Goal: Task Accomplishment & Management: Manage account settings

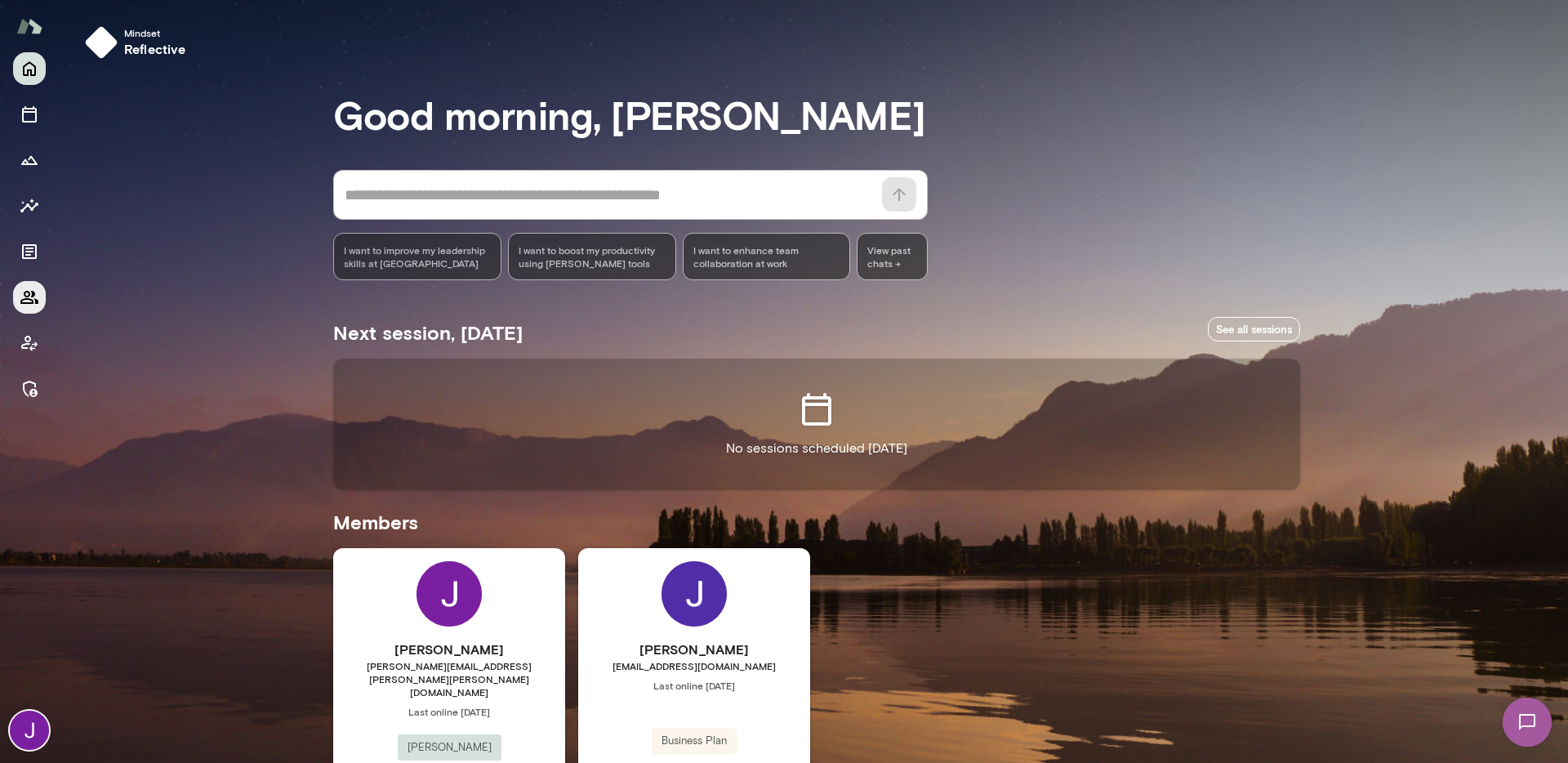
click at [13, 305] on div at bounding box center [29, 229] width 33 height 352
click at [21, 301] on icon "Members" at bounding box center [29, 296] width 18 height 13
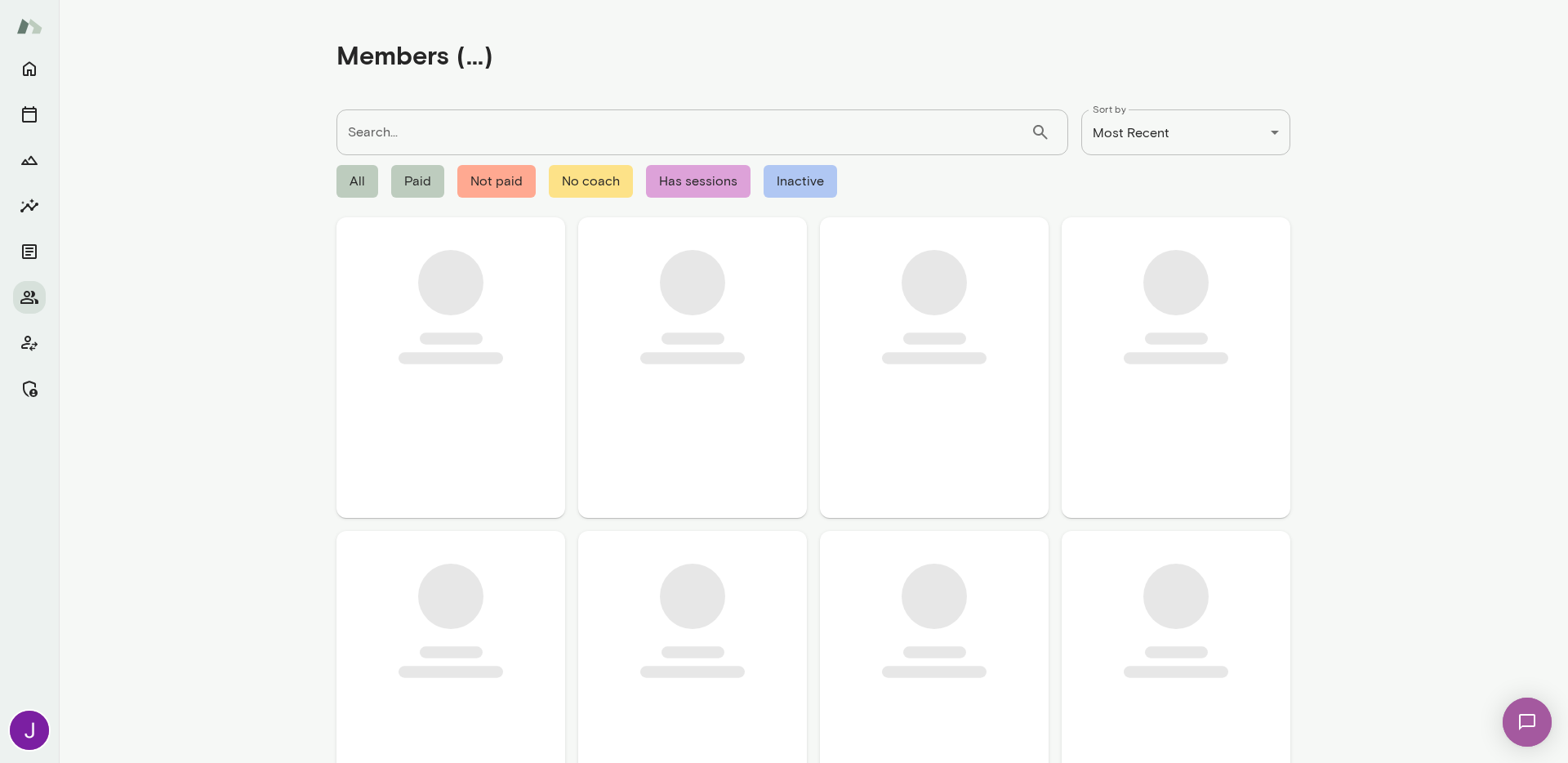
click at [391, 131] on input "Search..." at bounding box center [683, 132] width 694 height 46
paste input "**********"
type input "**********"
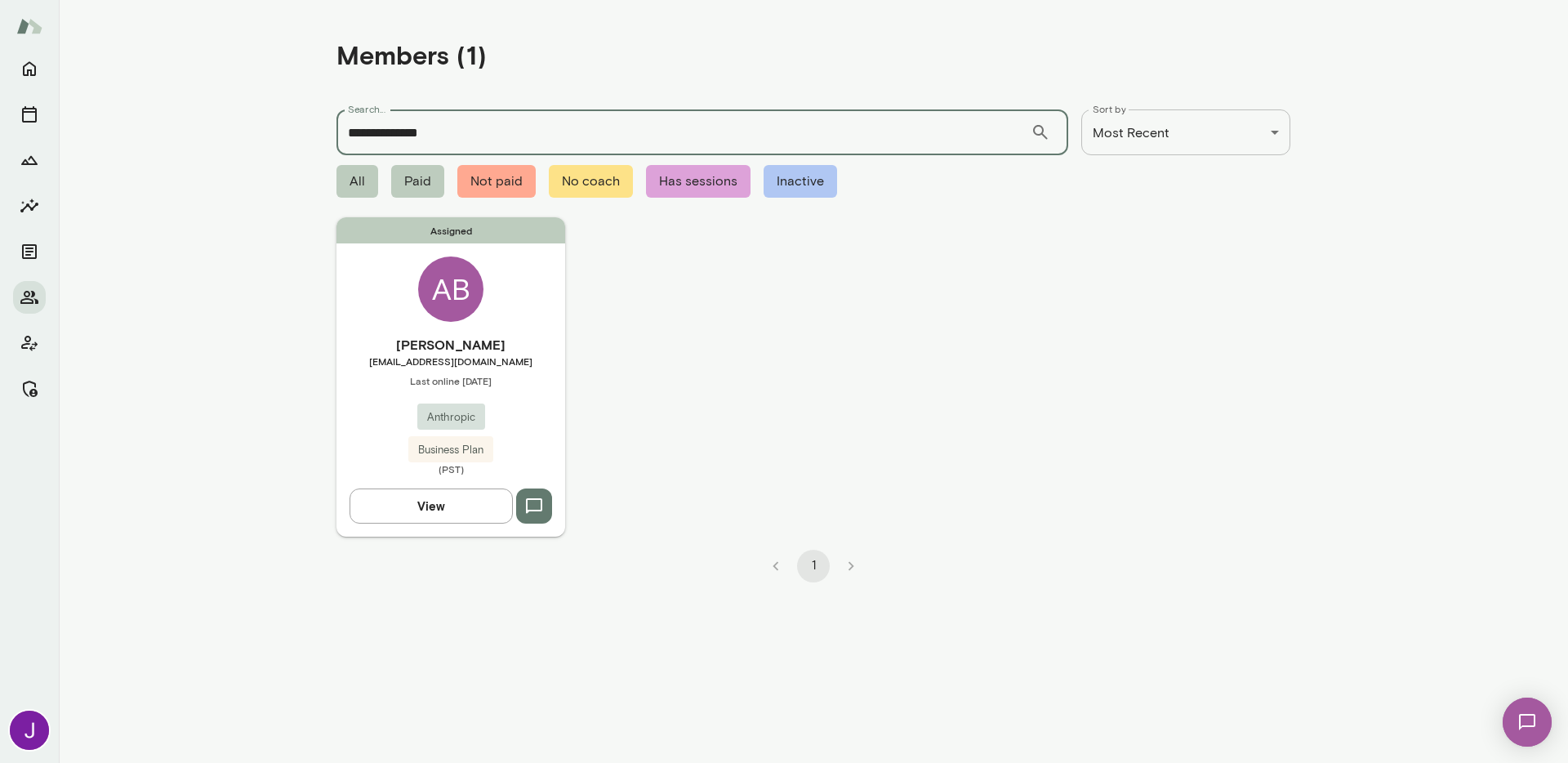
click at [418, 275] on div "Assigned AB Avital Balwit avital@anthropic.com Last online September 26 Anthrop…" at bounding box center [451, 376] width 228 height 319
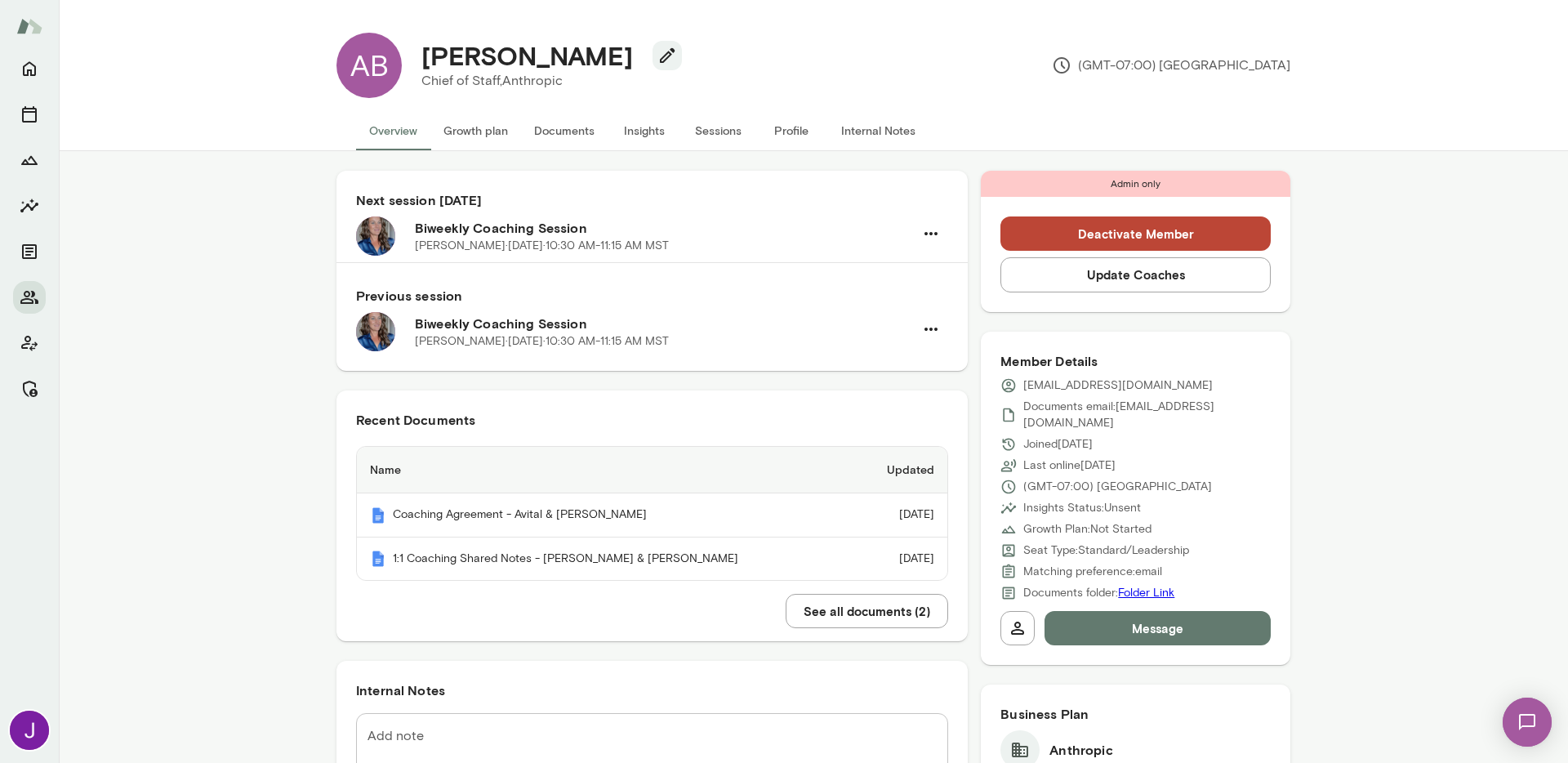
click at [702, 120] on button "Sessions" at bounding box center [717, 131] width 74 height 39
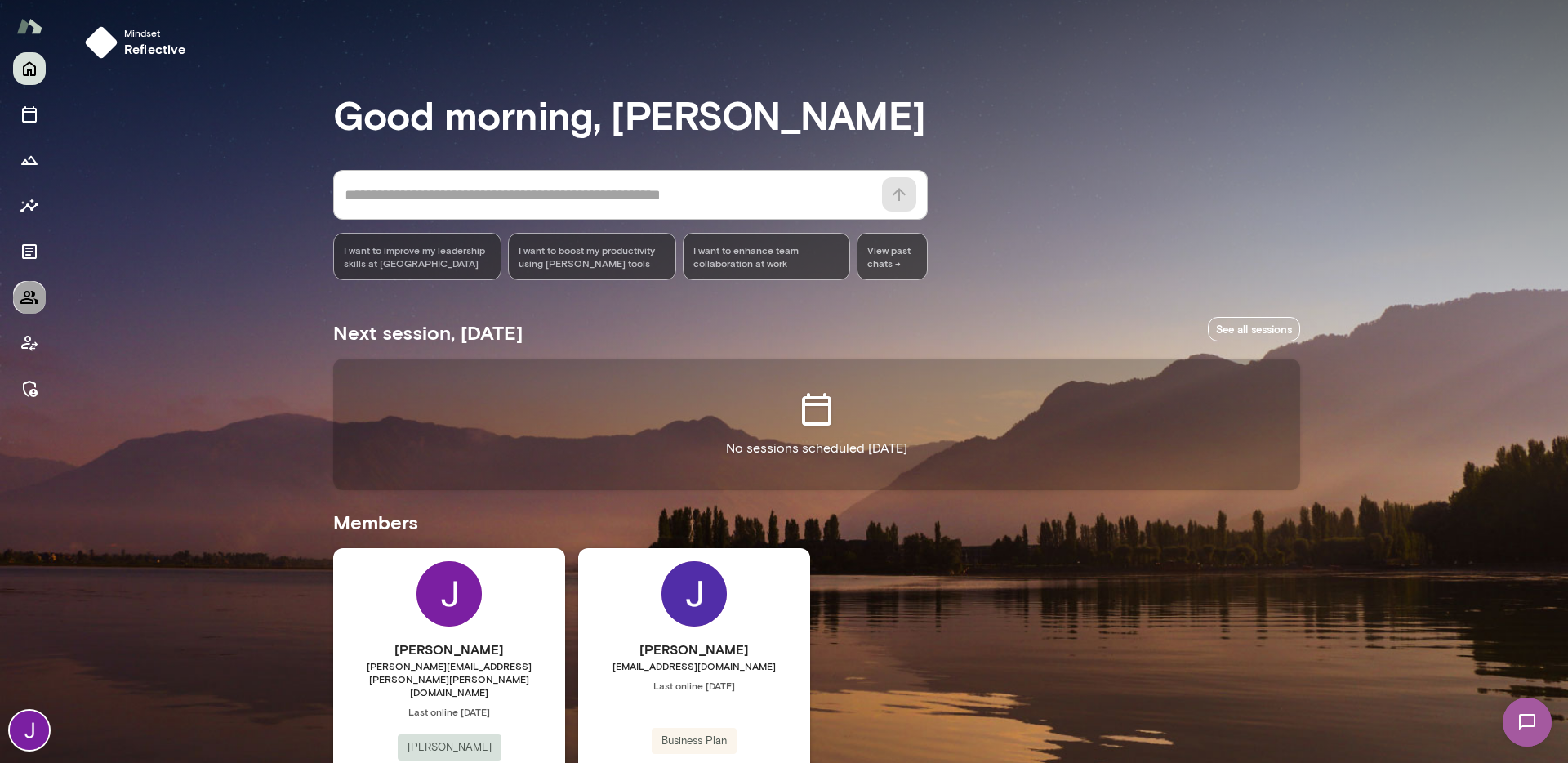
click at [32, 296] on icon "Members" at bounding box center [29, 297] width 19 height 19
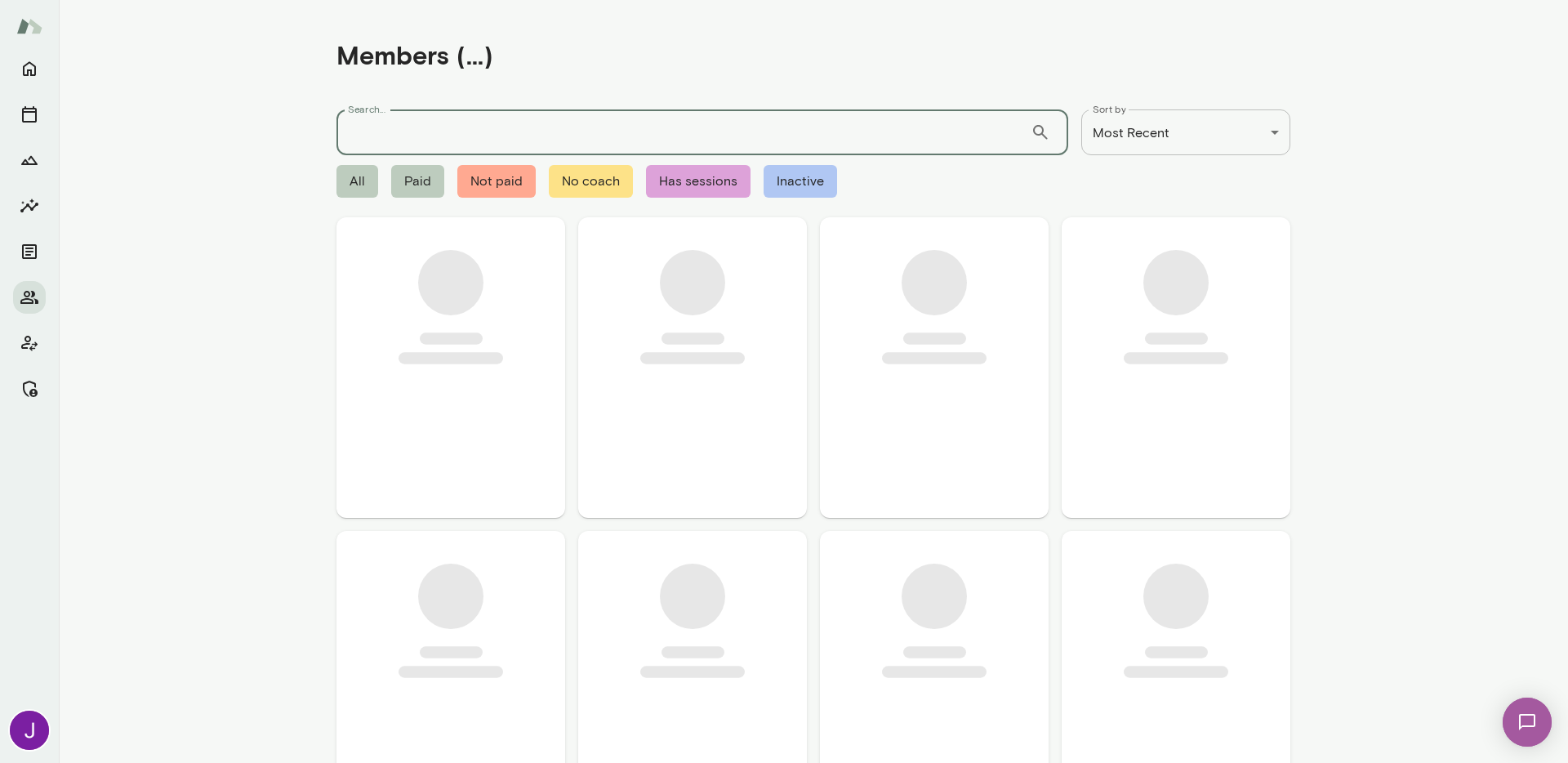
click at [442, 153] on input "Search..." at bounding box center [683, 132] width 694 height 46
paste input "**********"
type input "**********"
click at [23, 384] on icon "Manage" at bounding box center [30, 388] width 15 height 16
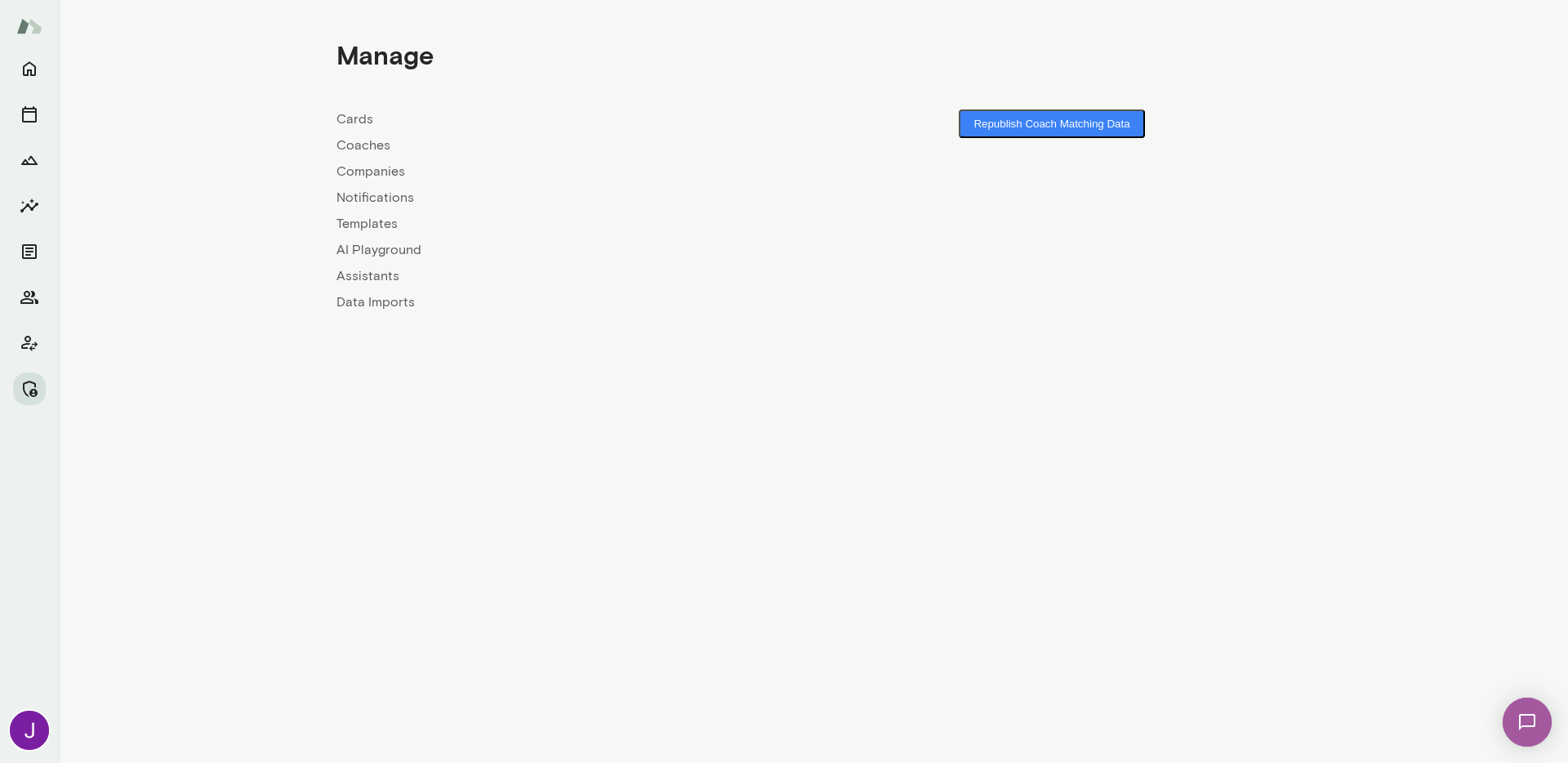
click at [368, 148] on link "Coaches" at bounding box center [575, 145] width 477 height 19
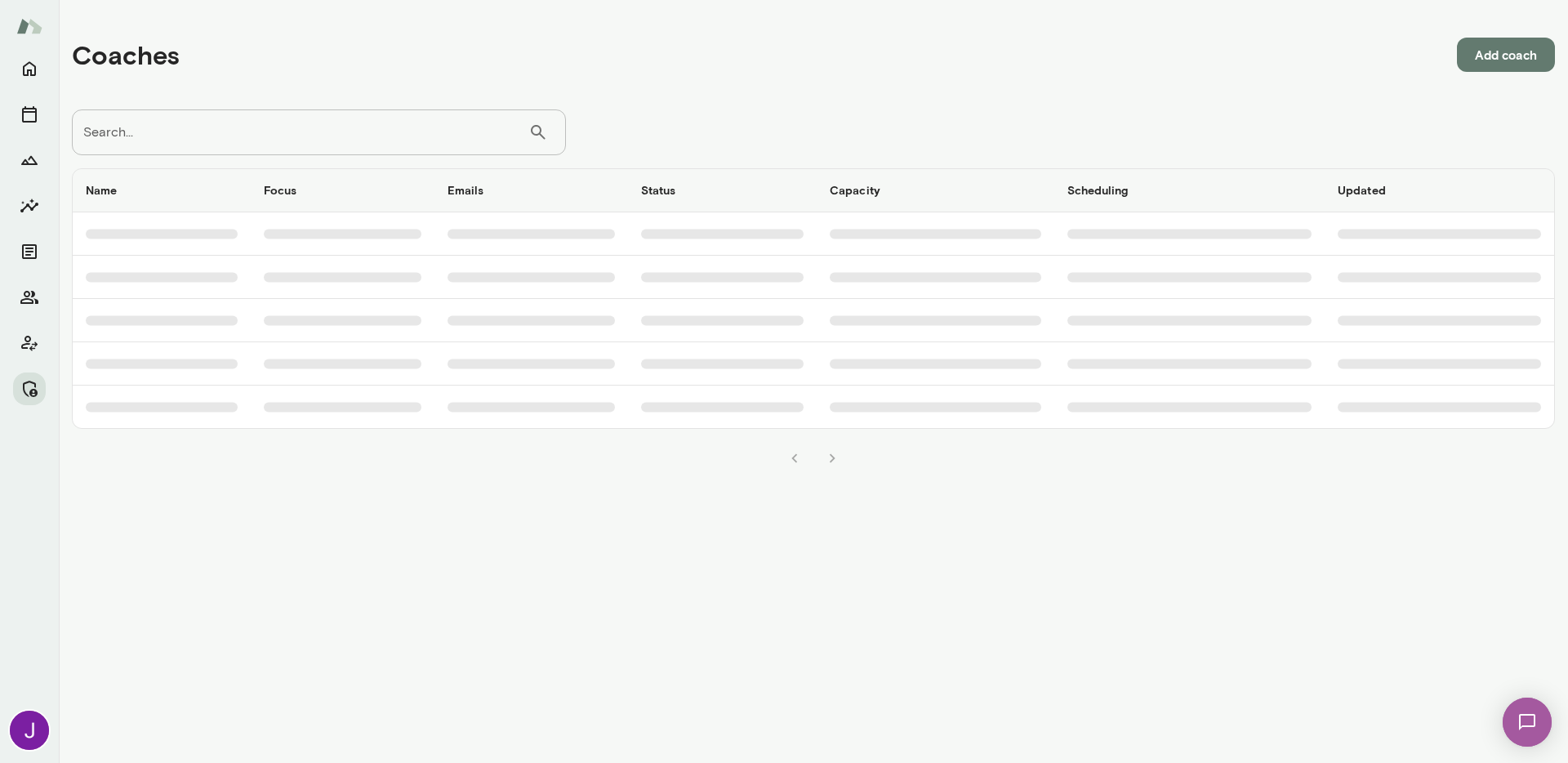
click at [368, 145] on input "Search..." at bounding box center [300, 132] width 457 height 46
paste input "**********"
type input "**********"
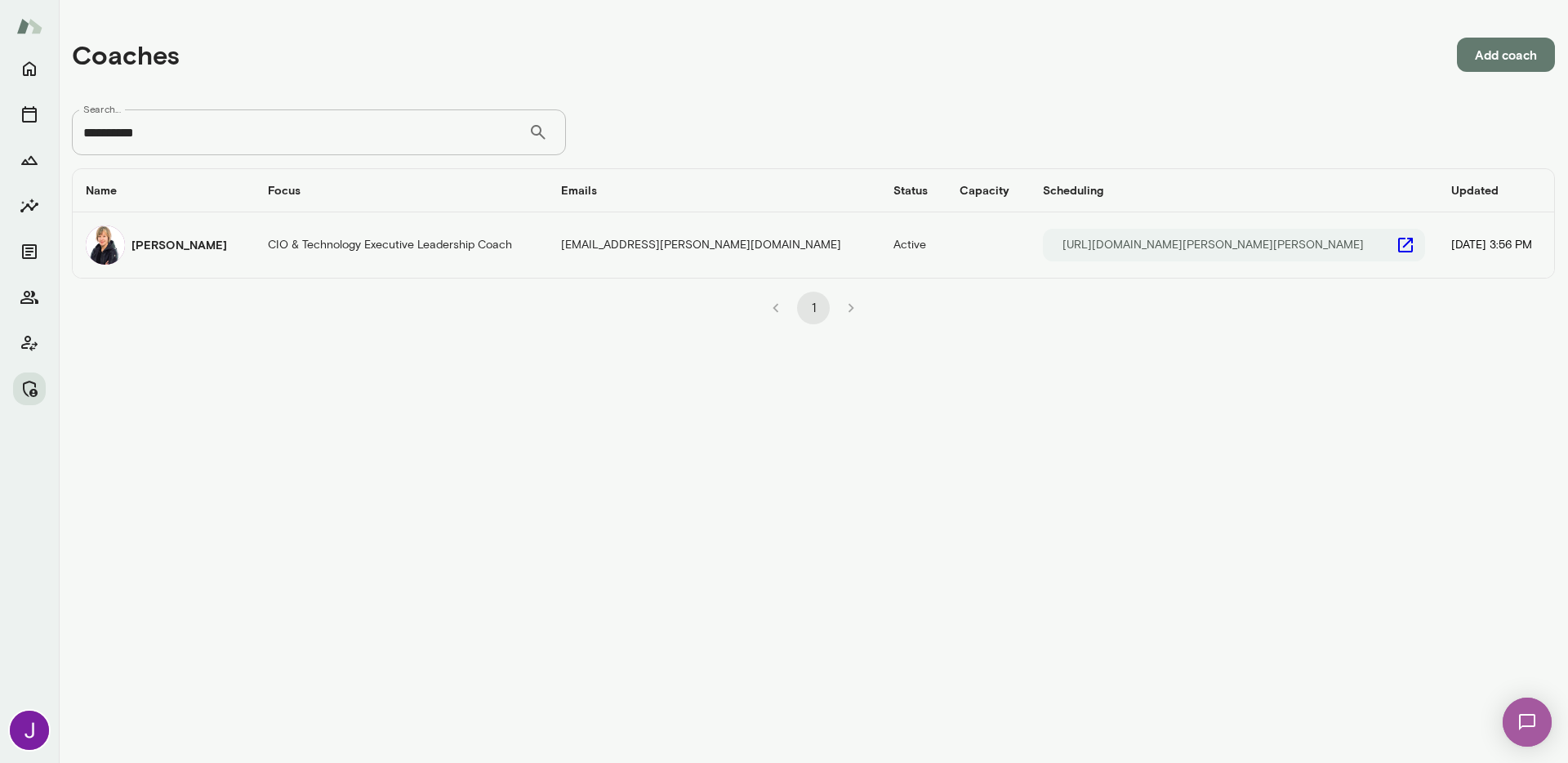
click at [329, 260] on td "CIO & Technology Executive Leadership Coach" at bounding box center [401, 244] width 293 height 65
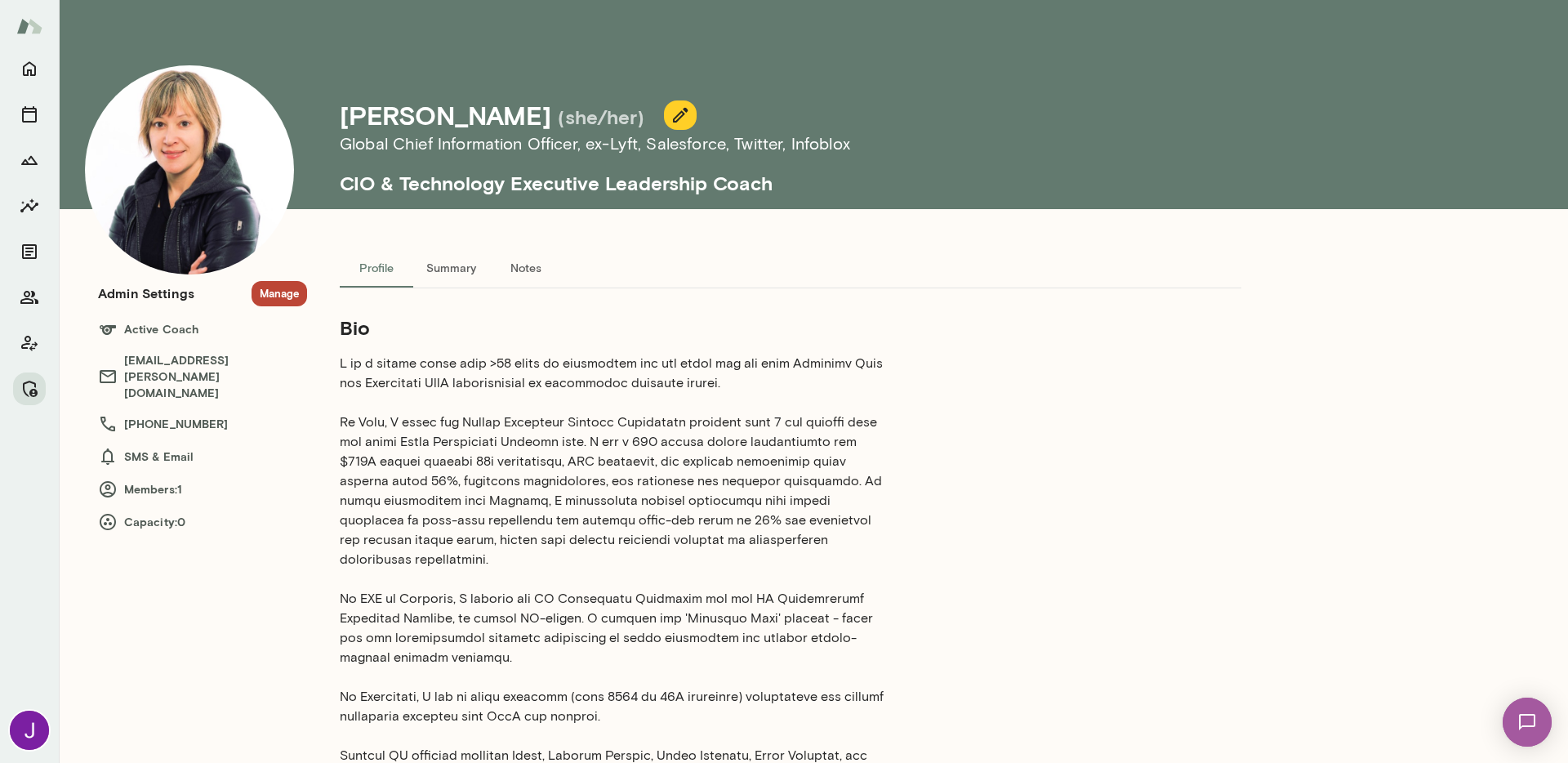
click at [282, 294] on button "Manage" at bounding box center [279, 293] width 55 height 25
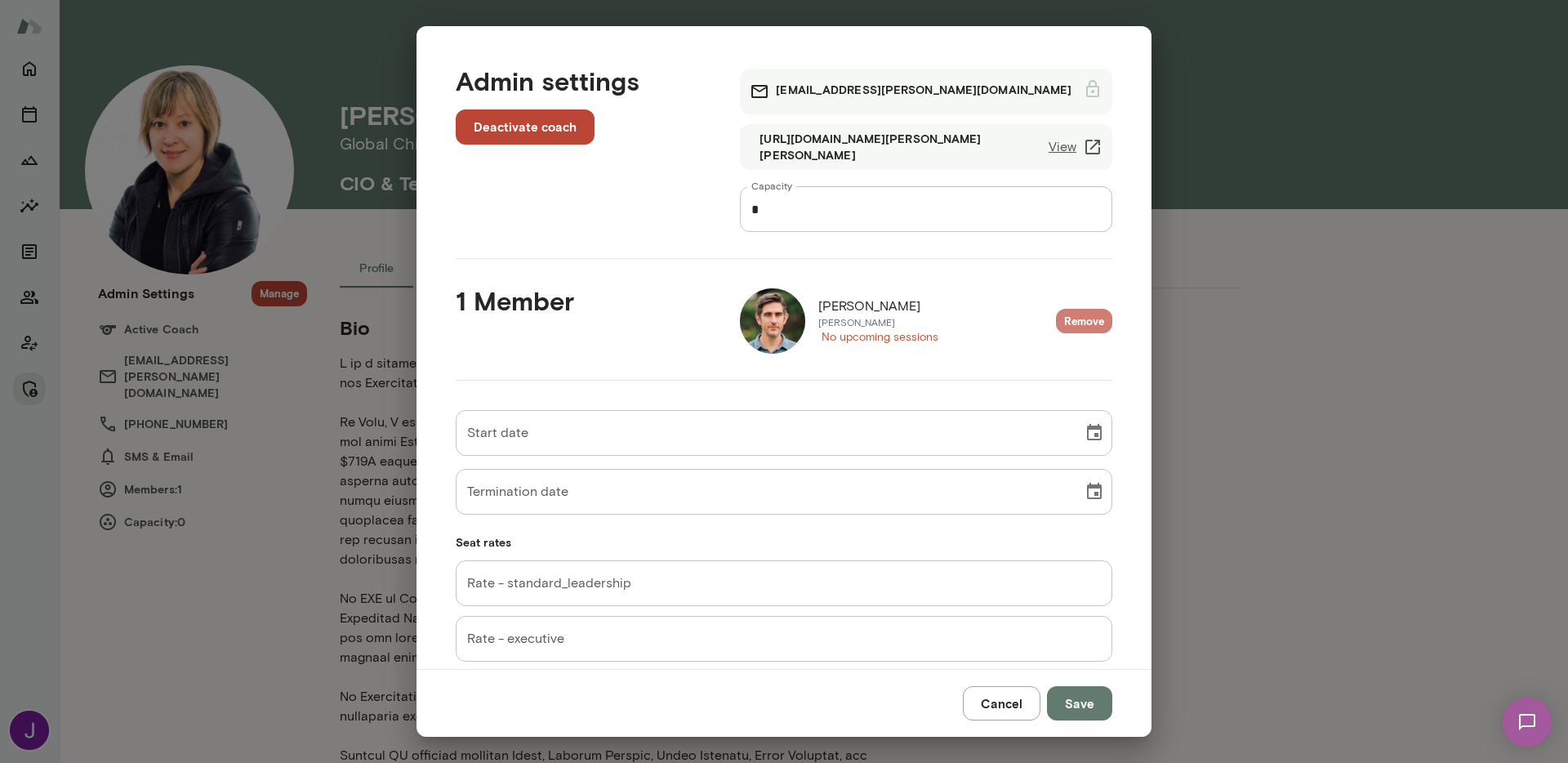
click at [1067, 326] on button "Remove" at bounding box center [1084, 321] width 56 height 25
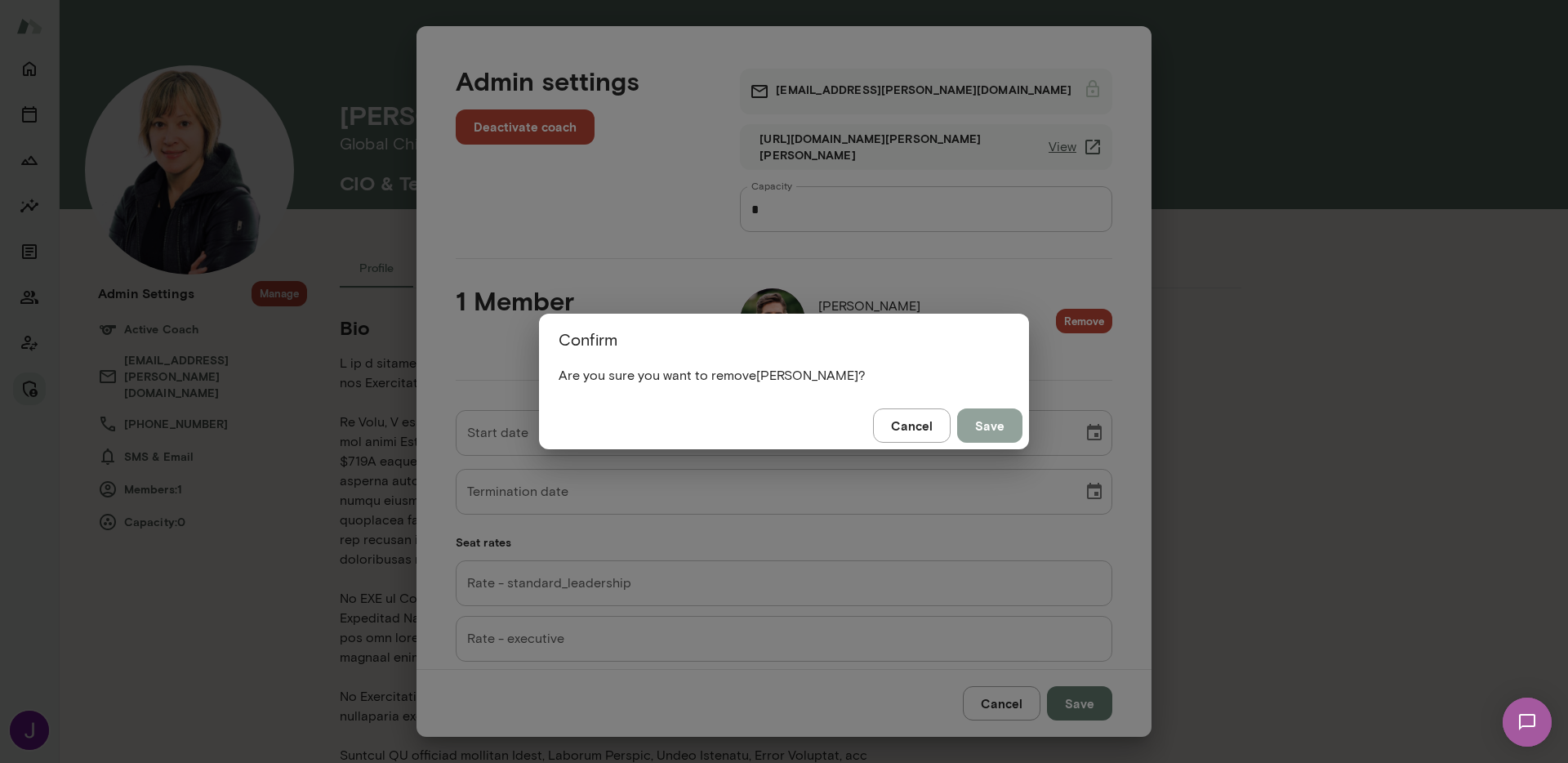
click at [1011, 432] on button "Save" at bounding box center [989, 425] width 65 height 34
click at [863, 213] on div "Confirm Are you sure you want to remove Devin McIntire ? Cancel Save" at bounding box center [784, 382] width 1568 height 763
click at [998, 424] on button "Save" at bounding box center [989, 425] width 65 height 34
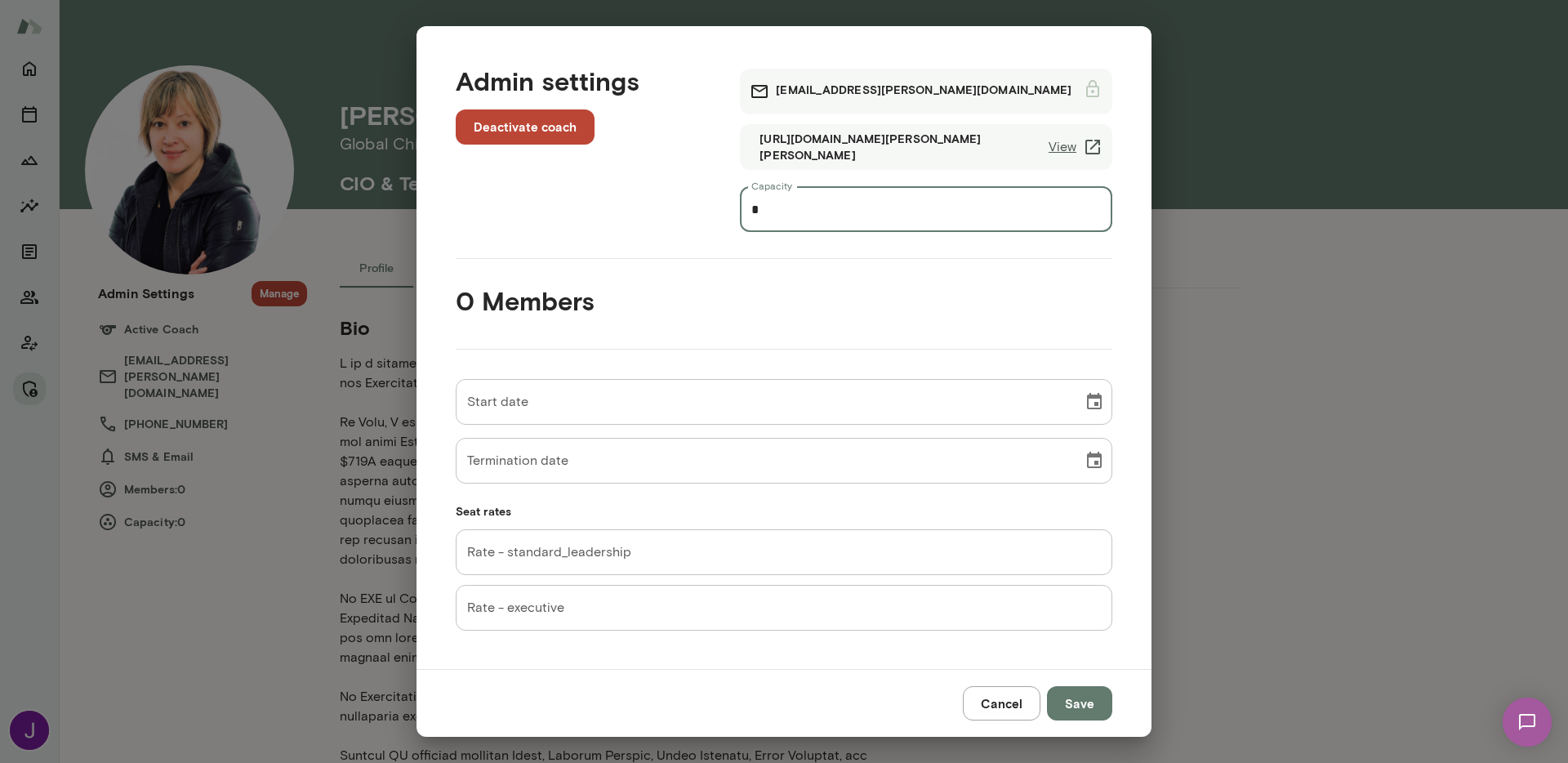
click at [890, 201] on input "*" at bounding box center [925, 208] width 373 height 46
type input "*"
click at [1095, 701] on button "Save" at bounding box center [1078, 703] width 65 height 34
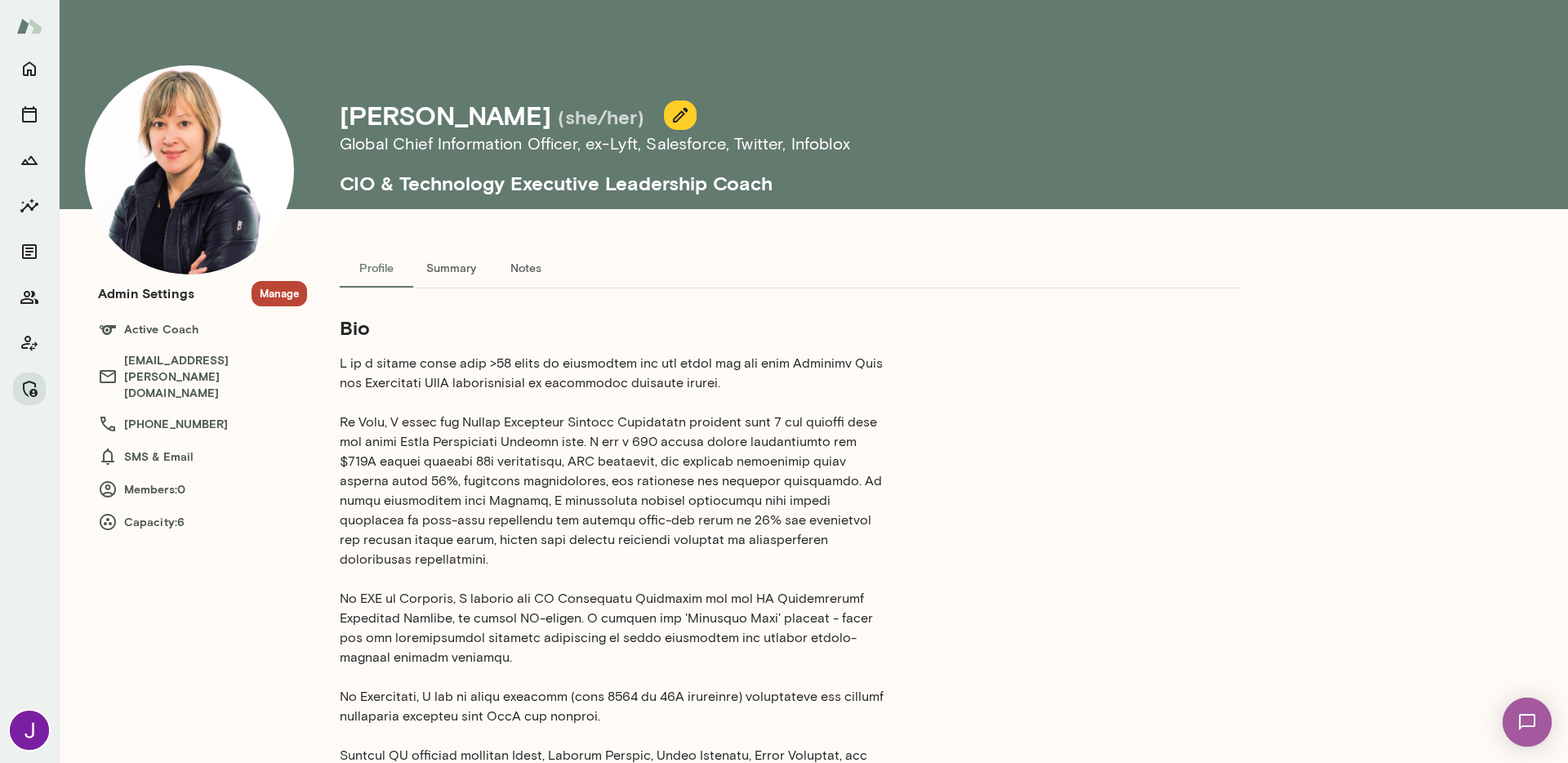
click at [448, 264] on button "Summary" at bounding box center [451, 267] width 75 height 39
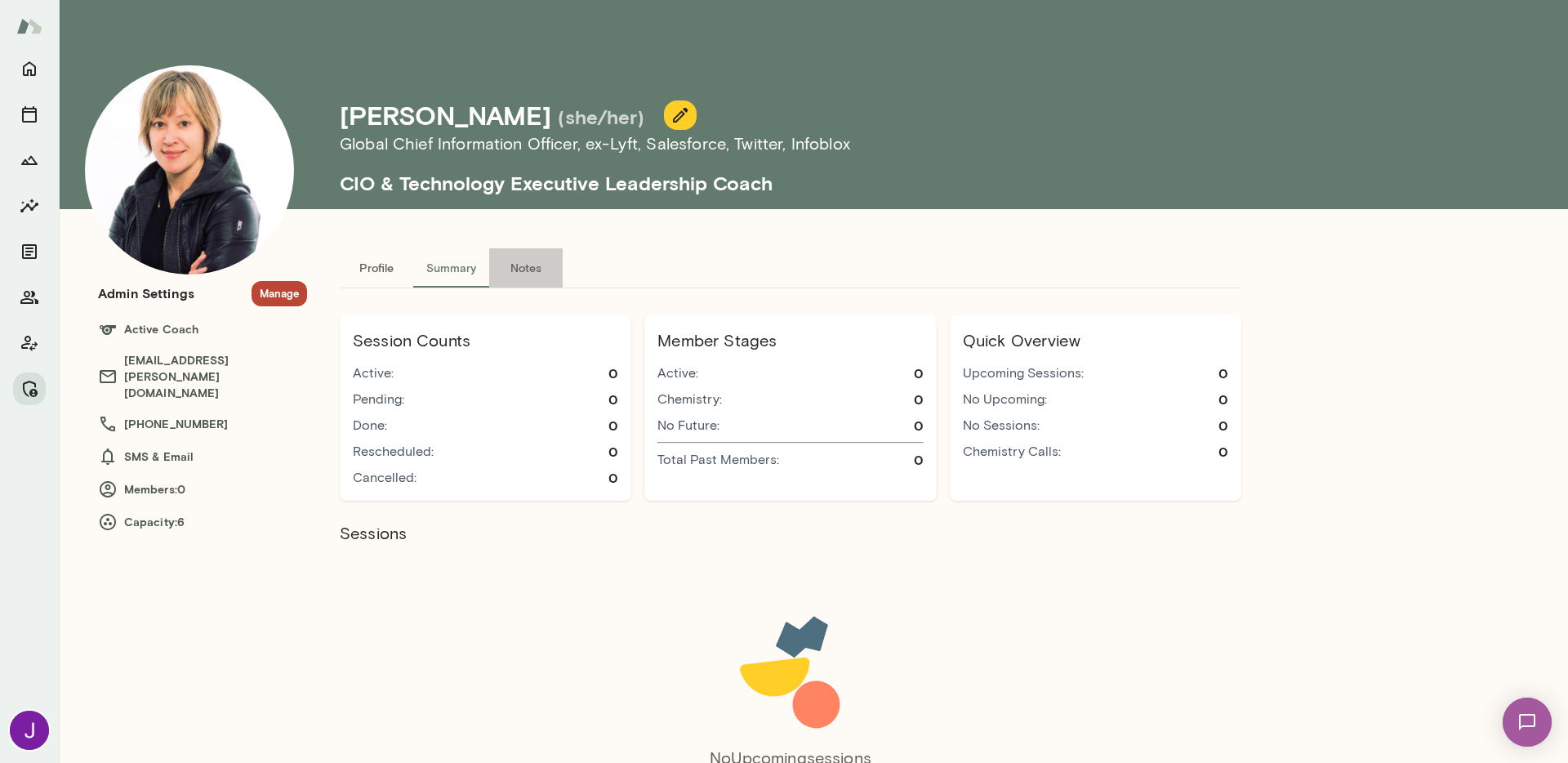
click at [538, 269] on button "Notes" at bounding box center [526, 267] width 74 height 39
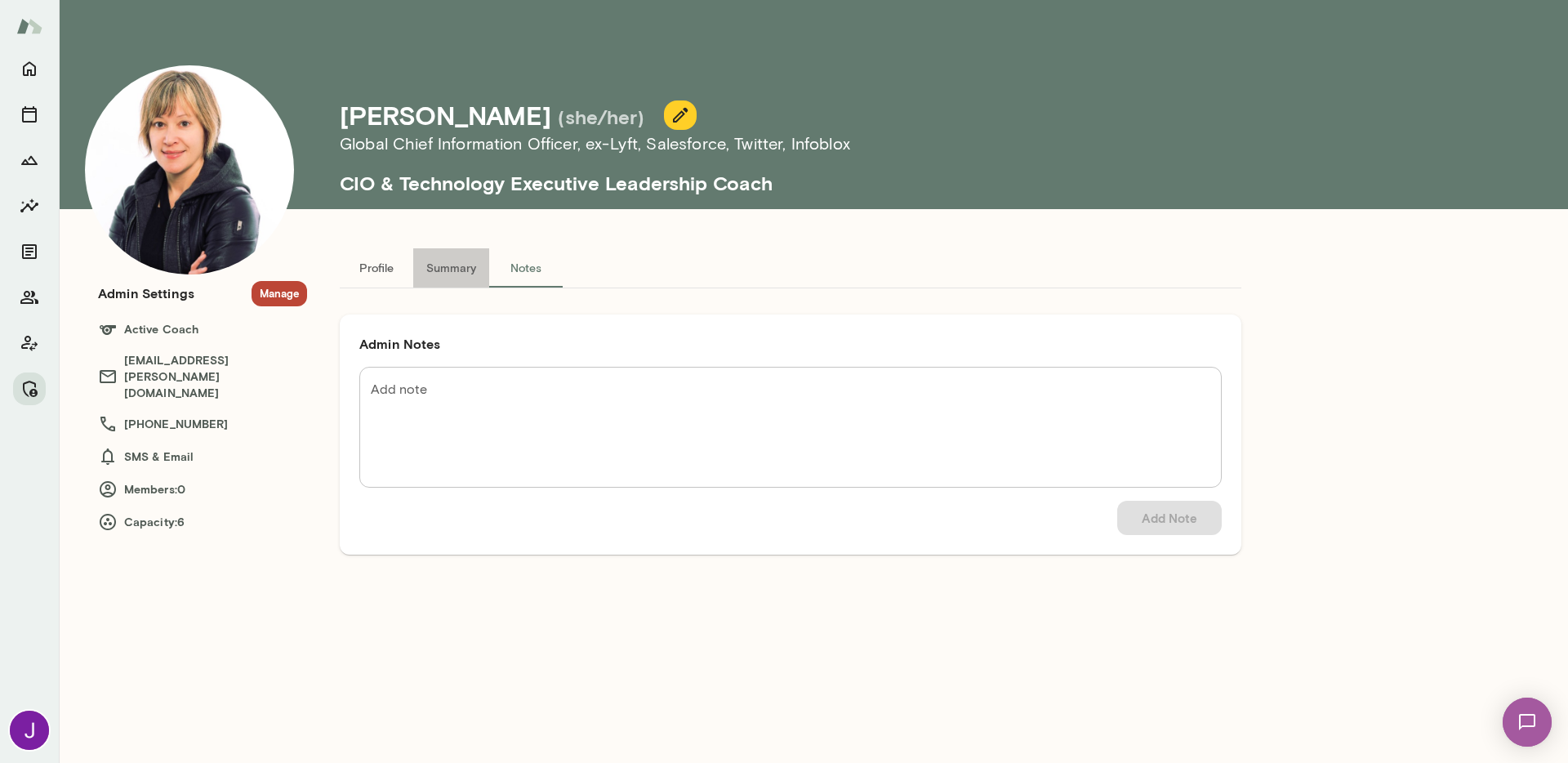
click at [454, 266] on button "Summary" at bounding box center [451, 267] width 75 height 39
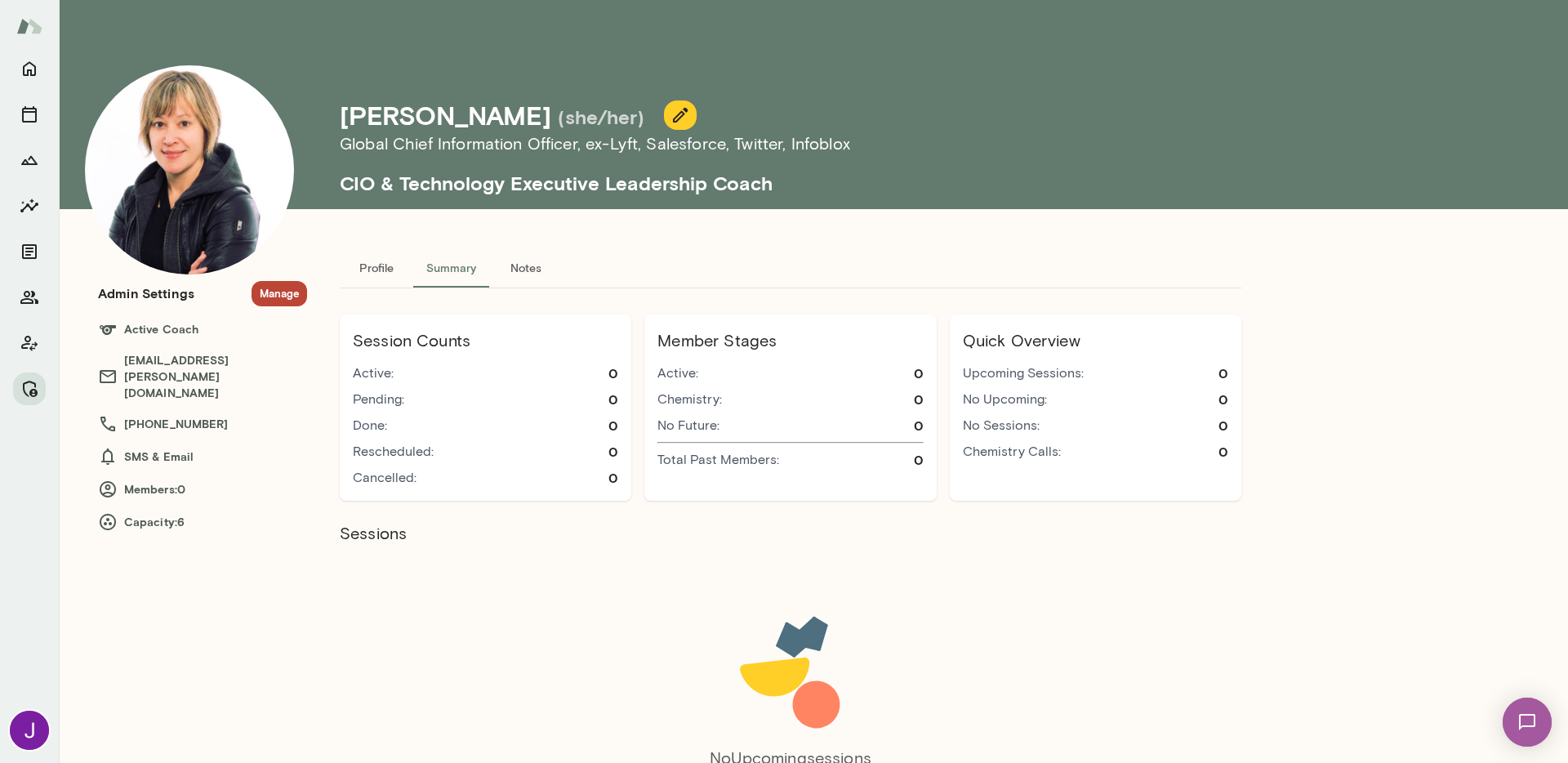
click at [383, 272] on button "Profile" at bounding box center [377, 267] width 74 height 39
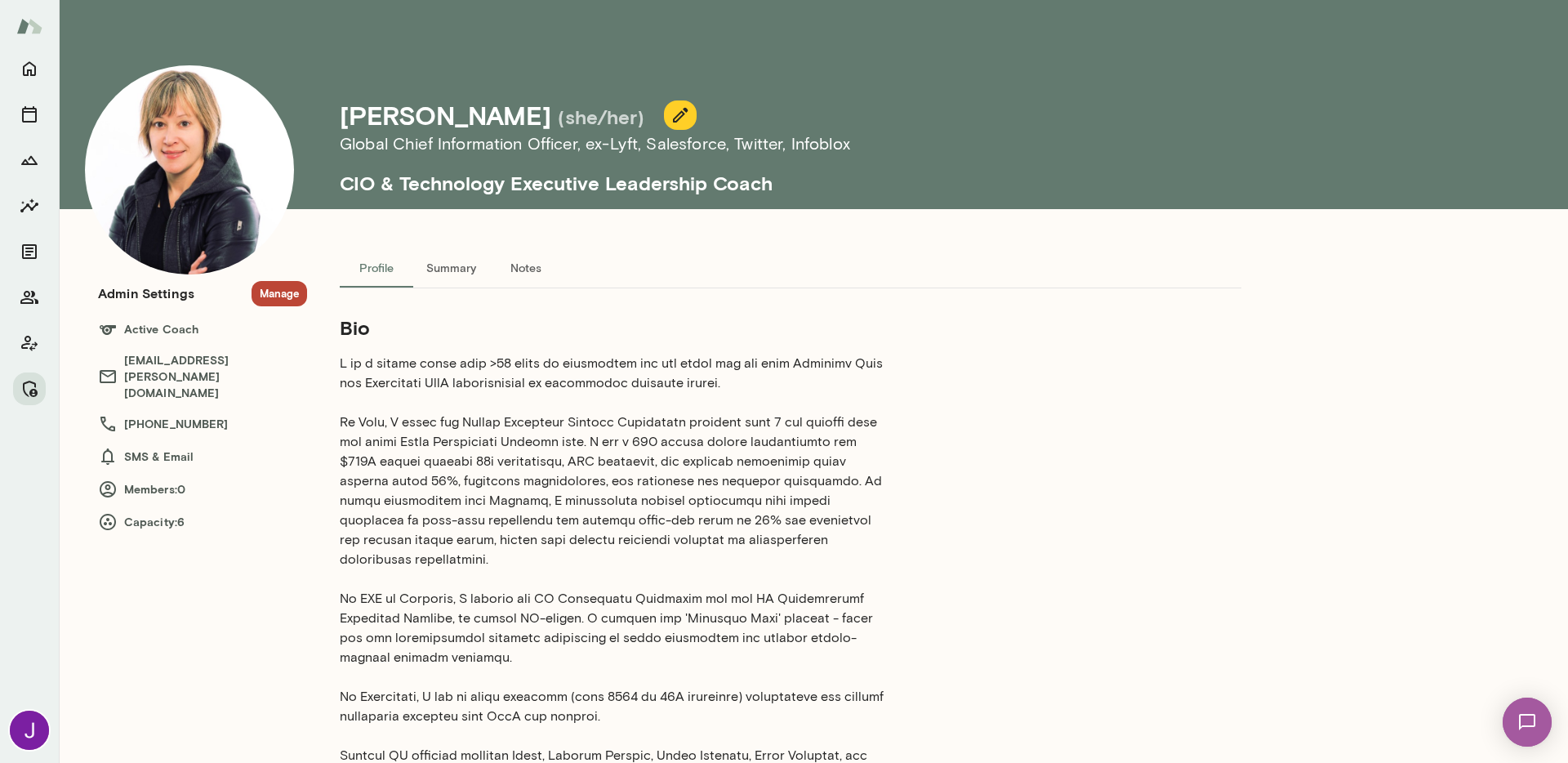
click at [529, 273] on button "Notes" at bounding box center [526, 267] width 74 height 39
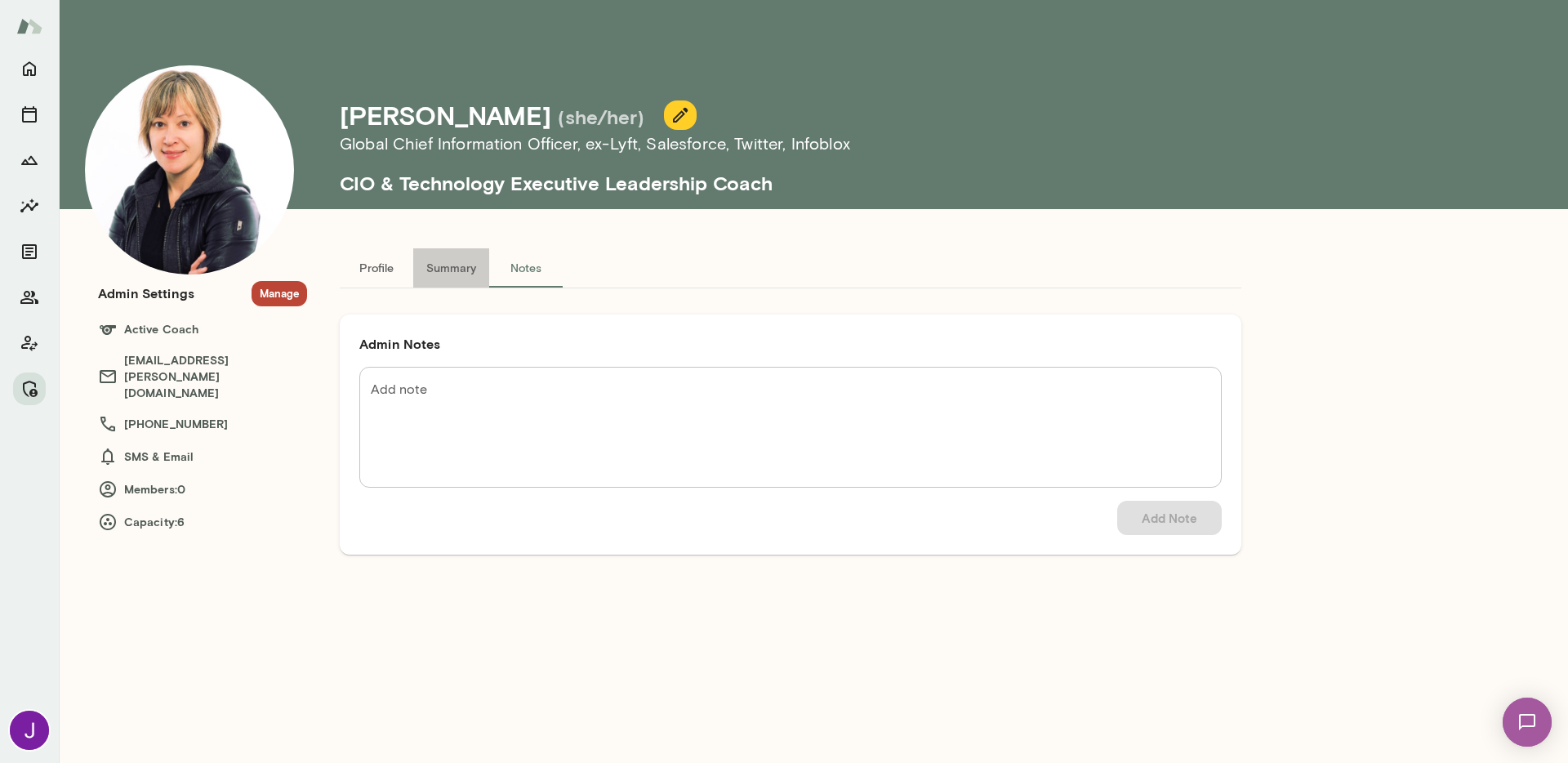
click at [451, 274] on button "Summary" at bounding box center [451, 267] width 75 height 39
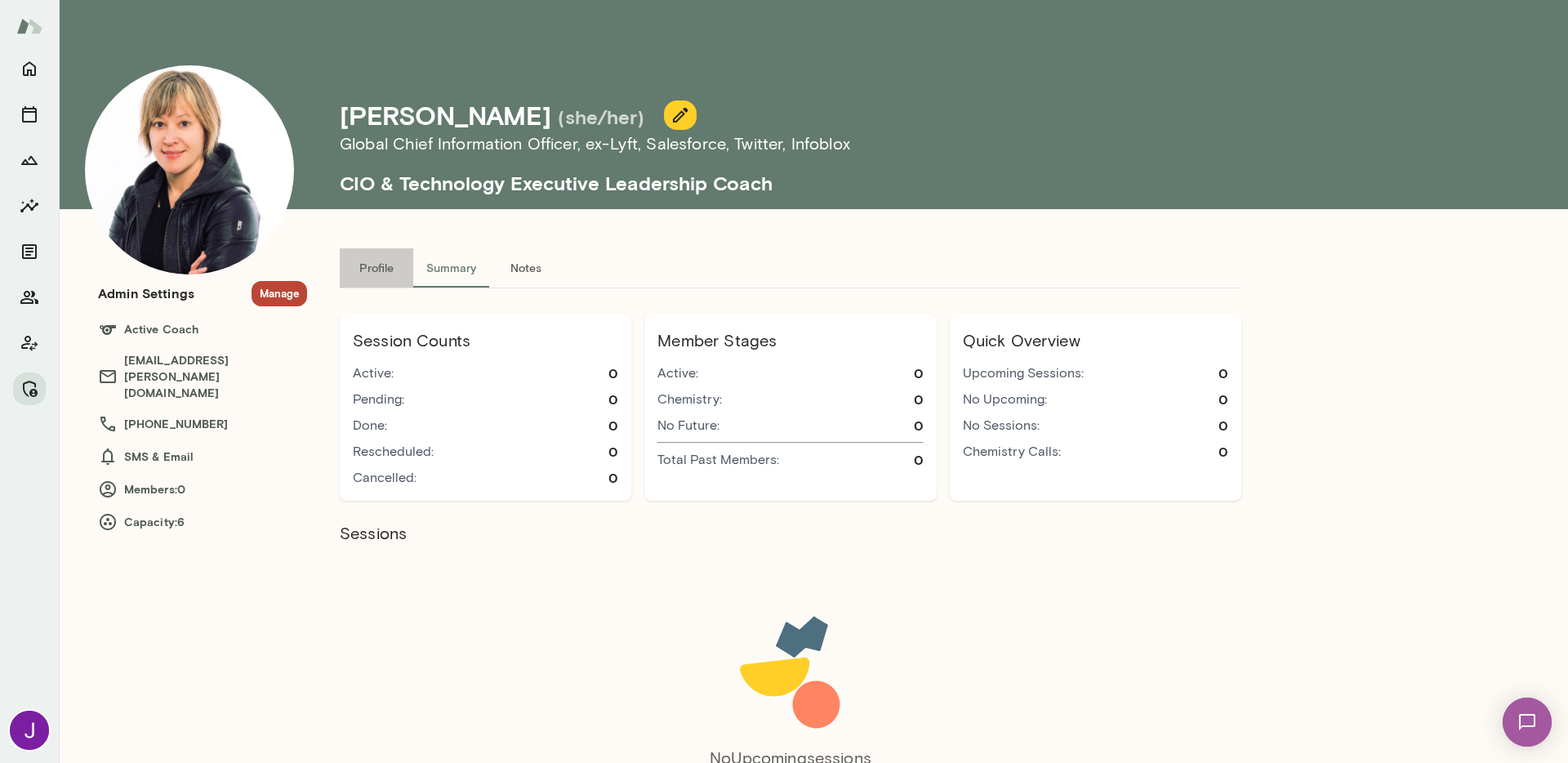
click at [357, 266] on button "Profile" at bounding box center [377, 267] width 74 height 39
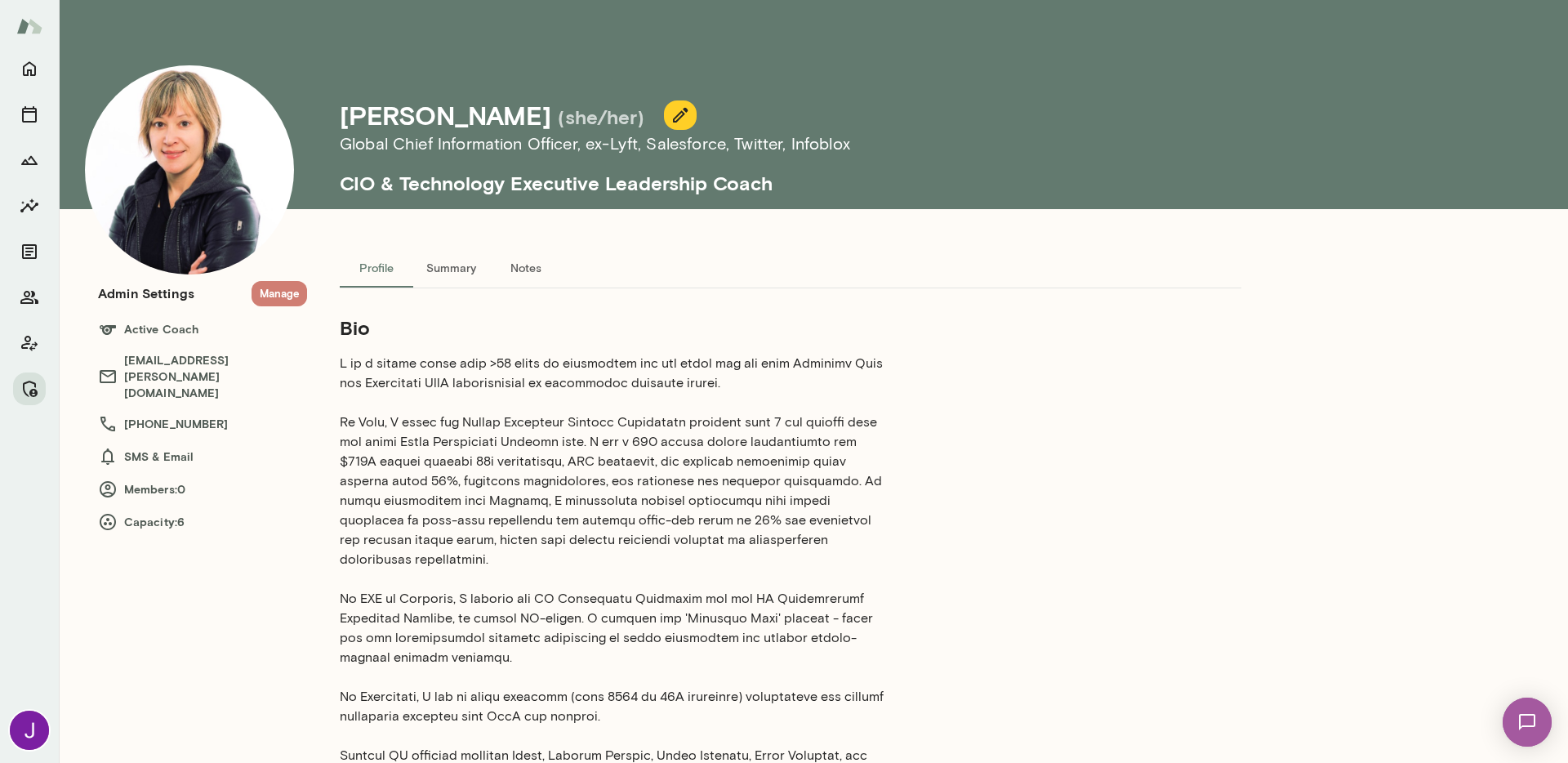
click at [274, 290] on button "Manage" at bounding box center [279, 293] width 55 height 25
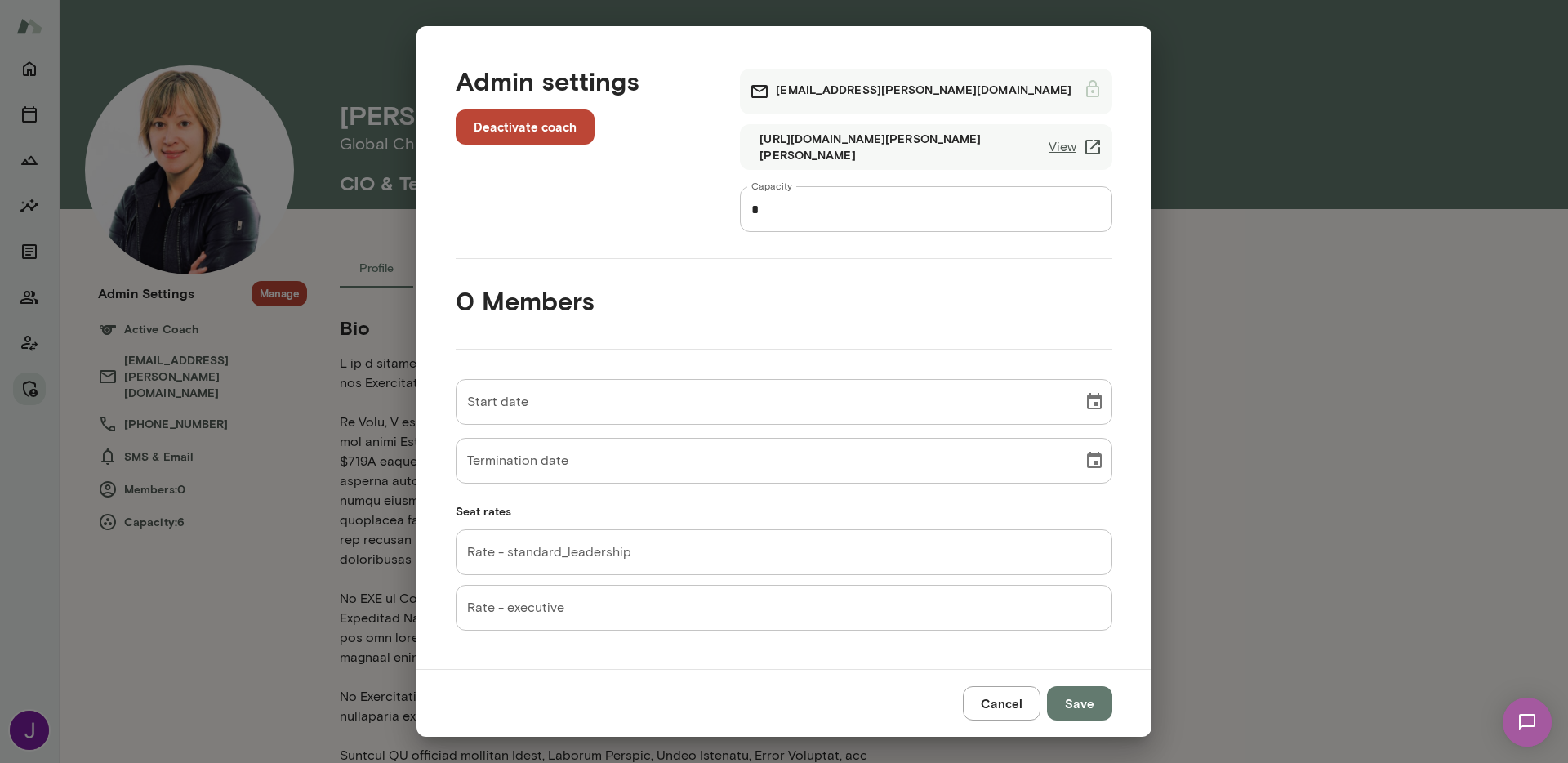
drag, startPoint x: 942, startPoint y: 149, endPoint x: 929, endPoint y: 149, distance: 13.0
click at [929, 149] on div "https://cal.mento.co/amy-farrow View" at bounding box center [925, 146] width 373 height 46
drag, startPoint x: 915, startPoint y: 146, endPoint x: 903, endPoint y: 143, distance: 12.4
click at [887, 146] on div "https://cal.mento.co/amy-farrow View" at bounding box center [925, 146] width 373 height 46
click at [1062, 142] on link "View" at bounding box center [1075, 147] width 54 height 19
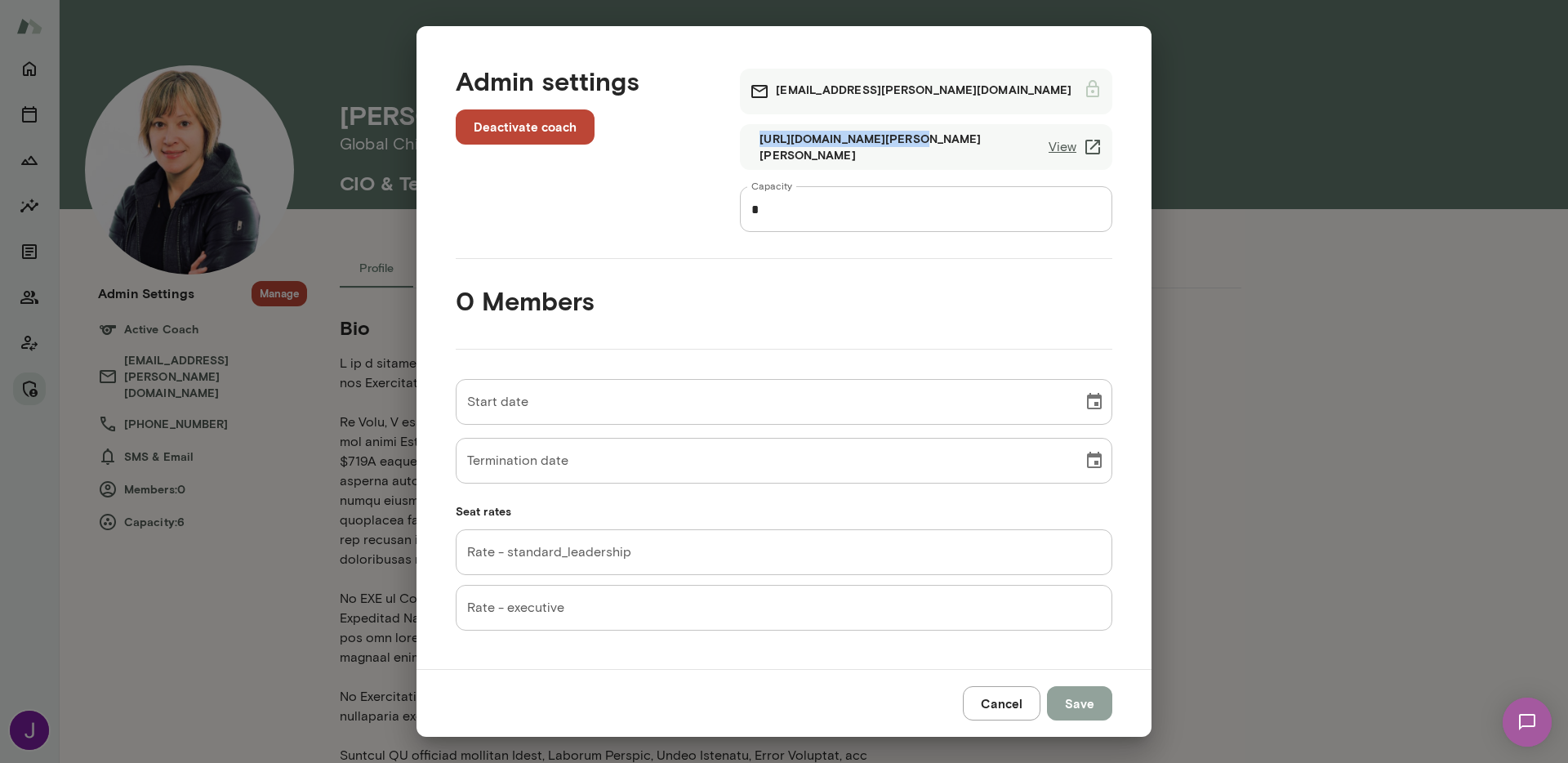
click at [1106, 707] on button "Save" at bounding box center [1078, 703] width 65 height 34
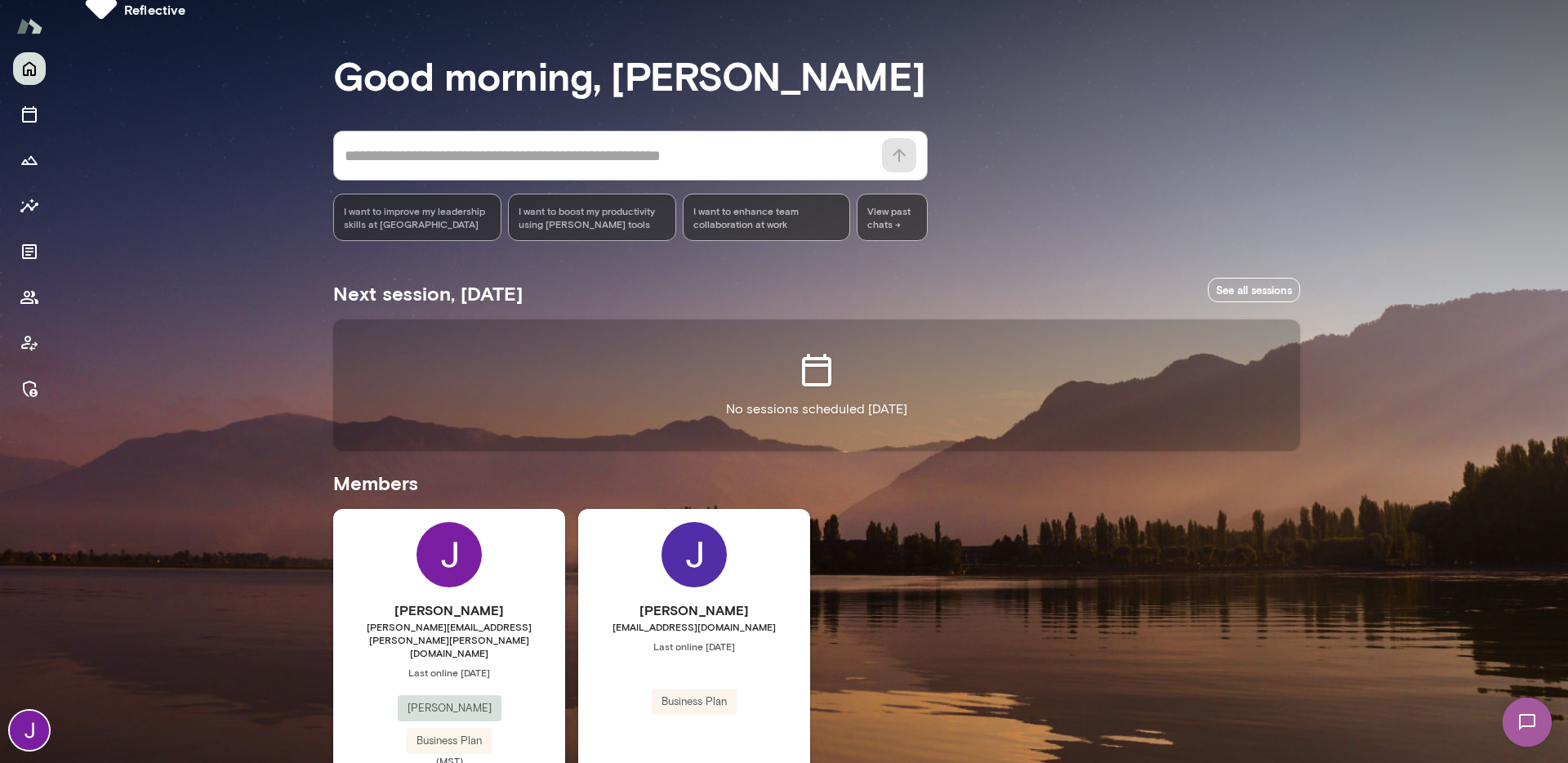
scroll to position [97, 0]
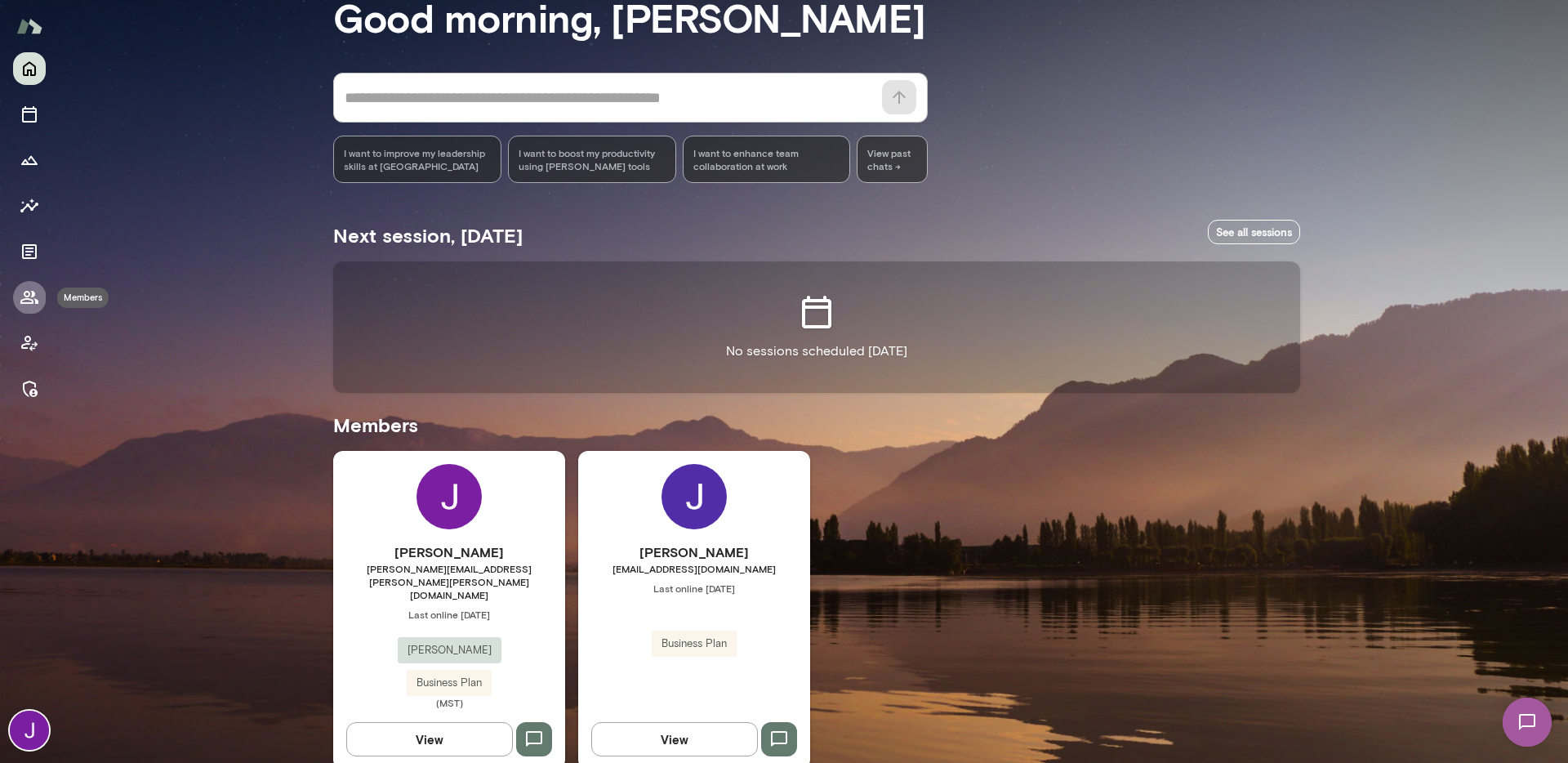
drag, startPoint x: 22, startPoint y: 289, endPoint x: 75, endPoint y: 267, distance: 57.4
click at [22, 289] on icon "Members" at bounding box center [29, 297] width 19 height 19
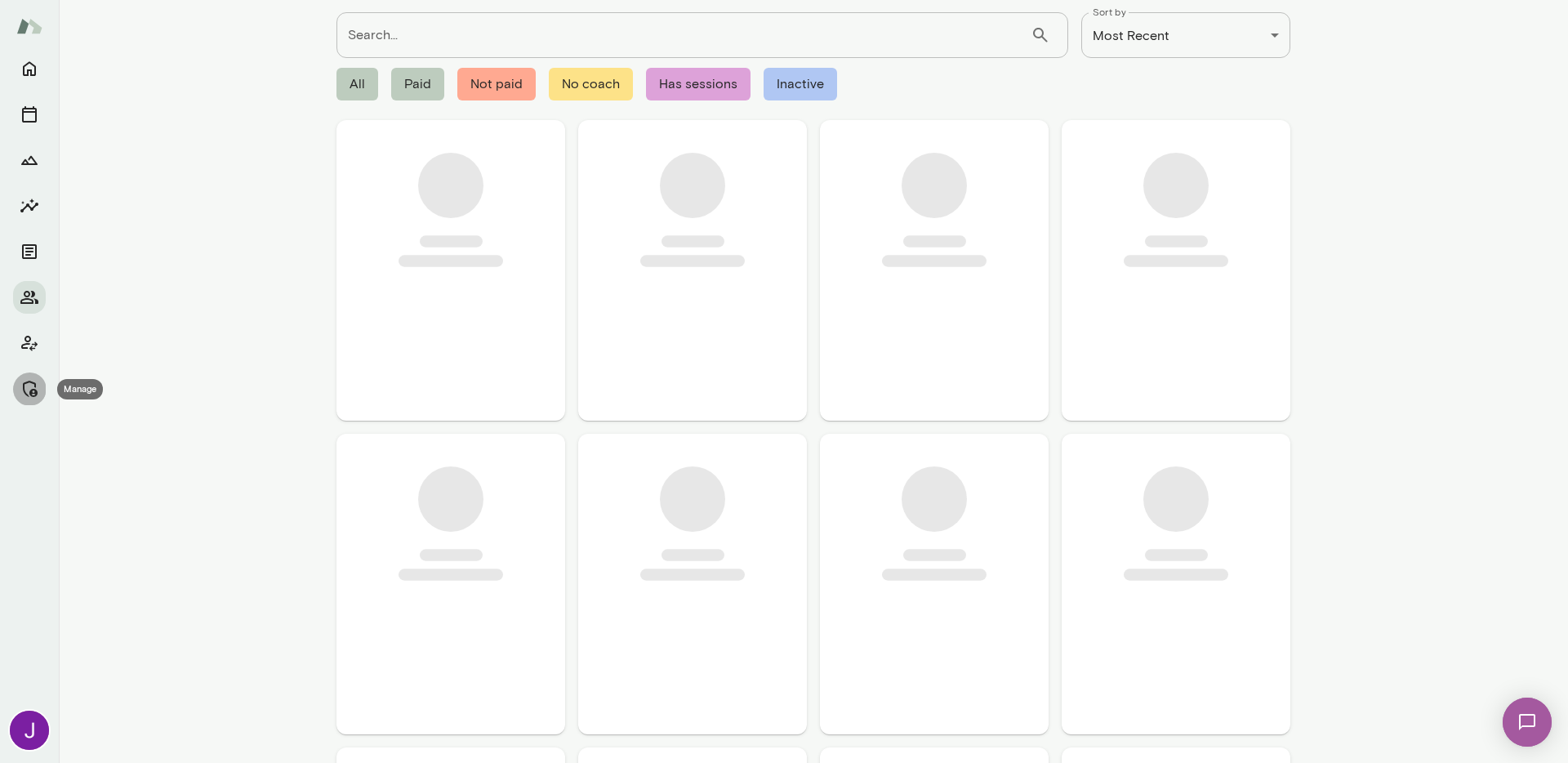
drag, startPoint x: 22, startPoint y: 385, endPoint x: 141, endPoint y: 326, distance: 132.8
click at [22, 385] on icon "Manage" at bounding box center [29, 388] width 19 height 19
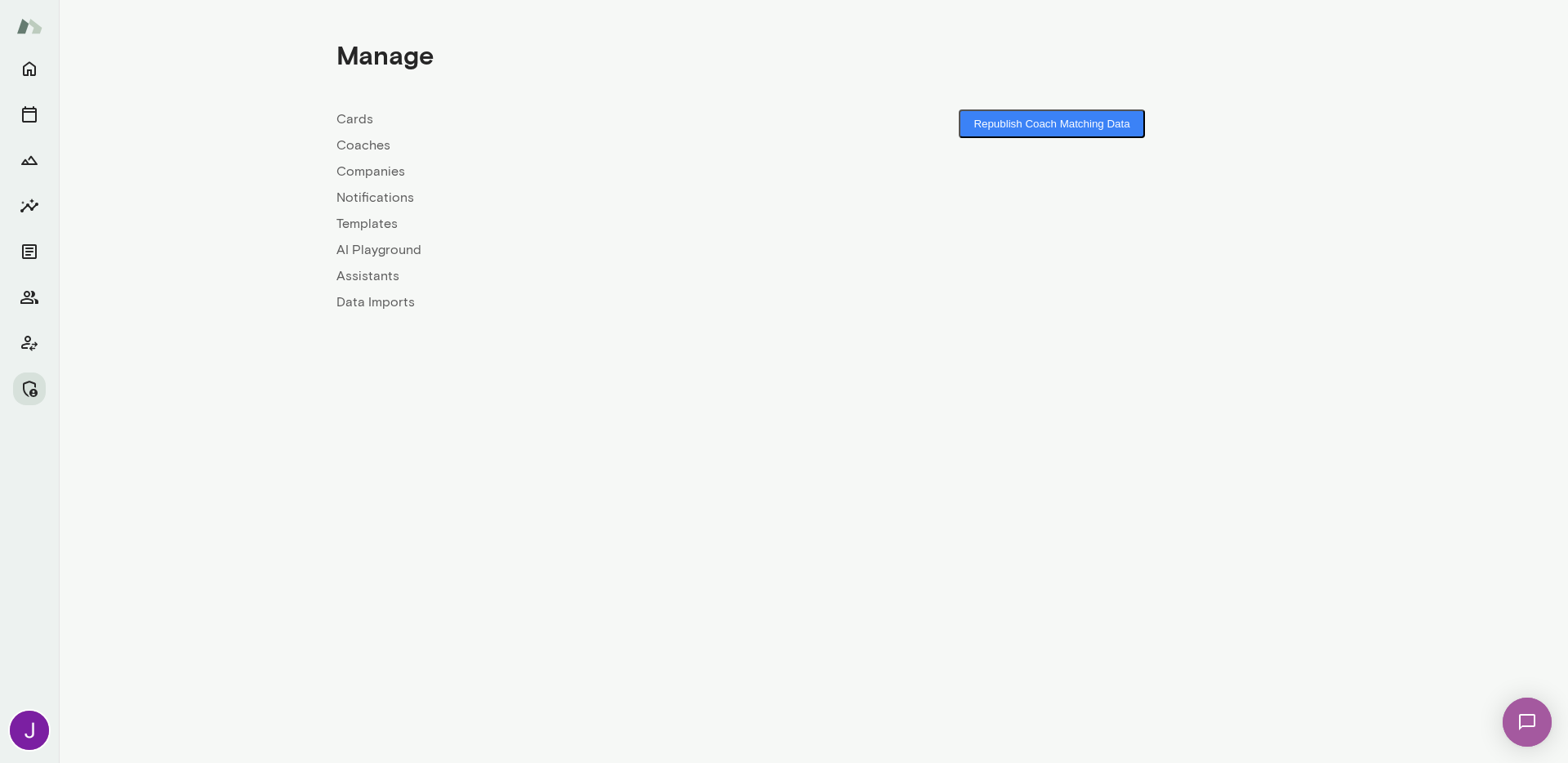
click at [350, 144] on link "Coaches" at bounding box center [575, 145] width 477 height 19
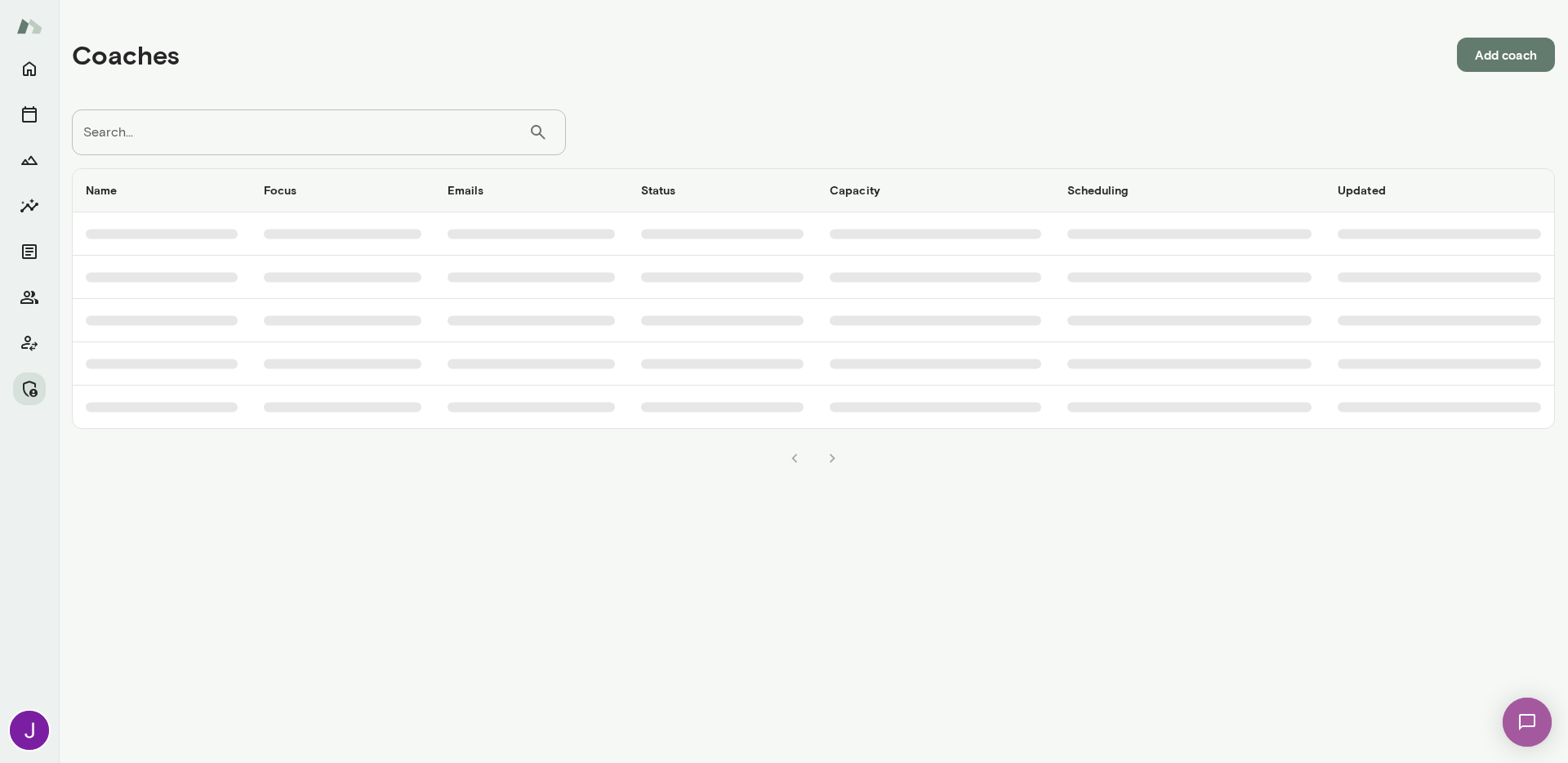
click at [368, 107] on div "Coaches Add coach Search... ​ Search... Name Focus Emails Status Capacity Sched…" at bounding box center [813, 244] width 1509 height 488
click at [366, 127] on input "Search..." at bounding box center [300, 132] width 457 height 46
paste input "**********"
type input "**********"
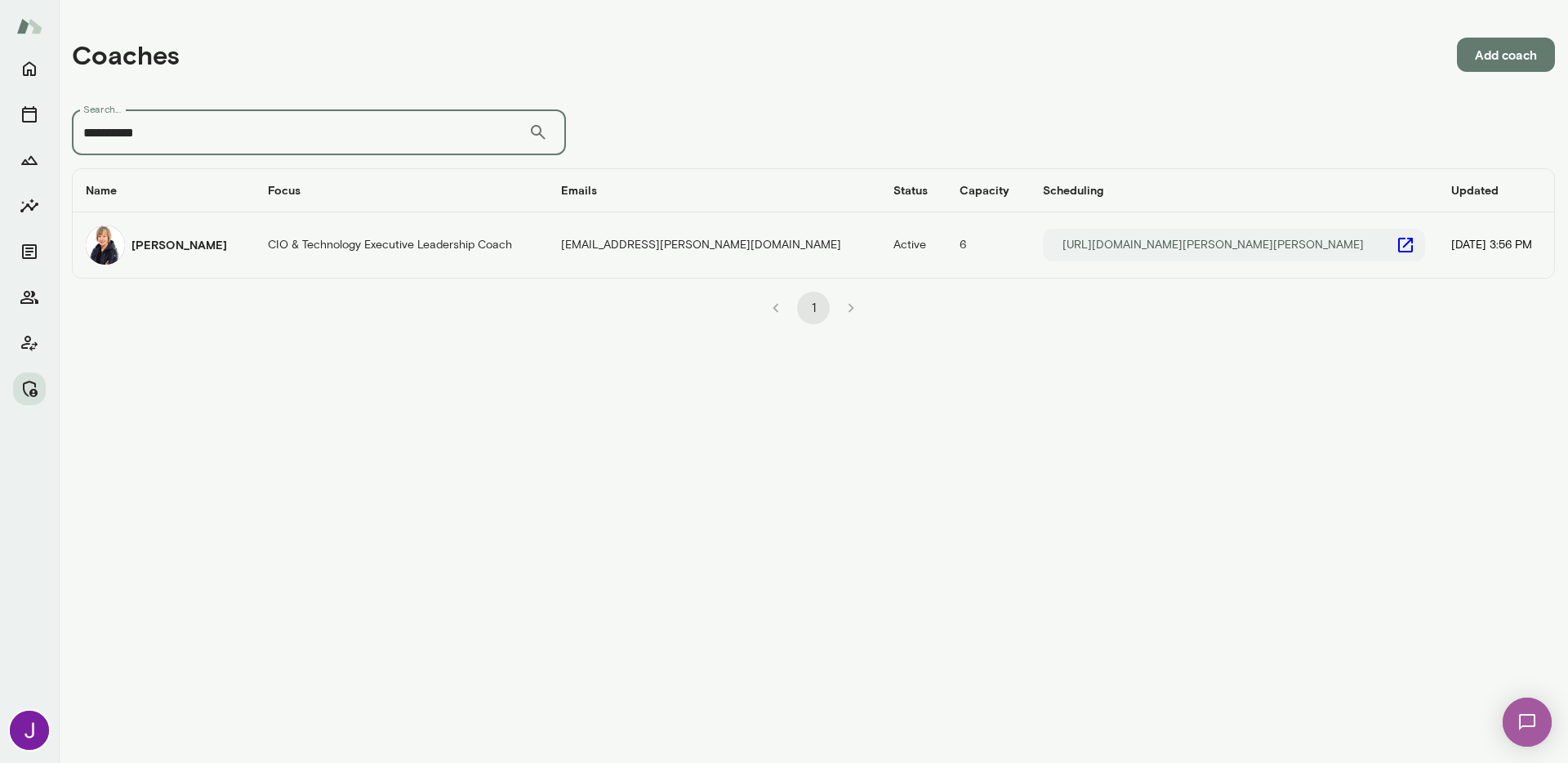
click at [389, 243] on td "CIO & Technology Executive Leadership Coach" at bounding box center [401, 244] width 293 height 65
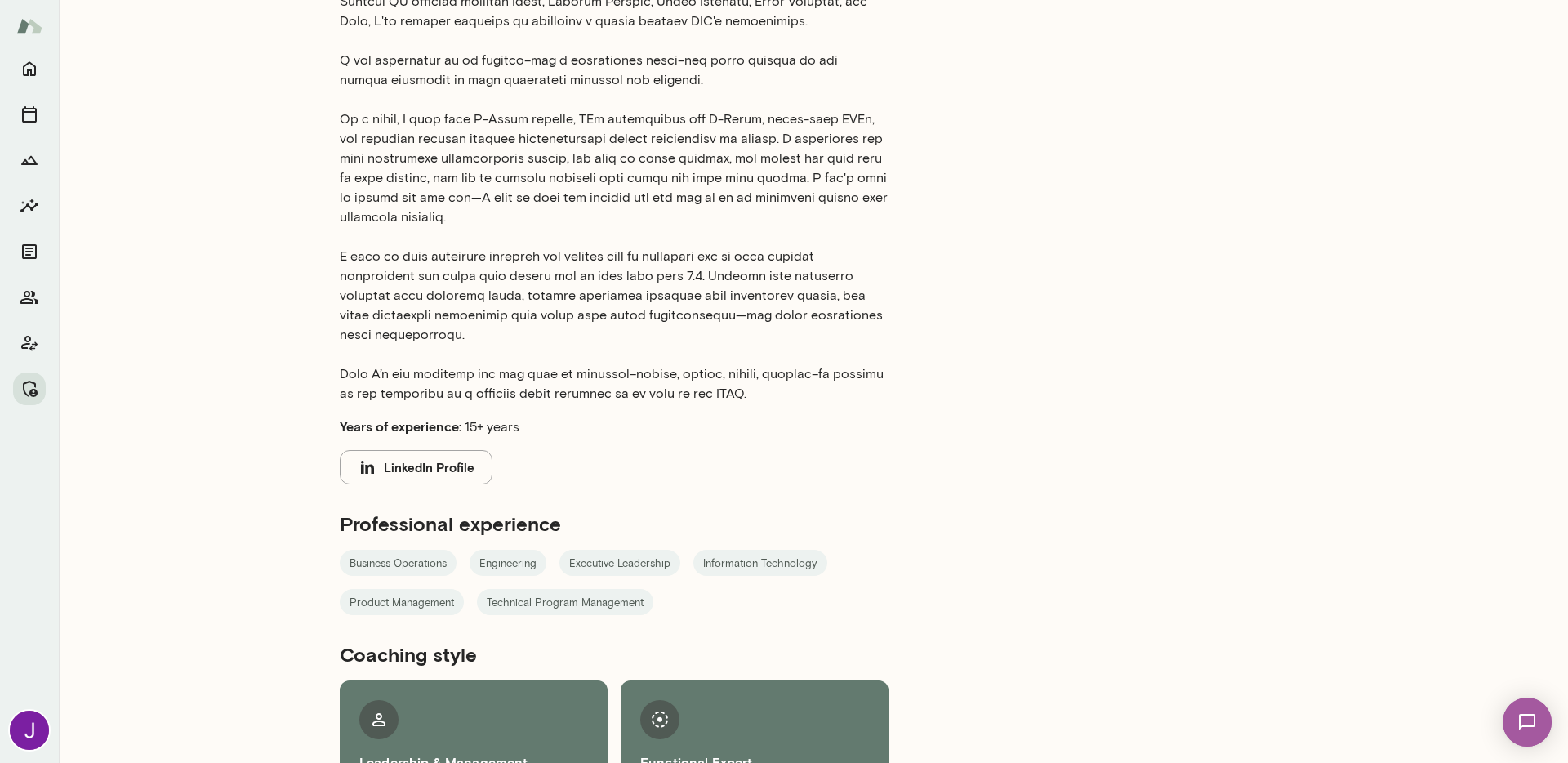
scroll to position [754, 0]
click at [467, 449] on button "LinkedIn Profile" at bounding box center [416, 466] width 153 height 34
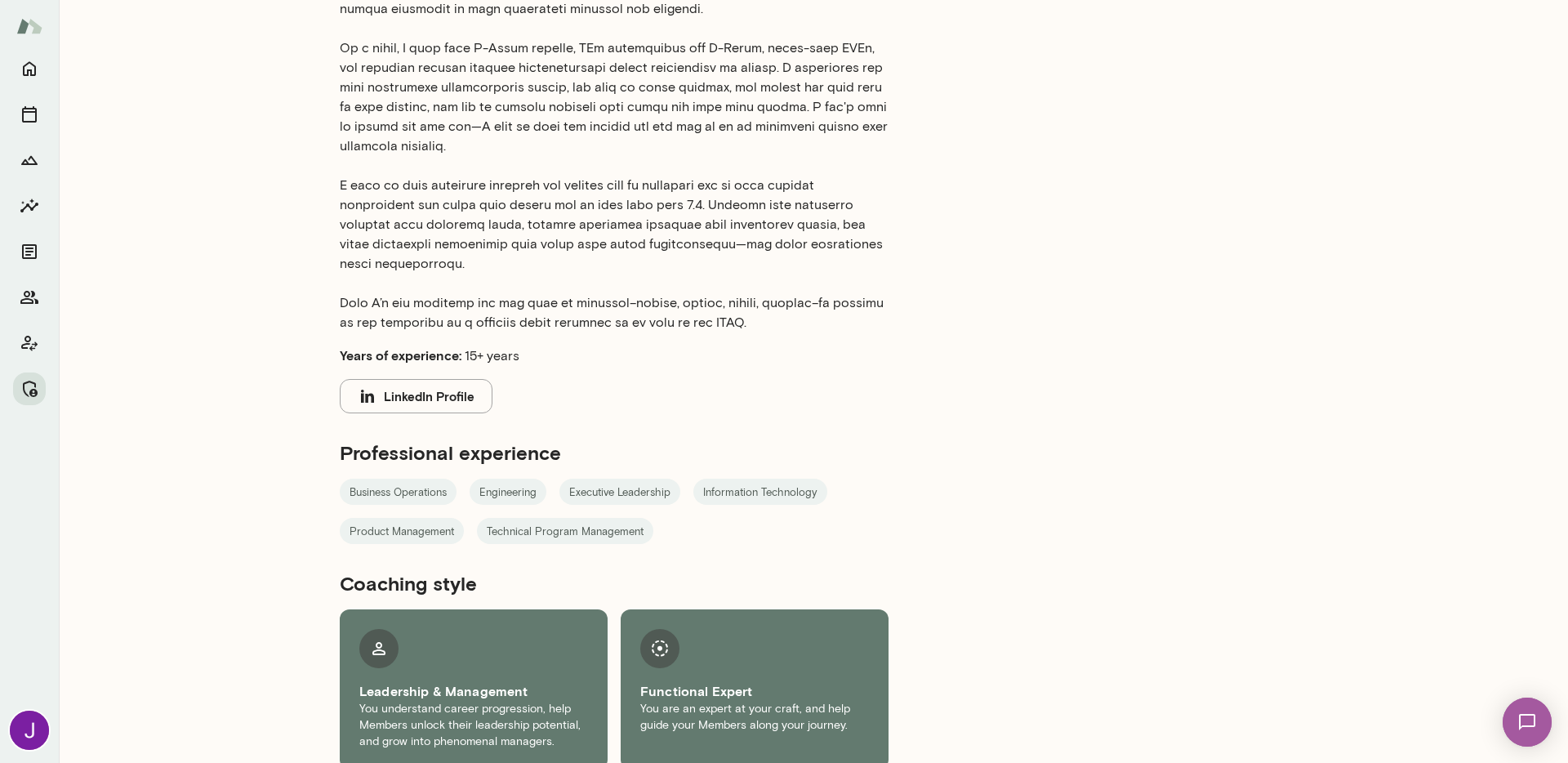
scroll to position [0, 0]
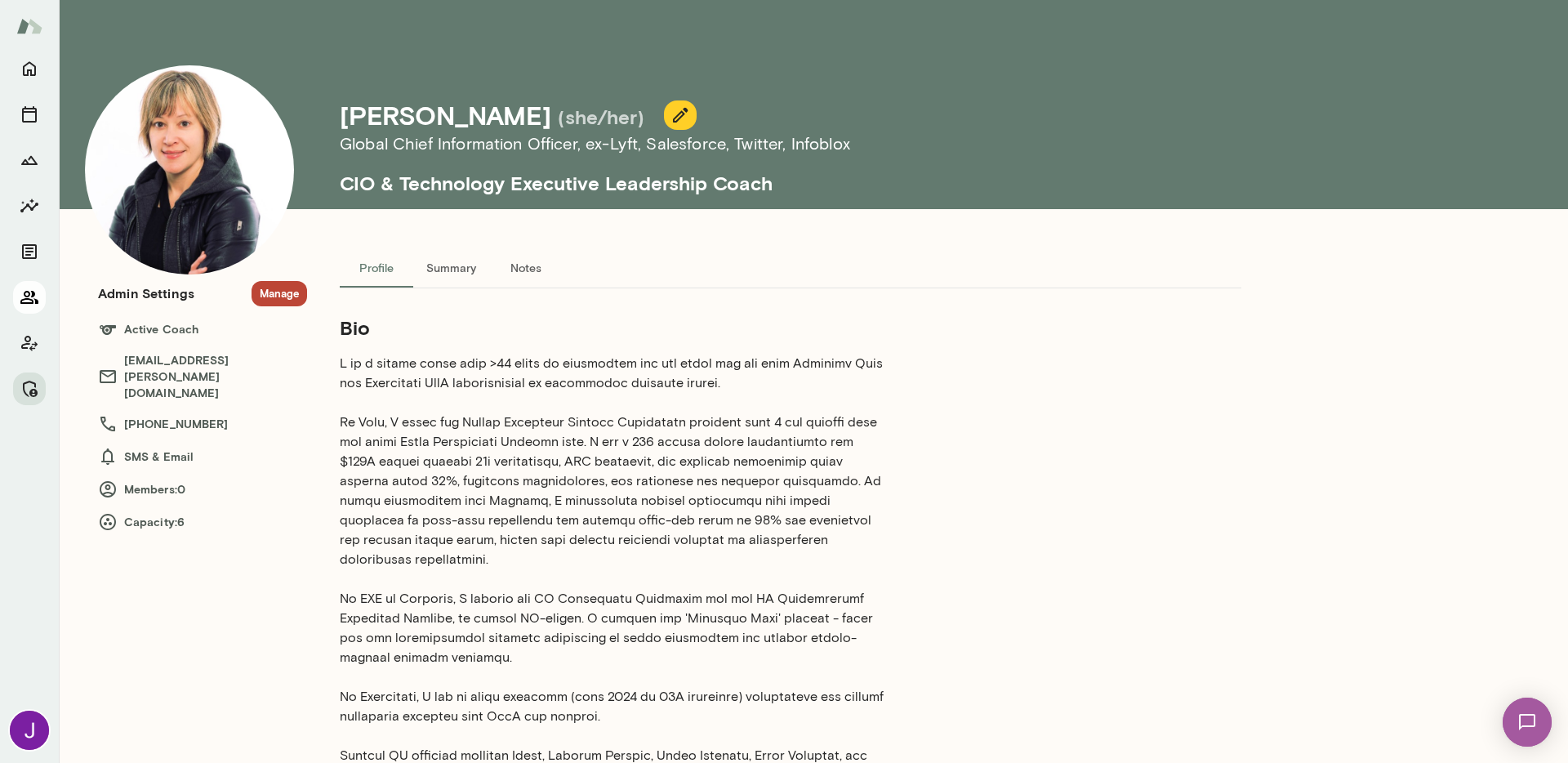
click at [29, 303] on icon "Members" at bounding box center [29, 296] width 18 height 13
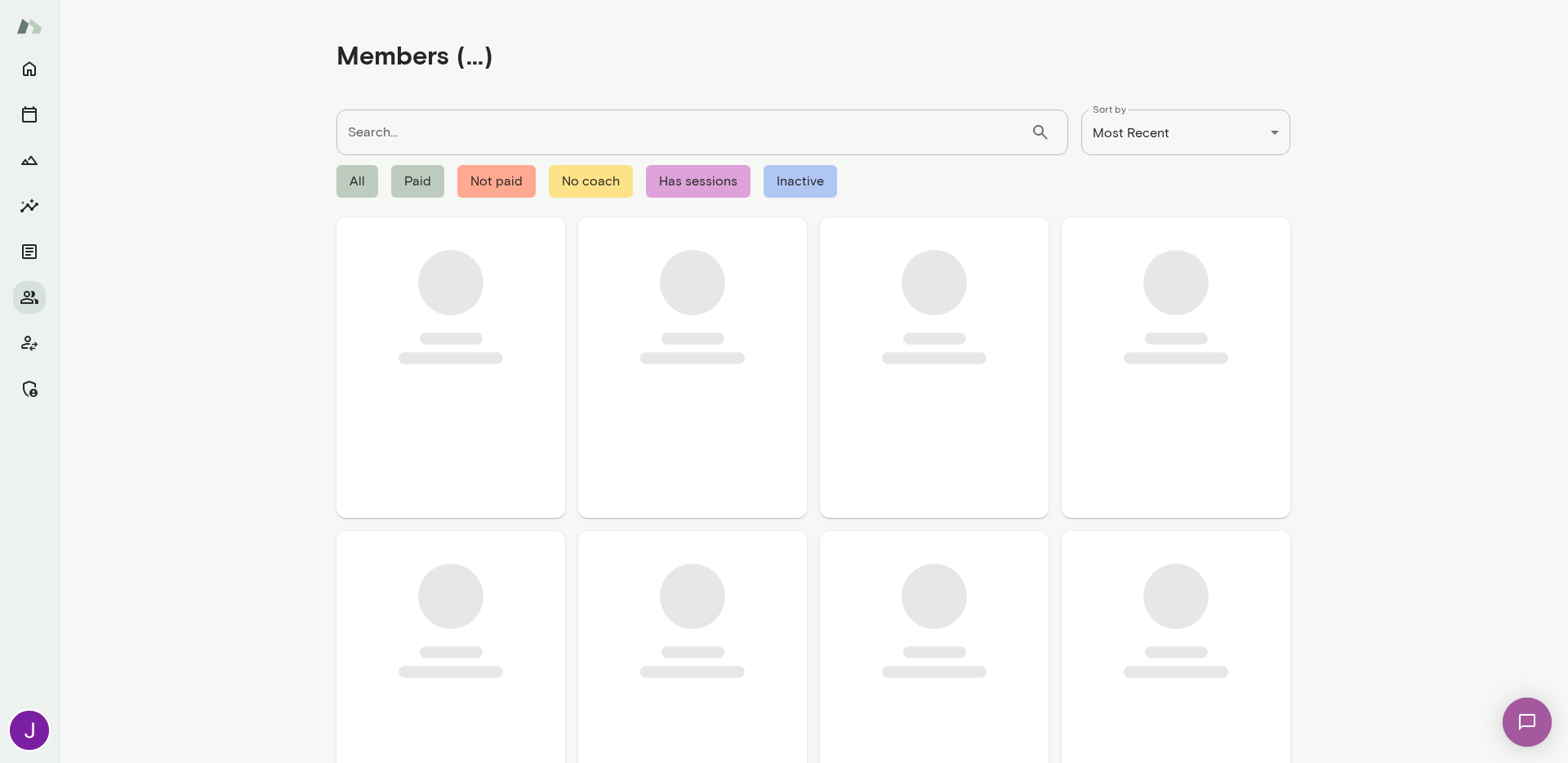
click at [415, 133] on input "Search..." at bounding box center [683, 132] width 694 height 46
paste input "**********"
type input "**********"
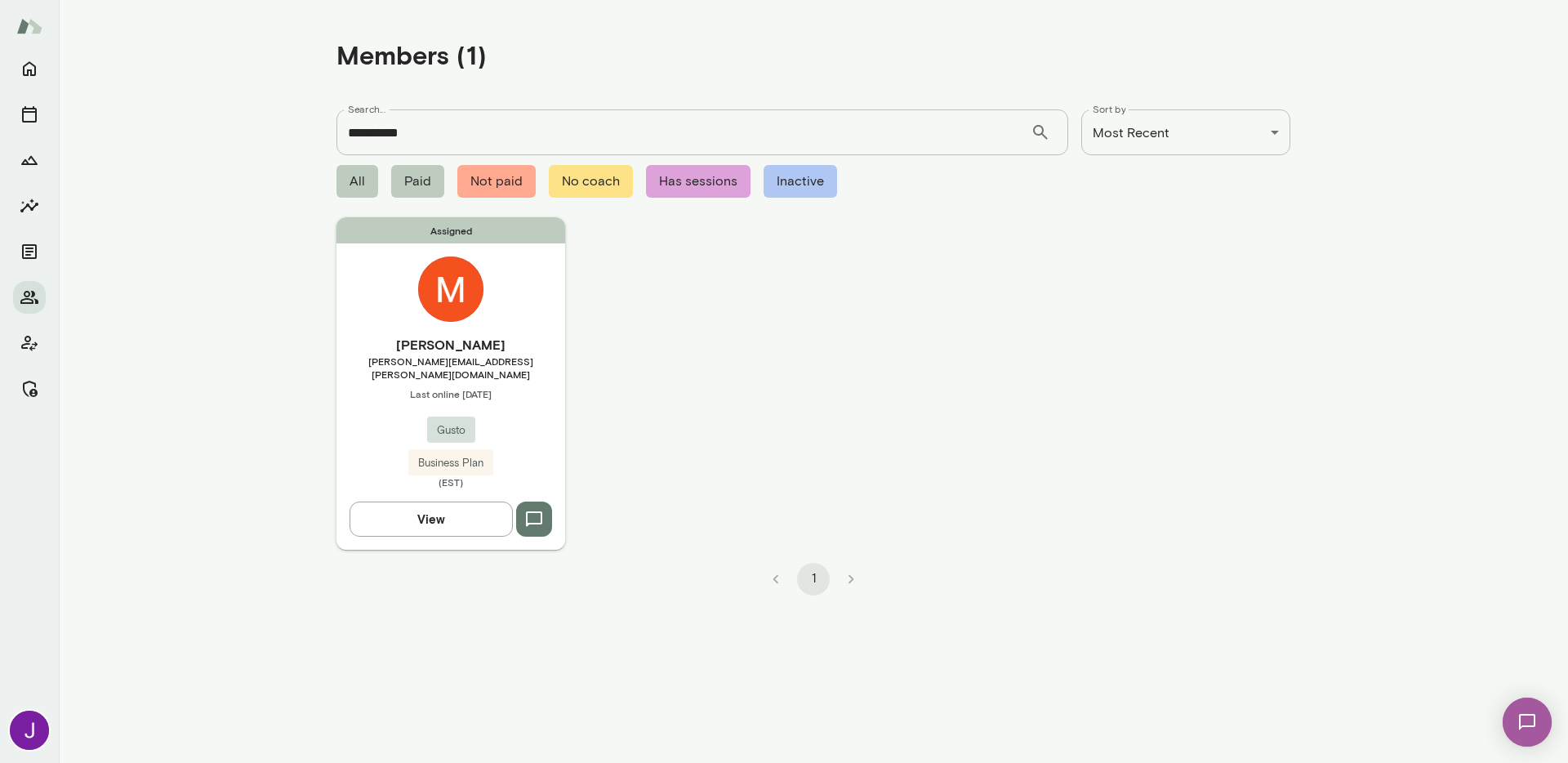
click at [507, 368] on div "Mike Hardy mike.hardy@gusto.com Last online September 24 Gusto Business Plan (E…" at bounding box center [451, 412] width 228 height 154
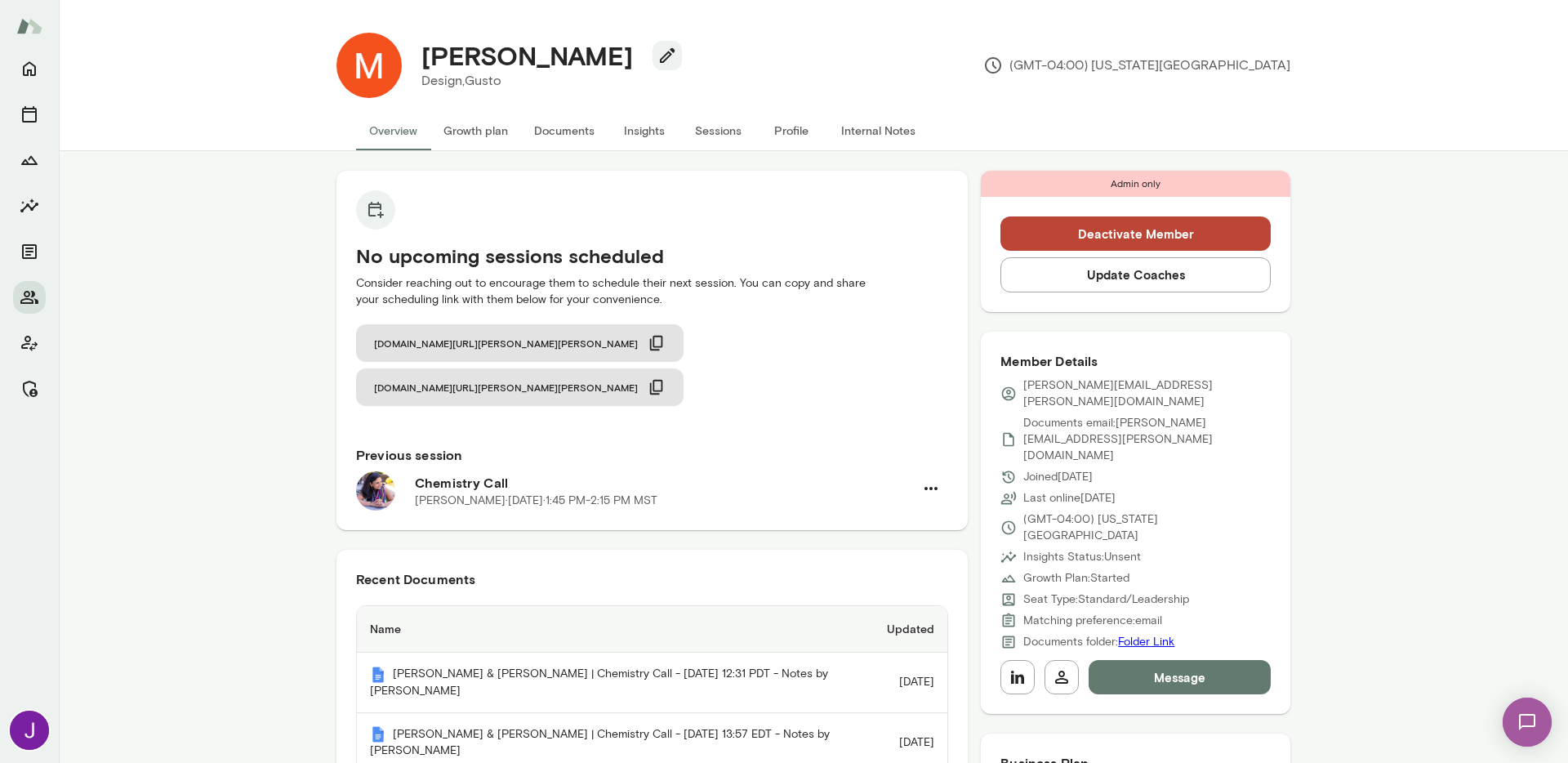
click at [512, 56] on h4 "Mike Hardy" at bounding box center [527, 55] width 211 height 31
copy div "Mike Hardy"
click at [711, 136] on button "Sessions" at bounding box center [717, 131] width 74 height 39
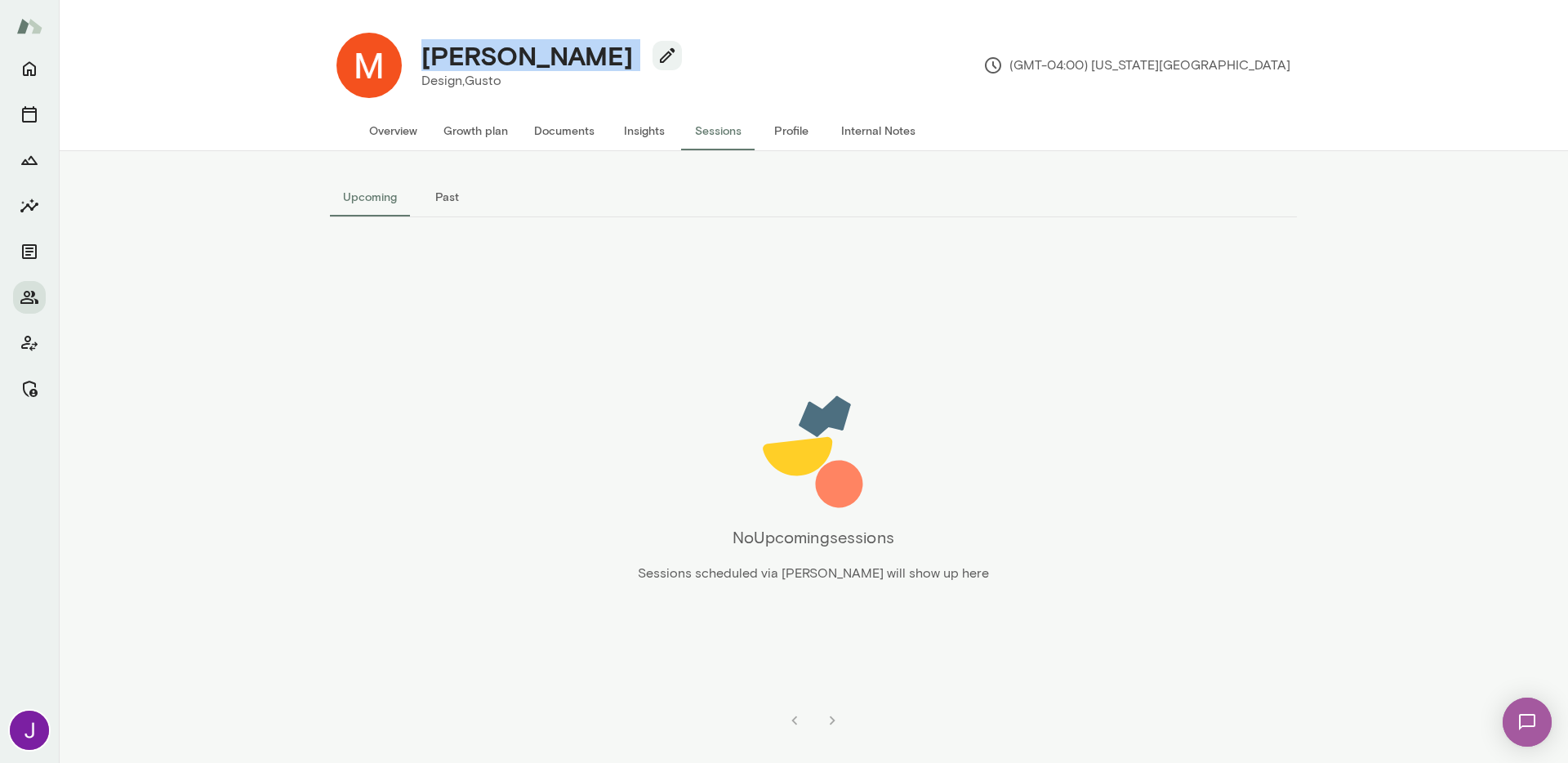
click at [432, 193] on button "Past" at bounding box center [446, 197] width 74 height 39
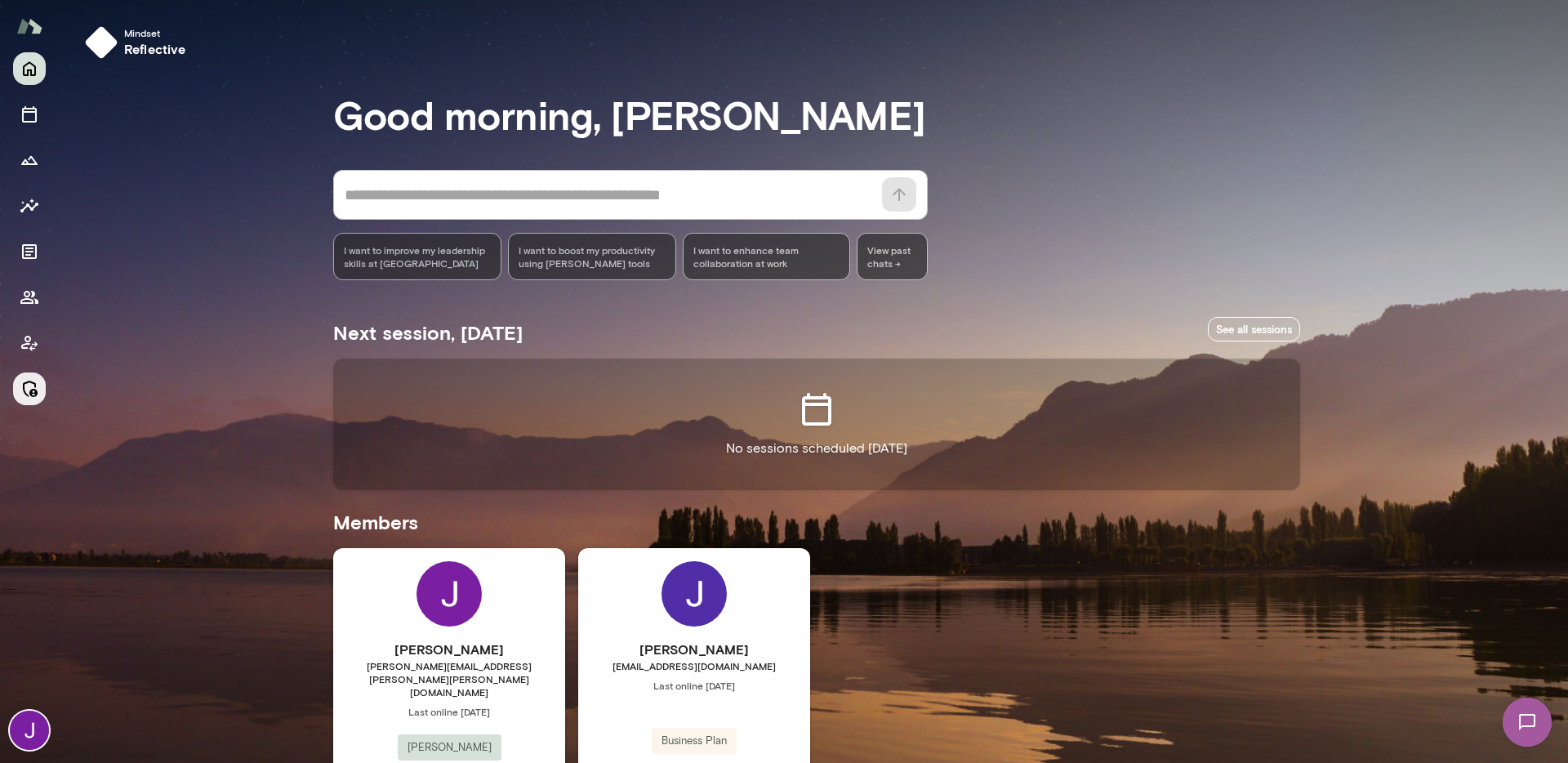
click at [33, 387] on icon "Manage" at bounding box center [29, 388] width 19 height 19
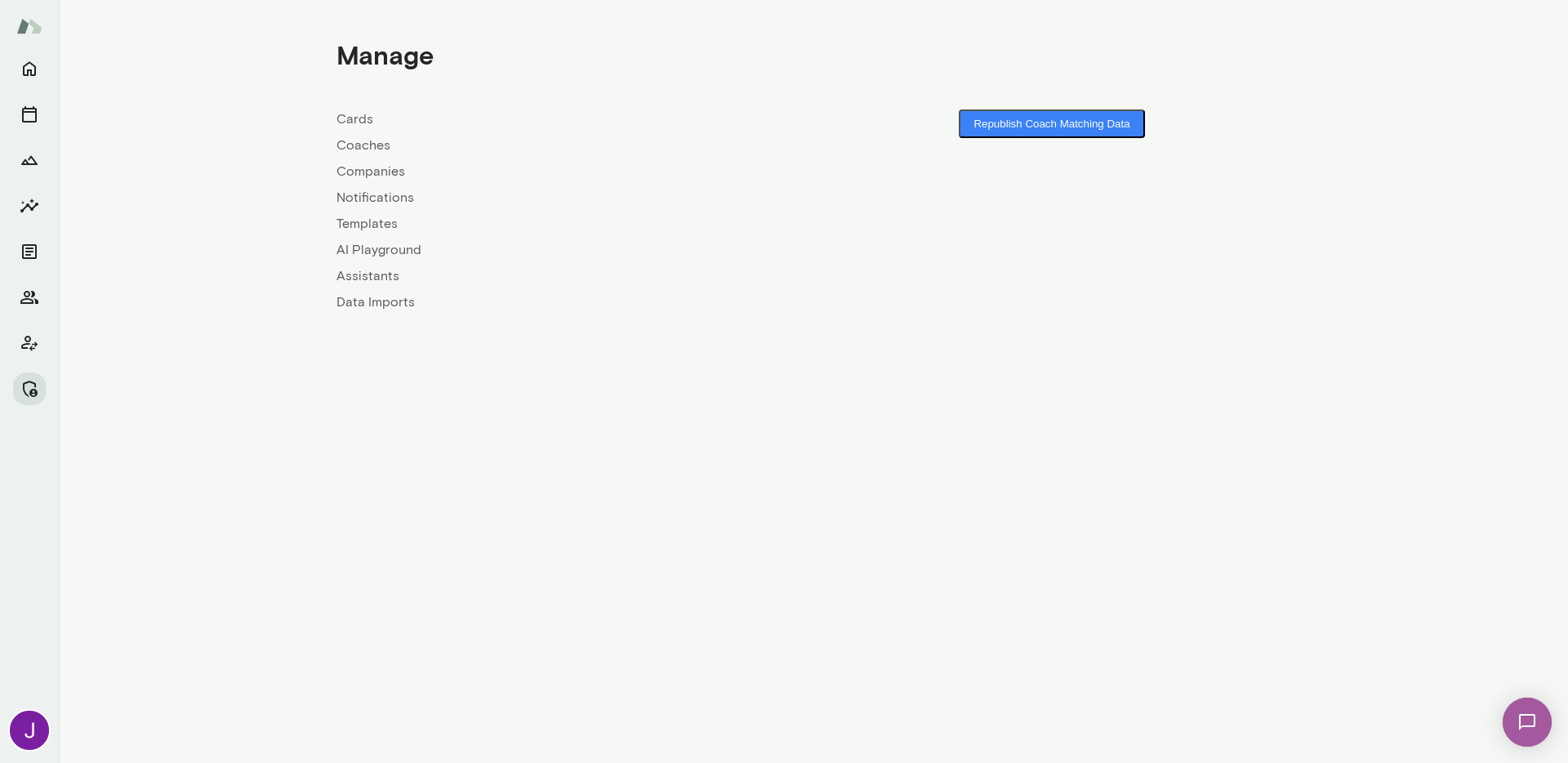
click at [374, 154] on link "Coaches" at bounding box center [575, 145] width 477 height 19
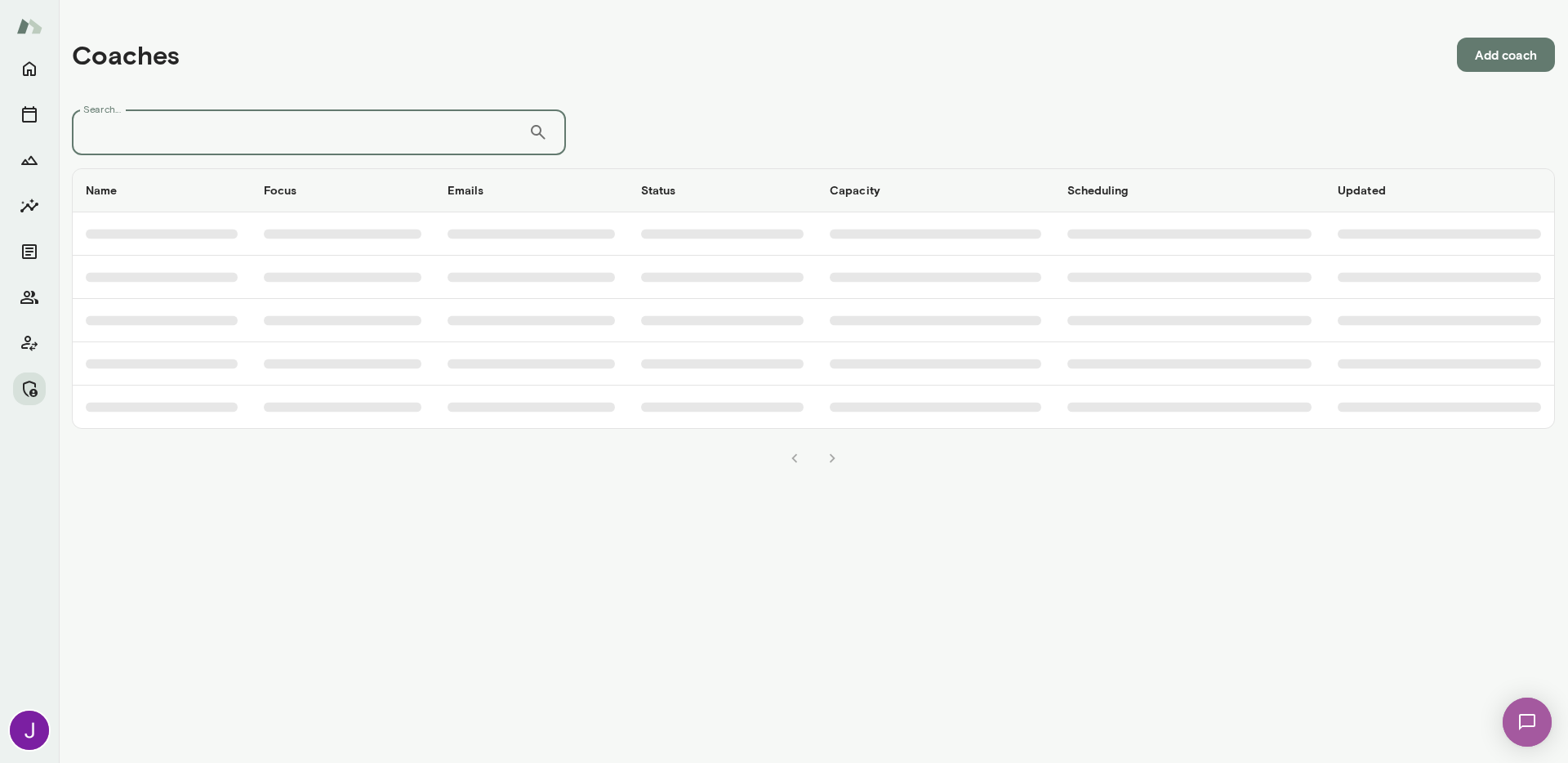
click at [375, 125] on input "Search..." at bounding box center [300, 132] width 457 height 46
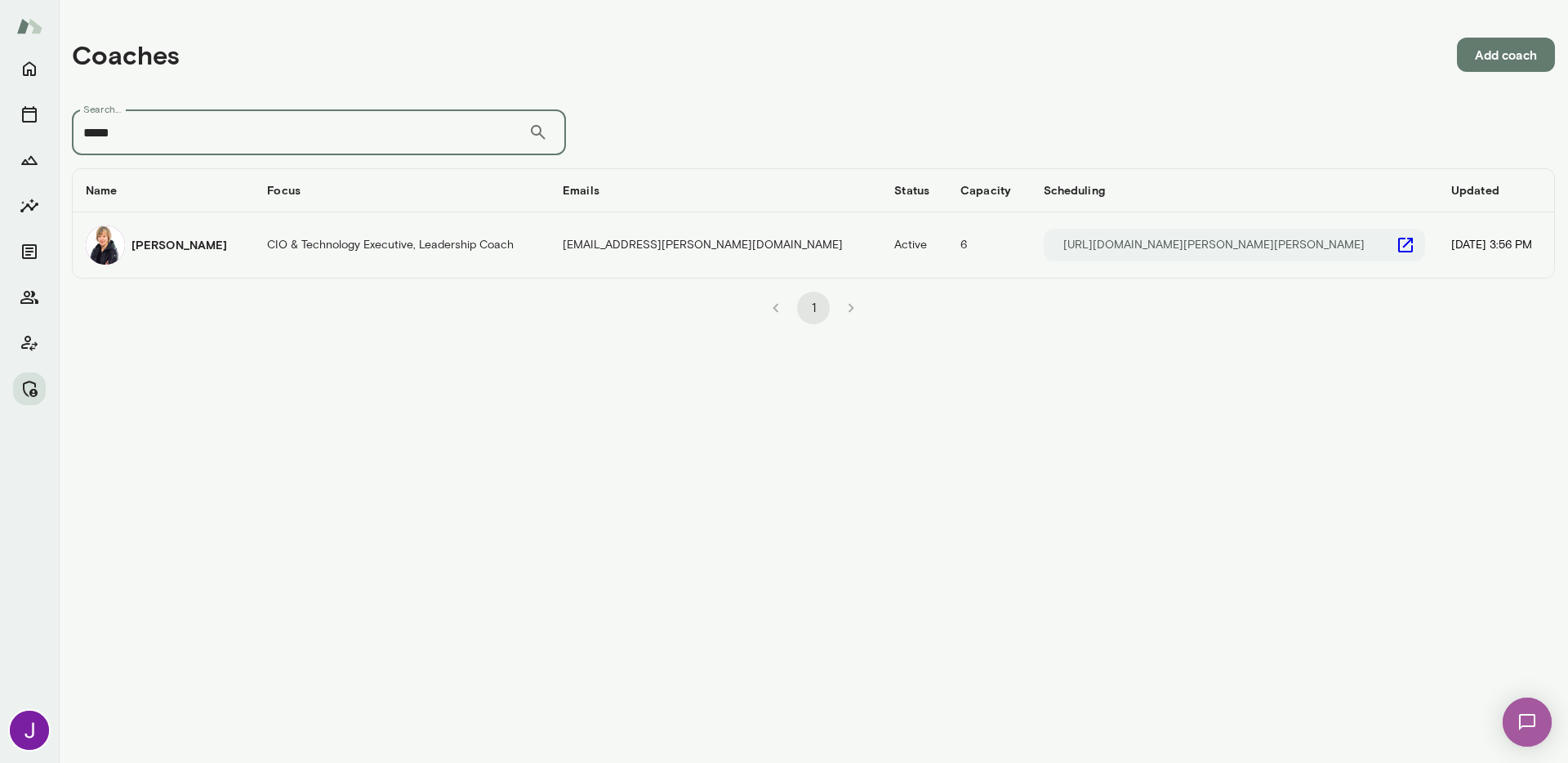
type input "*****"
click at [736, 252] on td "[EMAIL_ADDRESS][PERSON_NAME][DOMAIN_NAME]" at bounding box center [715, 244] width 331 height 65
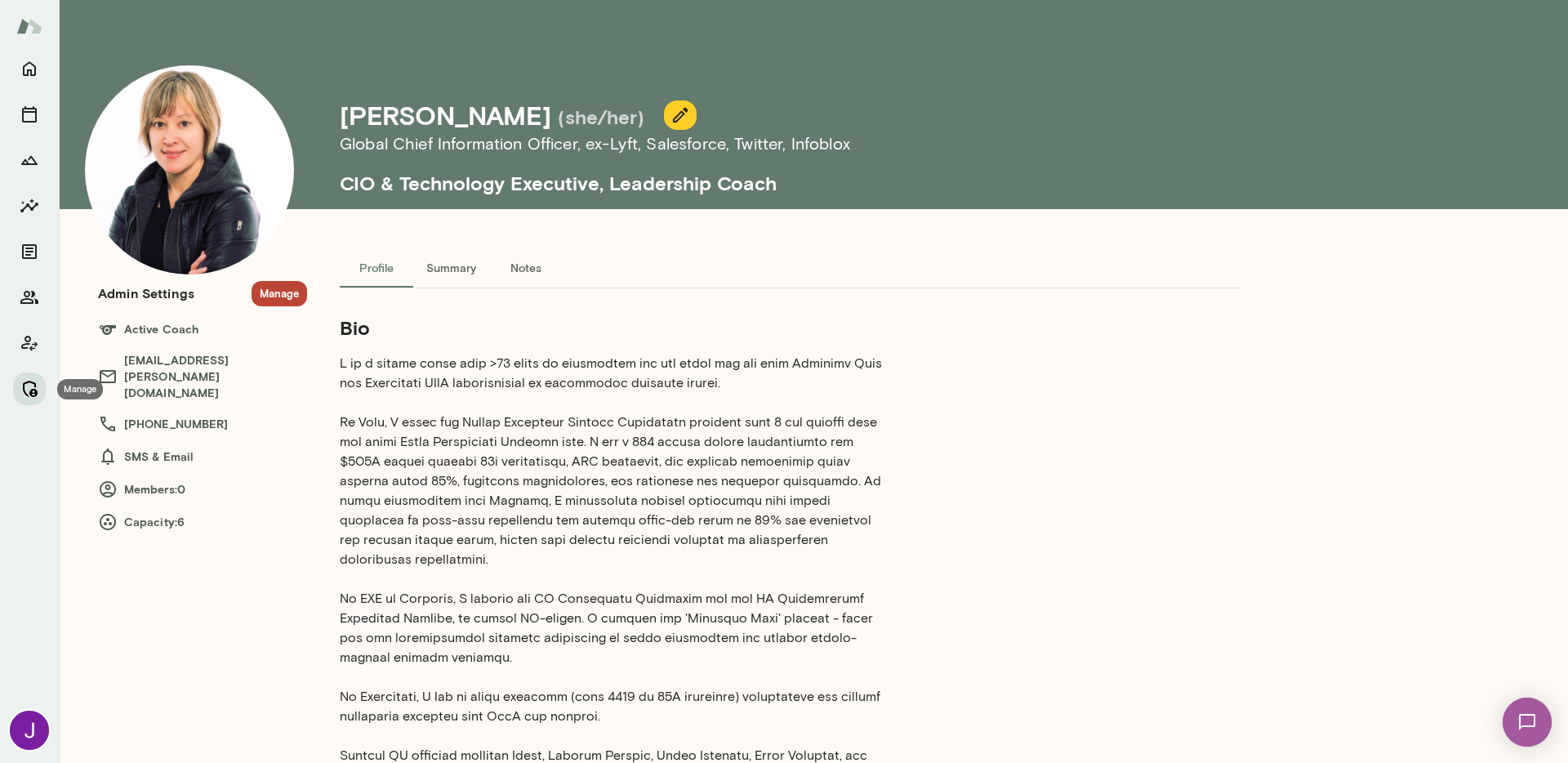
click at [42, 394] on button "Manage" at bounding box center [29, 389] width 33 height 33
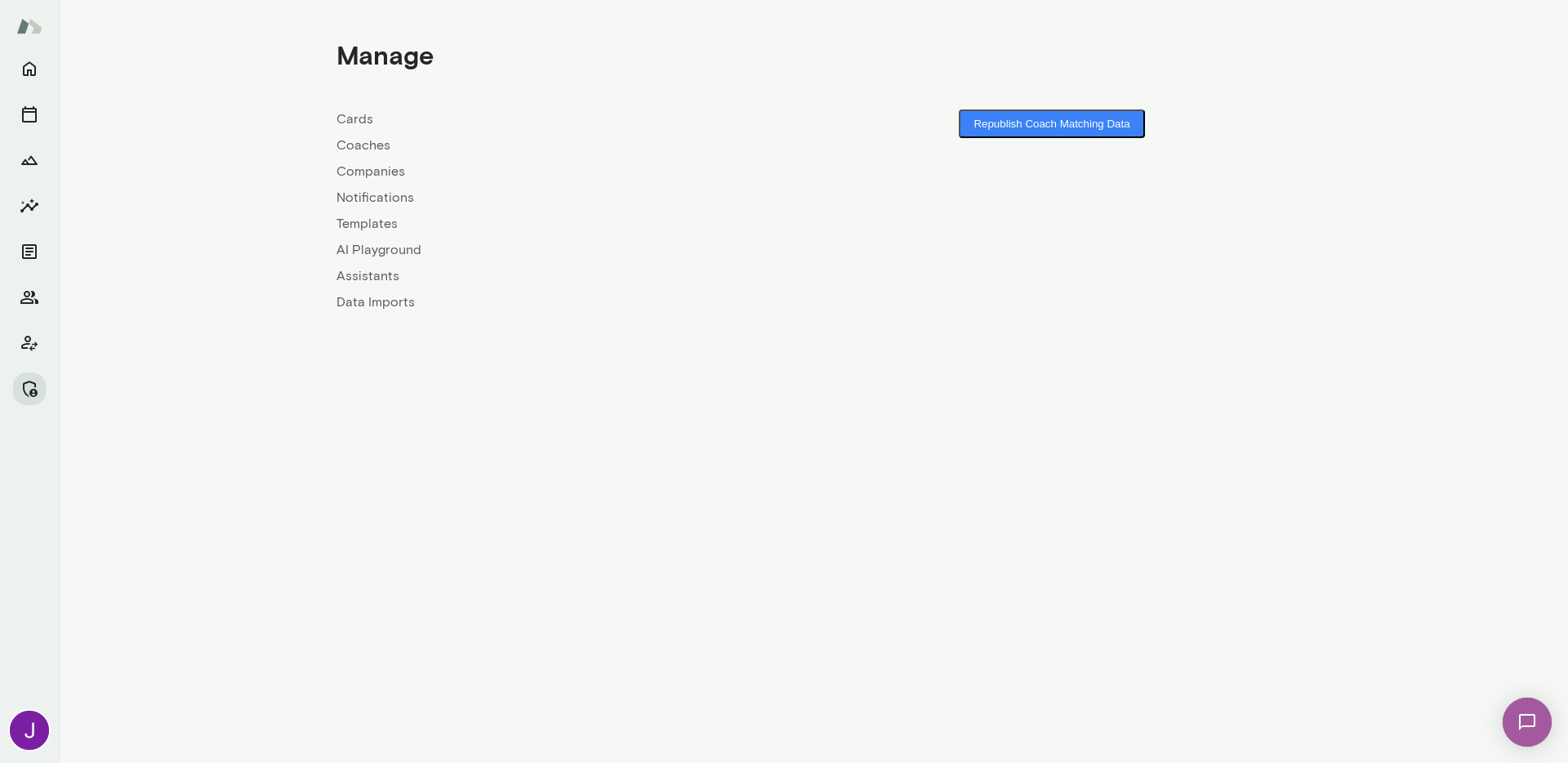
click at [378, 145] on link "Coaches" at bounding box center [575, 145] width 477 height 19
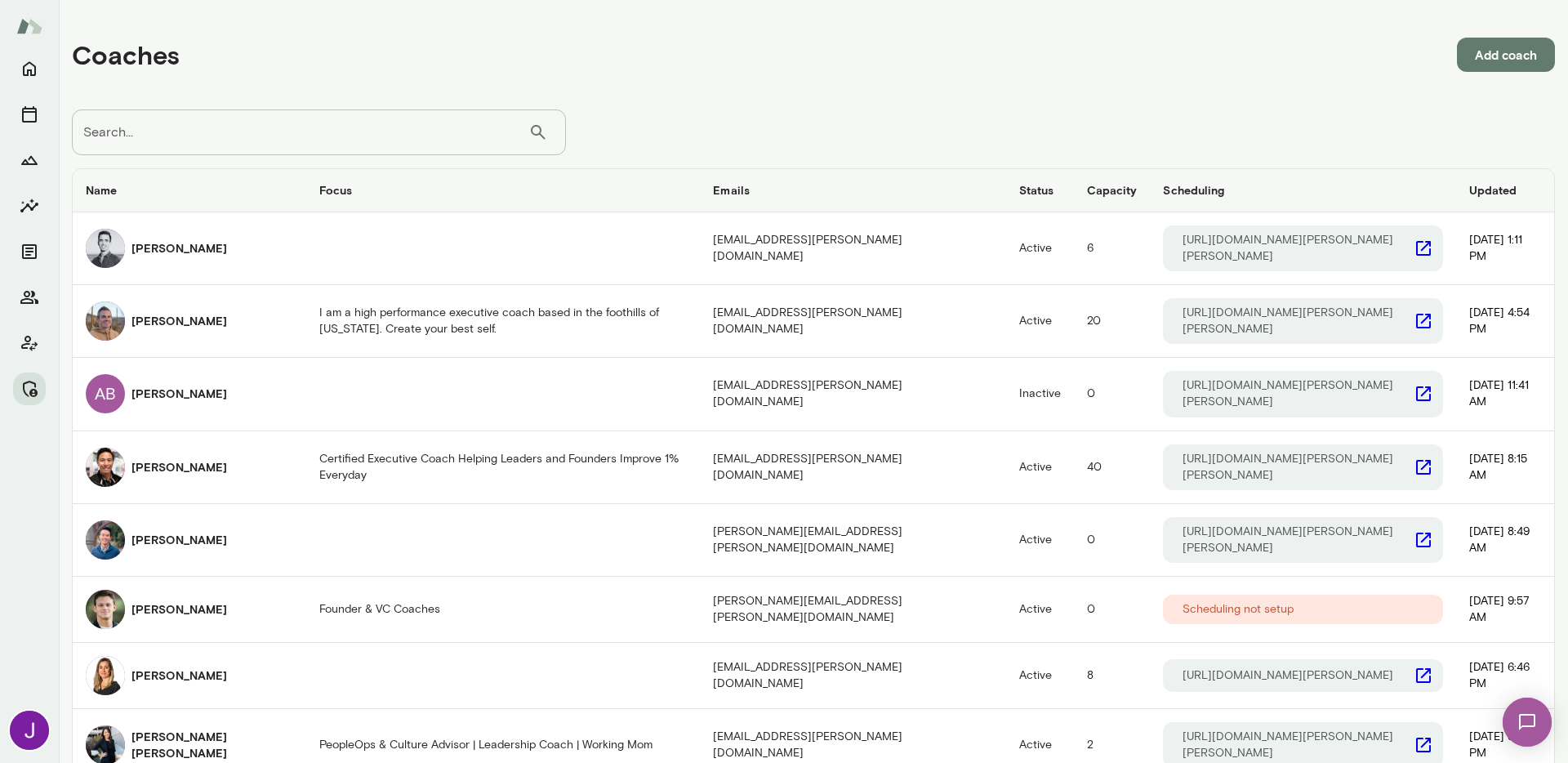
click at [1468, 191] on h6 "Updated" at bounding box center [1504, 190] width 72 height 16
click at [206, 133] on input "Search..." at bounding box center [300, 132] width 457 height 46
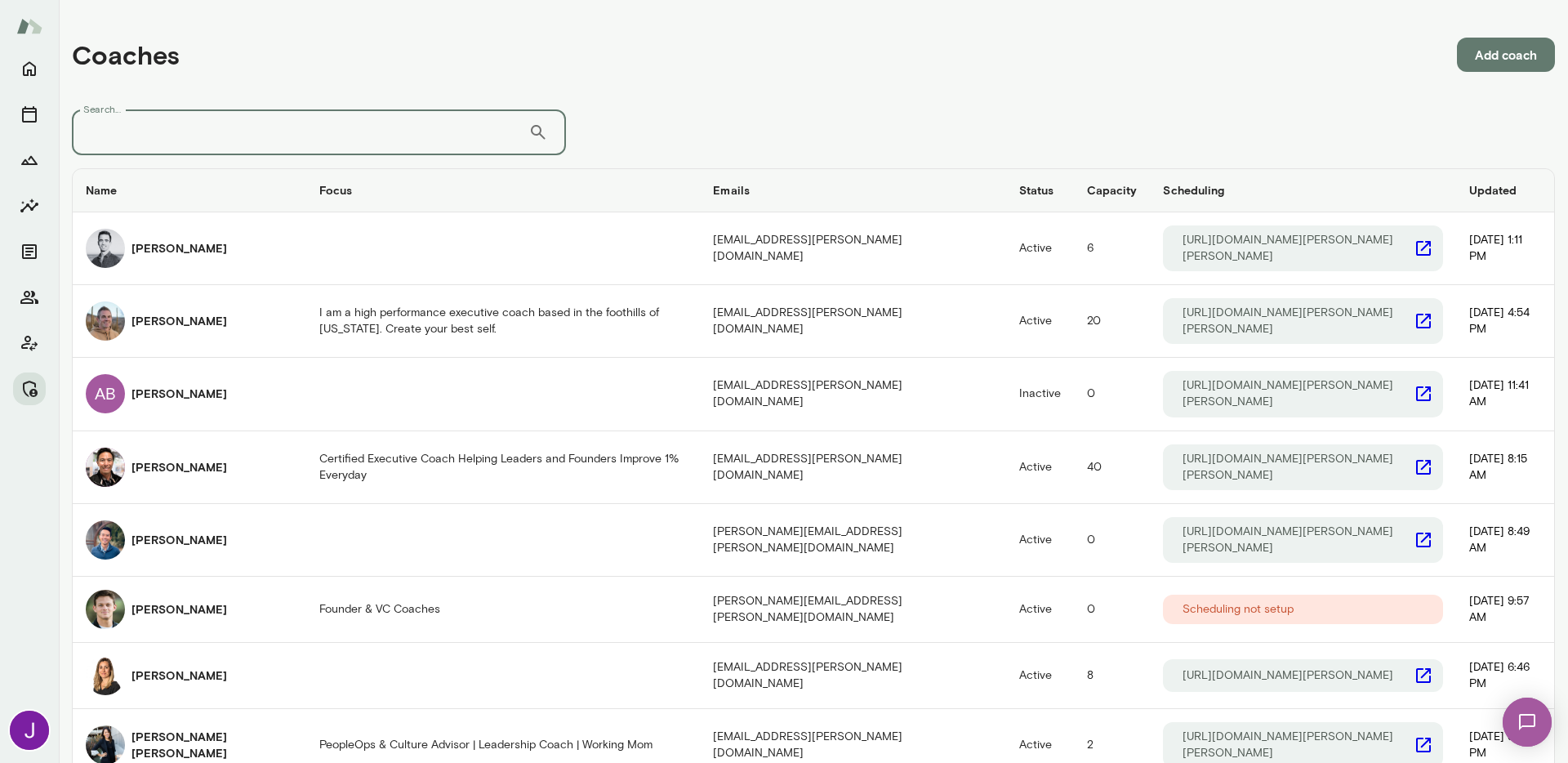
paste input "*********"
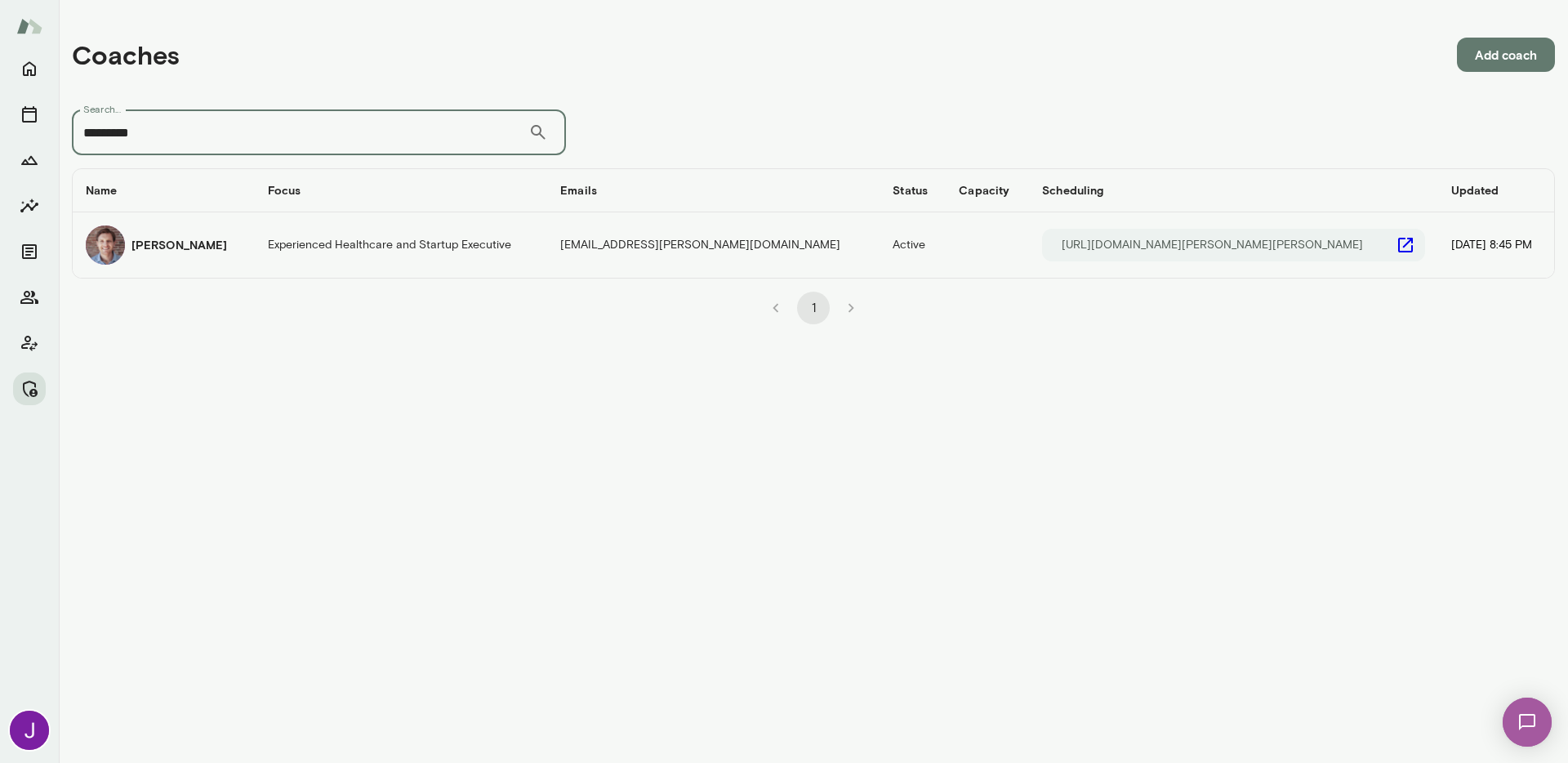
type input "*********"
click at [291, 234] on td "Experienced Healthcare and Startup Executive" at bounding box center [401, 244] width 292 height 65
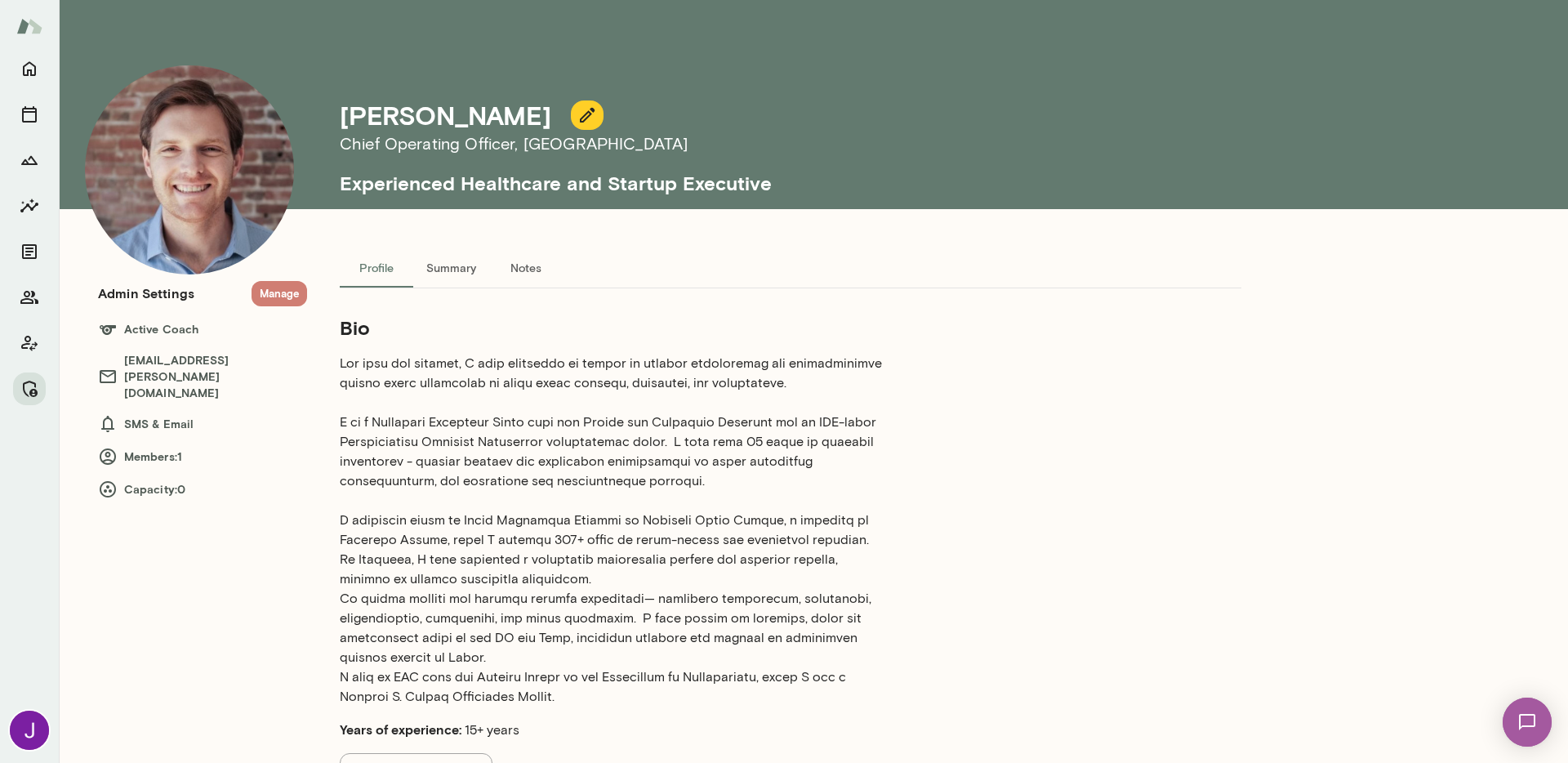
click at [266, 290] on button "Manage" at bounding box center [279, 293] width 55 height 25
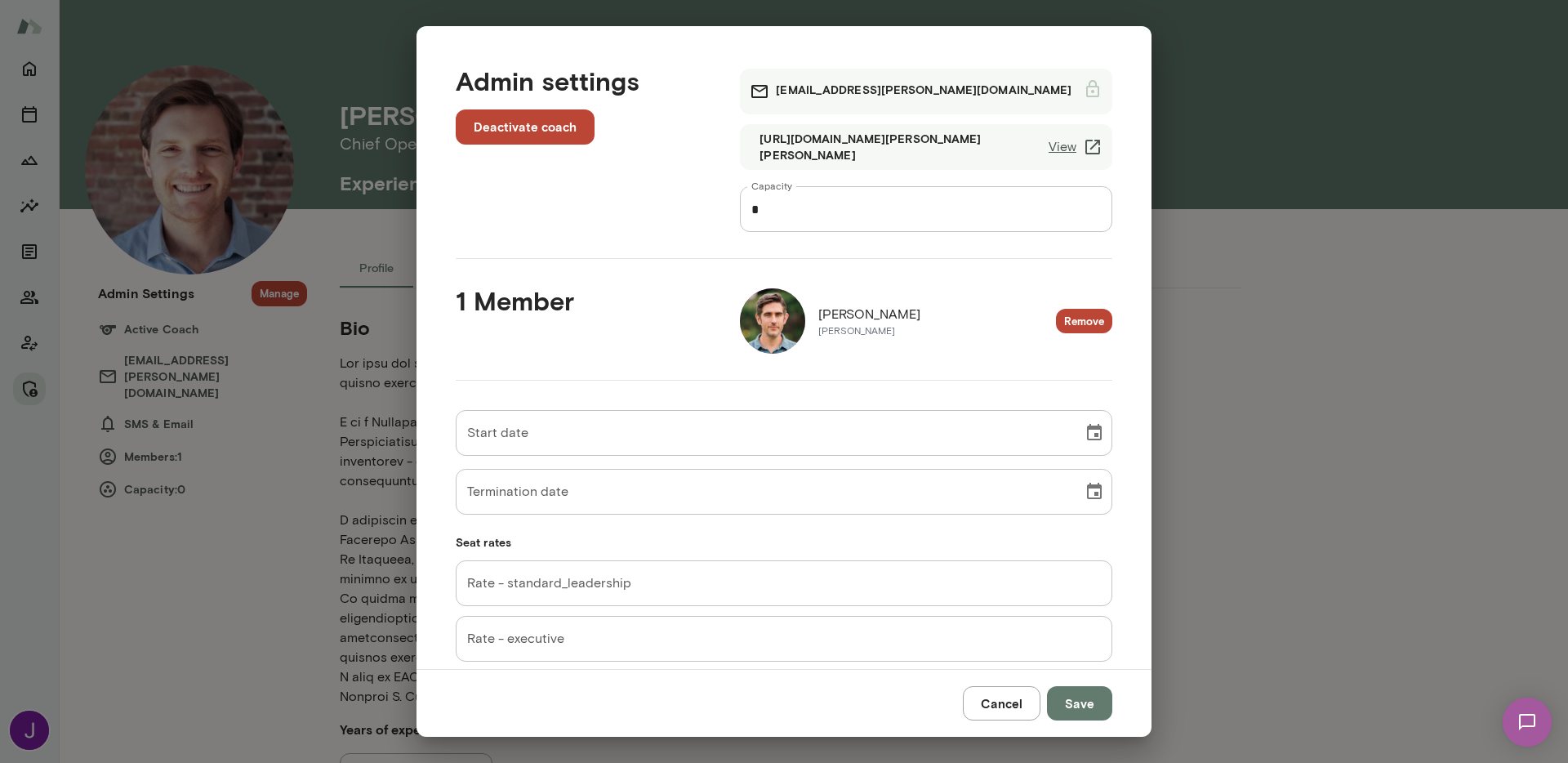
click at [847, 202] on input "*" at bounding box center [925, 208] width 373 height 46
type input "*"
click at [1062, 311] on button "Remove" at bounding box center [1084, 321] width 56 height 25
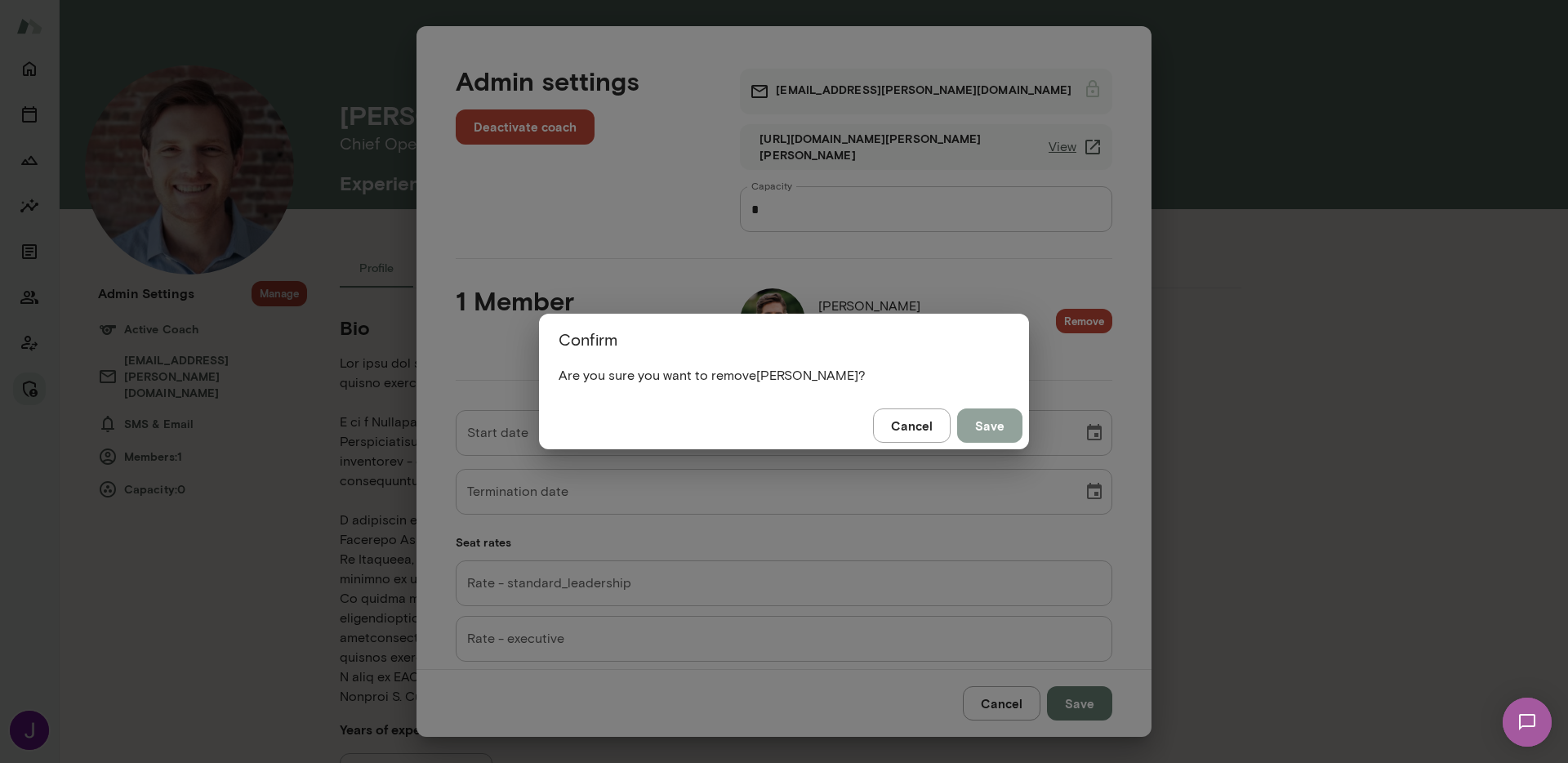
click at [987, 431] on button "Save" at bounding box center [989, 425] width 65 height 34
click at [999, 428] on button "Save" at bounding box center [989, 425] width 65 height 34
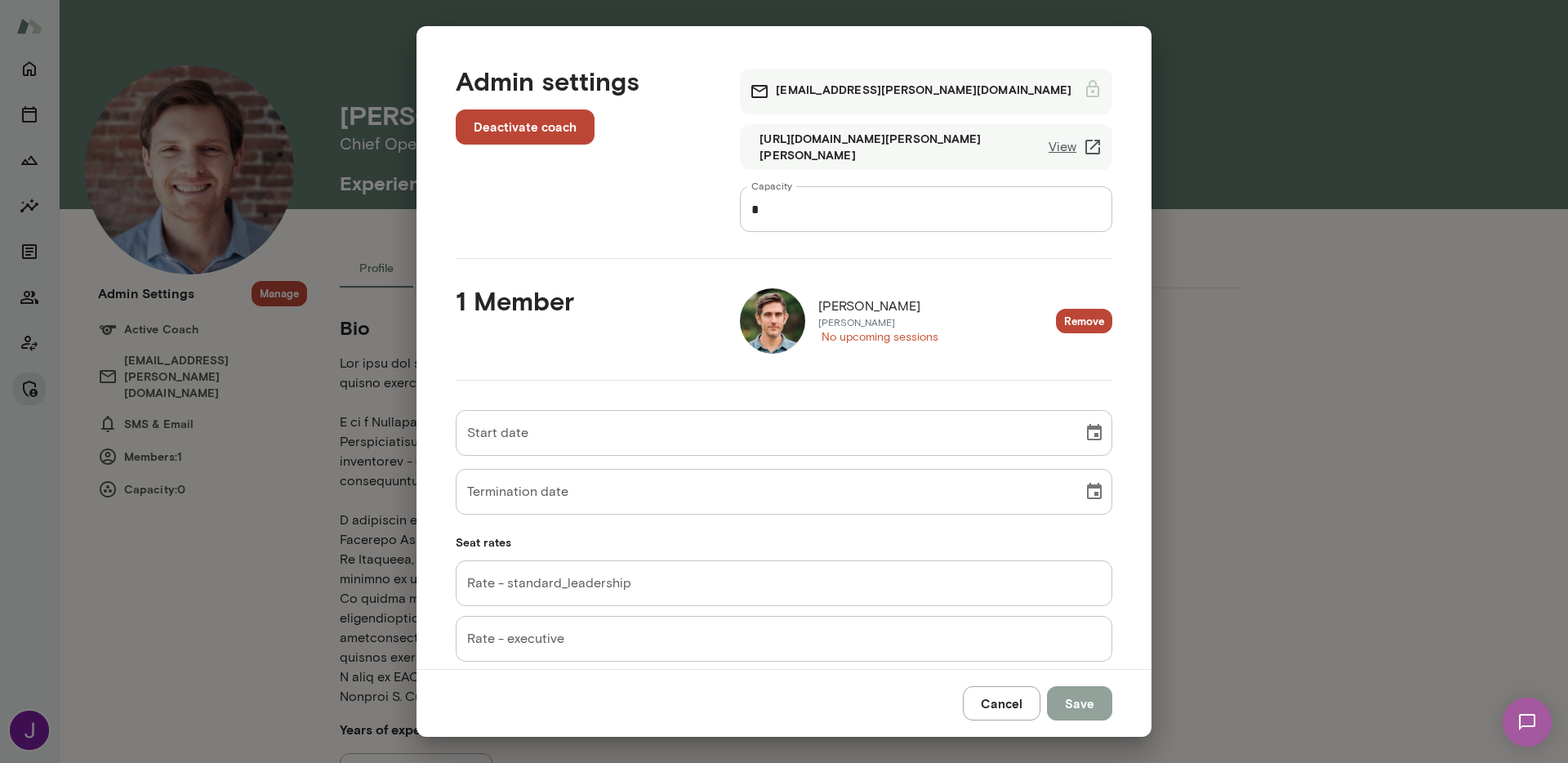
click at [1059, 709] on button "Save" at bounding box center [1078, 703] width 65 height 34
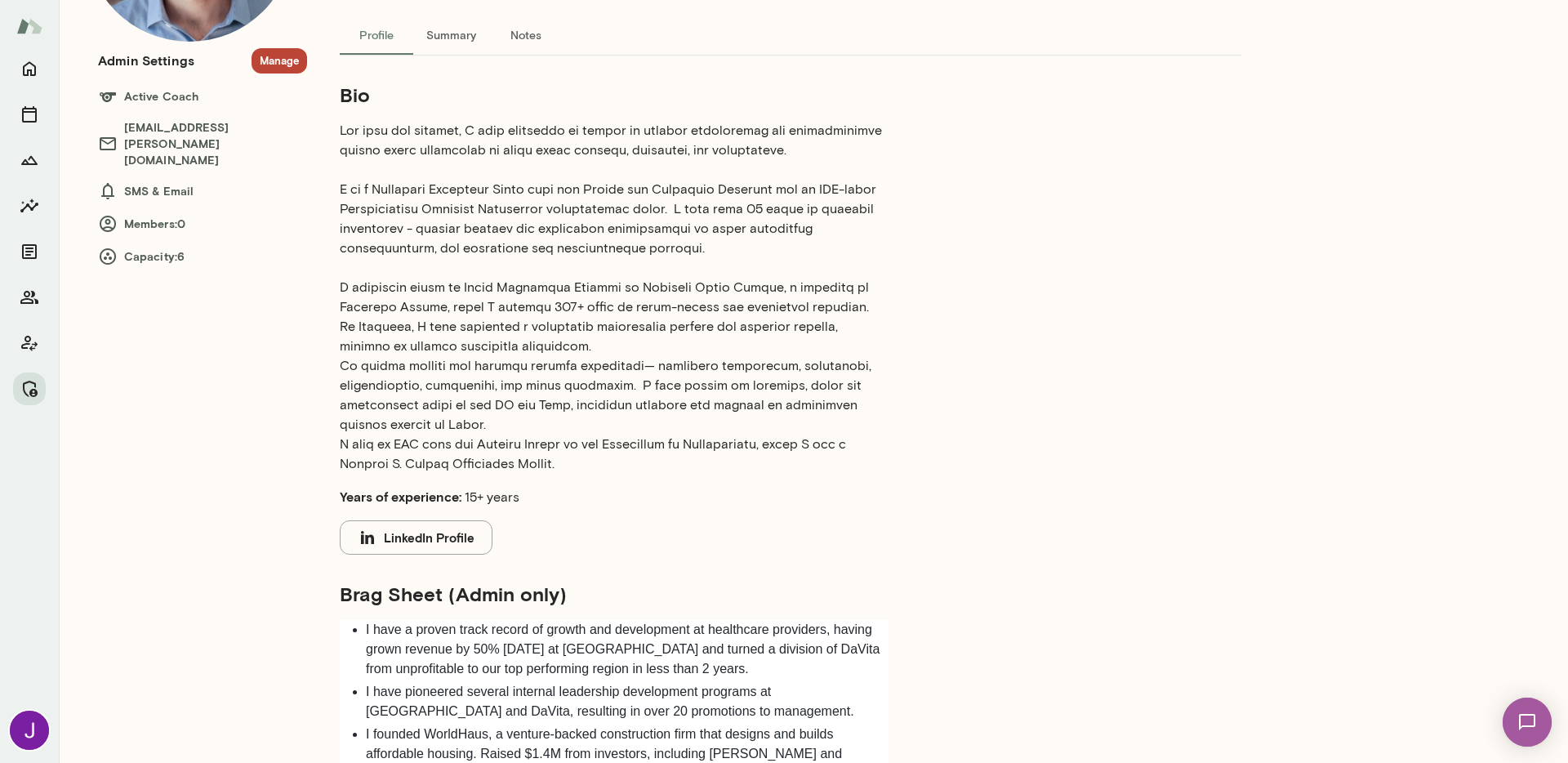
scroll to position [229, 0]
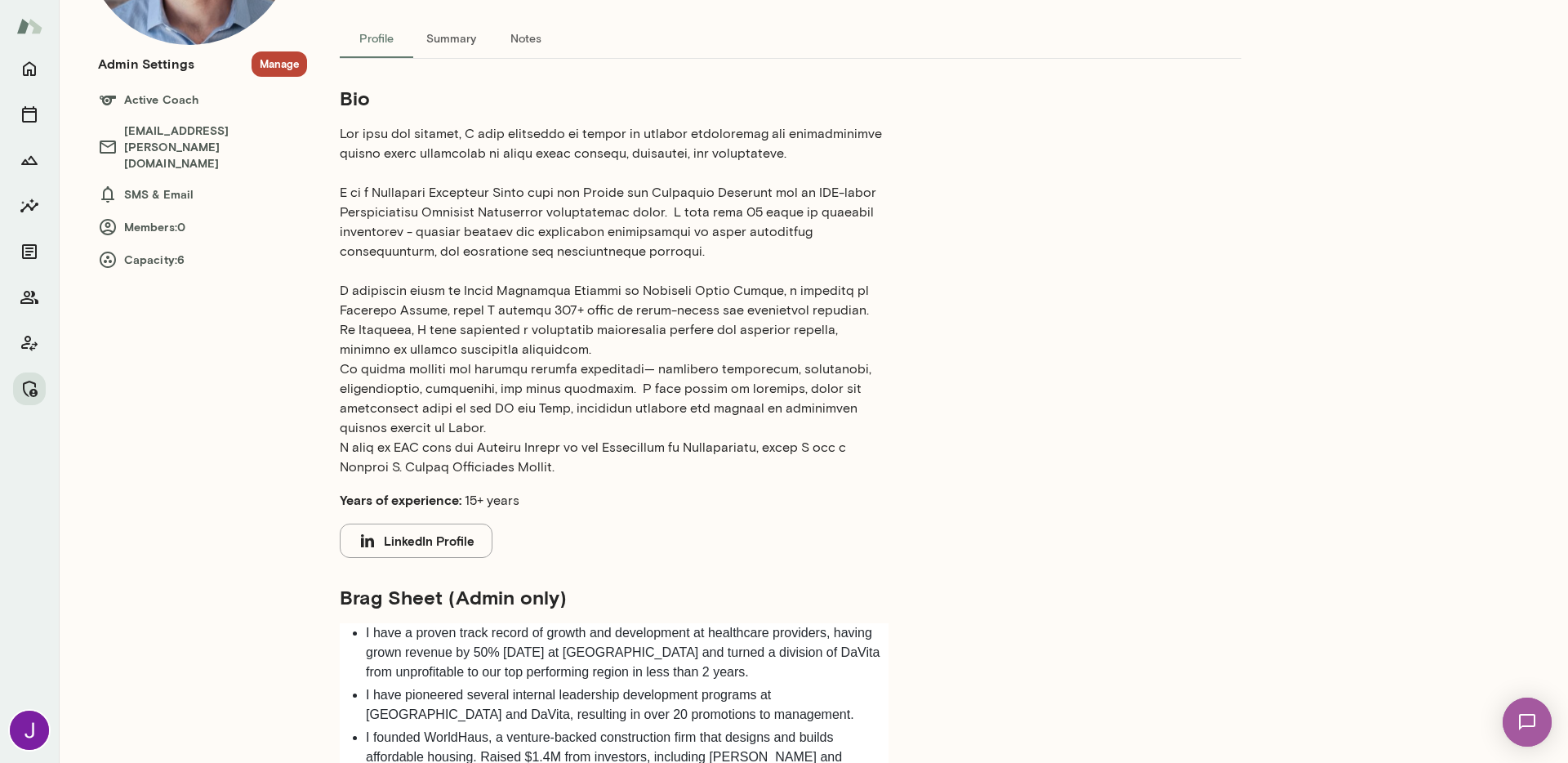
click at [771, 466] on p at bounding box center [614, 300] width 549 height 352
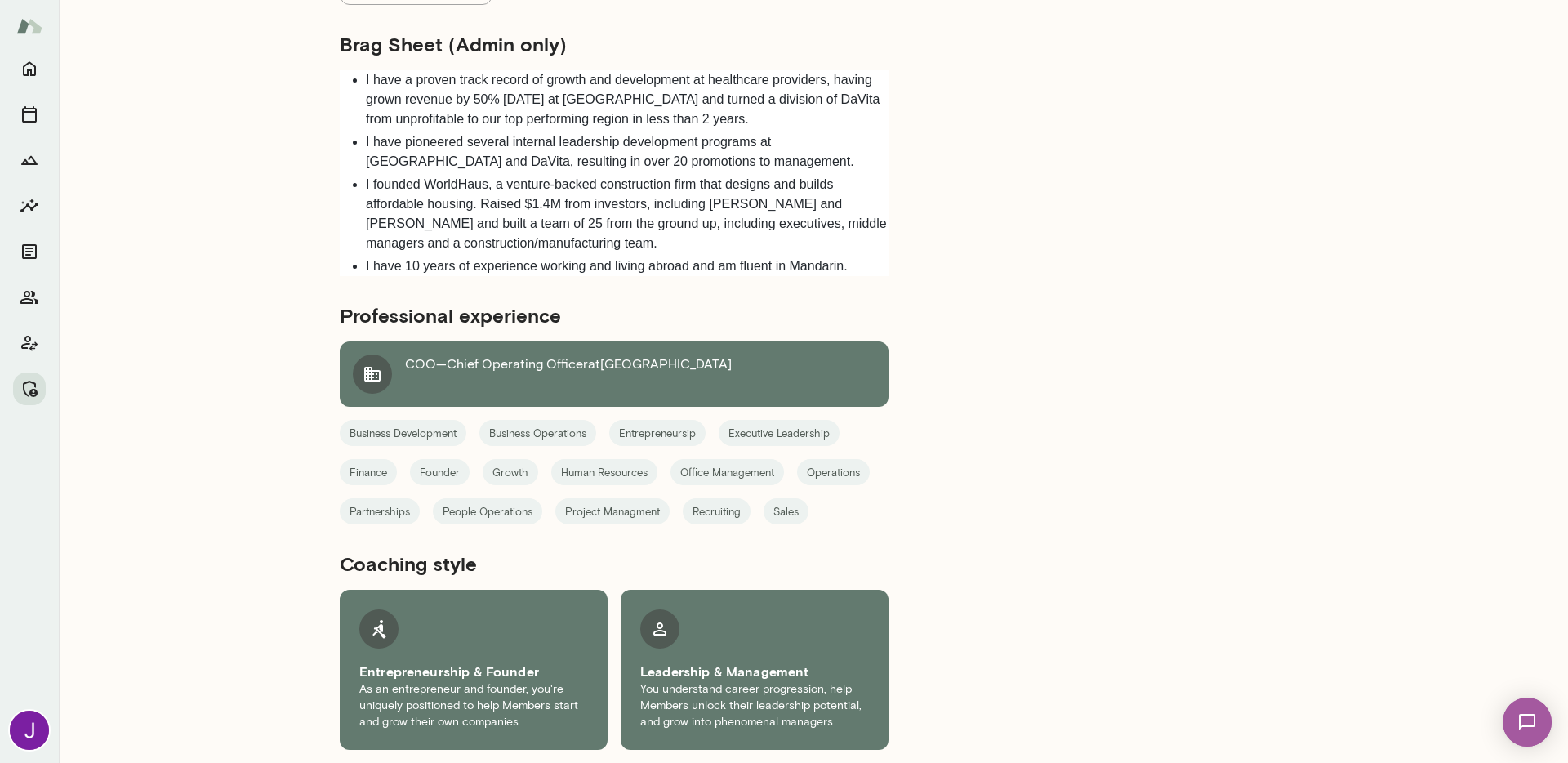
scroll to position [33, 0]
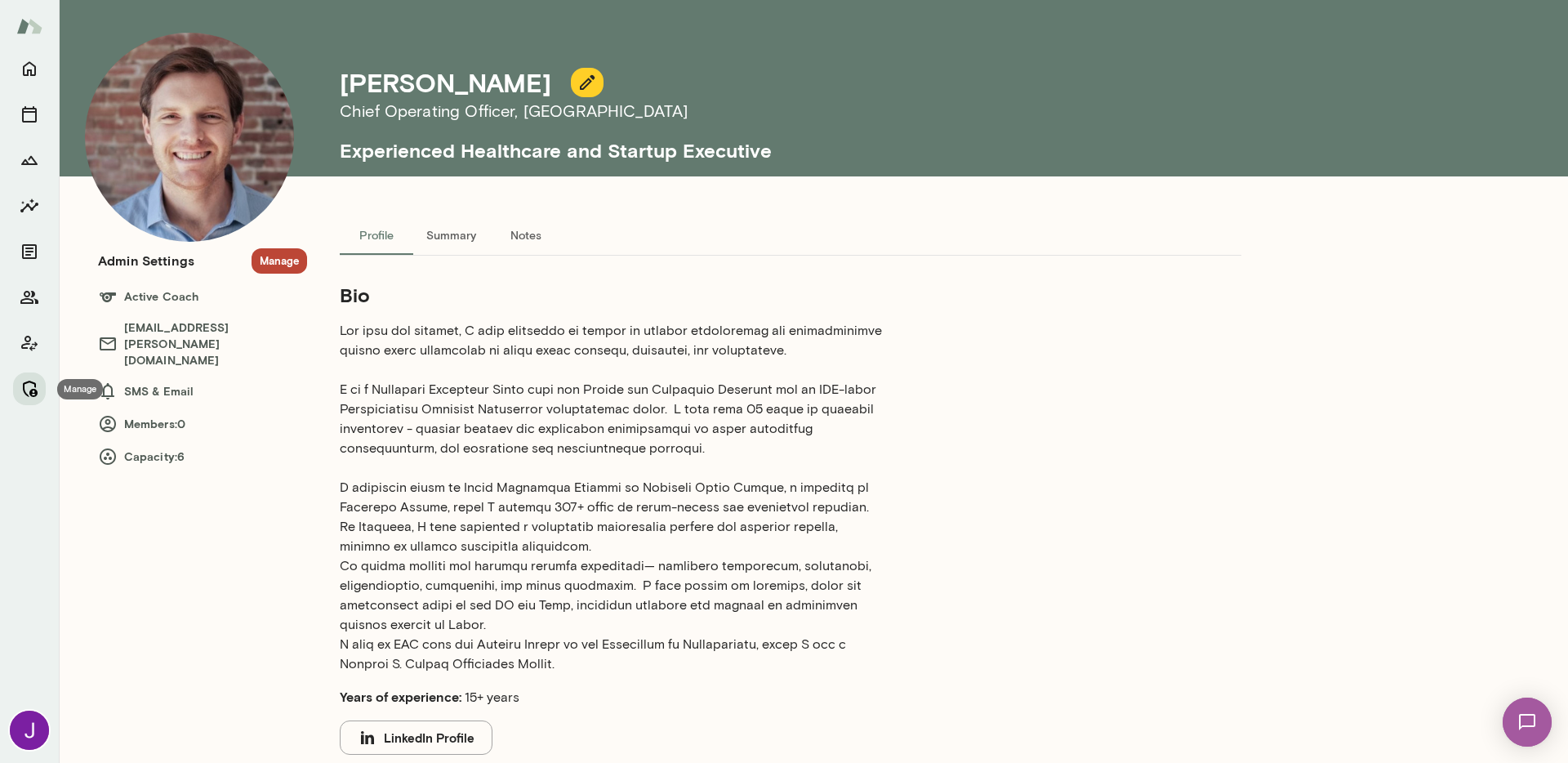
click at [20, 383] on icon "Manage" at bounding box center [29, 388] width 19 height 19
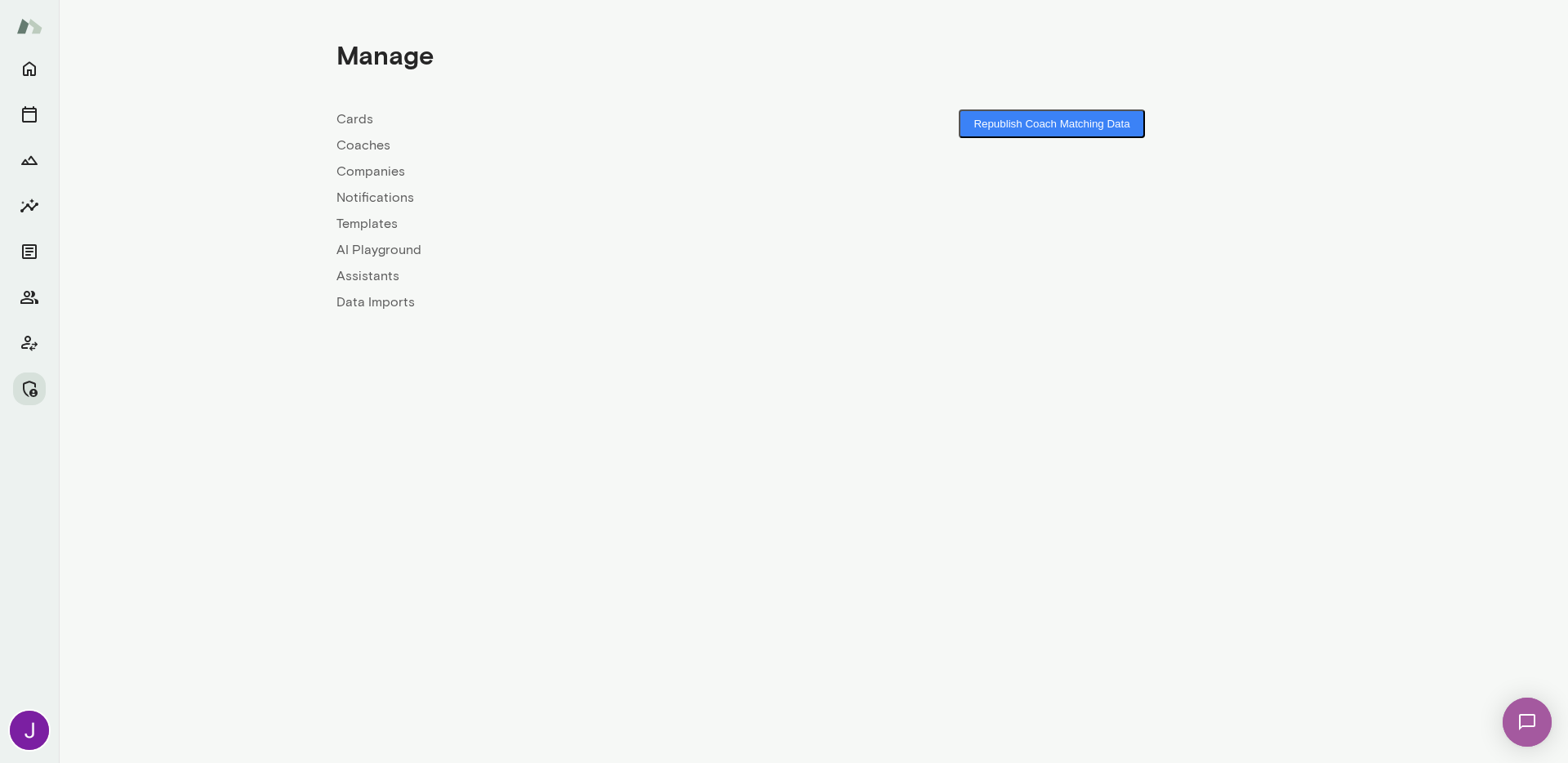
click at [382, 142] on link "Coaches" at bounding box center [575, 145] width 477 height 19
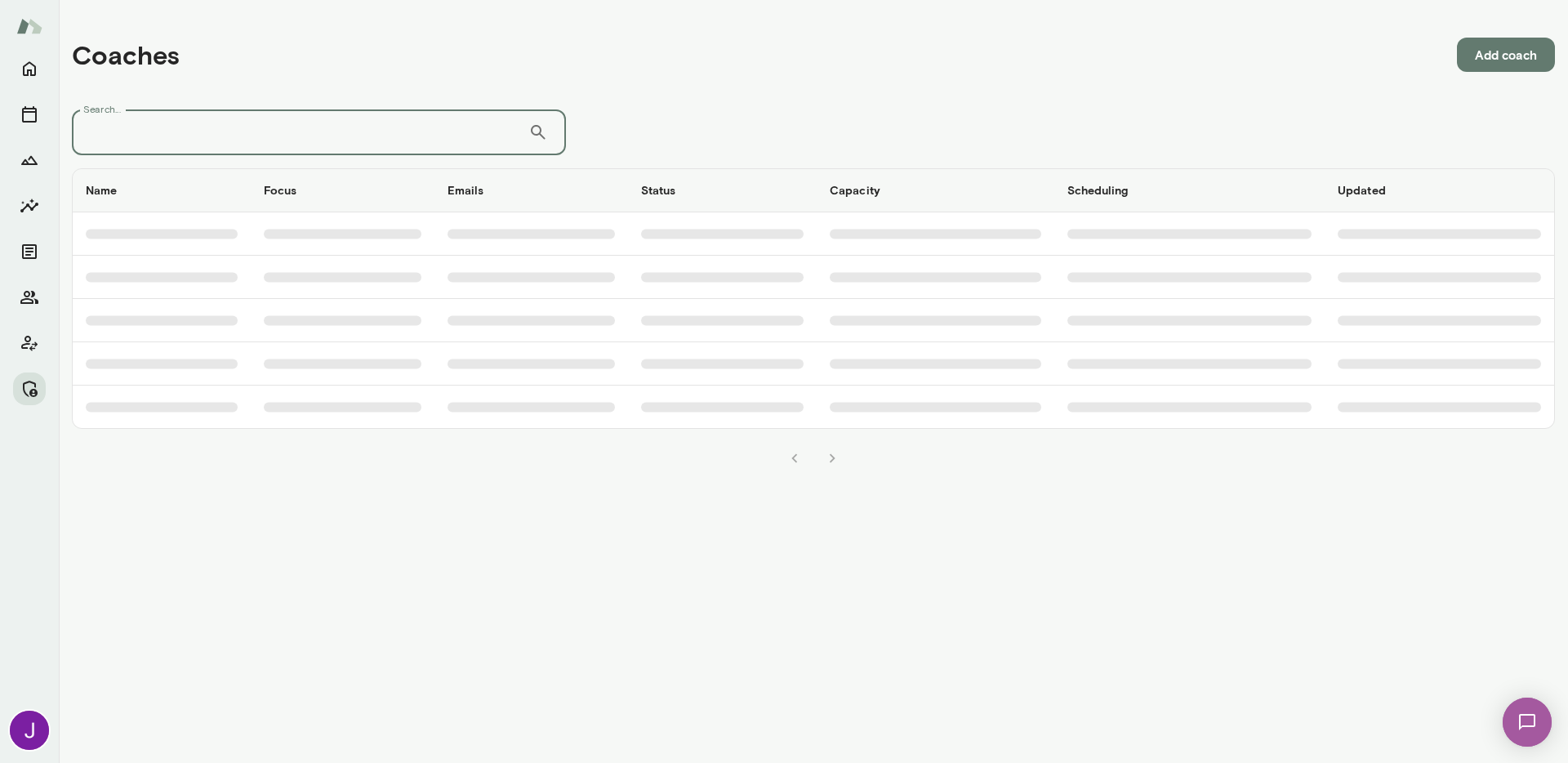
click at [450, 137] on input "Search..." at bounding box center [300, 132] width 457 height 46
paste input "**********"
type input "**********"
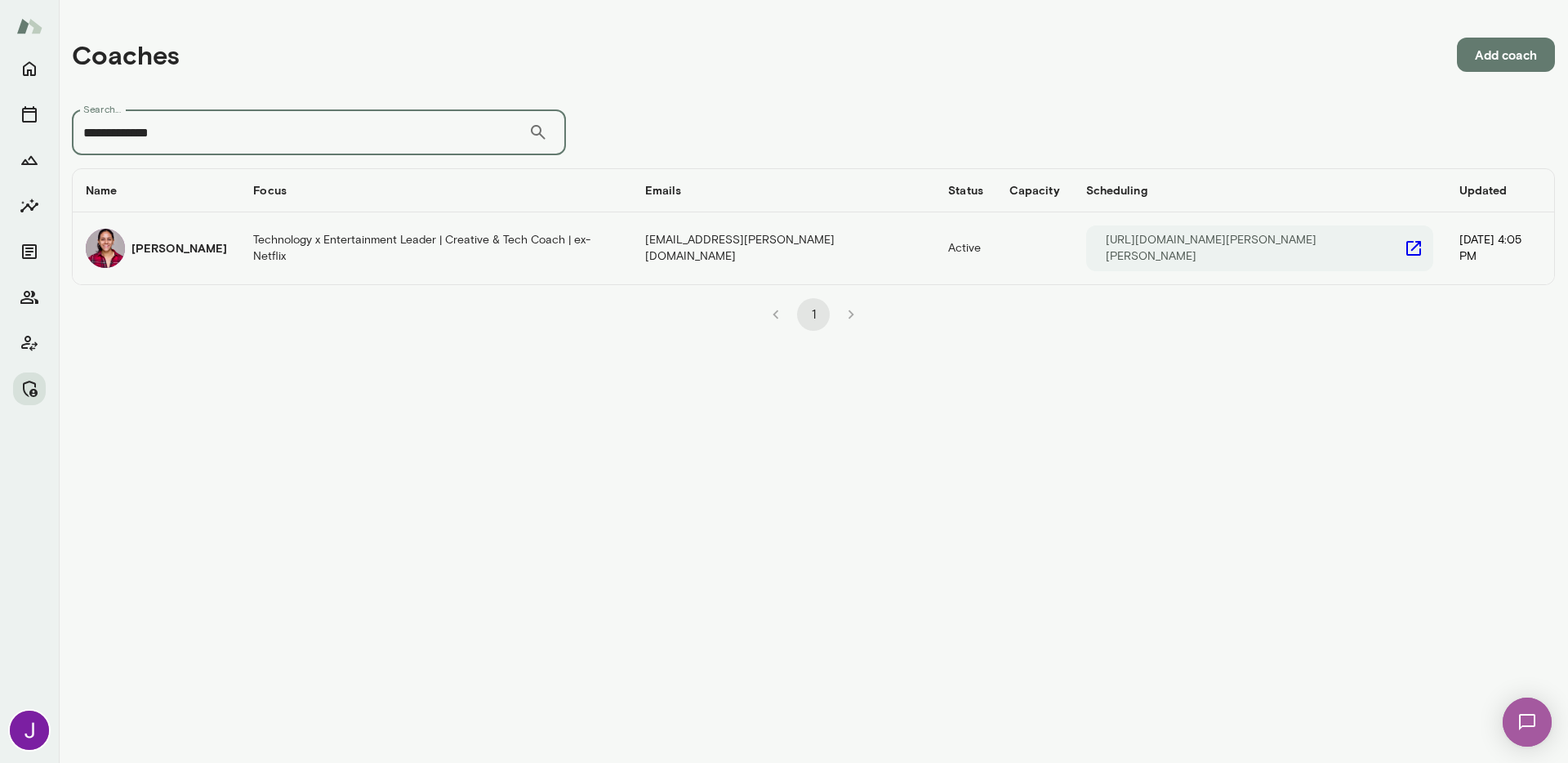
click at [394, 248] on td "Technology x Entertainment Leader | Creative & Tech Coach | ex-Netflix" at bounding box center [436, 248] width 391 height 72
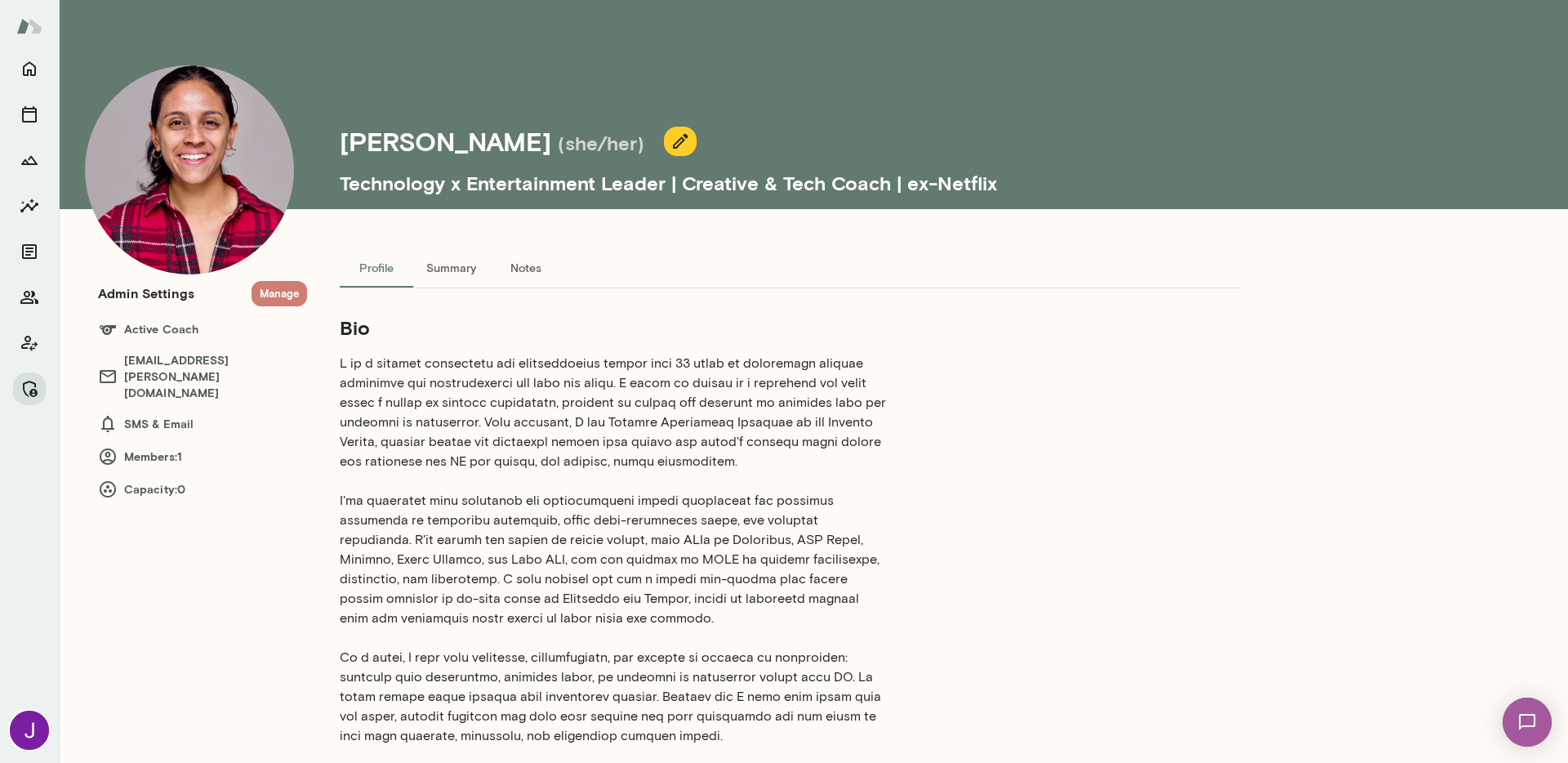
click at [283, 287] on button "Manage" at bounding box center [279, 293] width 55 height 25
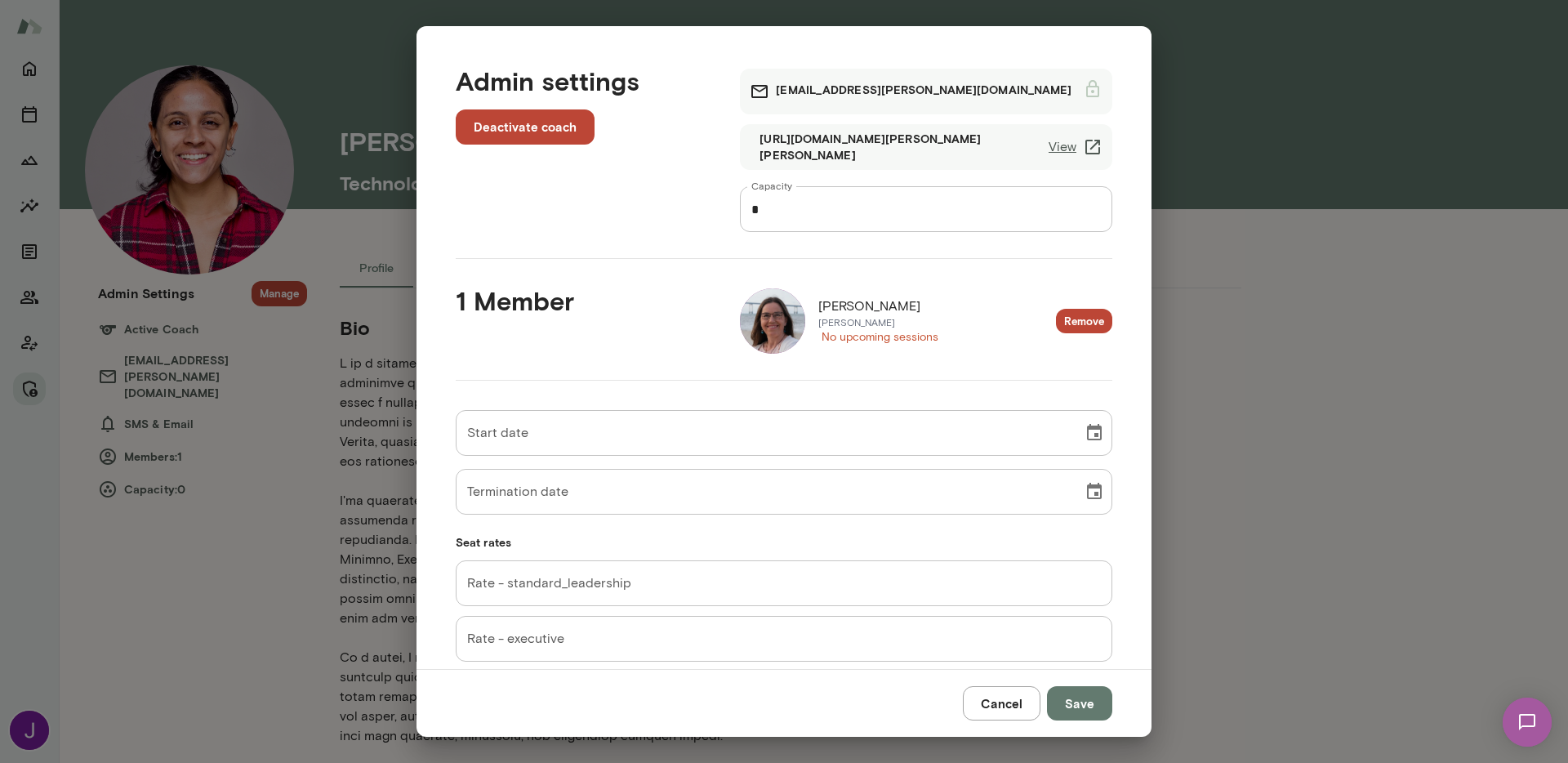
click at [789, 218] on input "*" at bounding box center [925, 208] width 373 height 46
type input "*"
click at [1078, 323] on button "Remove" at bounding box center [1084, 321] width 56 height 25
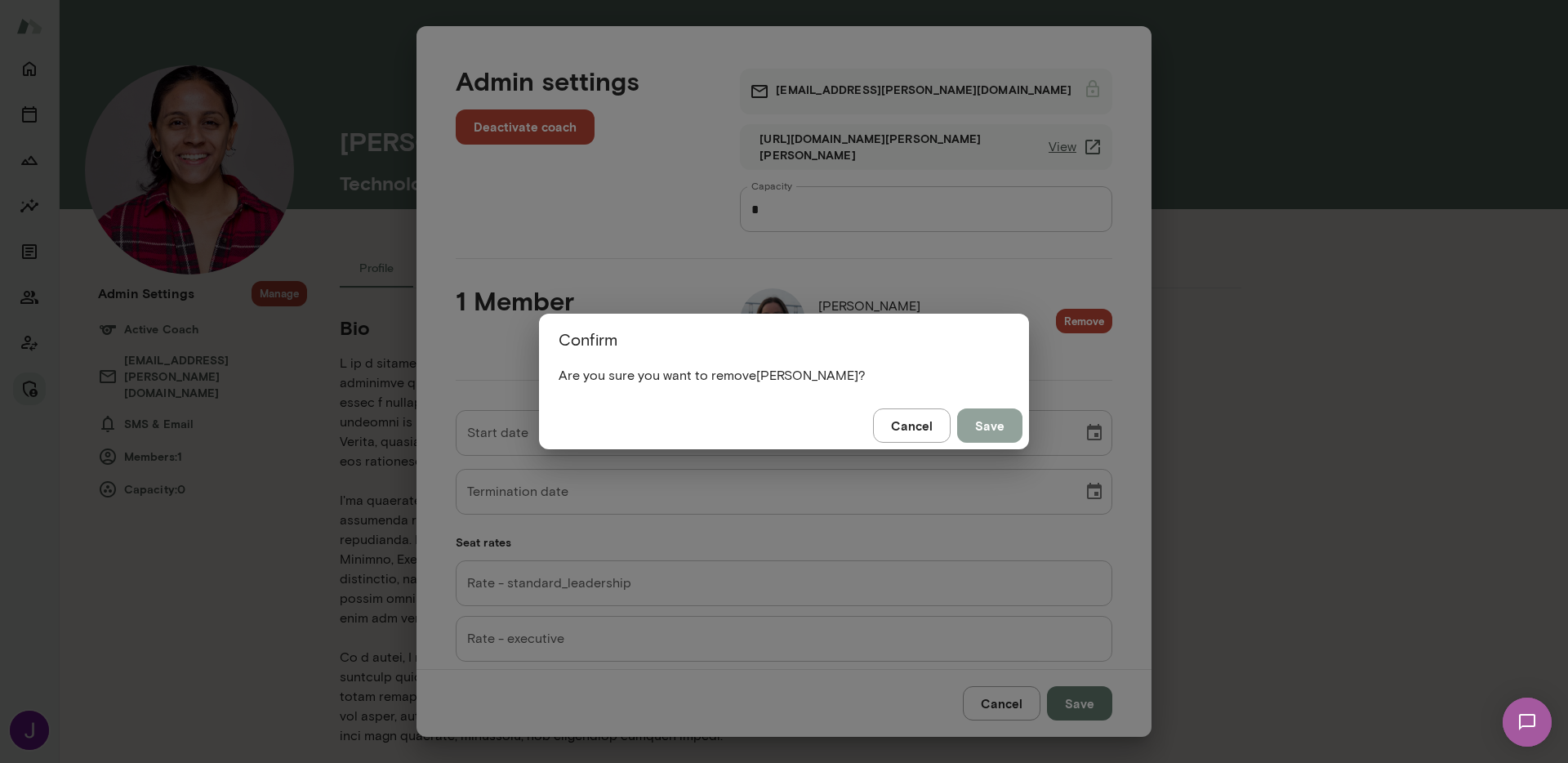
click at [1010, 431] on button "Save" at bounding box center [989, 425] width 65 height 34
click at [979, 430] on button "Save" at bounding box center [989, 425] width 65 height 34
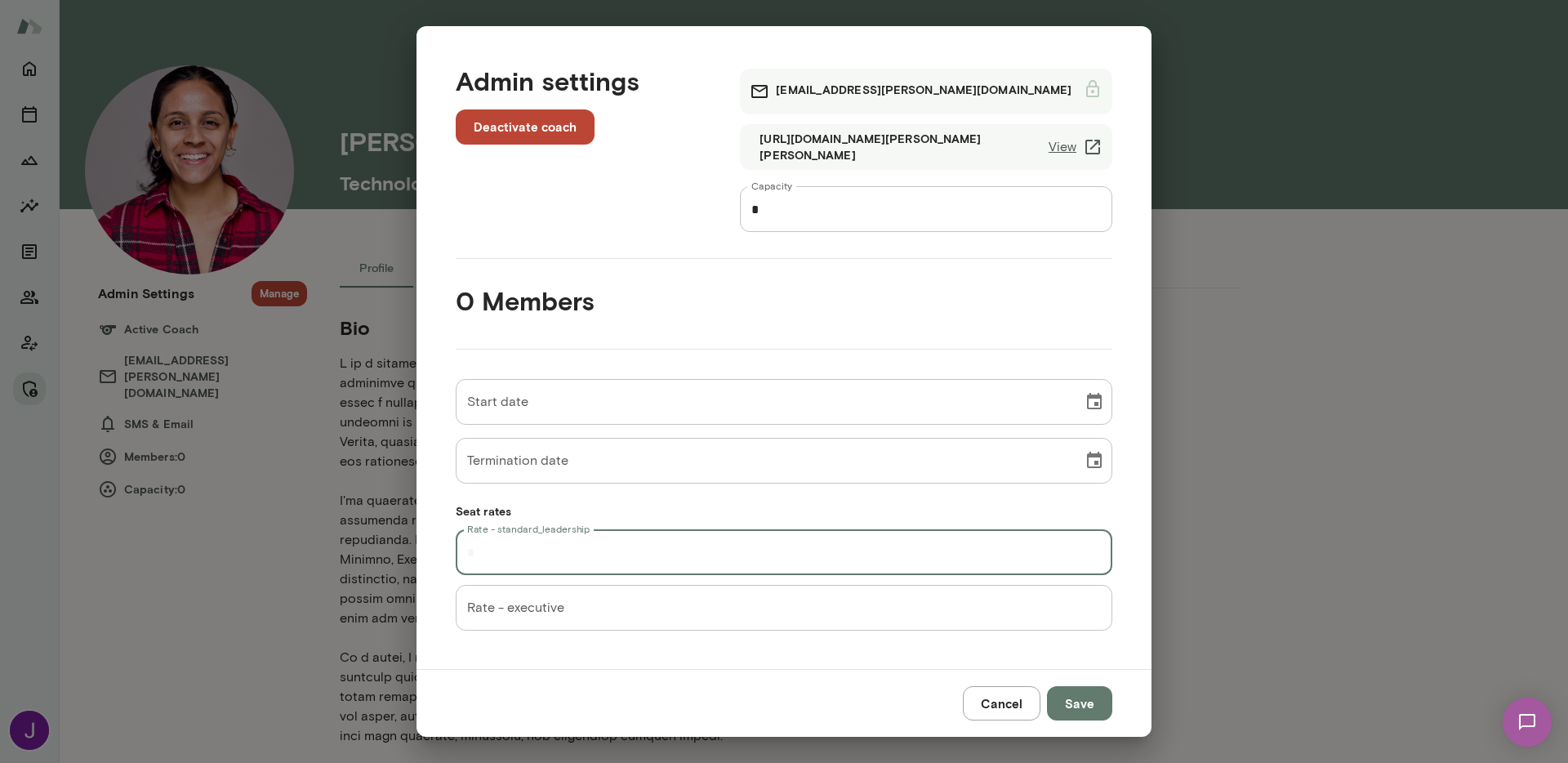
click at [631, 553] on input "Rate - standard_leadership" at bounding box center [784, 552] width 656 height 46
type input "**"
click at [1081, 696] on button "Save" at bounding box center [1078, 703] width 65 height 34
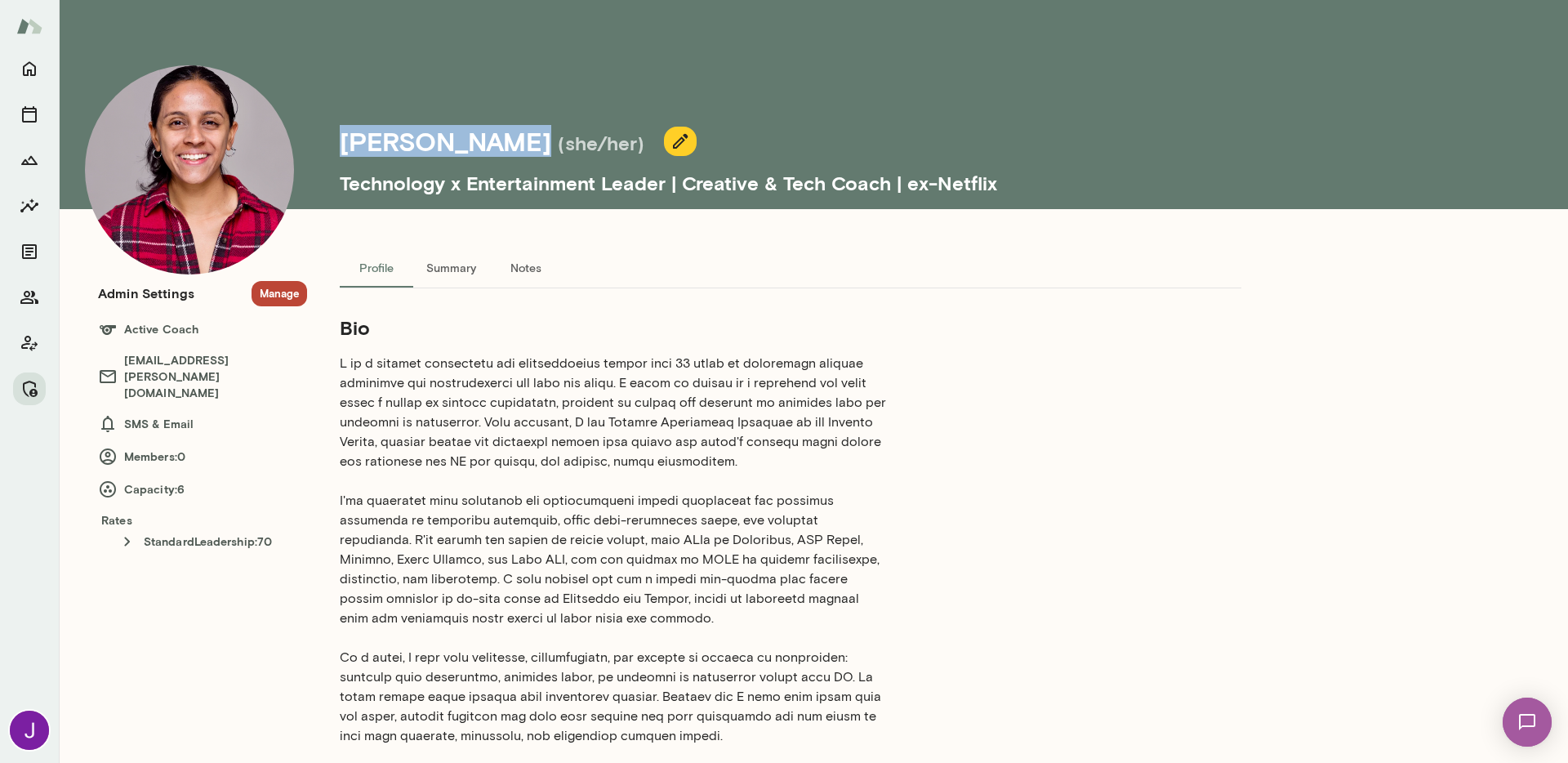
drag, startPoint x: 342, startPoint y: 145, endPoint x: 516, endPoint y: 143, distance: 174.0
click at [516, 143] on div "Siddhi Sundar (she/her)" at bounding box center [492, 141] width 305 height 31
copy h4 "[PERSON_NAME]"
click at [285, 297] on button "Manage" at bounding box center [279, 293] width 55 height 25
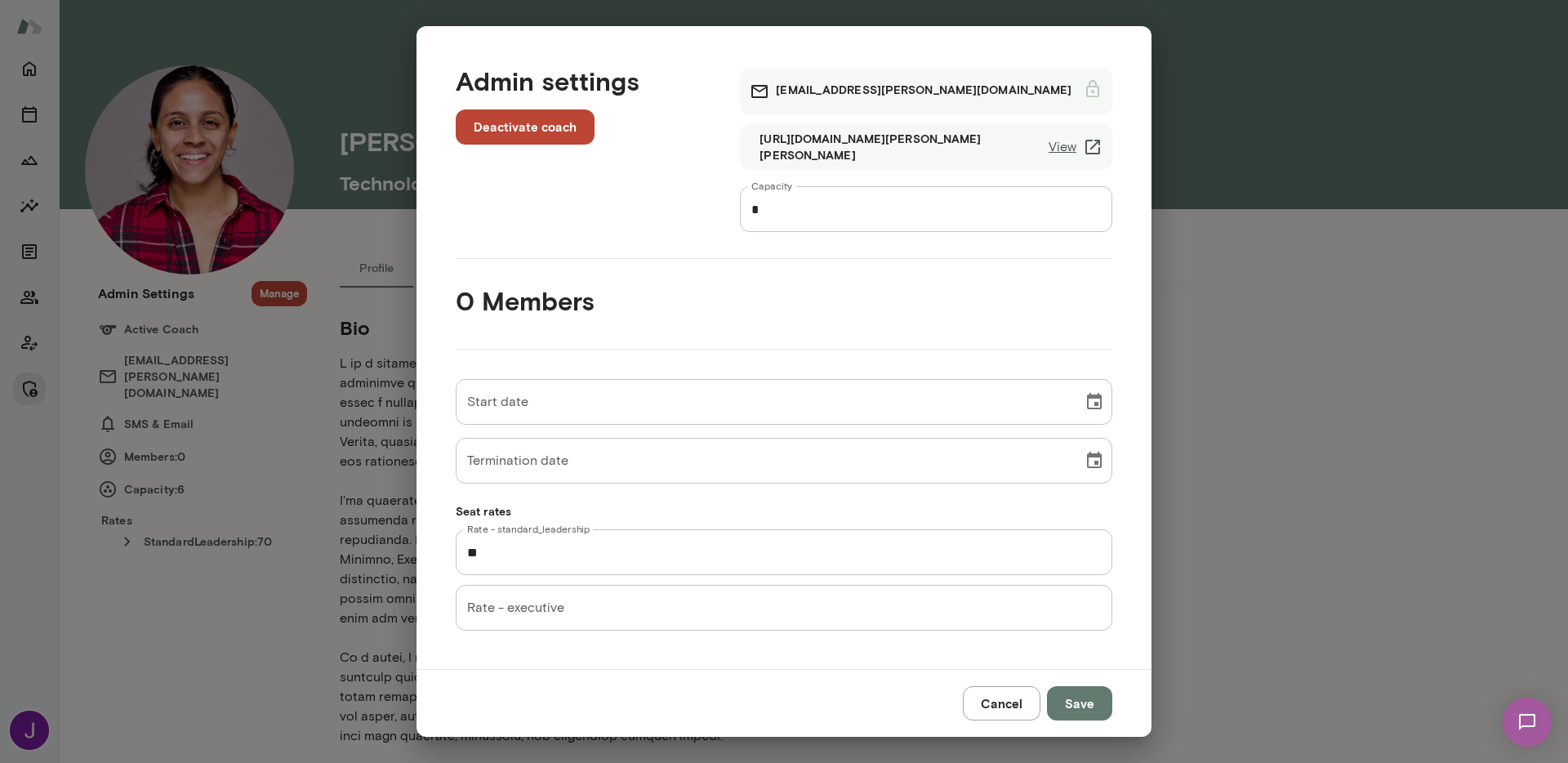
click at [258, 214] on div "Admin settings Deactivate coach siddhisundar@mento.co https://cal.mento.co/sidd…" at bounding box center [784, 382] width 1568 height 763
click at [1000, 706] on button "Cancel" at bounding box center [1001, 703] width 77 height 34
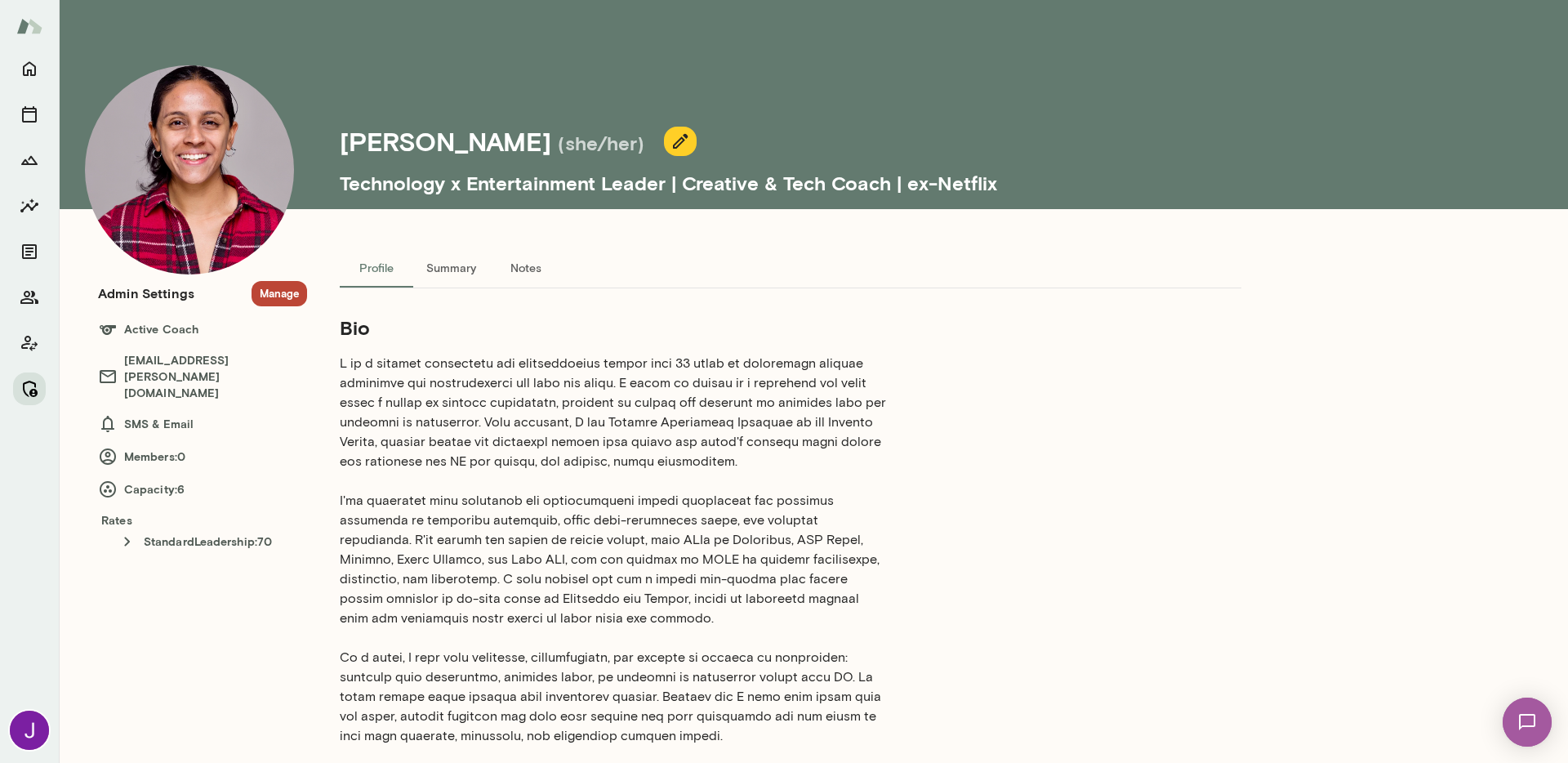
click at [22, 393] on icon "Manage" at bounding box center [29, 388] width 19 height 19
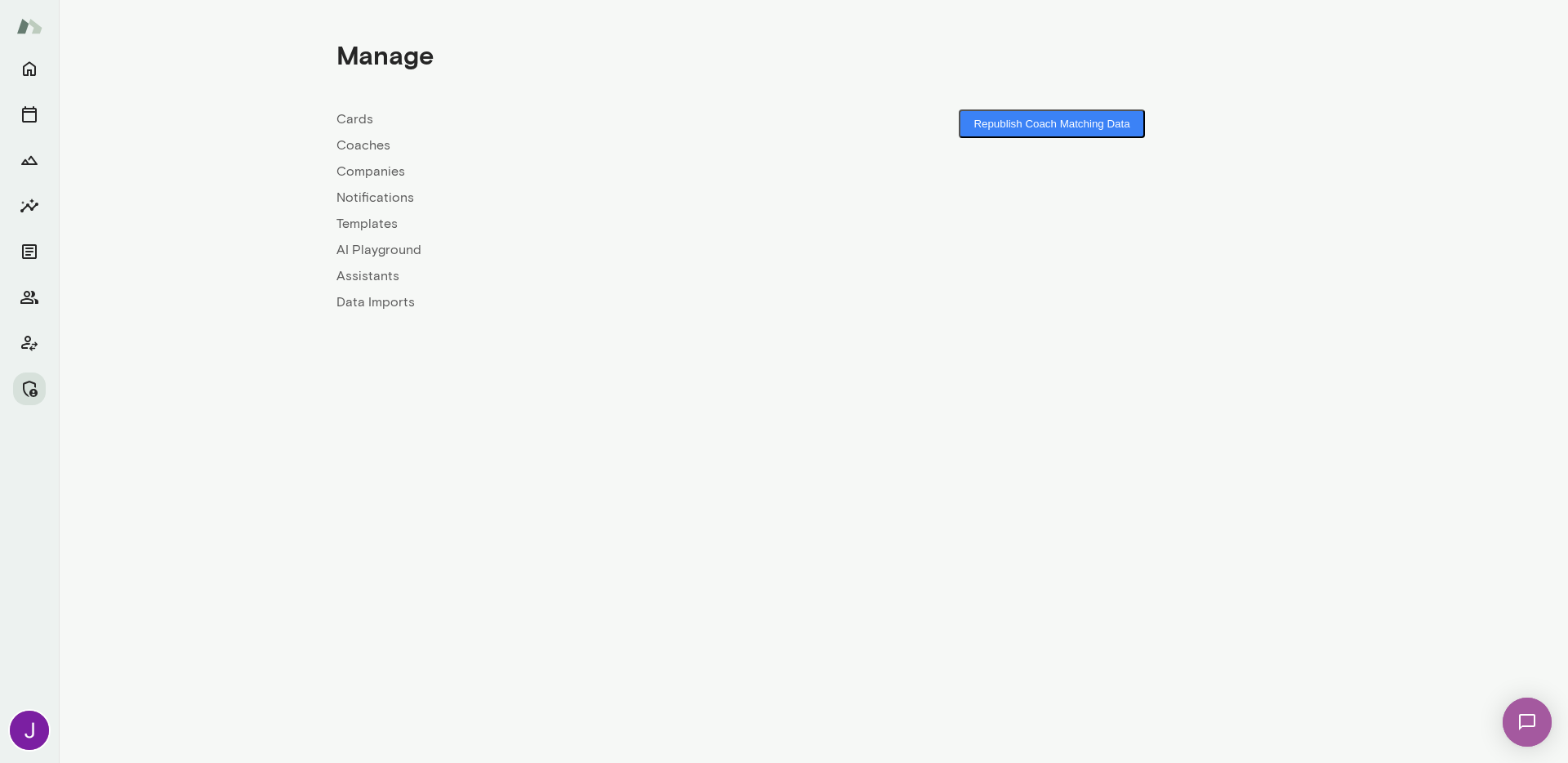
click at [349, 144] on link "Coaches" at bounding box center [575, 145] width 477 height 19
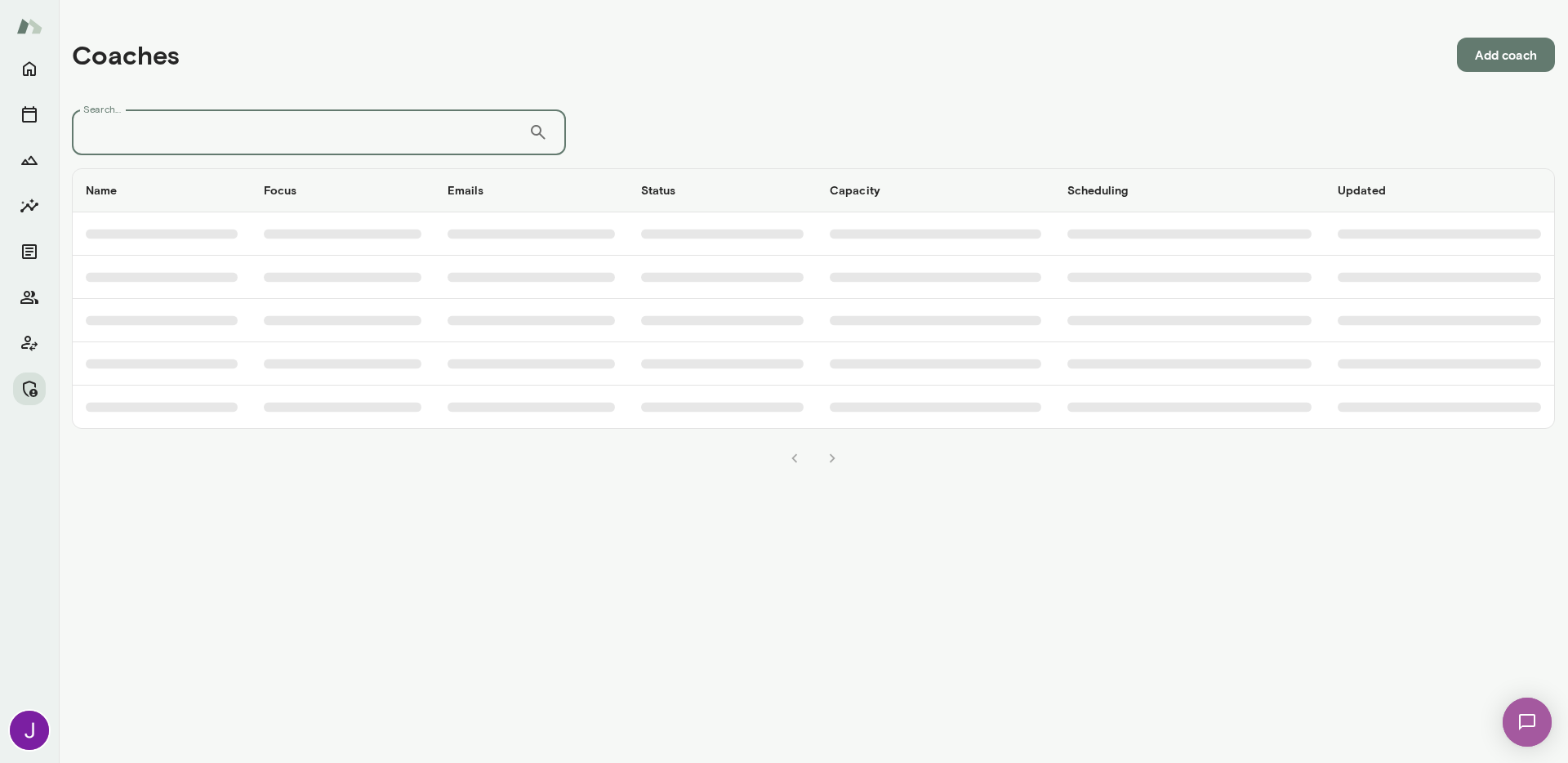
click at [374, 138] on input "Search..." at bounding box center [300, 132] width 457 height 46
paste input "**********"
type input "**********"
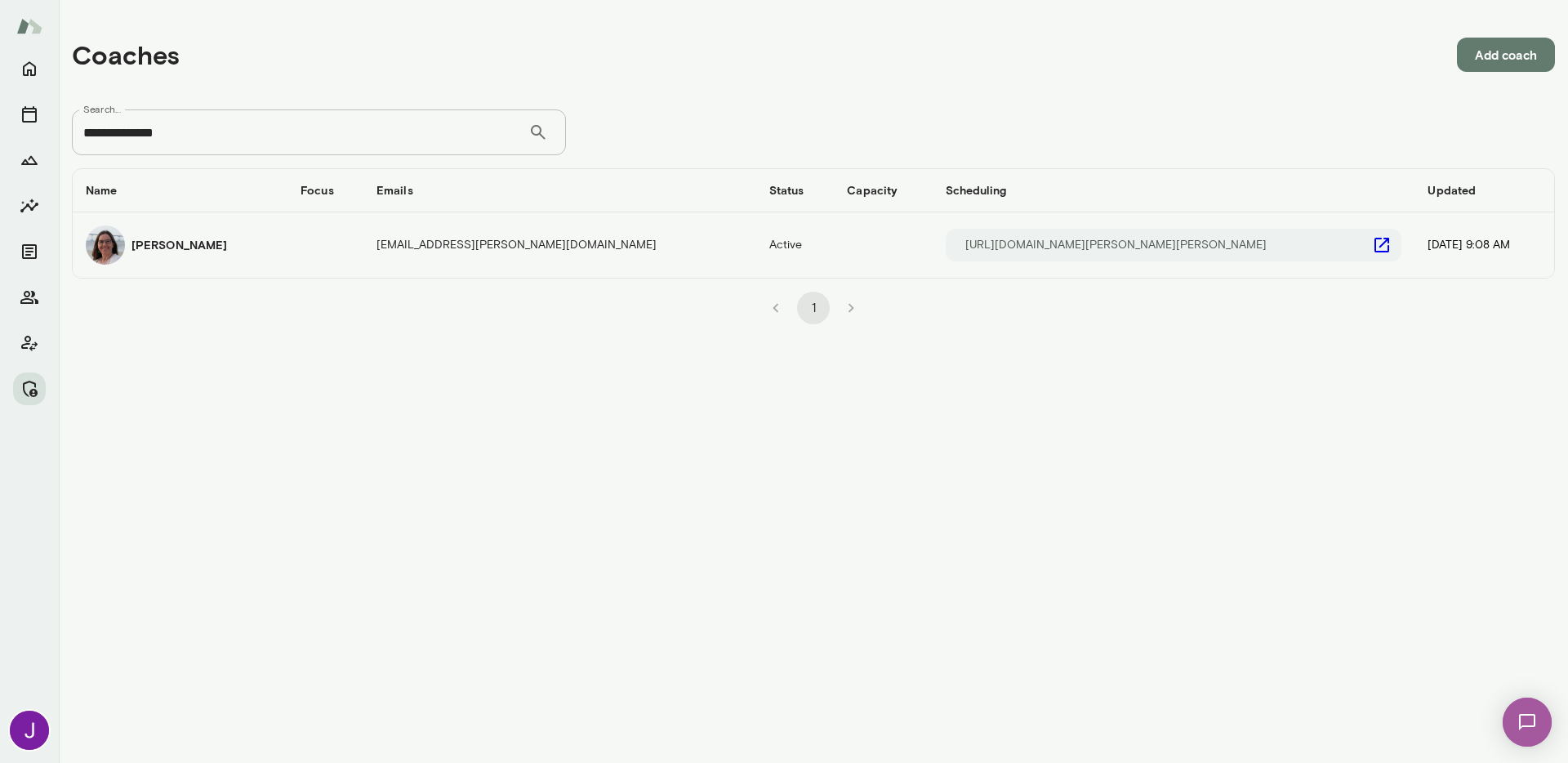
click at [266, 235] on div "Renate Stoiber" at bounding box center [180, 245] width 189 height 39
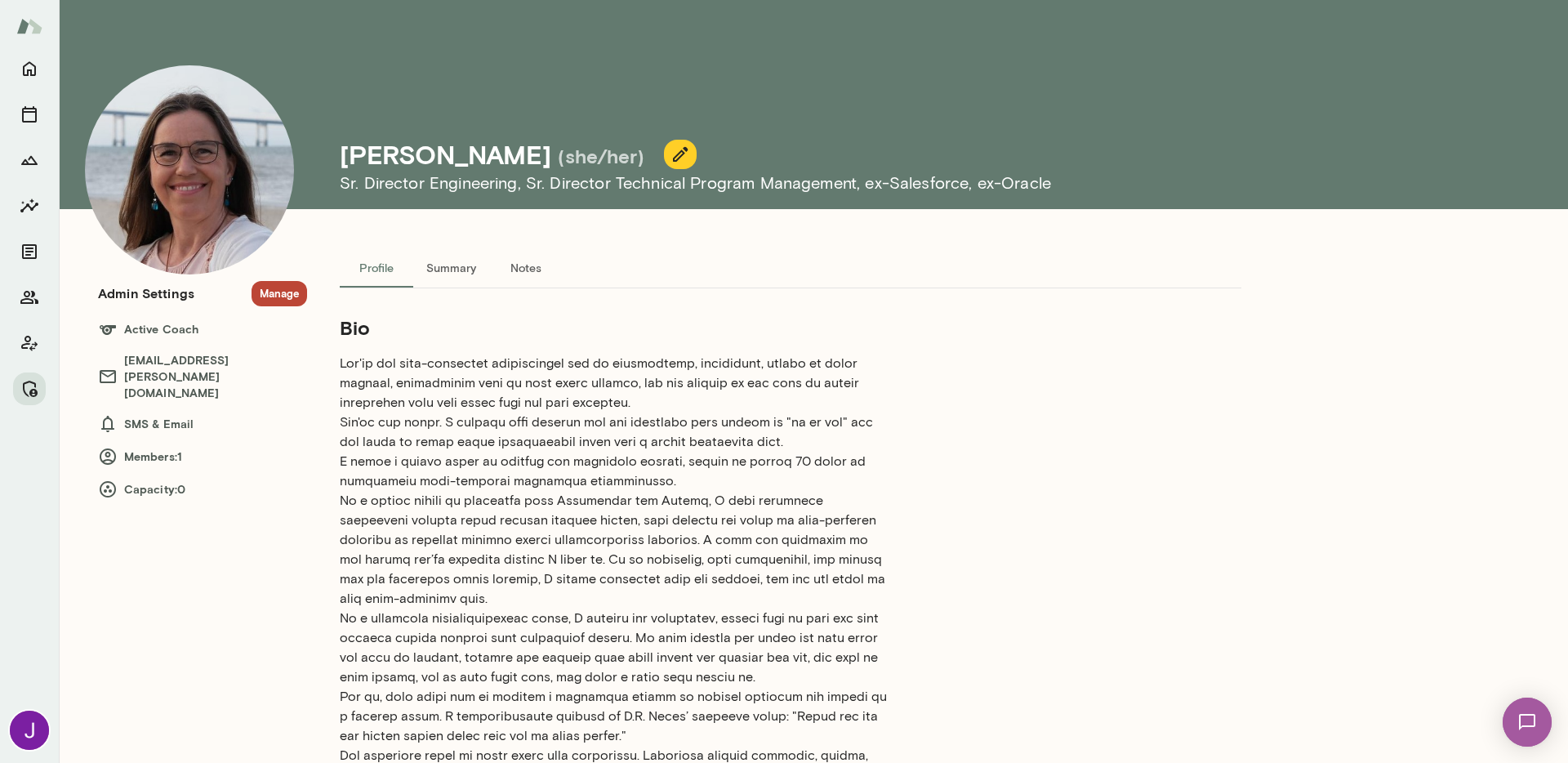
click at [285, 309] on section "Admin Settings Manage Active Coach renatestoiber@mento.co SMS & Email Members: …" at bounding box center [202, 389] width 209 height 218
click at [284, 286] on button "Manage" at bounding box center [279, 293] width 55 height 25
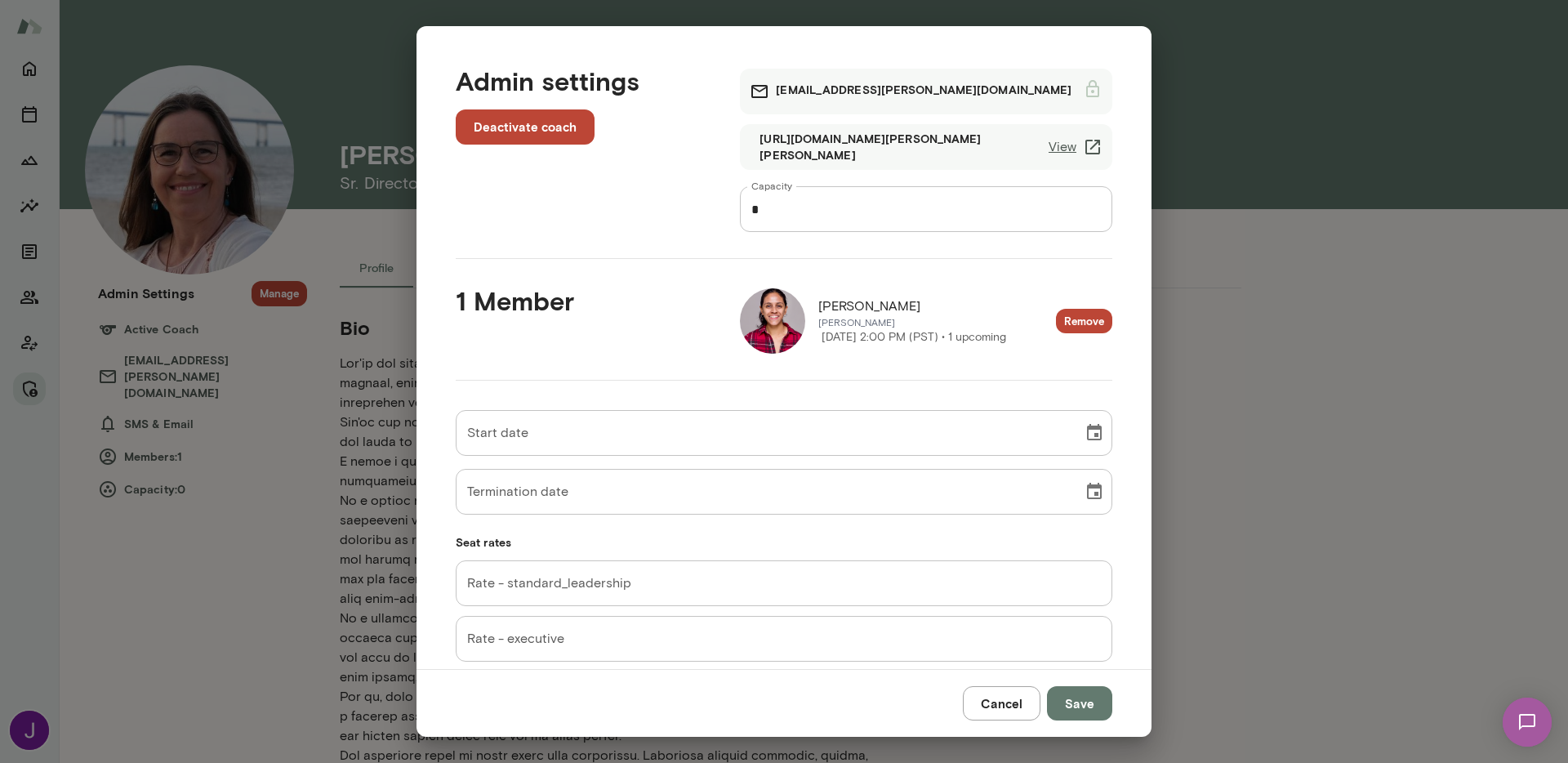
click at [1060, 320] on button "Remove" at bounding box center [1084, 321] width 56 height 25
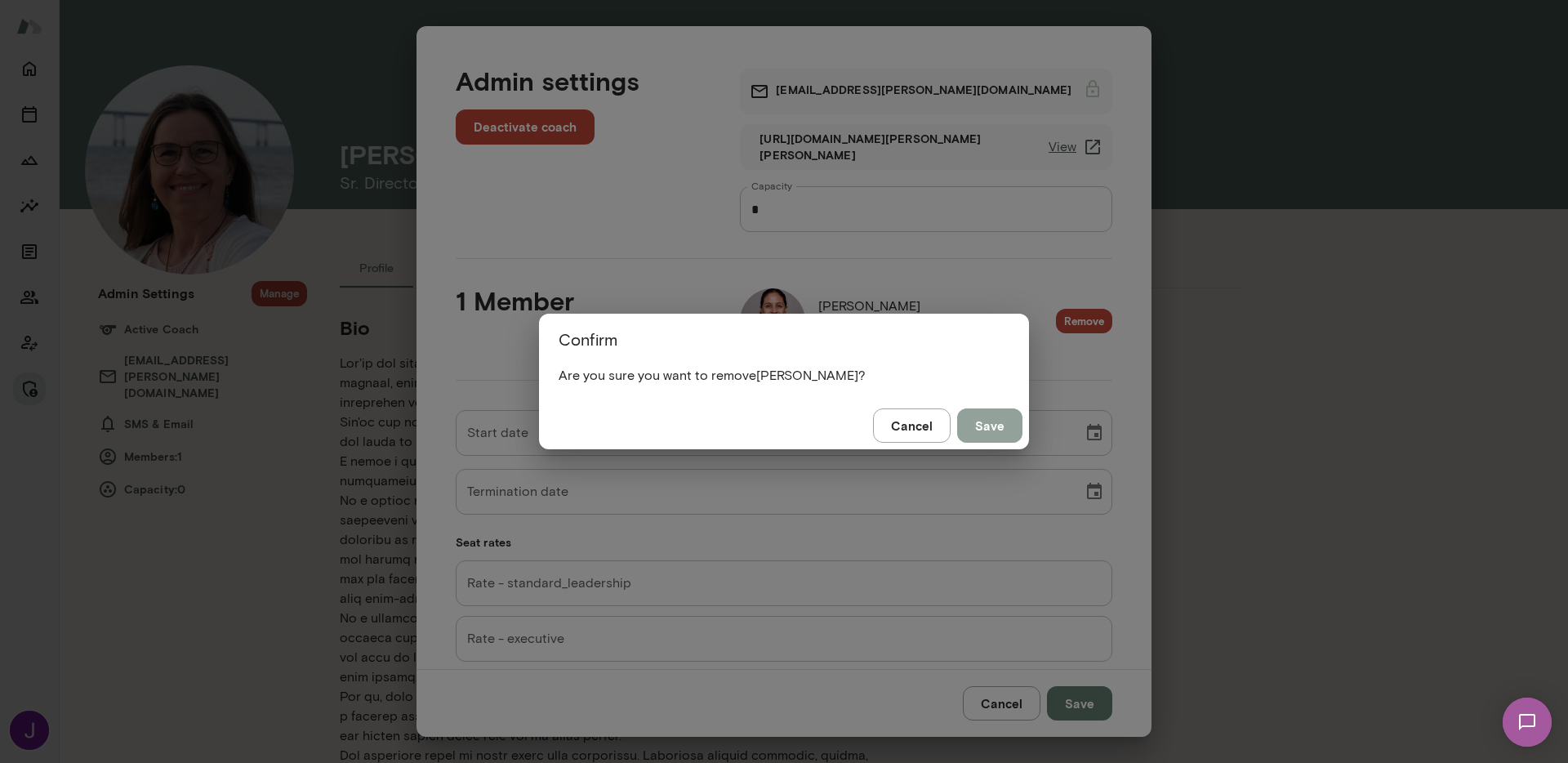
click at [1011, 432] on button "Save" at bounding box center [989, 425] width 65 height 34
click at [982, 427] on button "Save" at bounding box center [989, 425] width 65 height 34
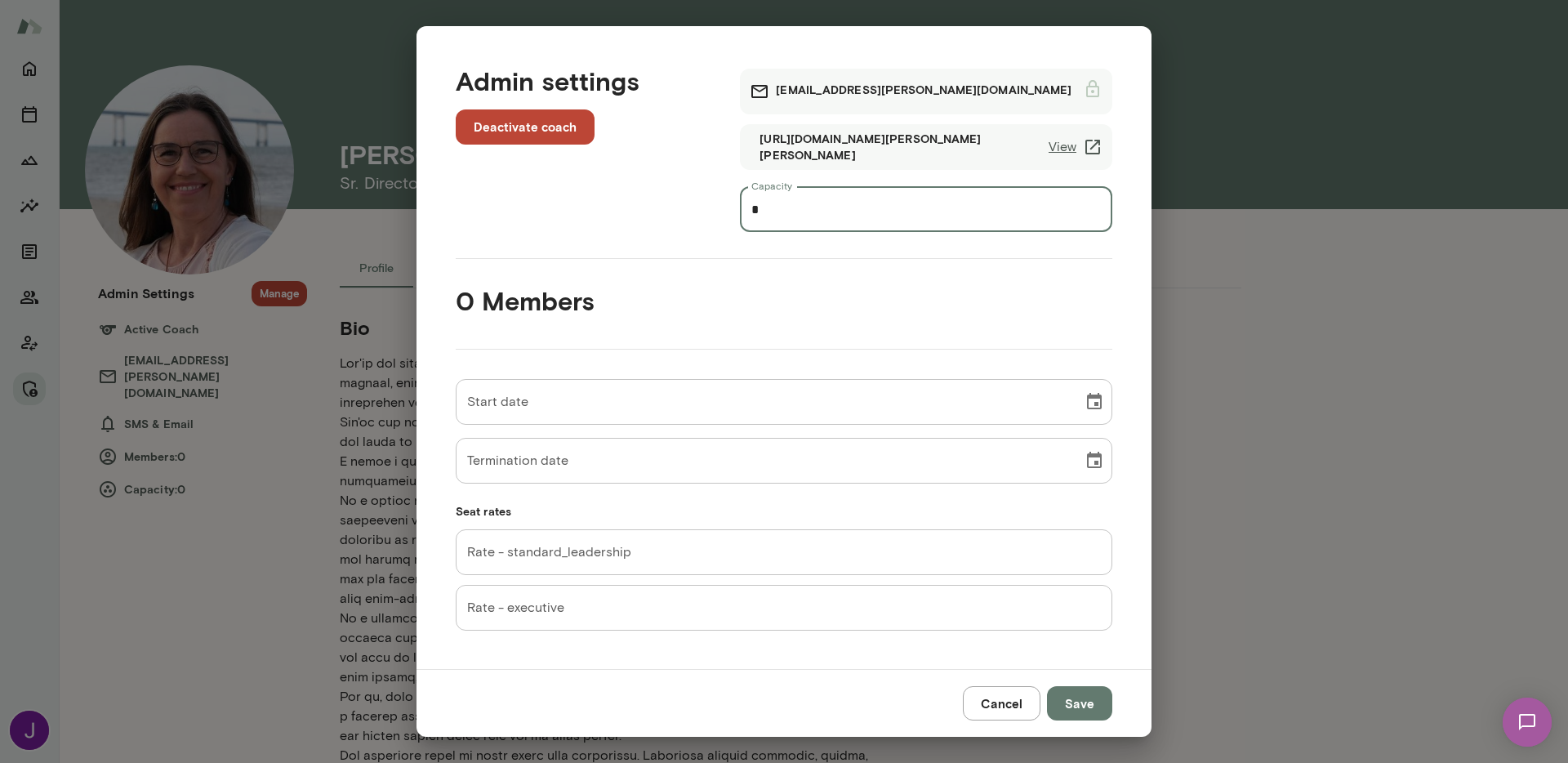
click at [837, 213] on input "*" at bounding box center [925, 208] width 373 height 46
type input "*"
click at [796, 546] on input "Rate - standard_leadership" at bounding box center [784, 552] width 656 height 46
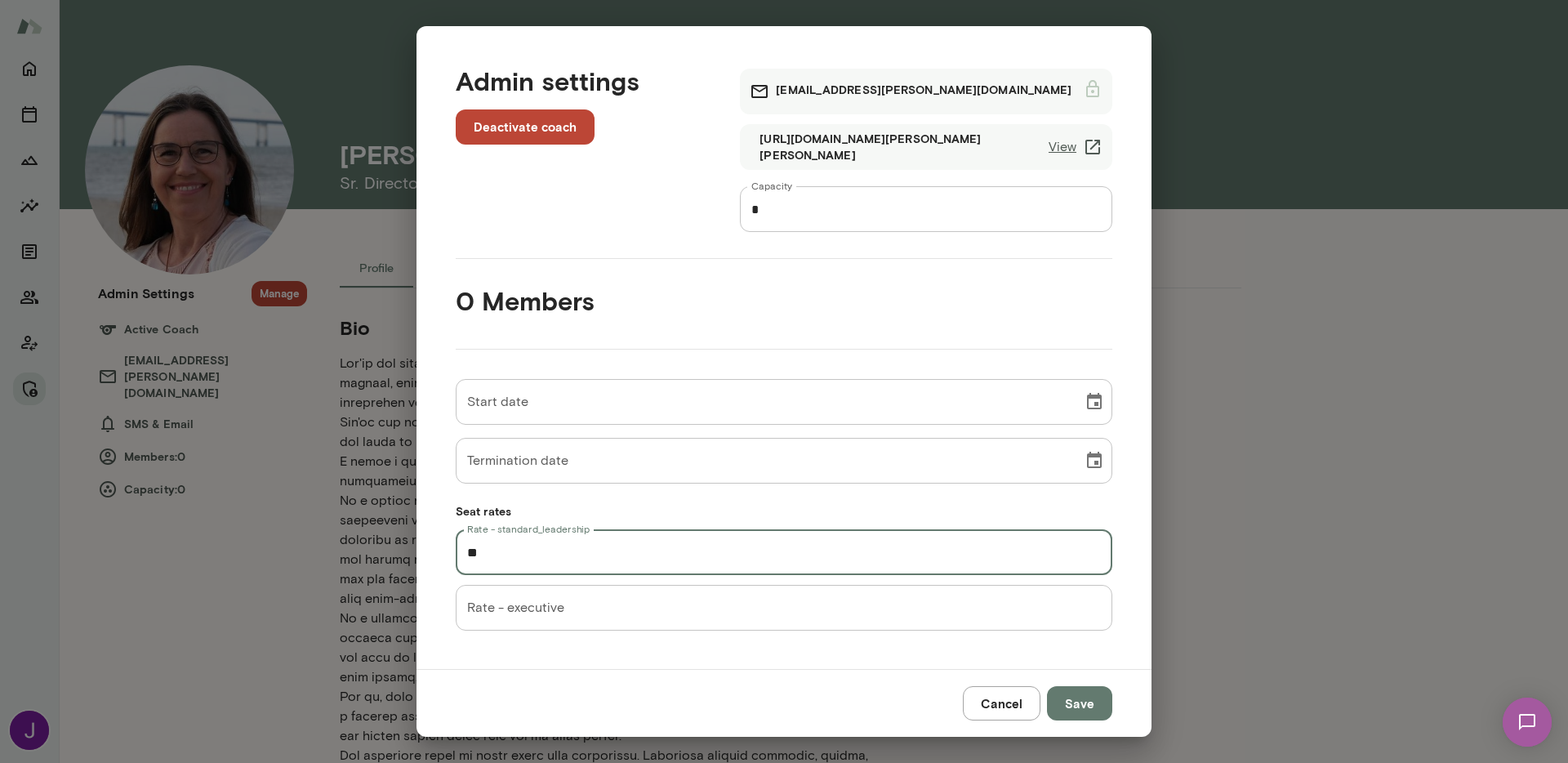
type input "**"
click at [1060, 702] on button "Save" at bounding box center [1078, 703] width 65 height 34
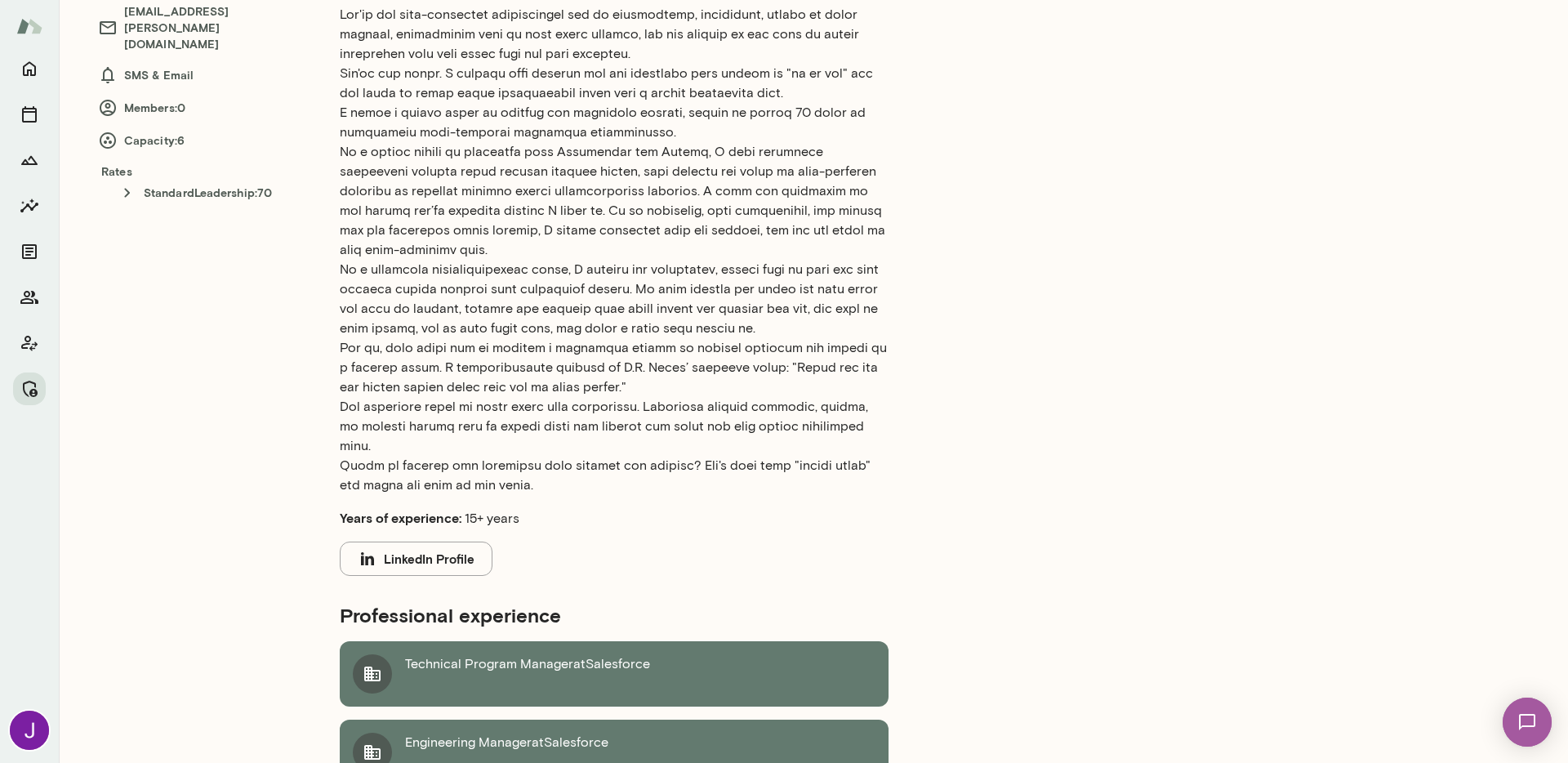
scroll to position [546, 0]
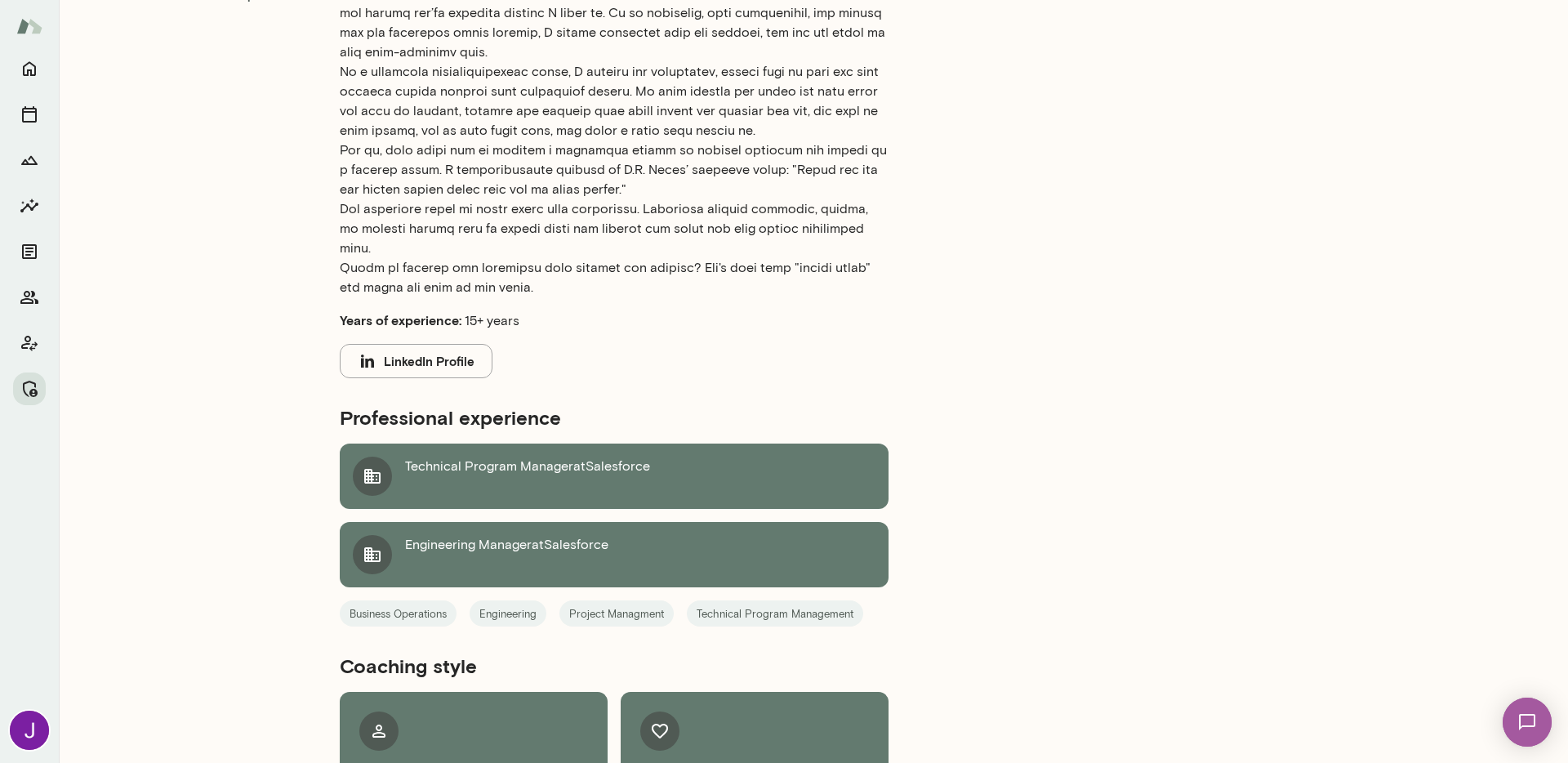
click at [477, 349] on button "LinkedIn Profile" at bounding box center [416, 360] width 153 height 34
click at [407, 278] on section "Bio Years of experience: 15+ years LinkedIn Profile" at bounding box center [614, 73] width 549 height 610
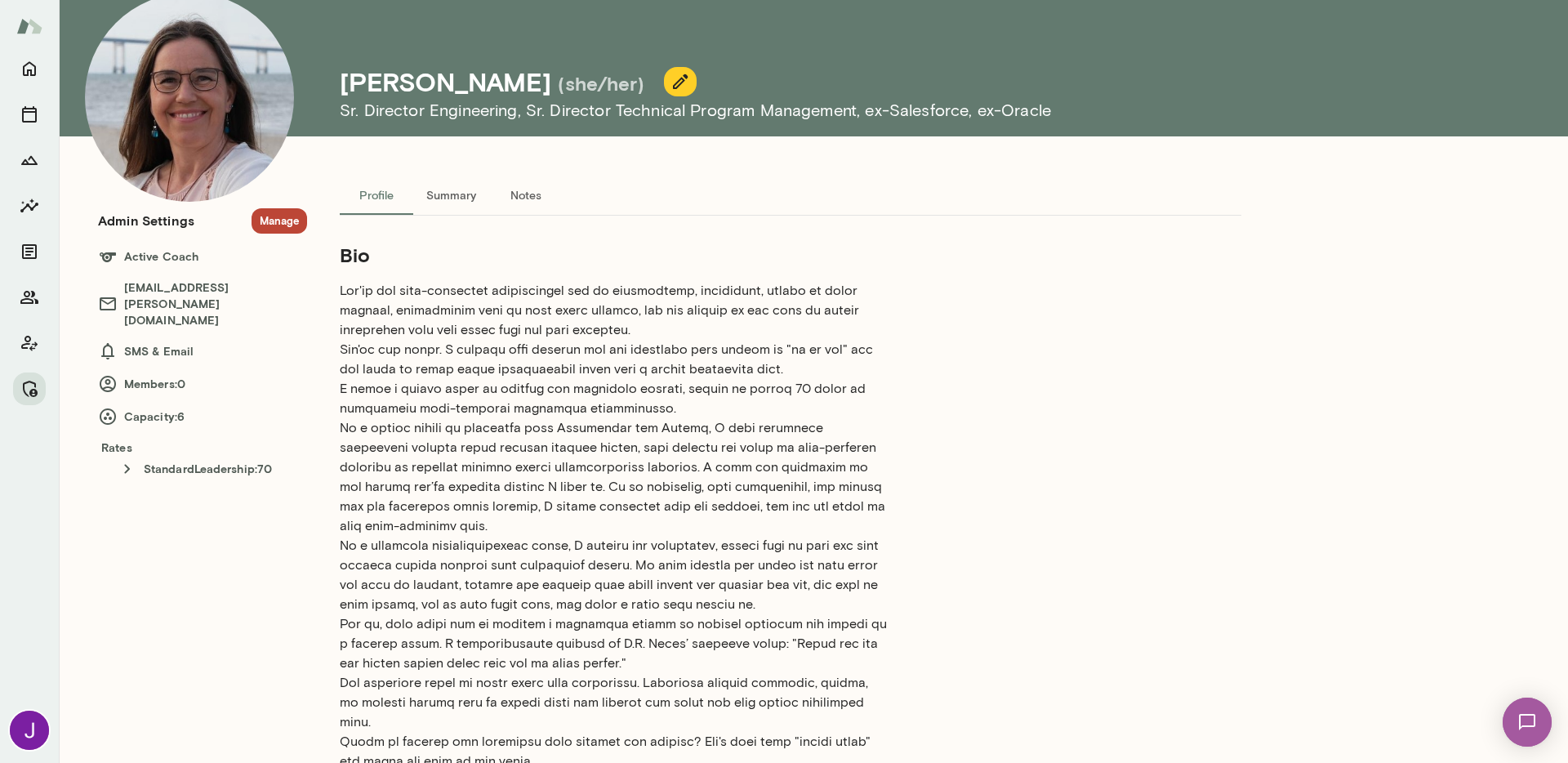
scroll to position [0, 0]
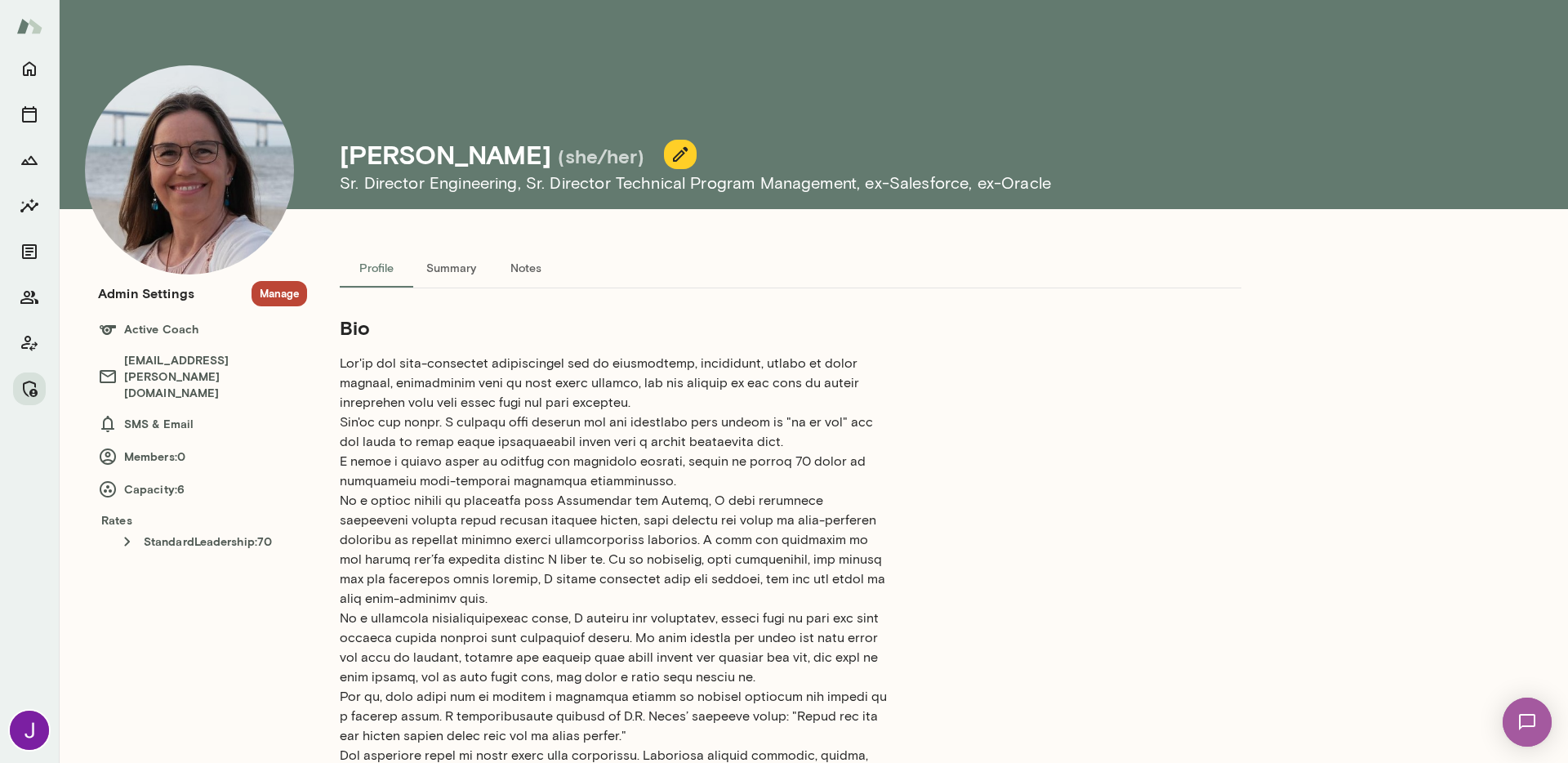
drag, startPoint x: 525, startPoint y: 155, endPoint x: 343, endPoint y: 161, distance: 182.1
click at [344, 161] on div "Renate Stoiber (she/her)" at bounding box center [492, 154] width 305 height 31
copy h4 "Renate Stoiber"
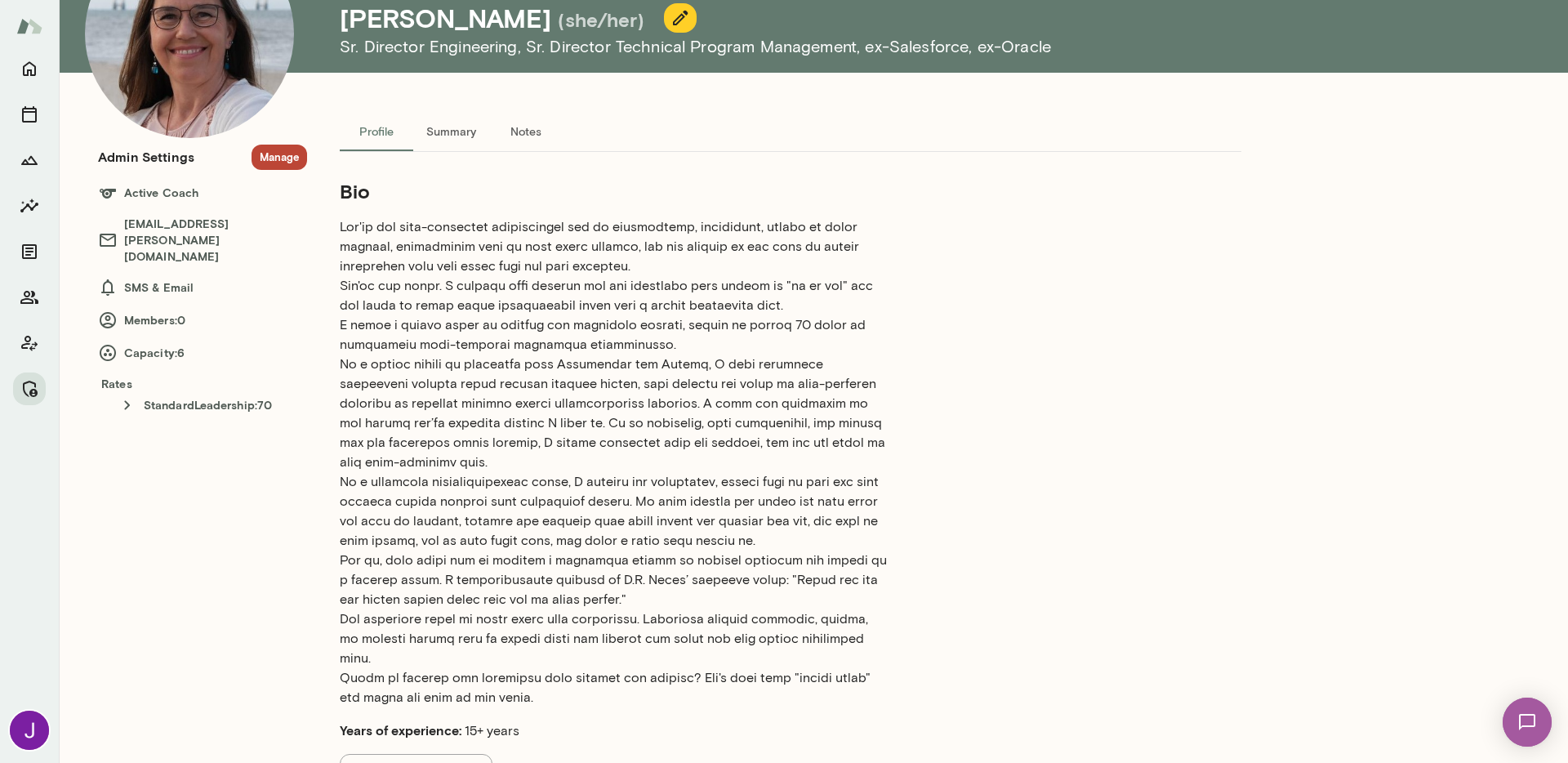
scroll to position [133, 0]
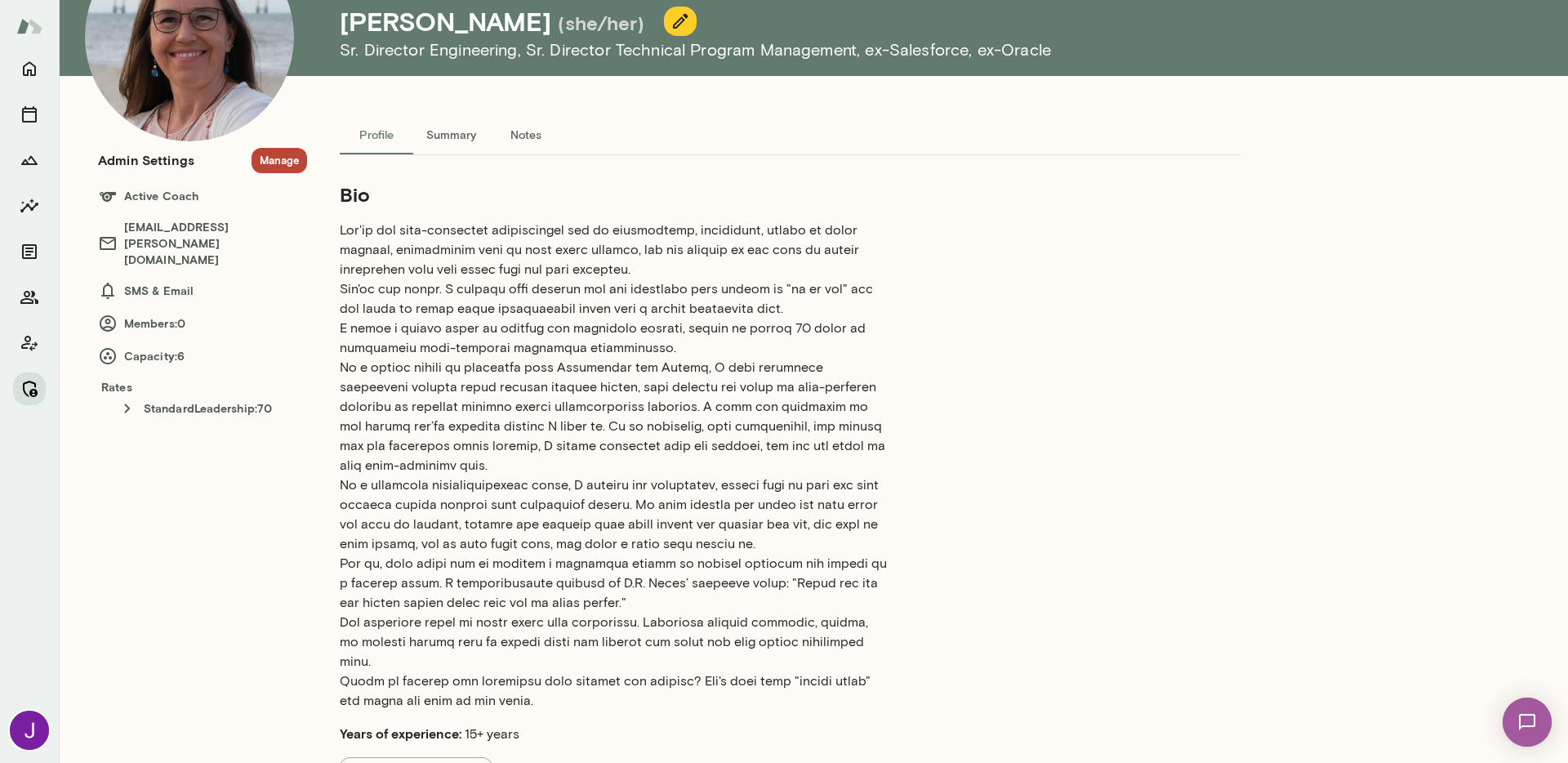
click at [26, 387] on icon "Manage" at bounding box center [29, 388] width 19 height 19
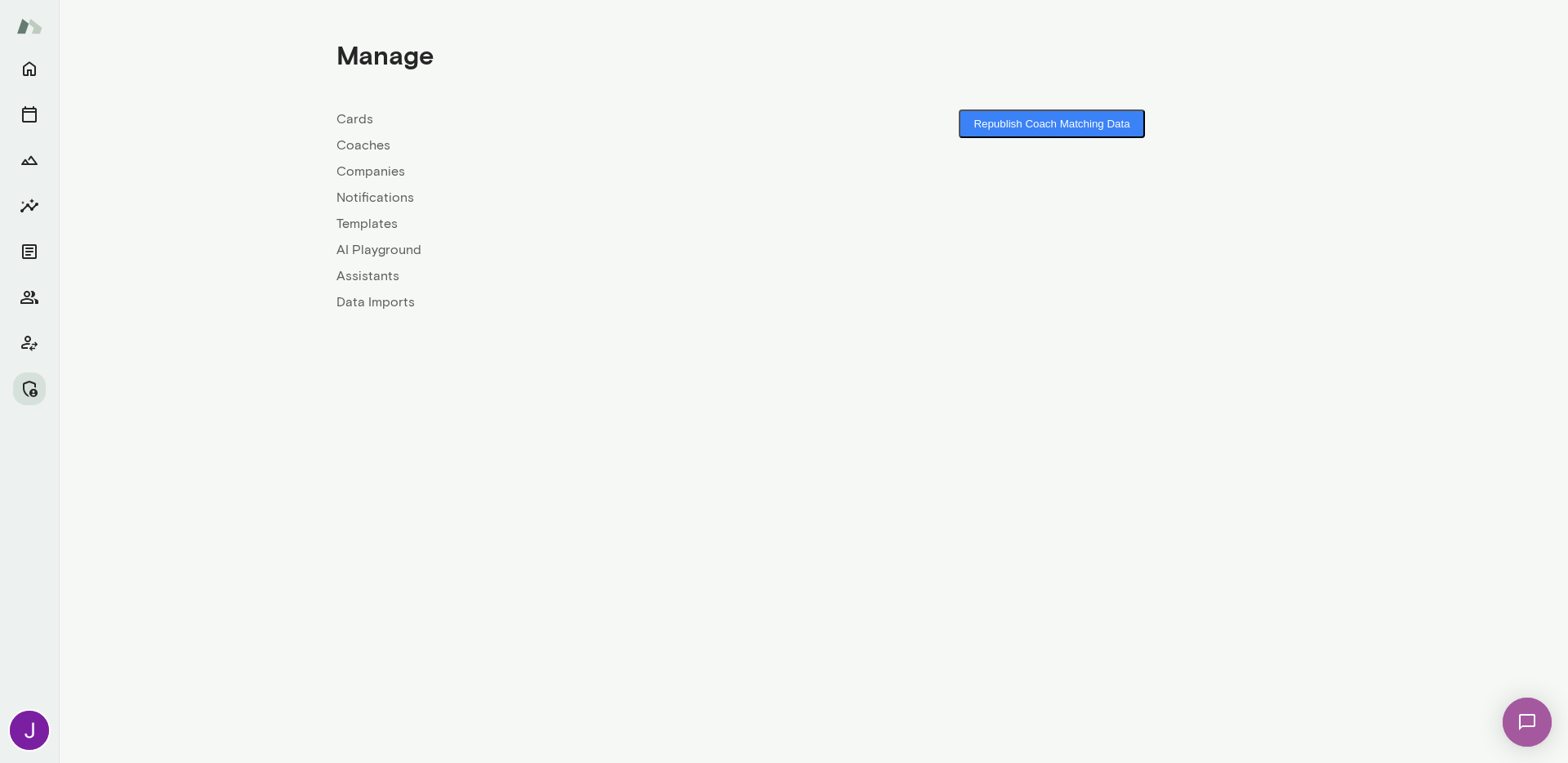
click at [357, 138] on link "Coaches" at bounding box center [575, 145] width 477 height 19
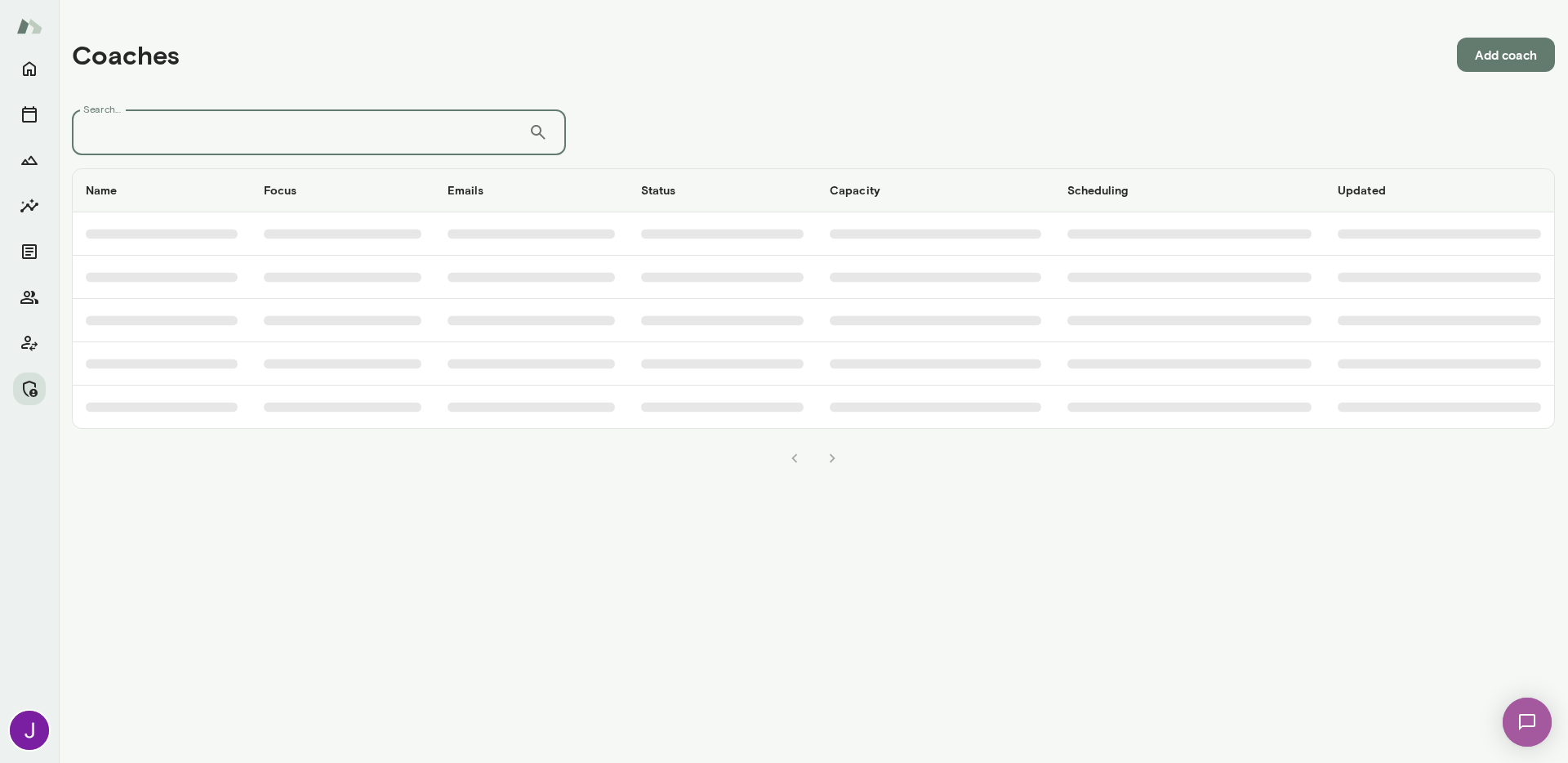
click at [346, 126] on input "Search..." at bounding box center [300, 132] width 457 height 46
paste input "**********"
type input "**********"
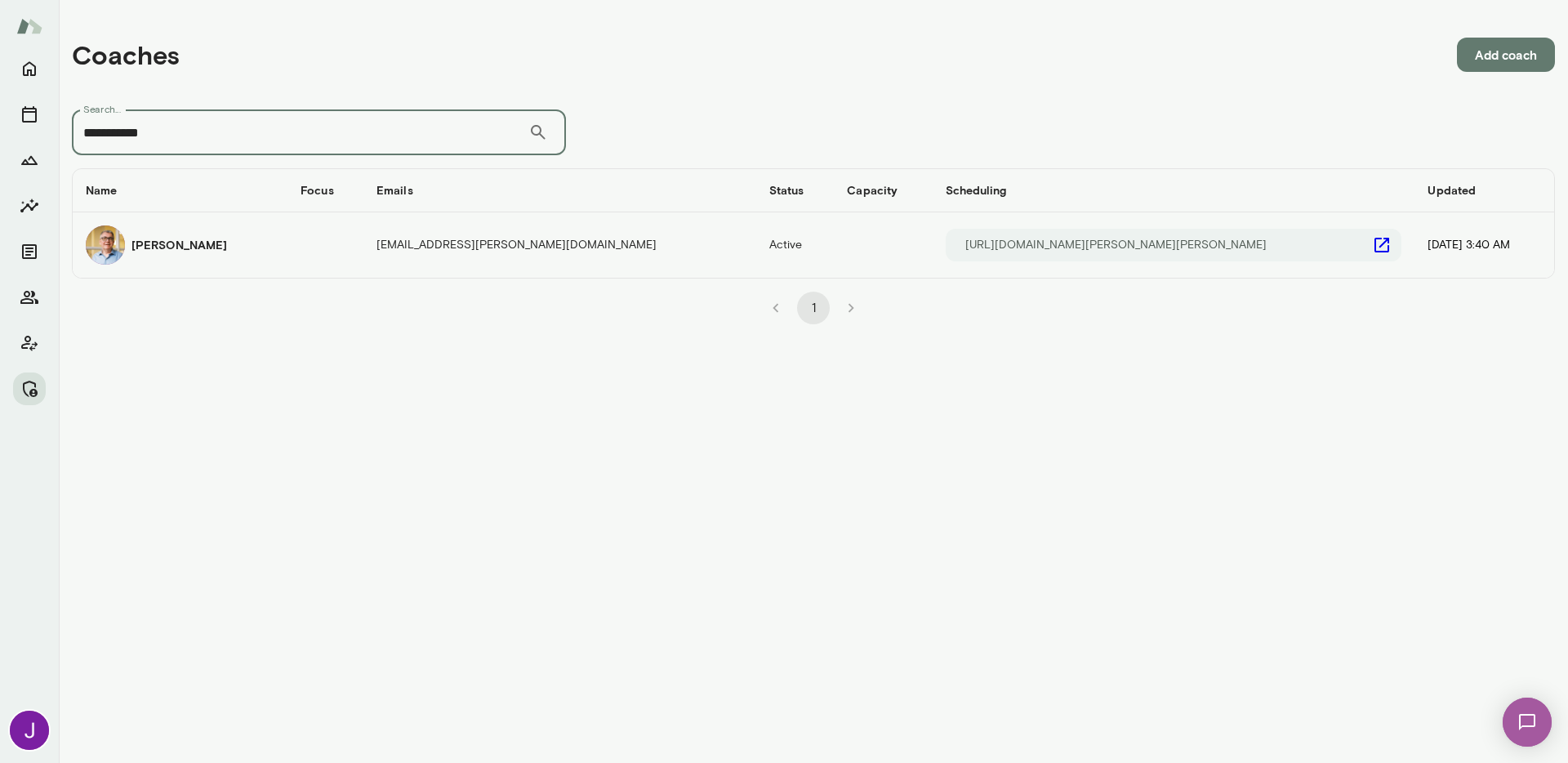
click at [141, 257] on div "Scott Bowie" at bounding box center [180, 245] width 189 height 39
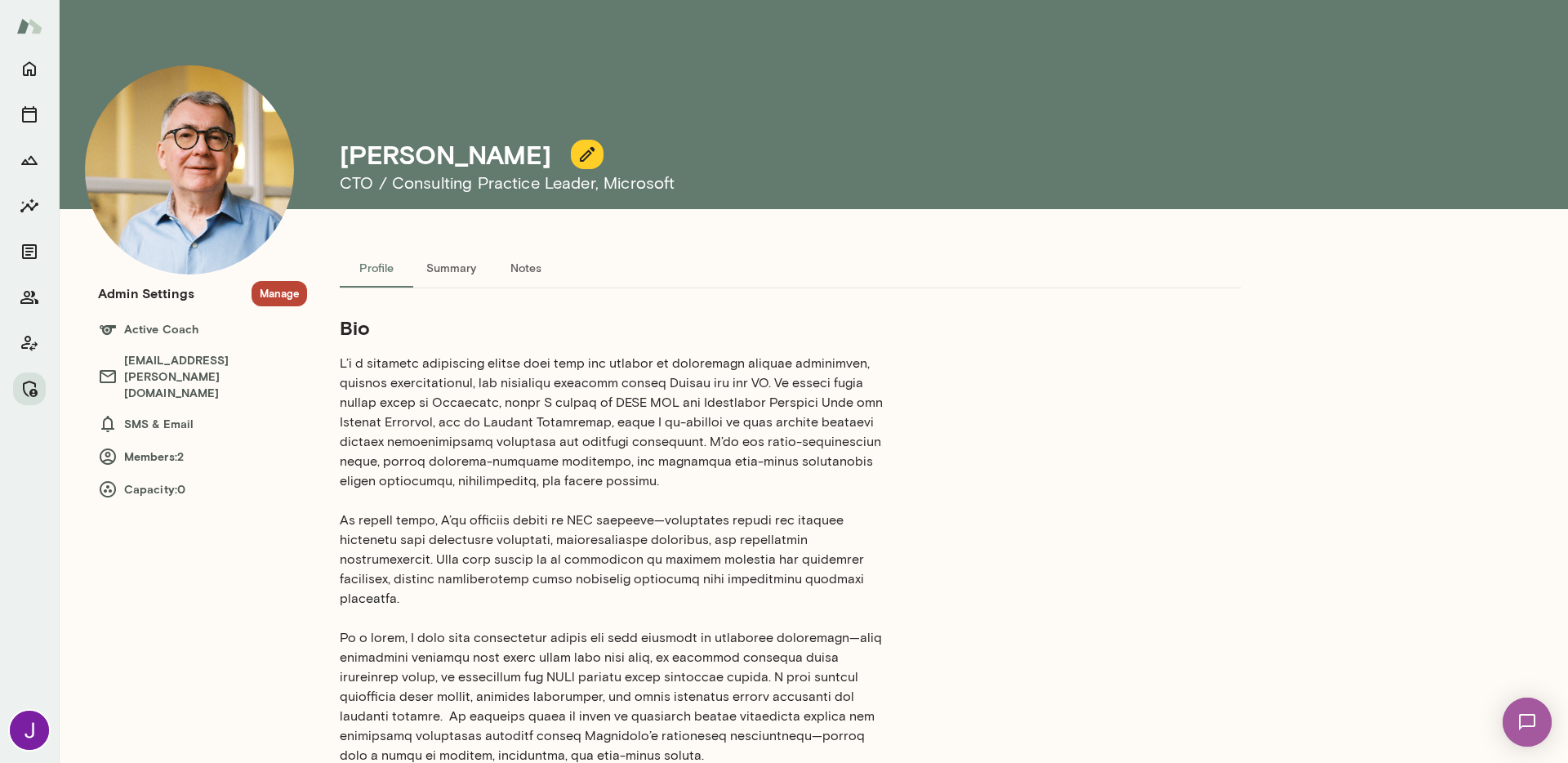
click at [277, 290] on button "Manage" at bounding box center [279, 293] width 55 height 25
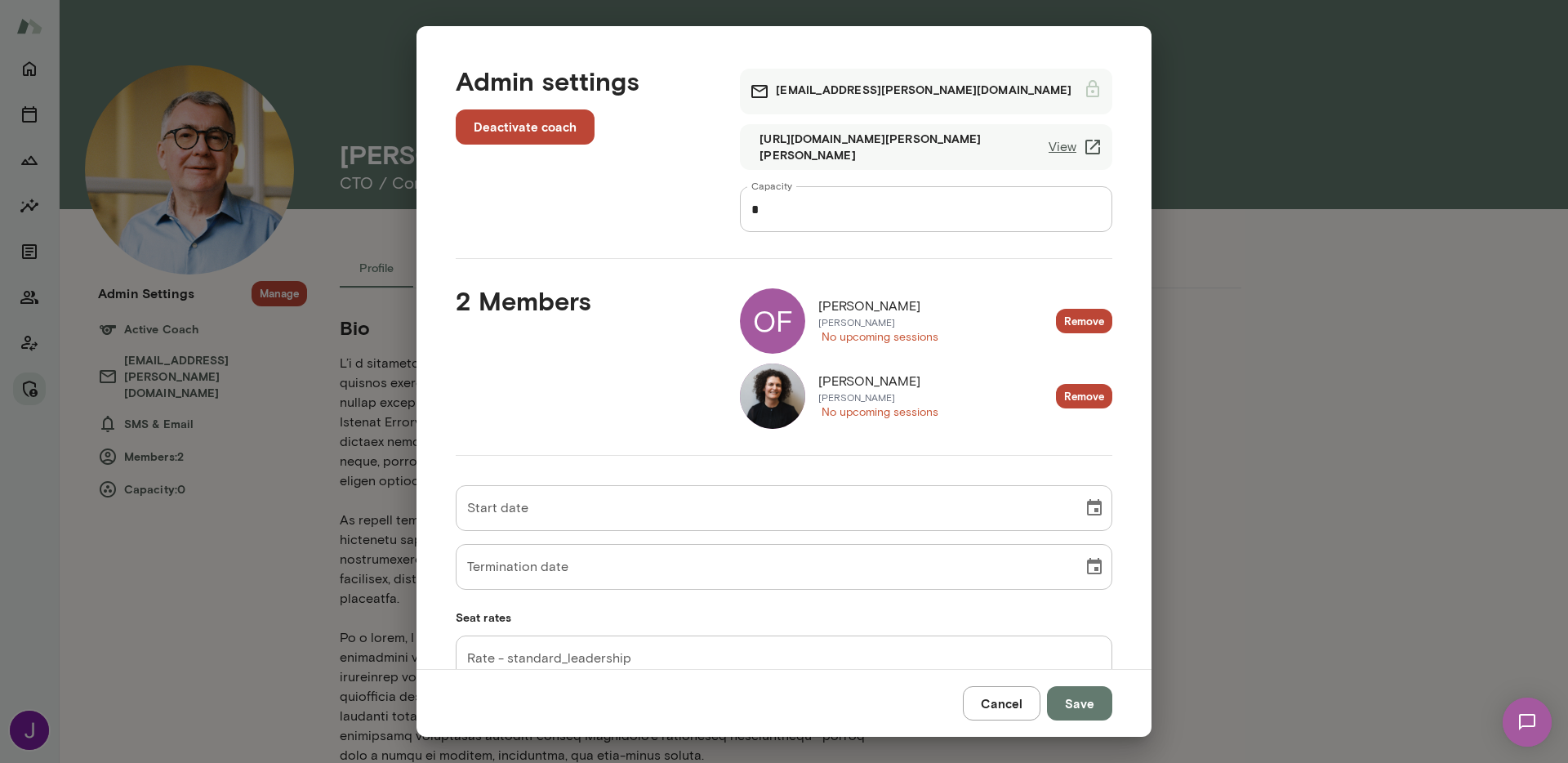
click at [1095, 320] on button "Remove" at bounding box center [1084, 321] width 56 height 25
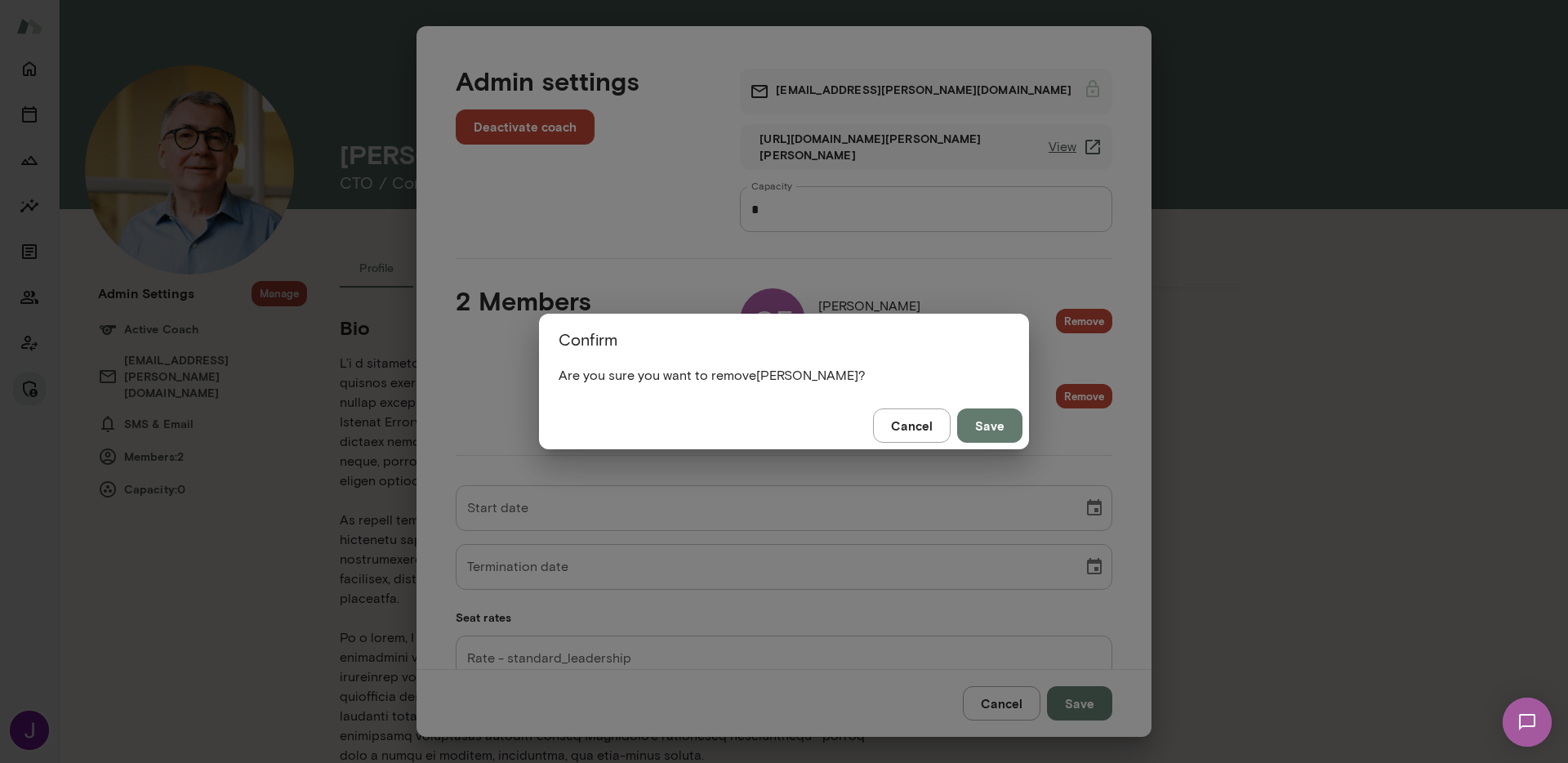
click at [999, 414] on button "Save" at bounding box center [989, 425] width 65 height 34
click at [989, 429] on button "Save" at bounding box center [989, 425] width 65 height 34
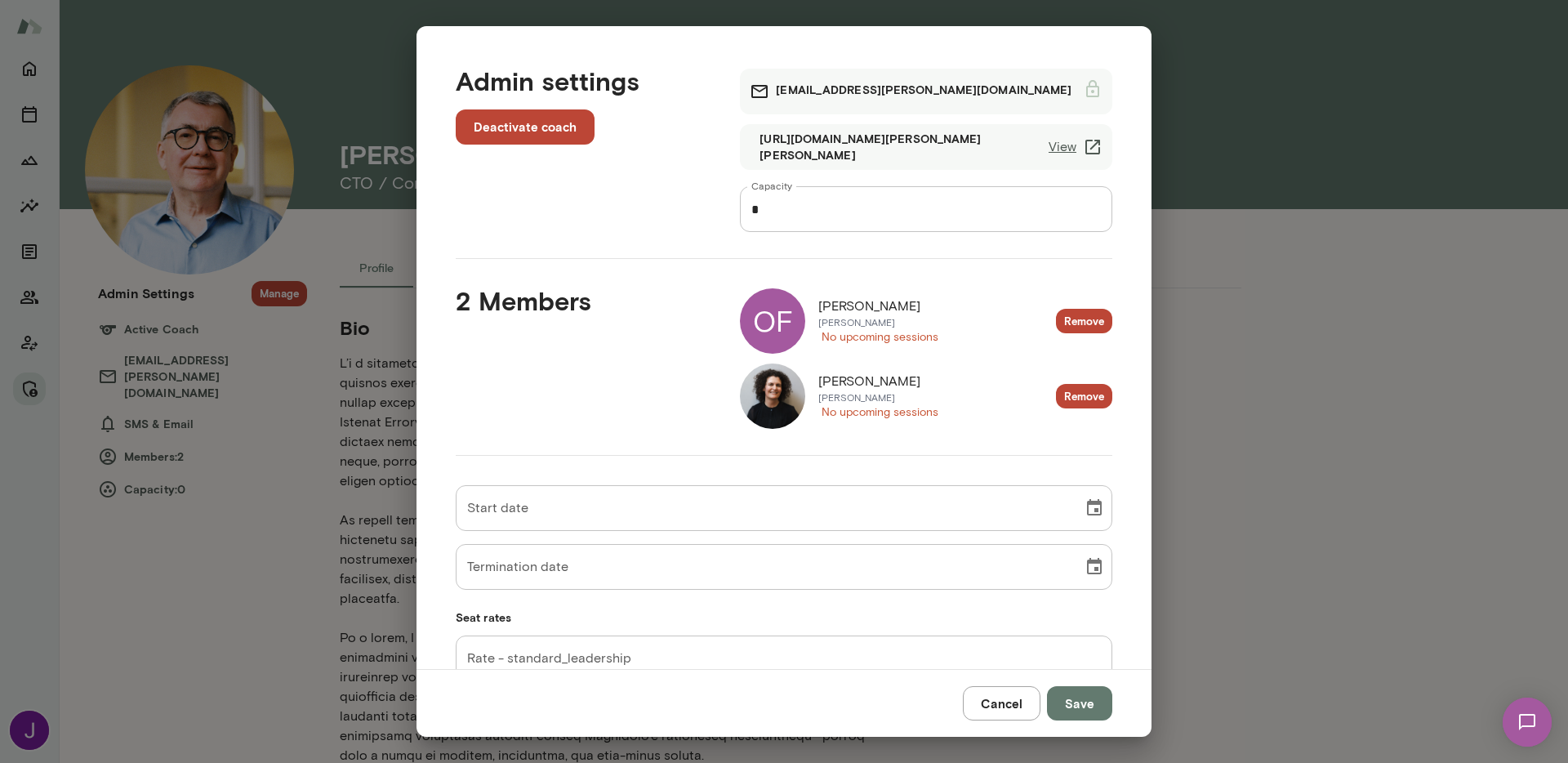
click at [1070, 400] on div "Admin settings Deactivate coach scottbowie@mento.co https://cal.mento.co/scott-…" at bounding box center [783, 348] width 735 height 643
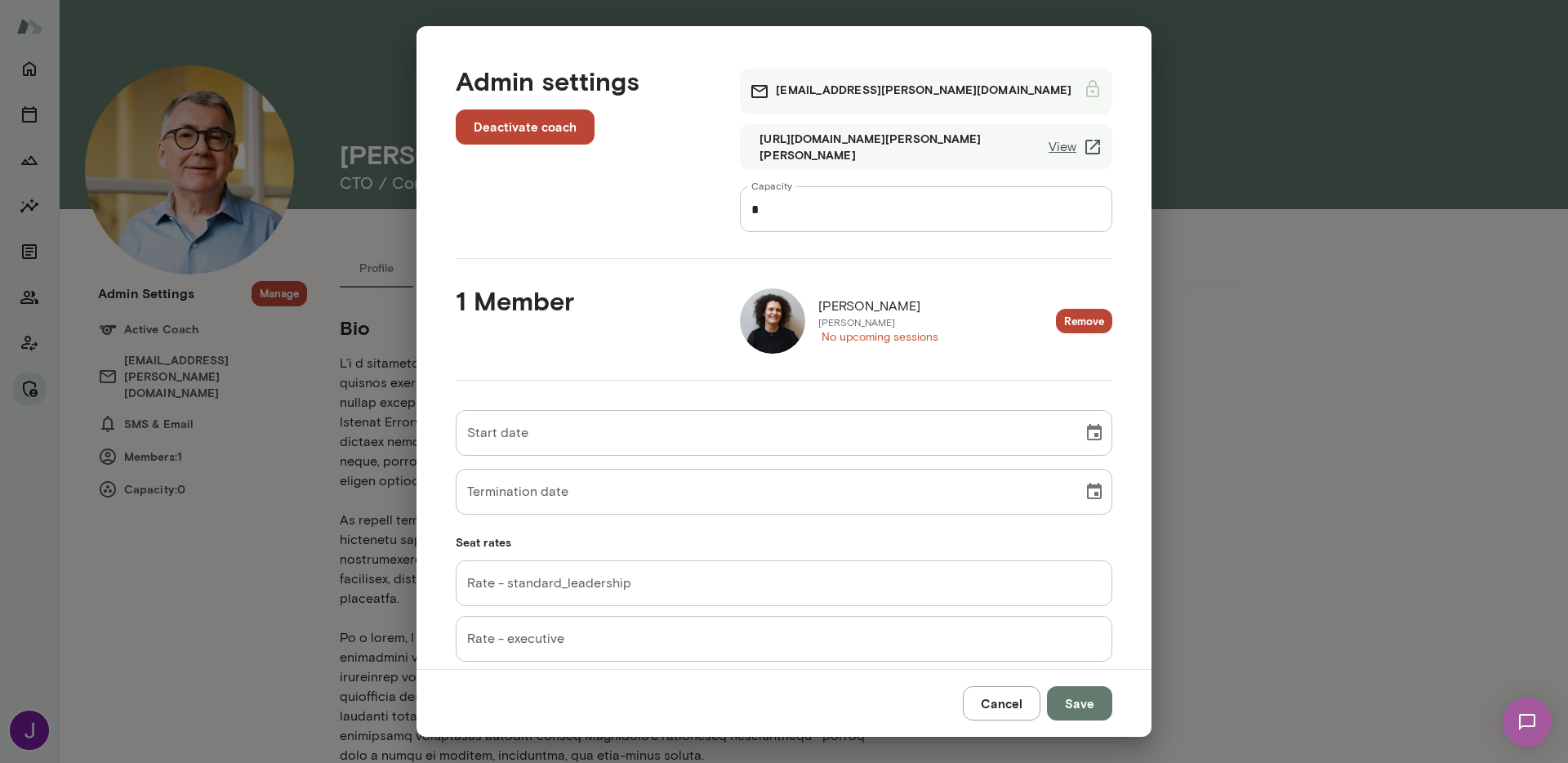
click at [1070, 316] on button "Remove" at bounding box center [1084, 321] width 56 height 25
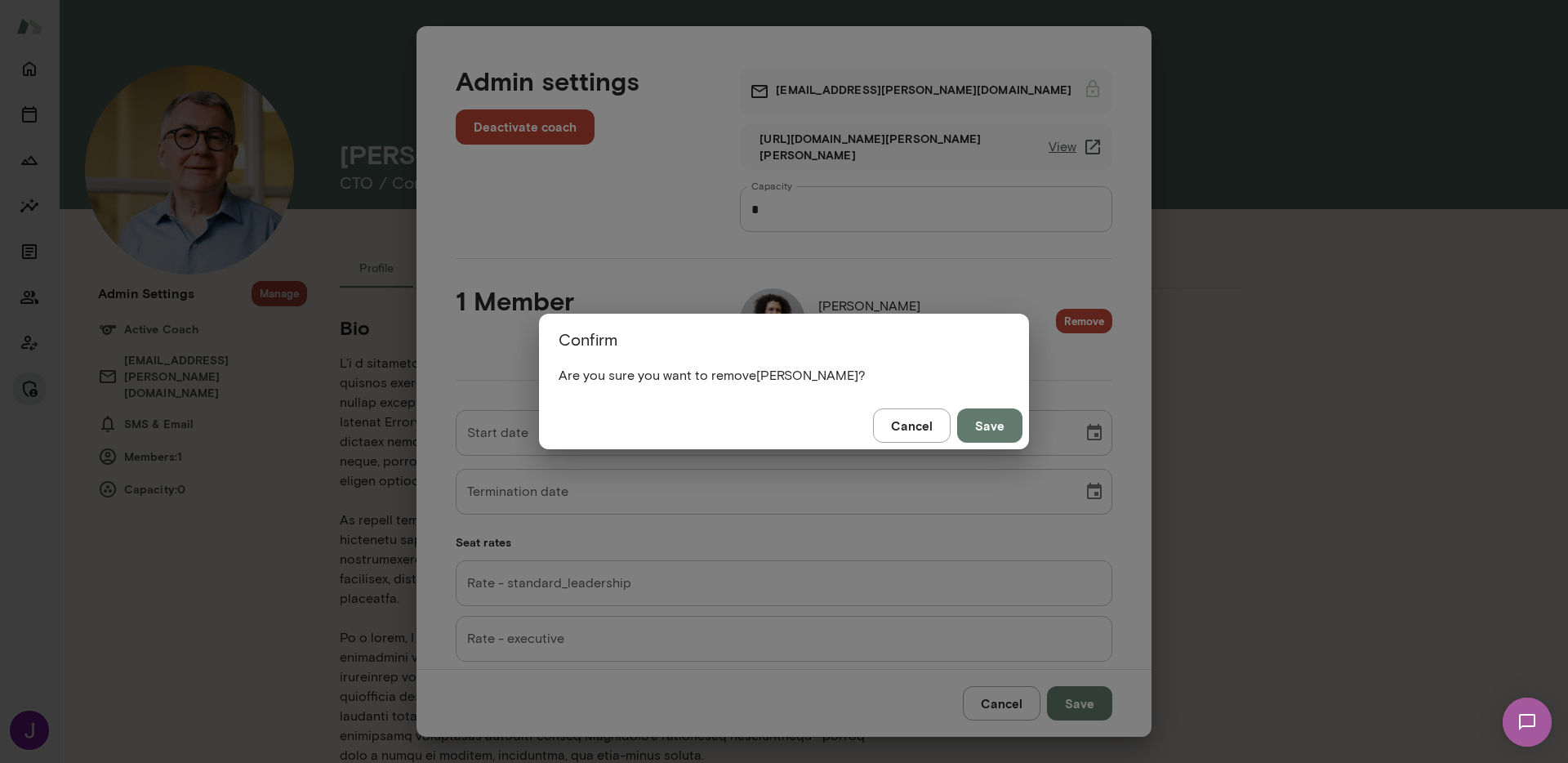
click at [993, 415] on button "Save" at bounding box center [989, 425] width 65 height 34
click at [984, 429] on button "Save" at bounding box center [989, 425] width 65 height 34
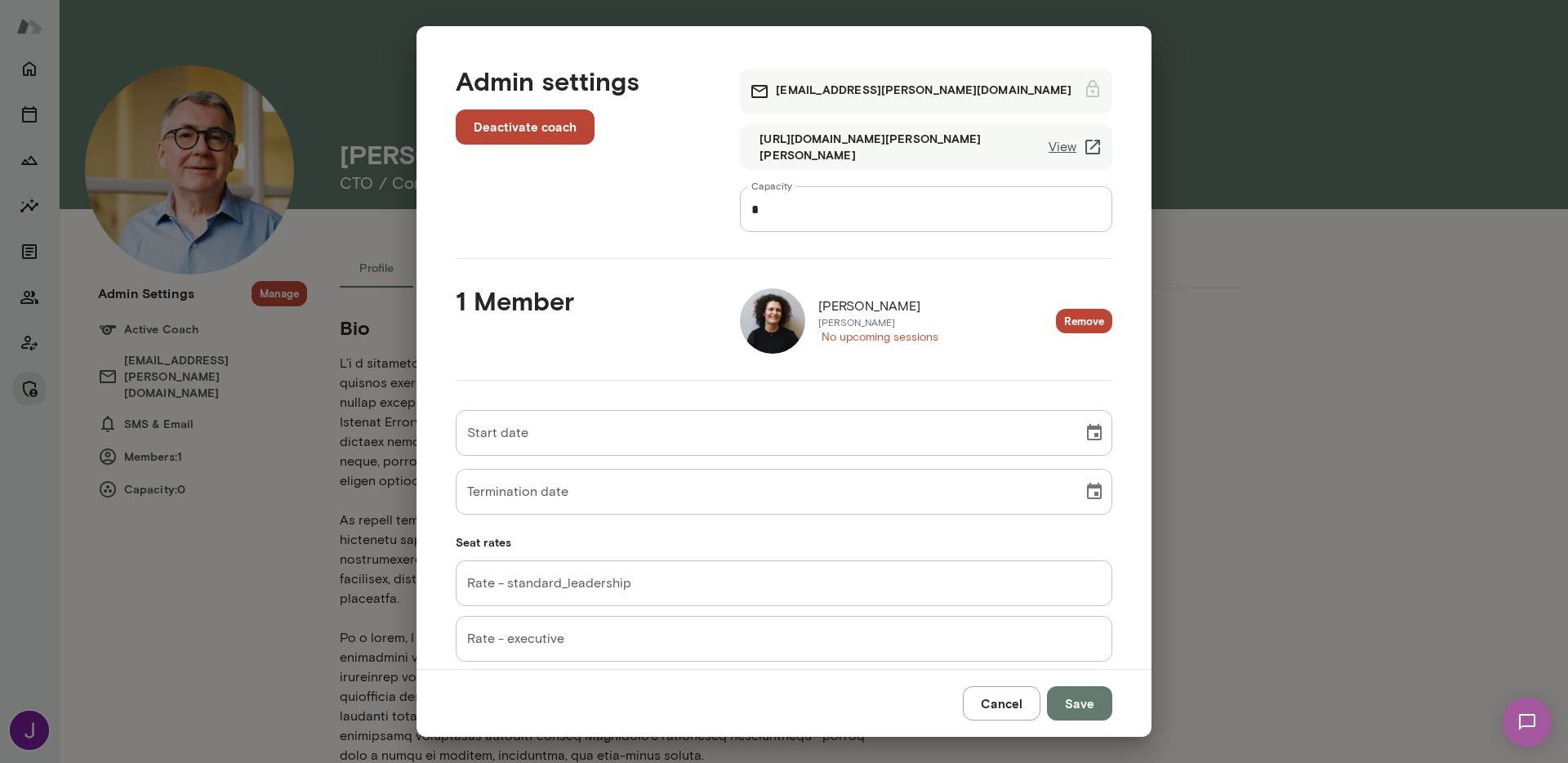
click at [547, 590] on input "Rate - standard_leadership" at bounding box center [784, 583] width 656 height 46
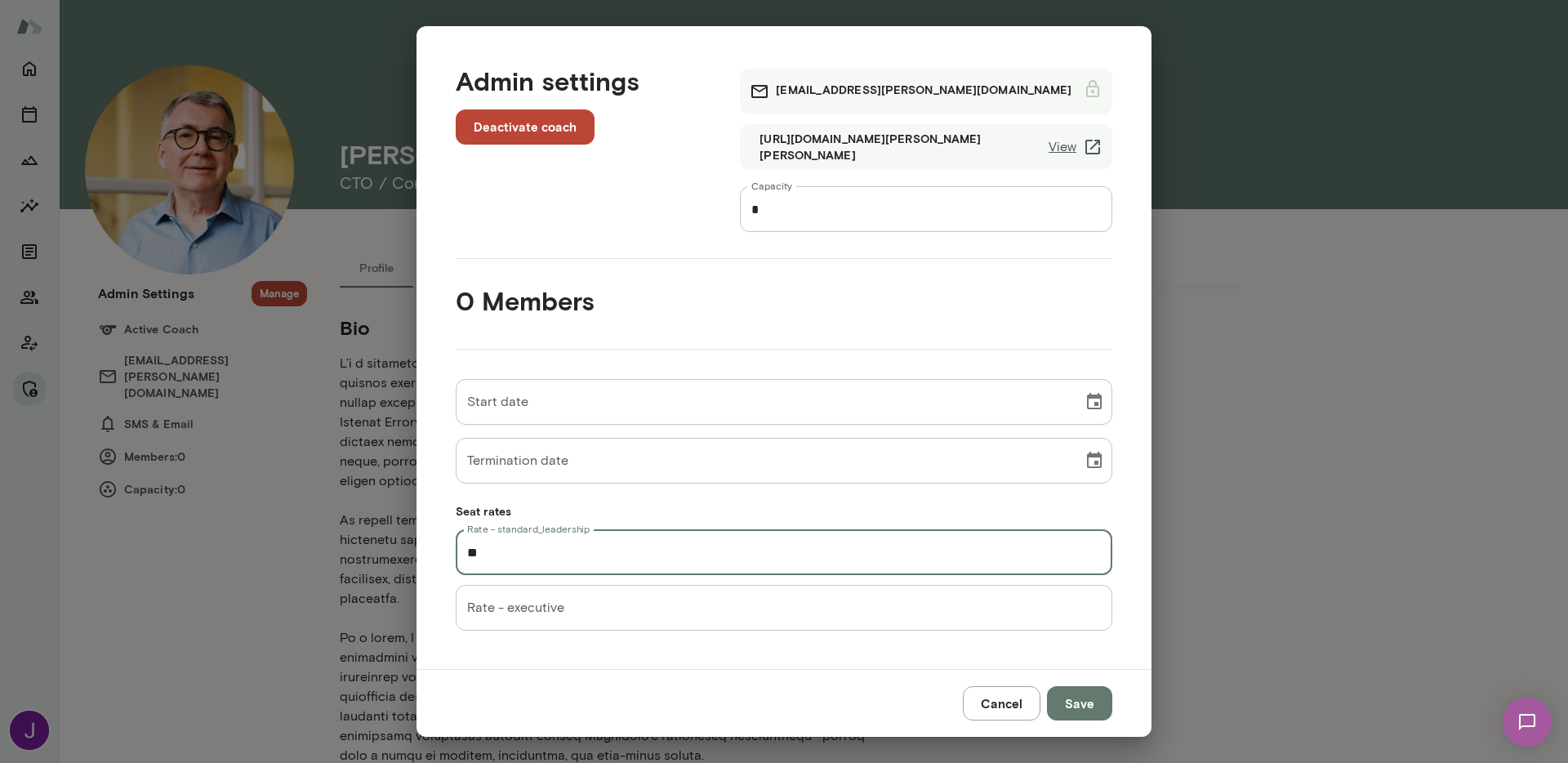
type input "**"
click at [835, 219] on input "*" at bounding box center [925, 208] width 373 height 46
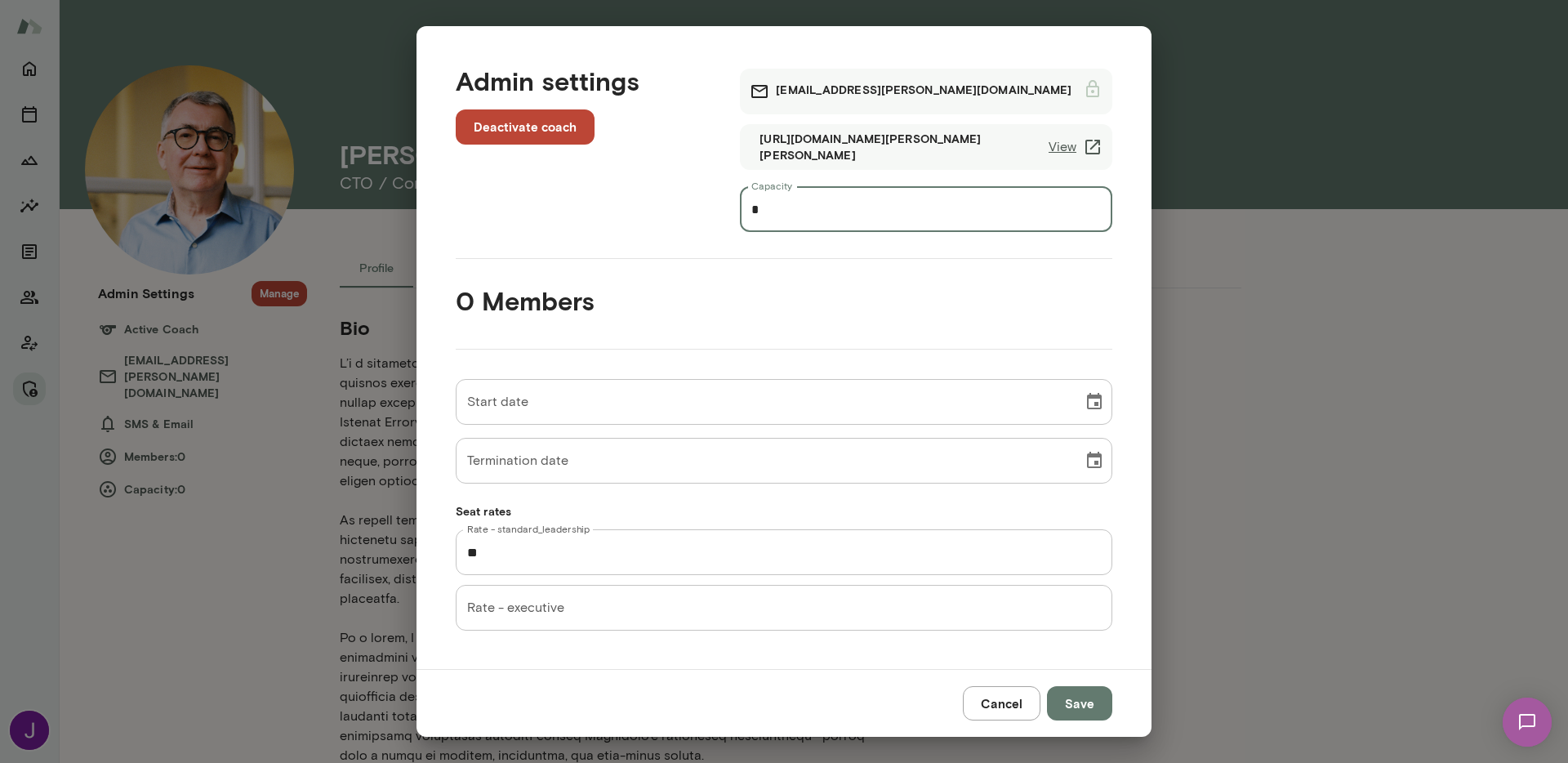
type input "*"
click at [1082, 703] on button "Save" at bounding box center [1078, 703] width 65 height 34
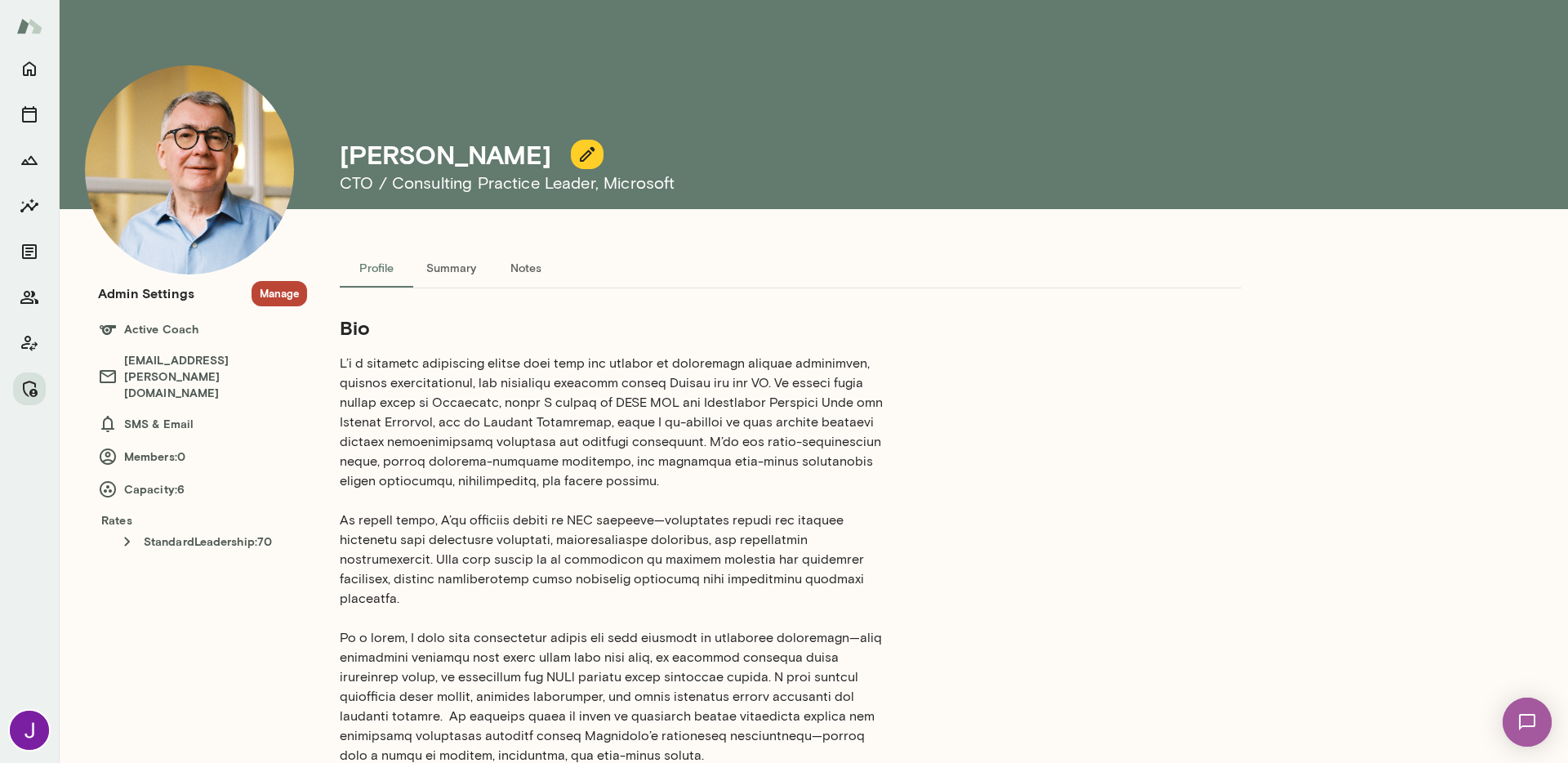
click at [414, 159] on h4 "Scott Bowie" at bounding box center [445, 154] width 211 height 31
copy div "Scott Bowie"
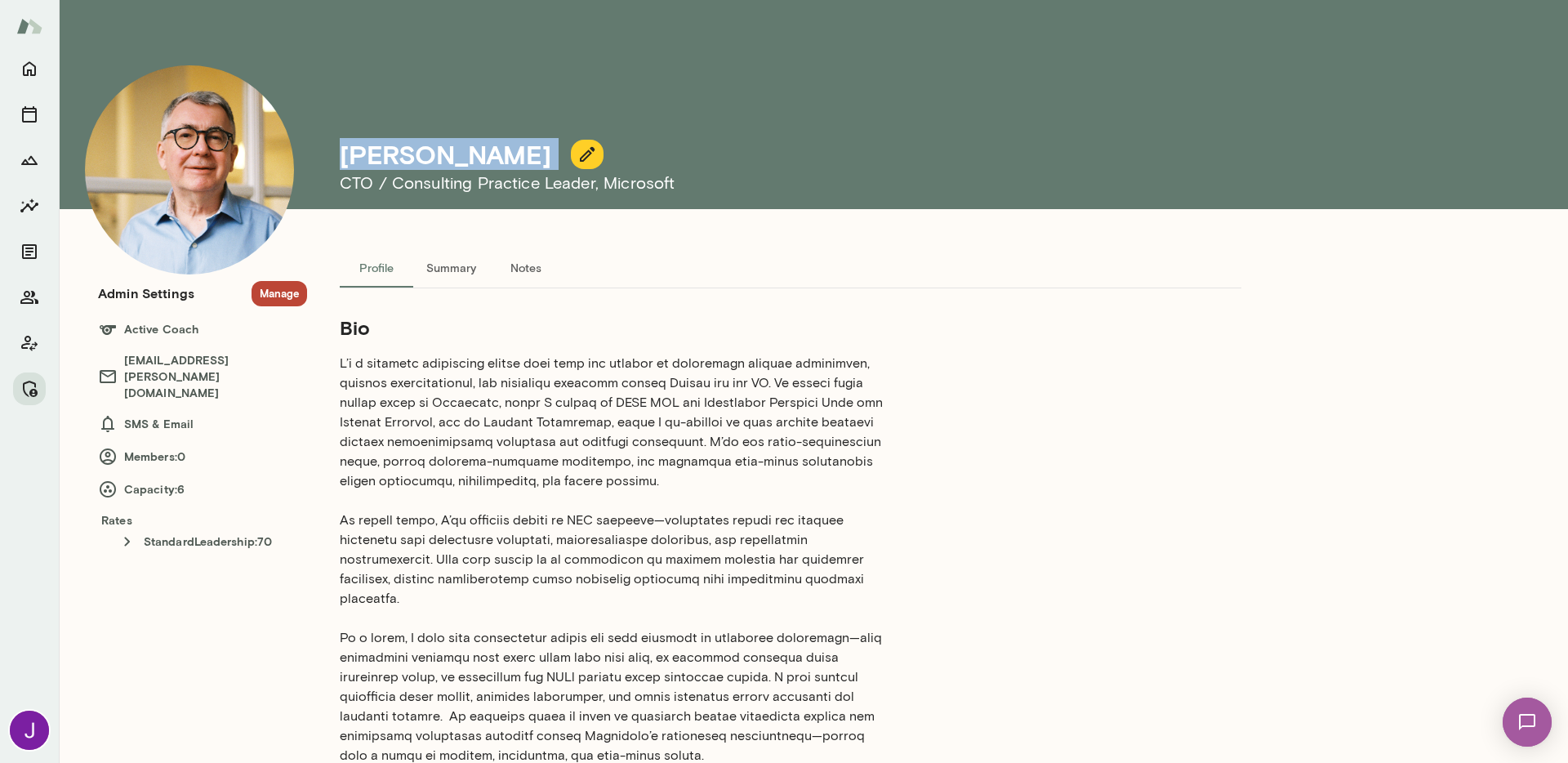
click at [271, 292] on button "Manage" at bounding box center [279, 293] width 55 height 25
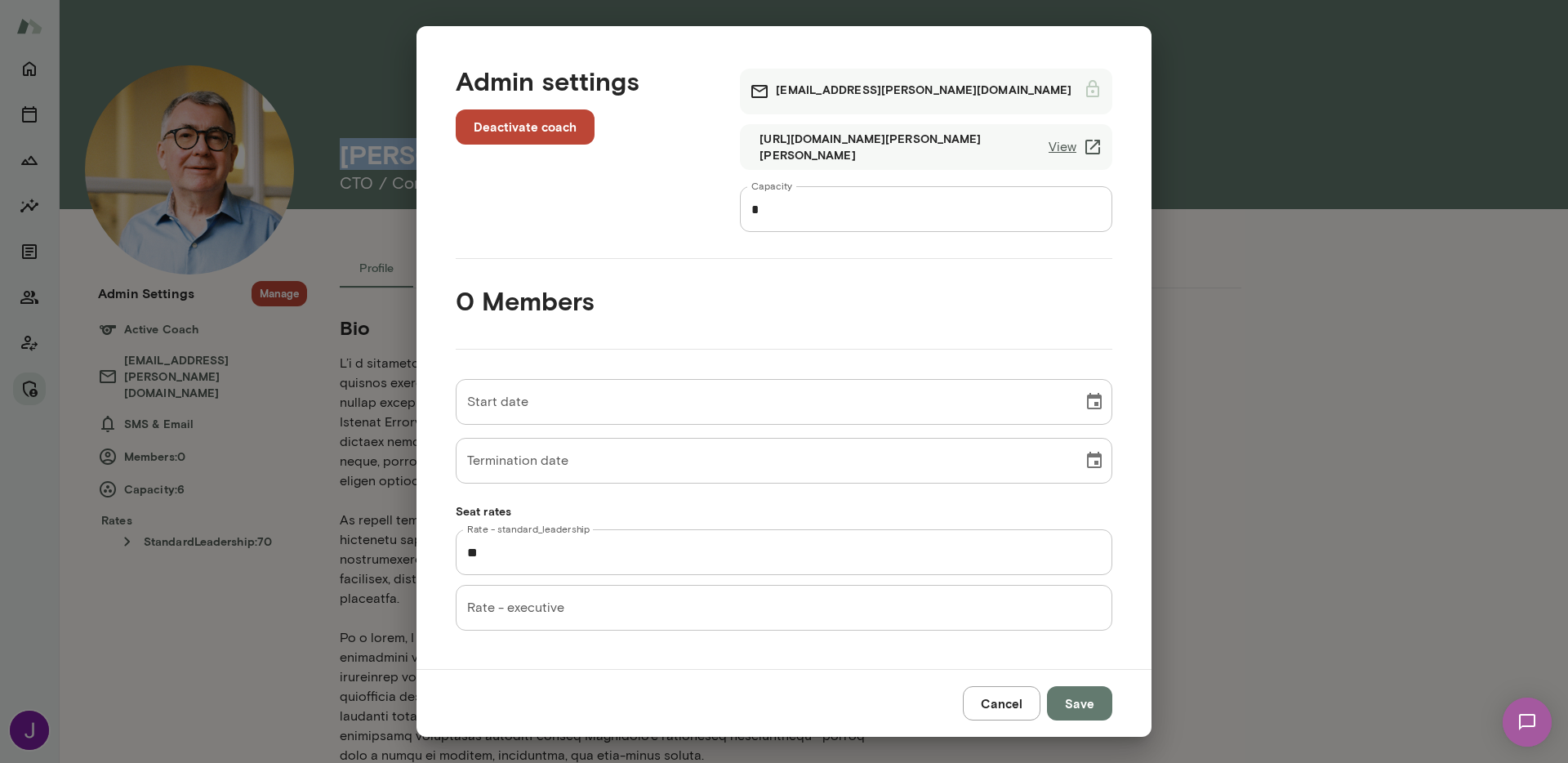
scroll to position [1, 0]
click at [1003, 702] on button "Cancel" at bounding box center [1001, 703] width 77 height 34
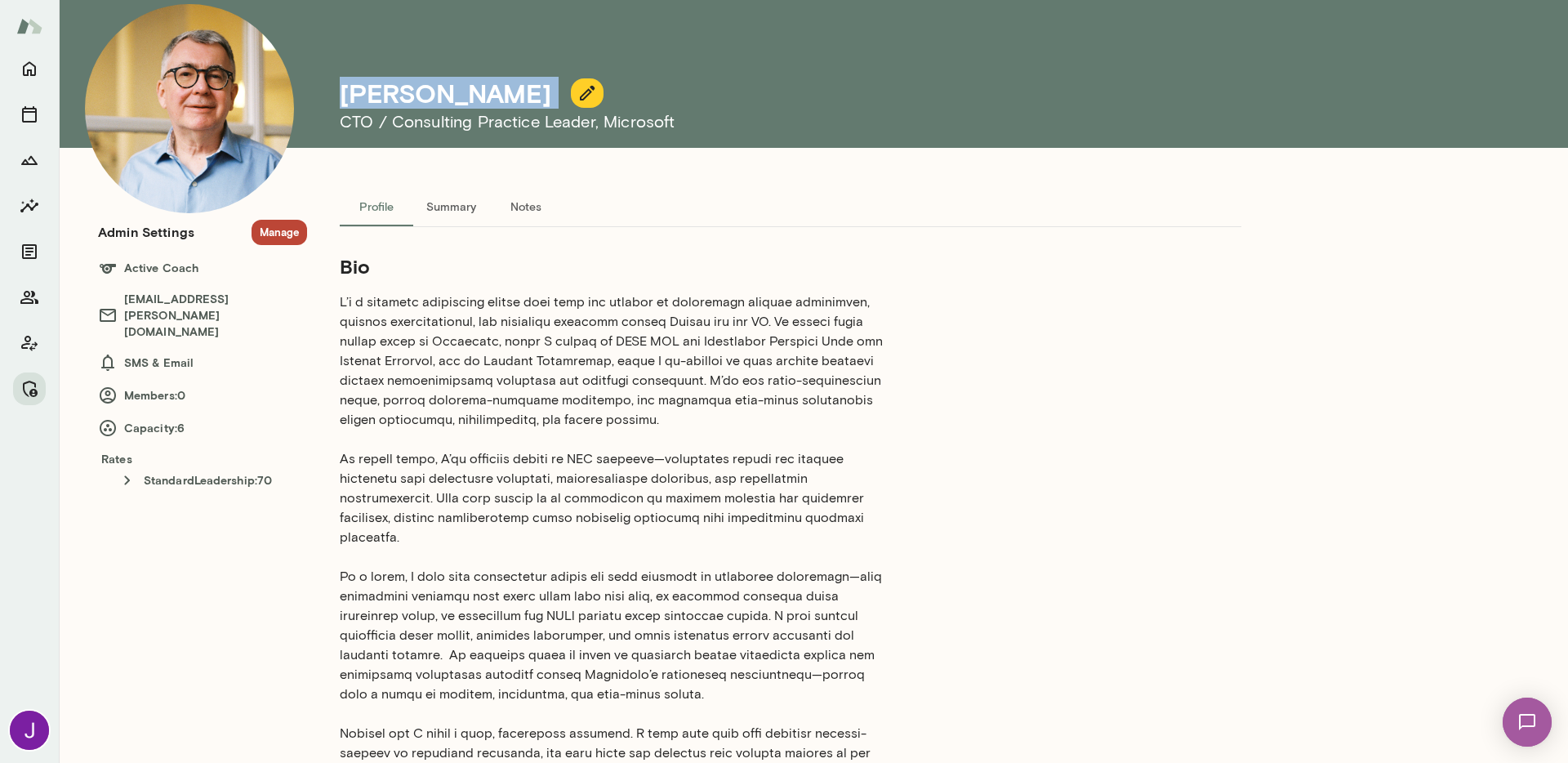
scroll to position [0, 0]
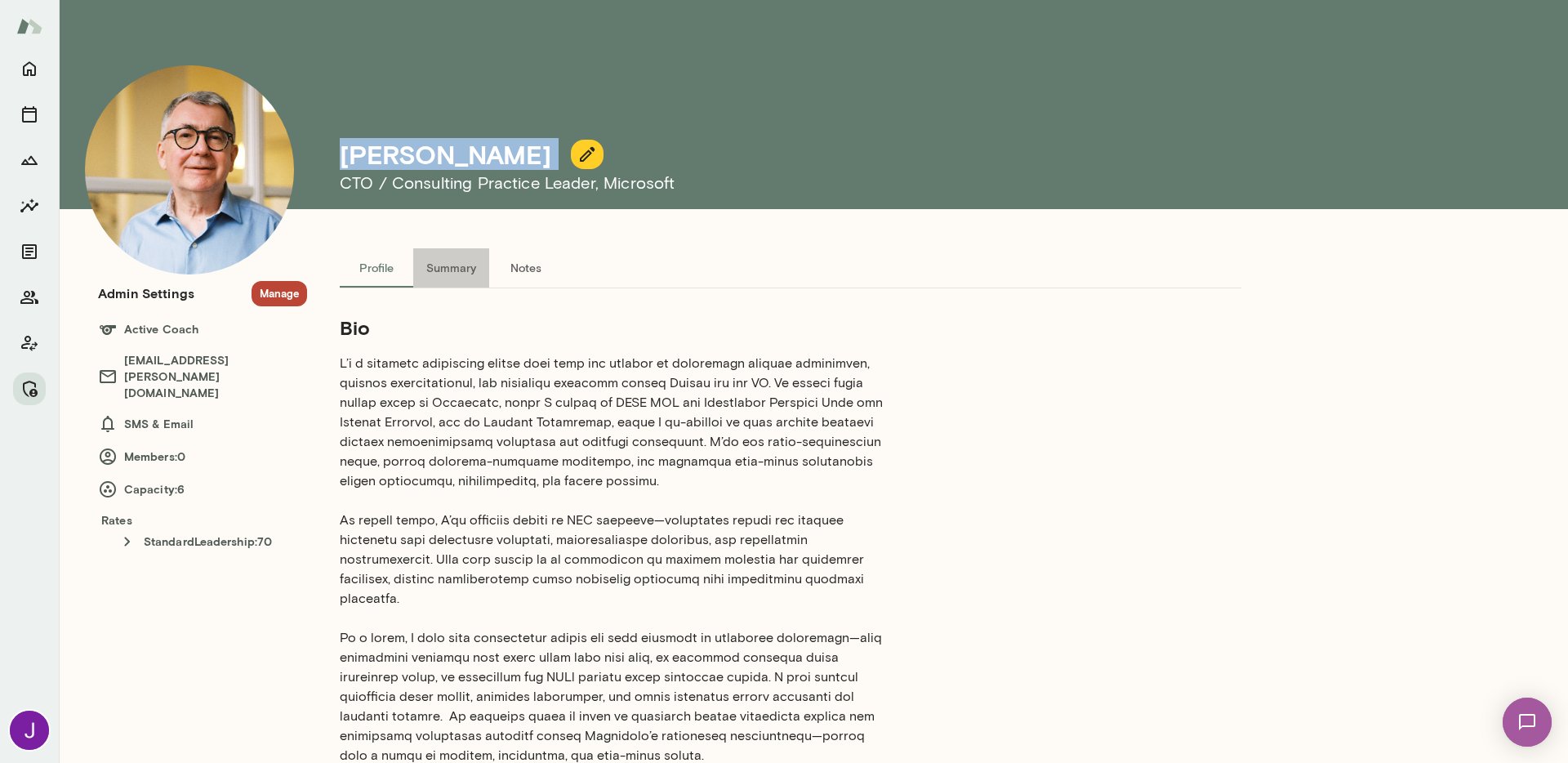
click at [441, 279] on button "Summary" at bounding box center [451, 267] width 75 height 39
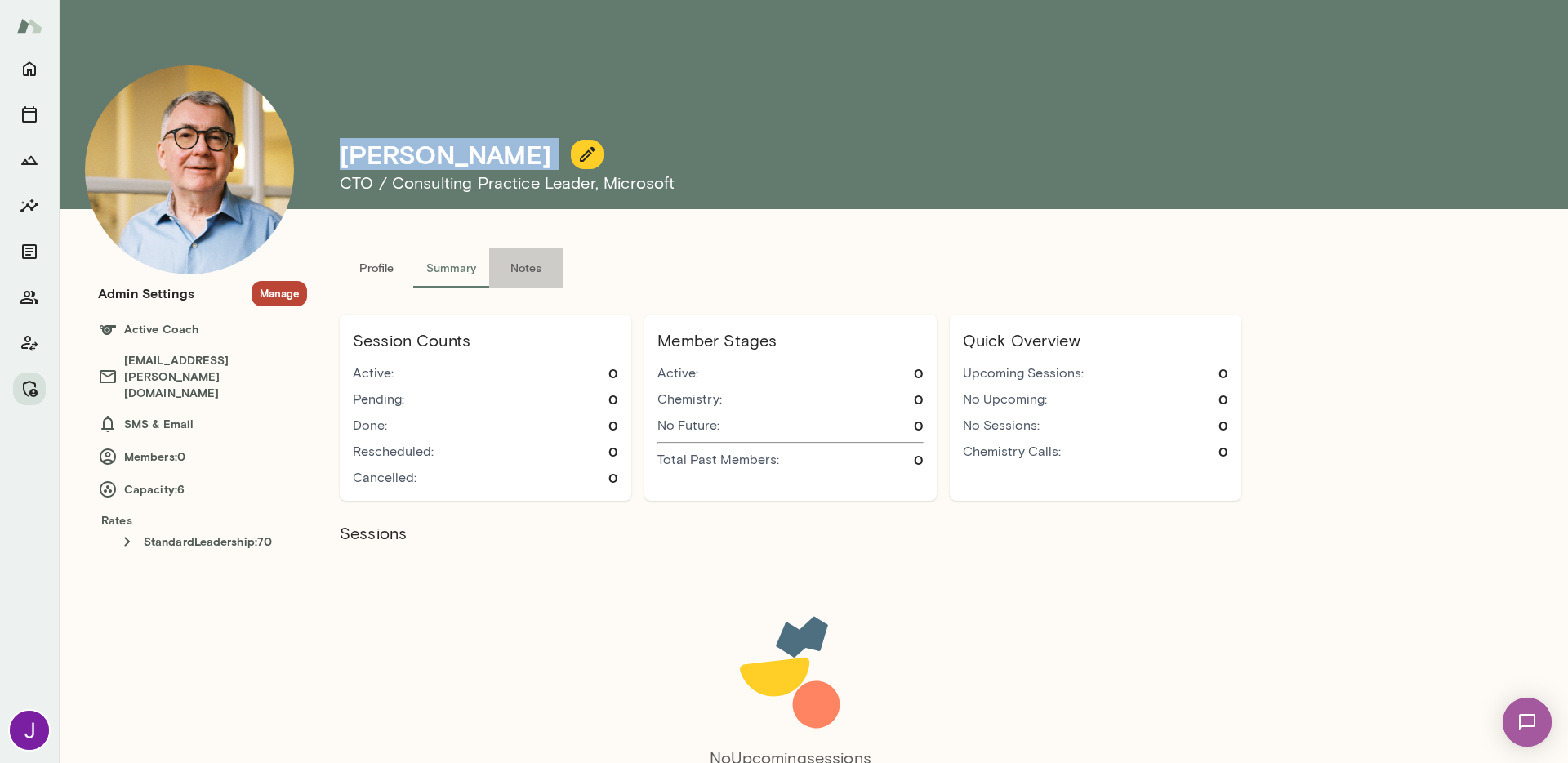
click at [516, 267] on button "Notes" at bounding box center [526, 267] width 74 height 39
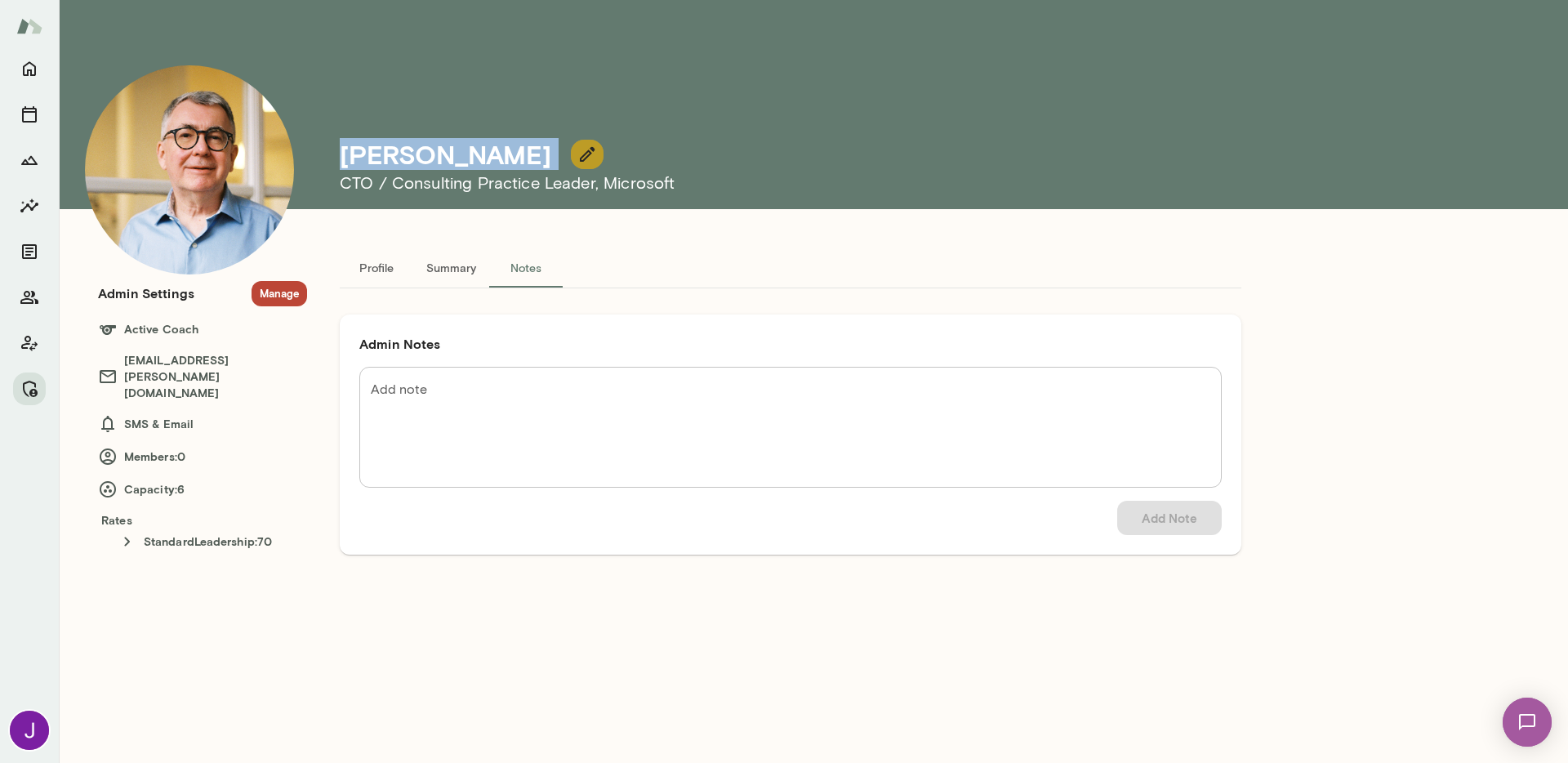
click at [577, 147] on icon "button" at bounding box center [587, 154] width 19 height 19
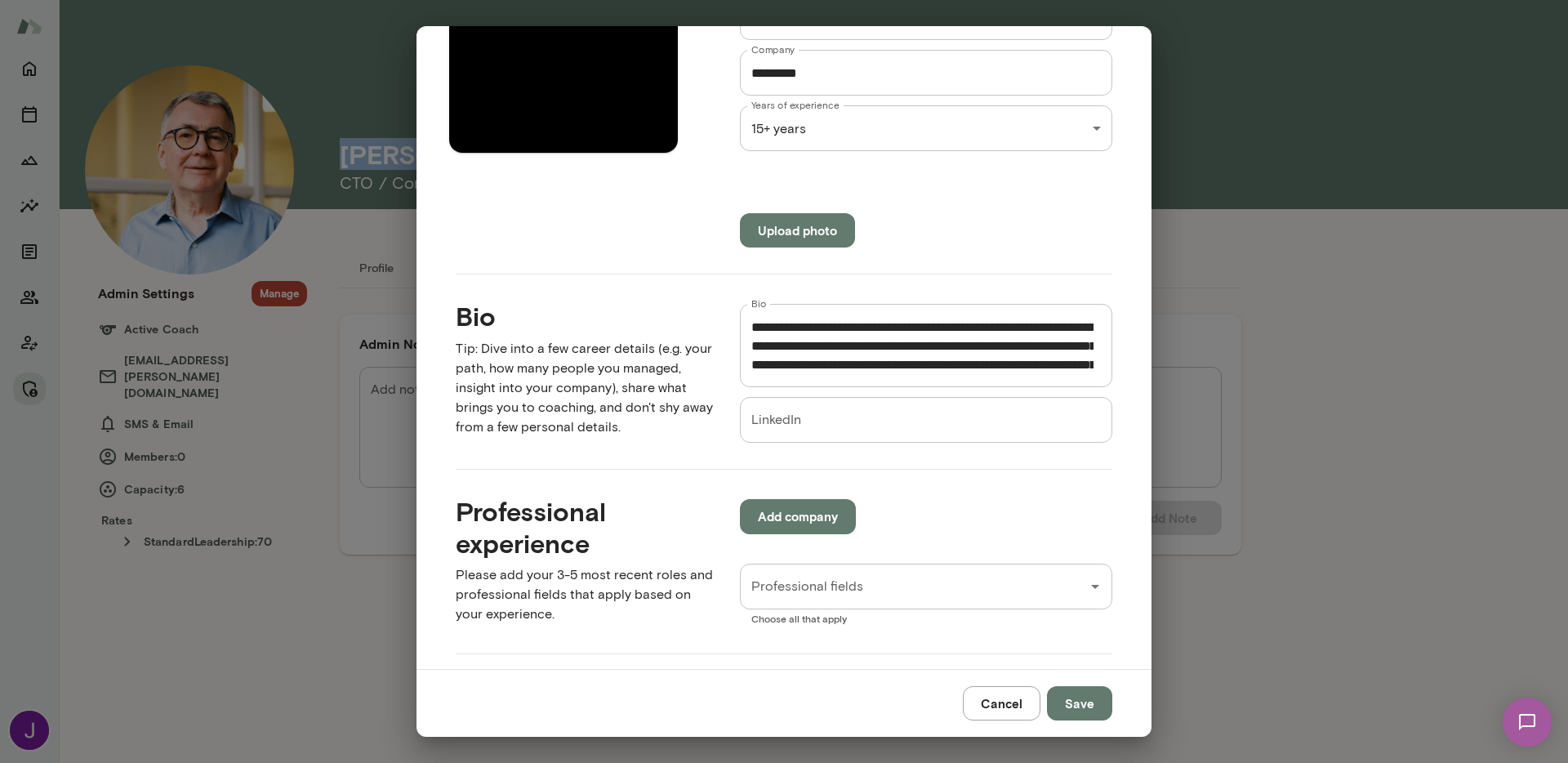
scroll to position [305, 0]
click at [824, 420] on input "LinkedIn" at bounding box center [925, 420] width 373 height 46
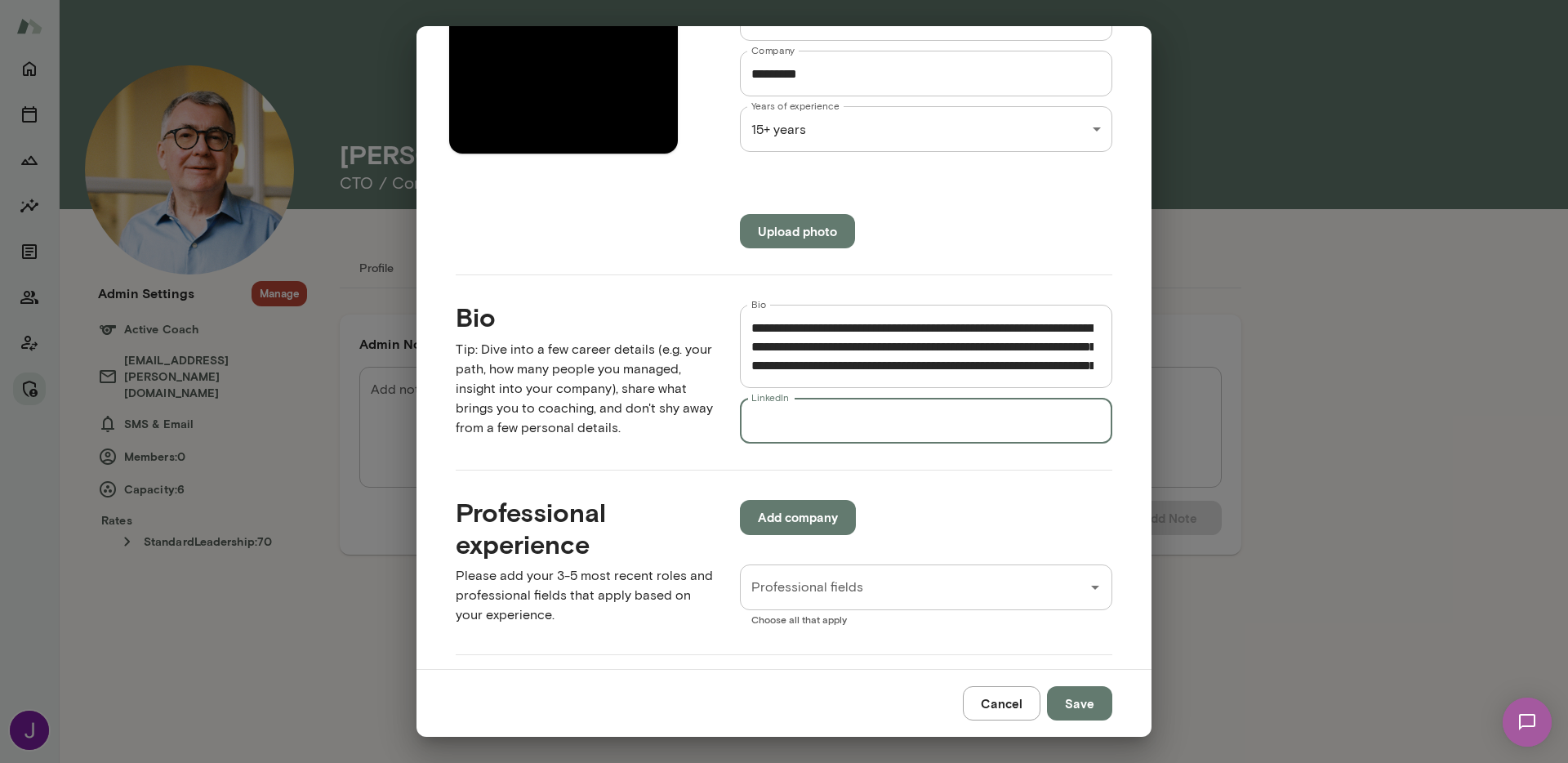
paste input "**********"
type input "**********"
click at [1103, 703] on button "Save" at bounding box center [1078, 703] width 65 height 34
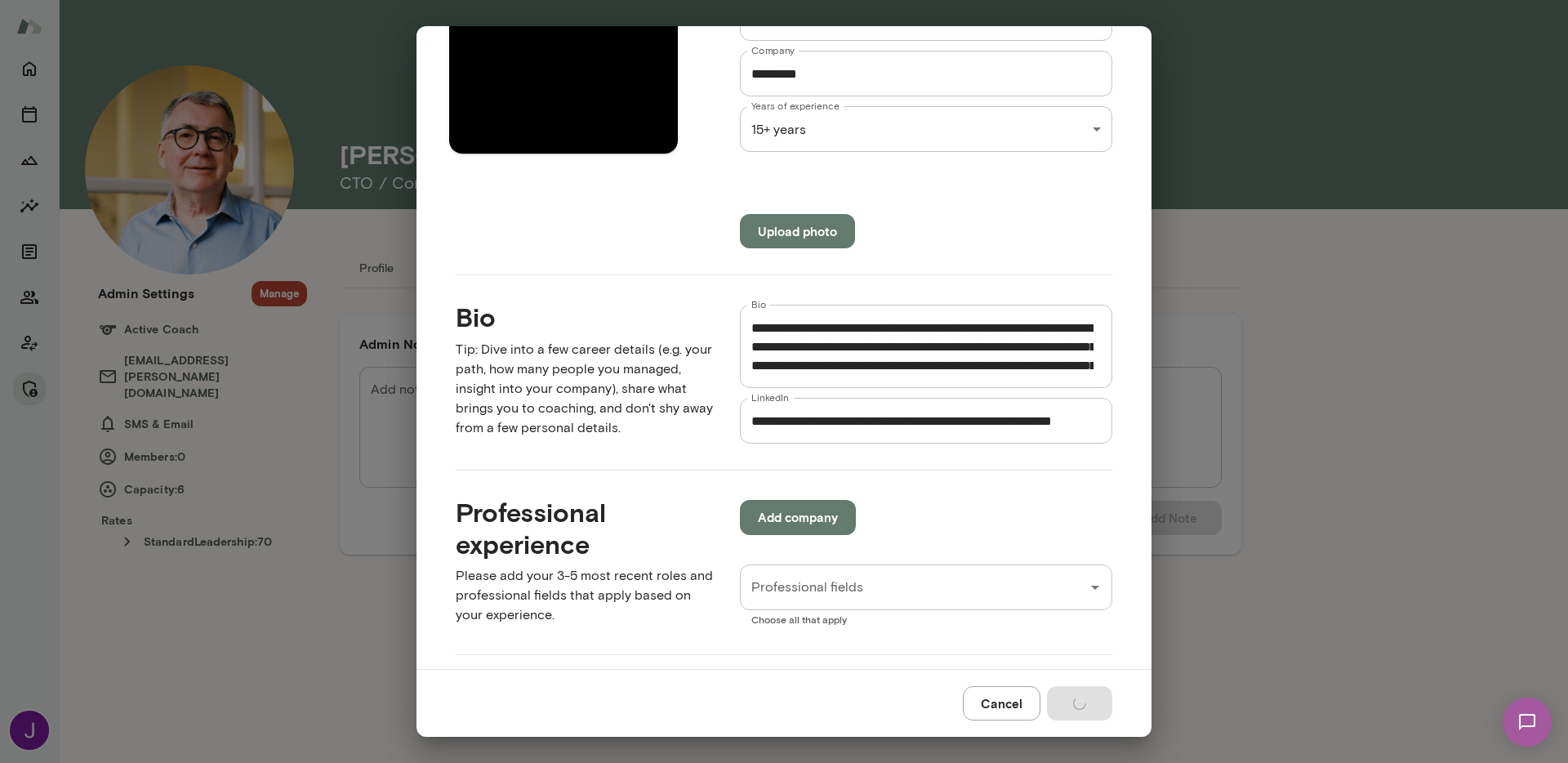
click at [990, 421] on input "**********" at bounding box center [921, 420] width 365 height 46
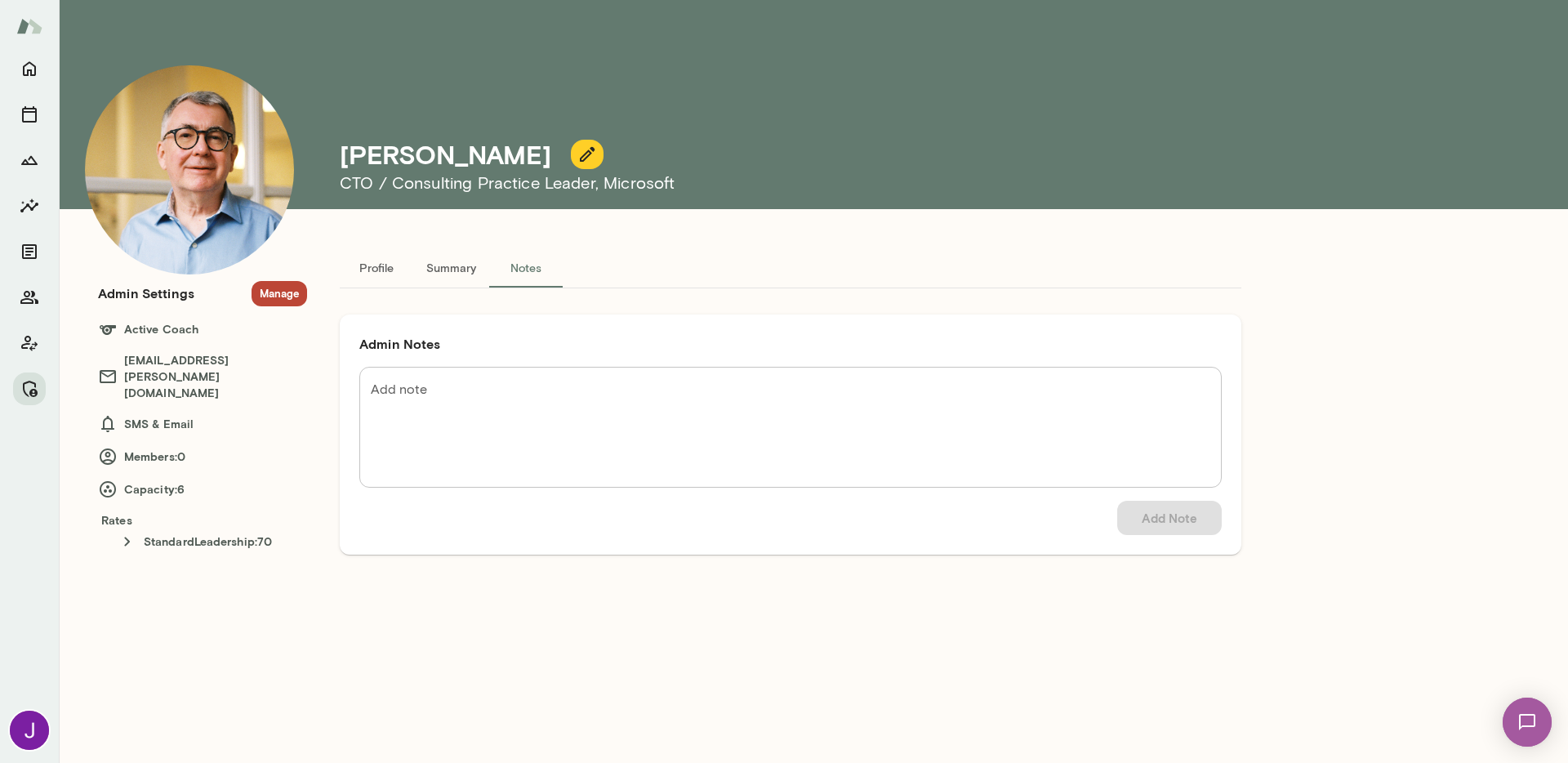
drag, startPoint x: 989, startPoint y: 419, endPoint x: 1144, endPoint y: 433, distance: 155.6
click at [580, 159] on icon "button" at bounding box center [587, 154] width 15 height 15
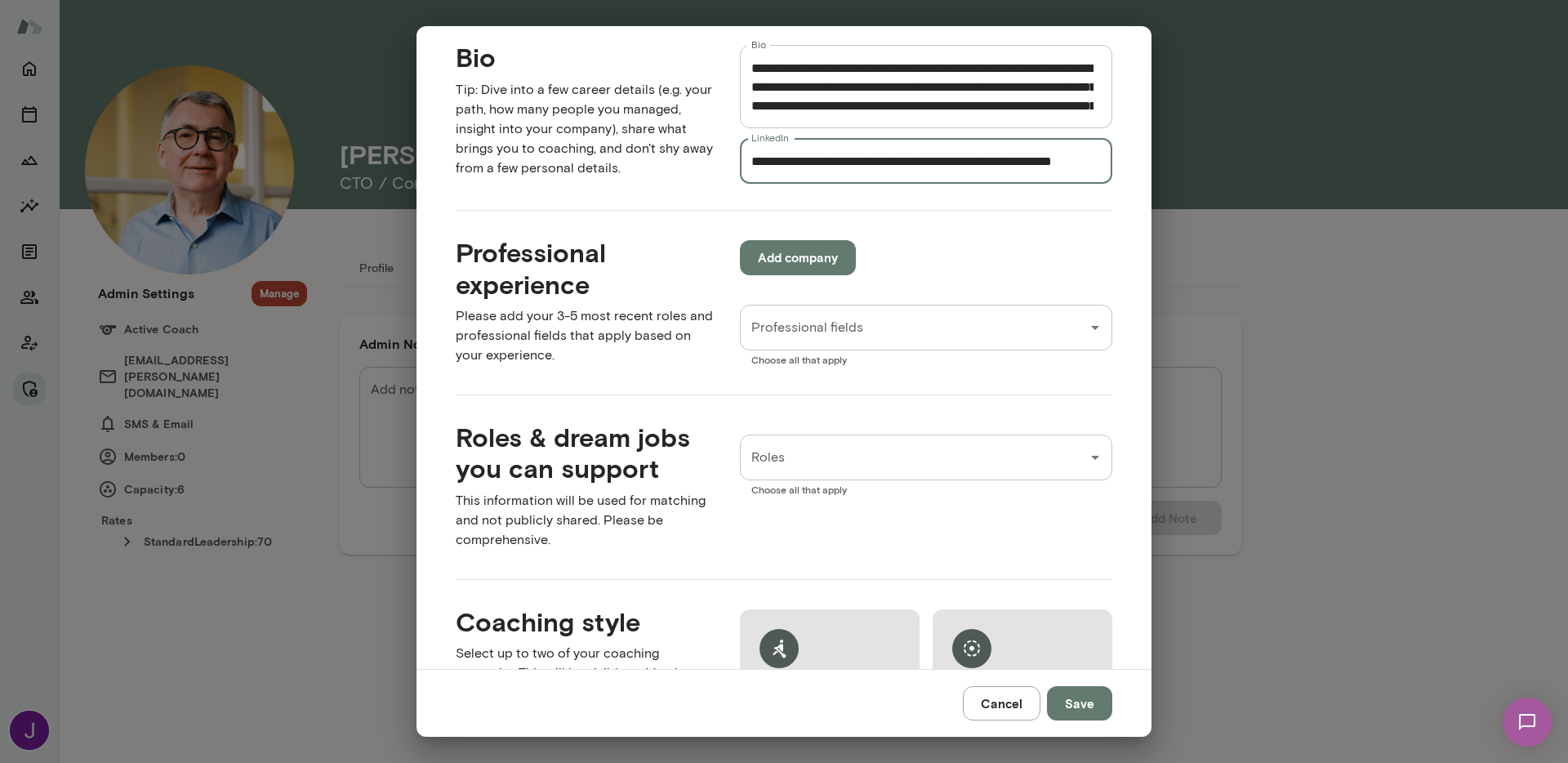
drag, startPoint x: 988, startPoint y: 164, endPoint x: 1206, endPoint y: 180, distance: 218.6
click at [1206, 180] on div "**********" at bounding box center [784, 382] width 1568 height 763
drag, startPoint x: 1002, startPoint y: 159, endPoint x: 668, endPoint y: 155, distance: 334.0
click at [668, 155] on div "**********" at bounding box center [770, 100] width 682 height 168
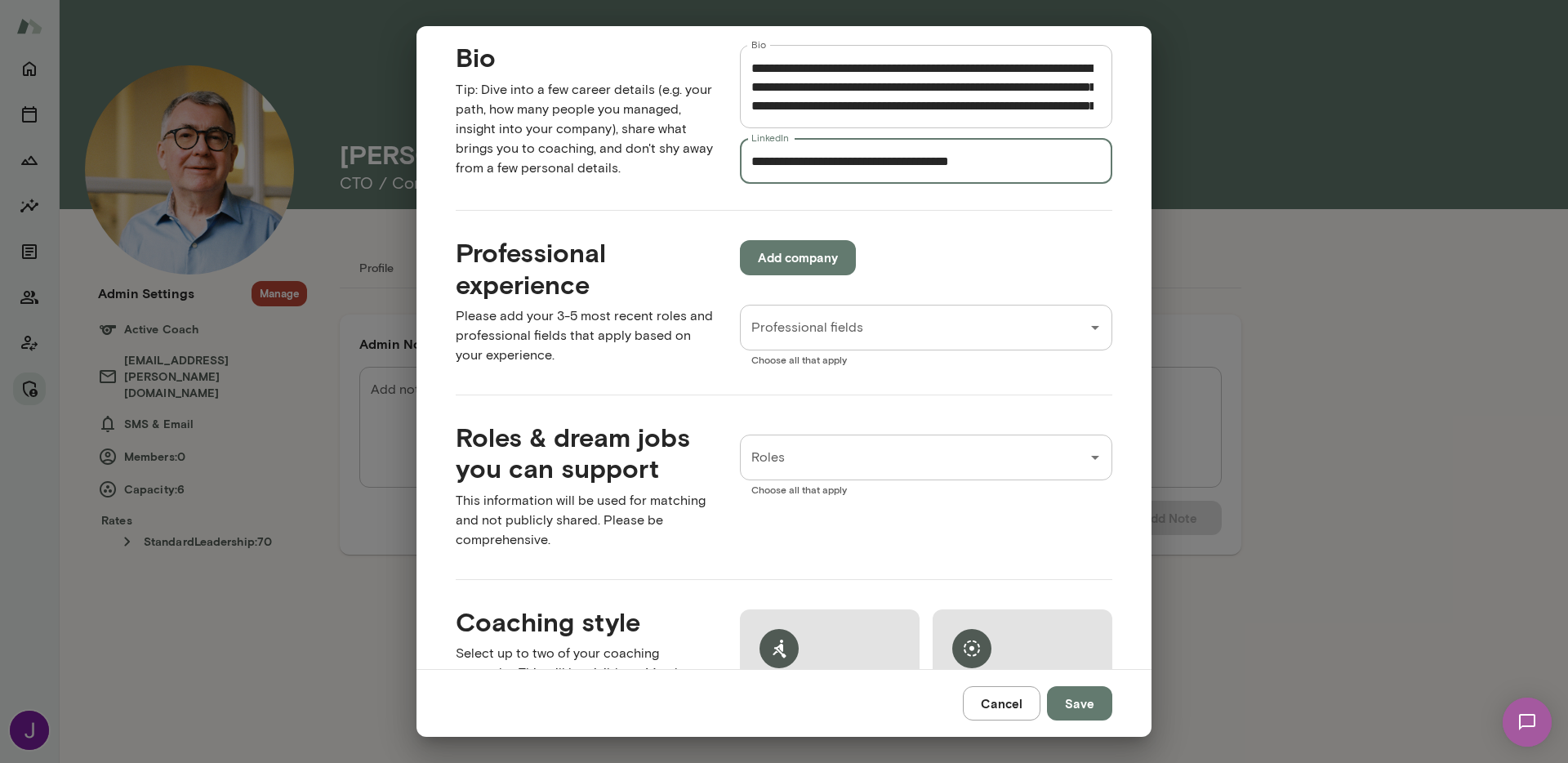
type input "**********"
click at [1100, 695] on button "Save" at bounding box center [1078, 703] width 65 height 34
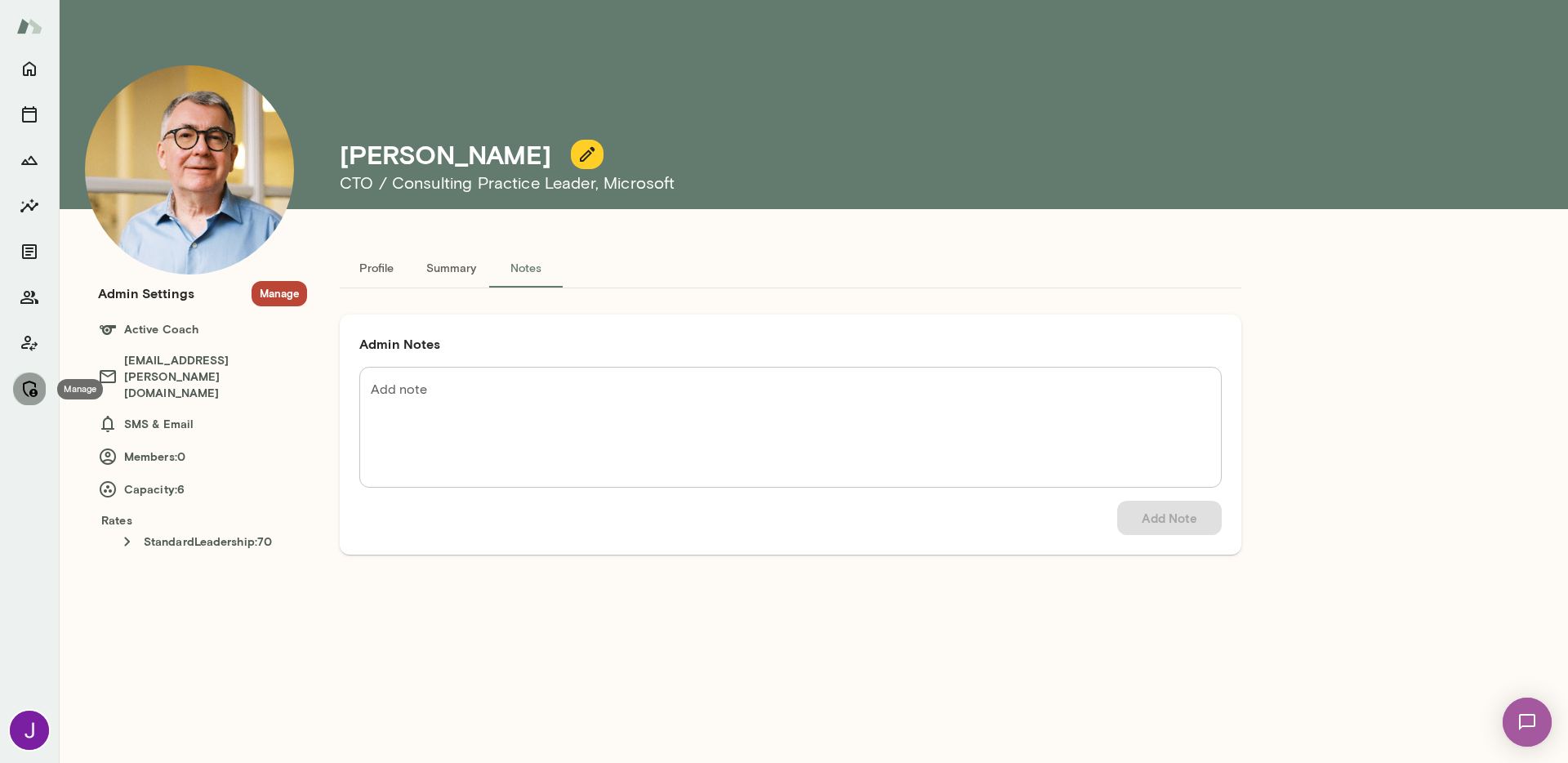
click at [34, 395] on icon "Manage" at bounding box center [29, 388] width 19 height 19
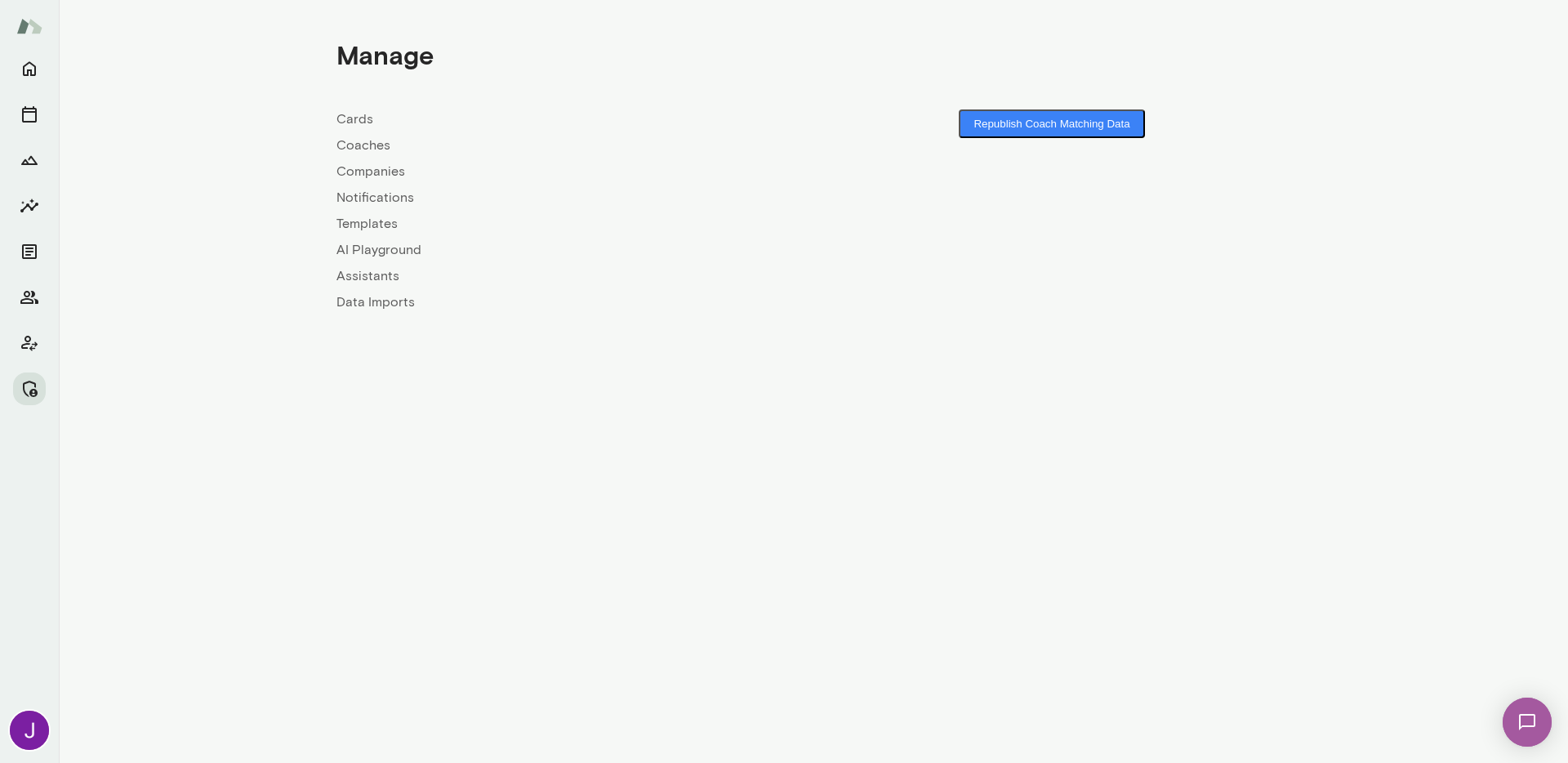
click at [359, 147] on link "Coaches" at bounding box center [575, 145] width 477 height 19
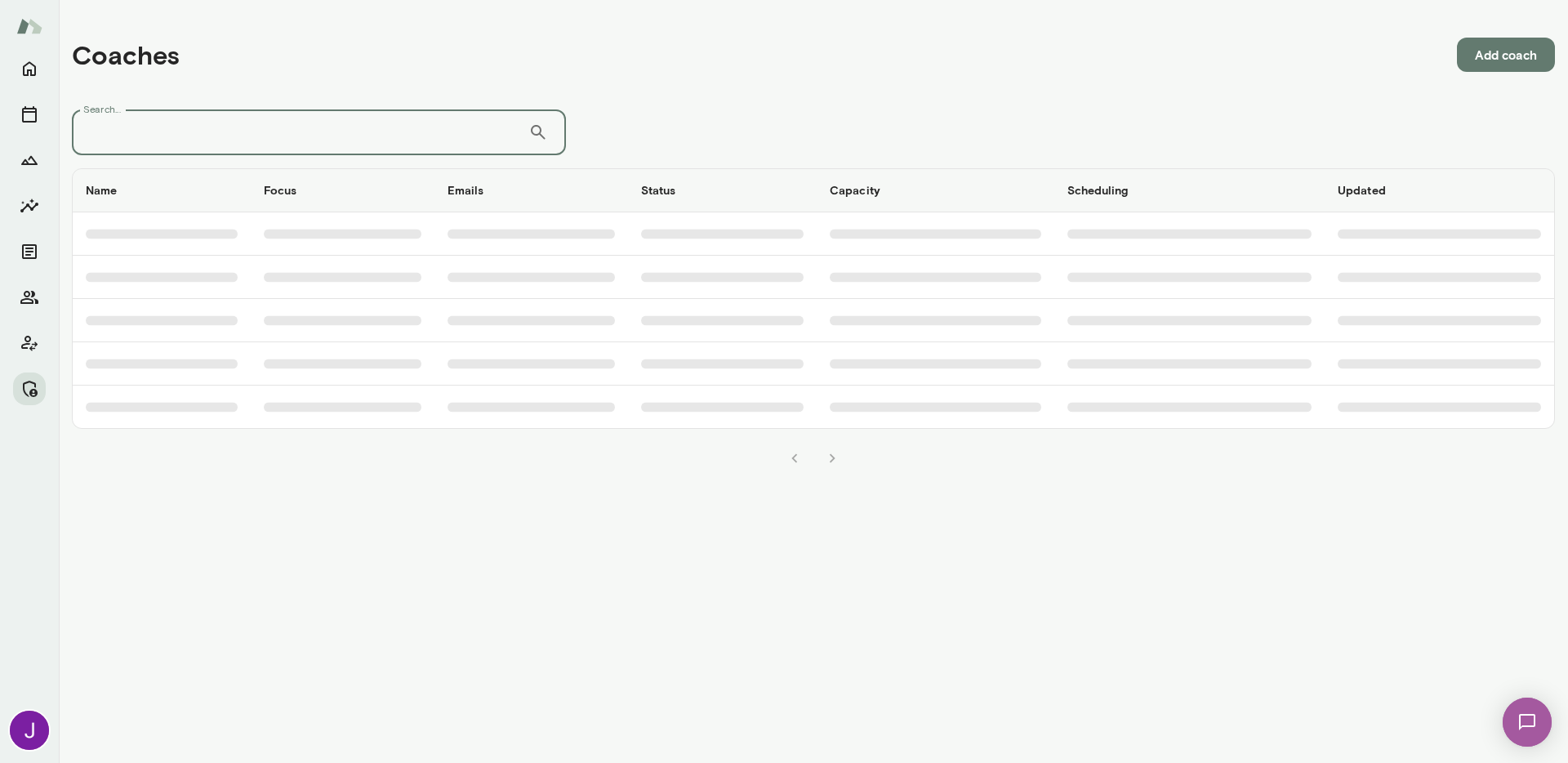
click at [378, 135] on input "Search..." at bounding box center [300, 132] width 457 height 46
paste input "**********"
type input "**********"
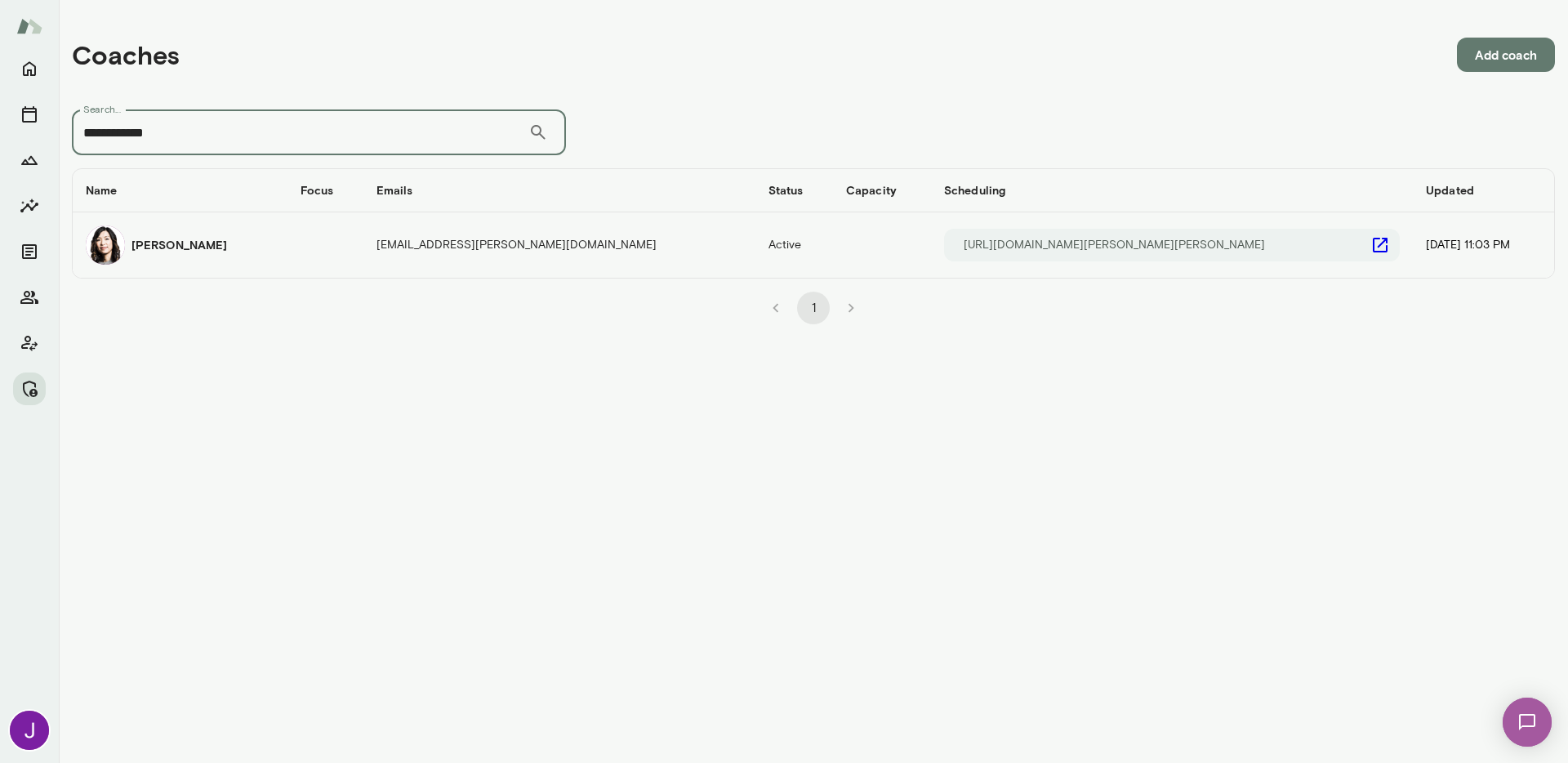
click at [141, 256] on div "Angela Byers" at bounding box center [180, 245] width 189 height 39
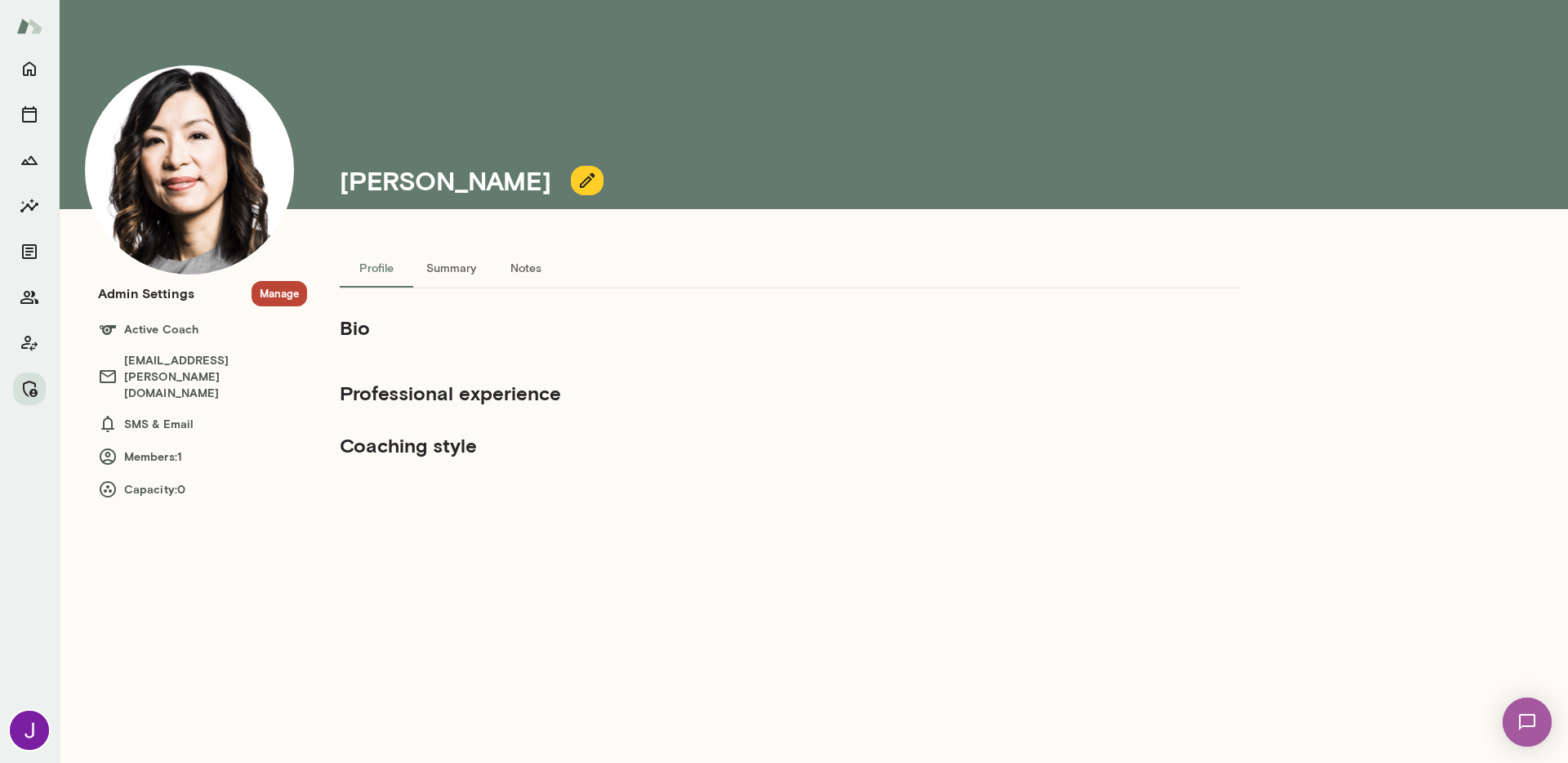
click at [274, 295] on button "Manage" at bounding box center [279, 293] width 55 height 25
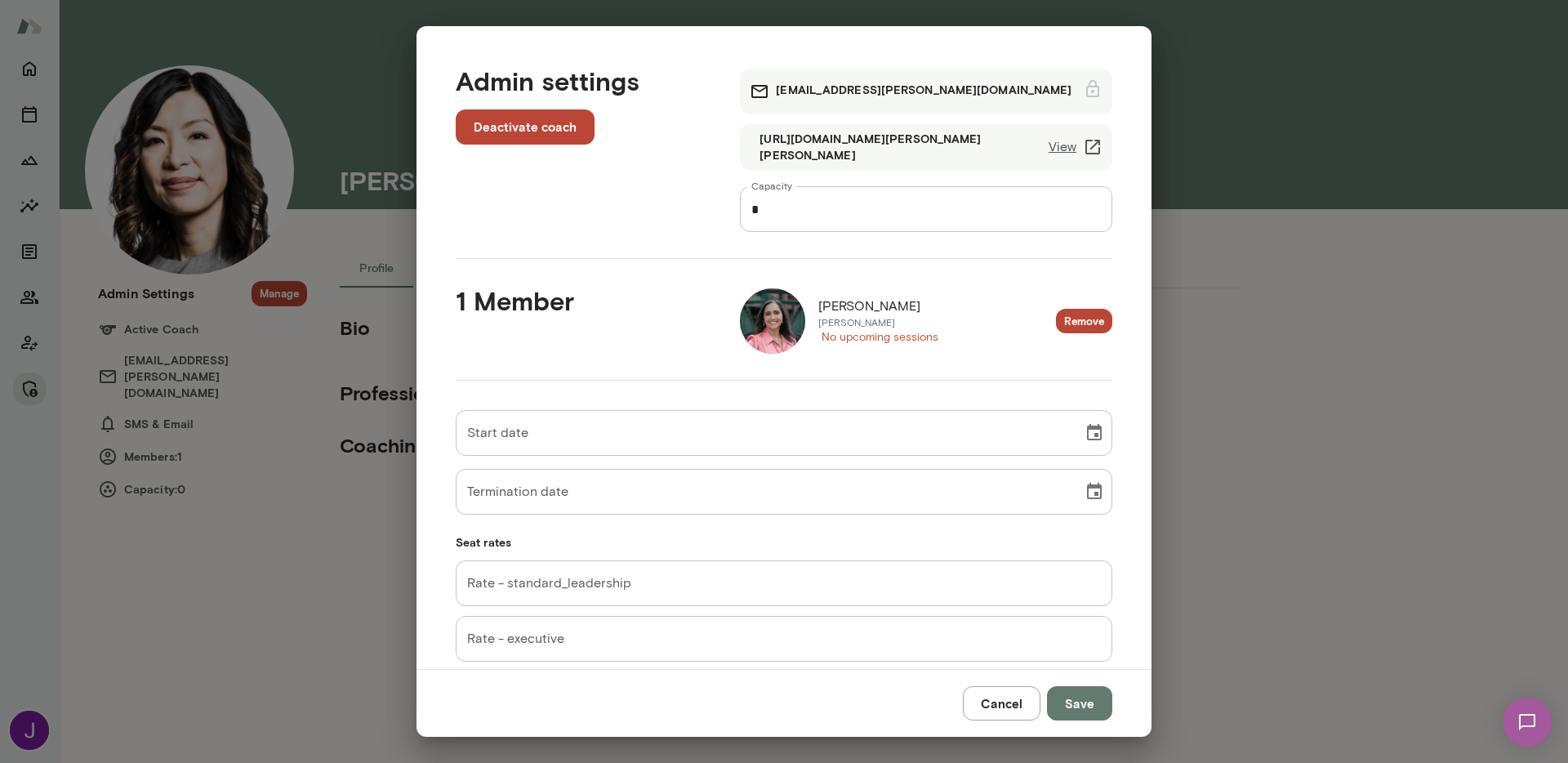
click at [909, 210] on input "*" at bounding box center [925, 208] width 373 height 46
type input "*"
click at [1067, 323] on button "Remove" at bounding box center [1084, 321] width 56 height 25
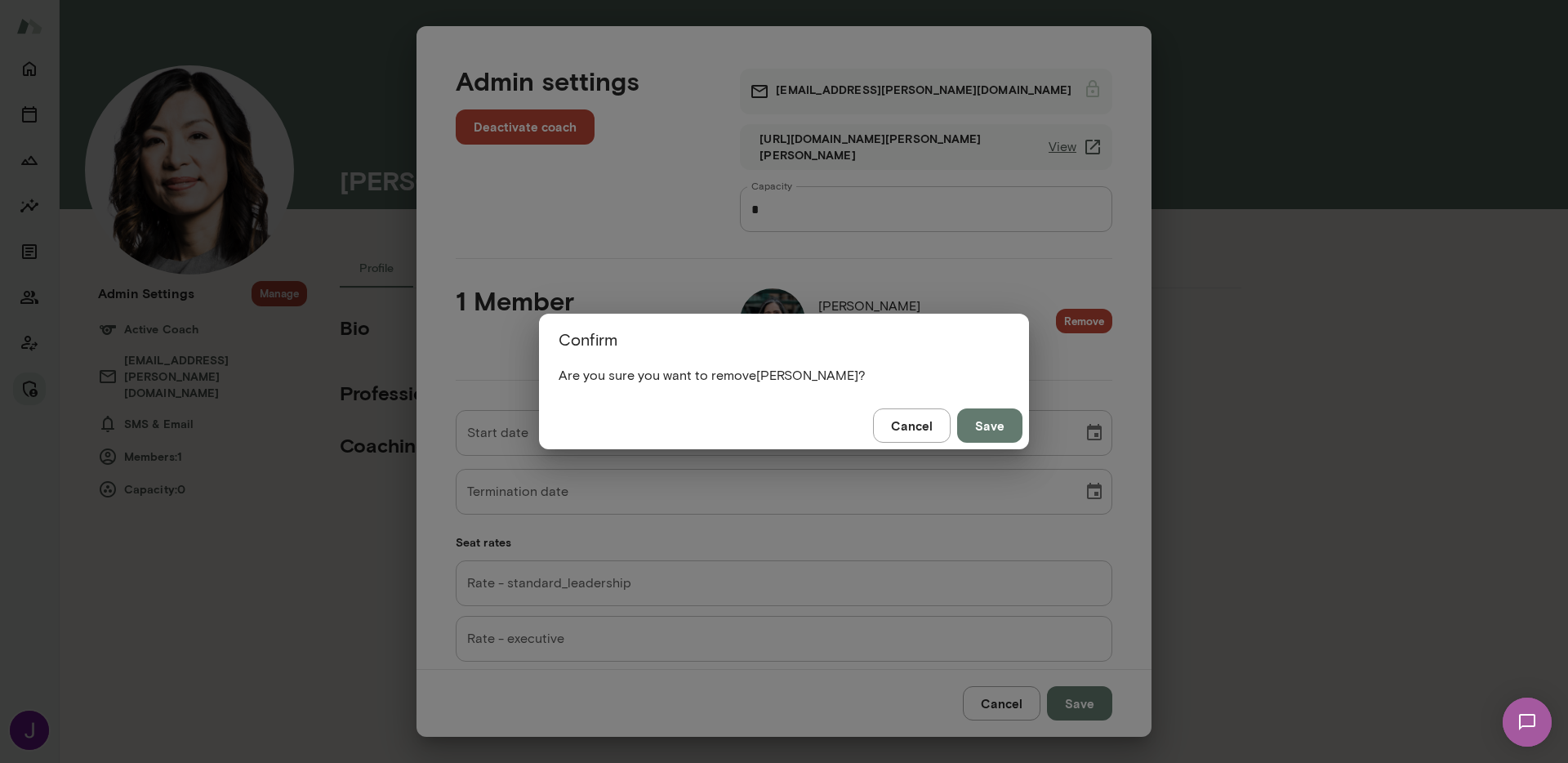
click at [983, 423] on button "Save" at bounding box center [989, 425] width 65 height 34
click at [1006, 434] on button "Save" at bounding box center [989, 425] width 65 height 34
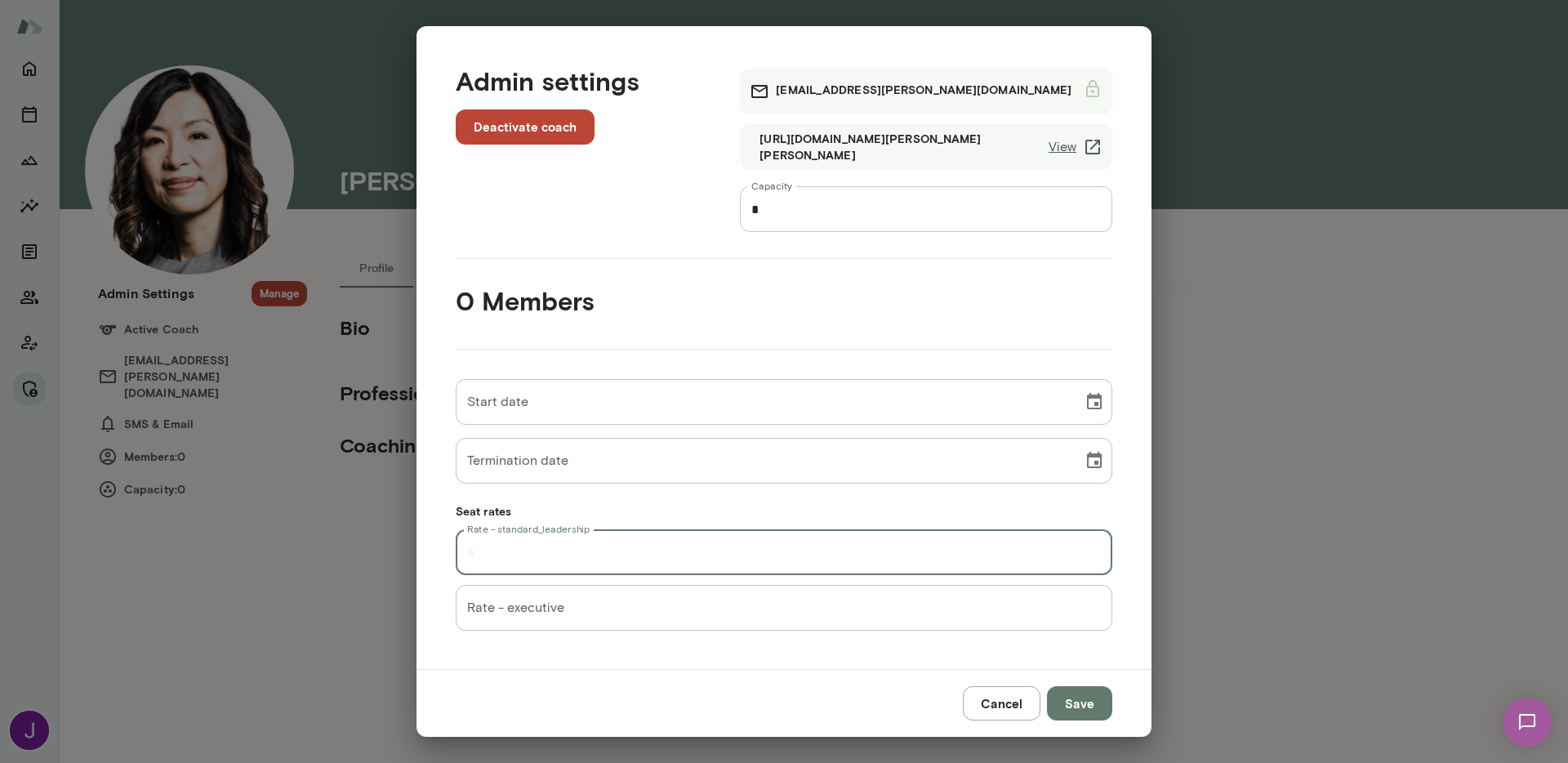
click at [558, 561] on input "Rate - standard_leadership" at bounding box center [784, 552] width 656 height 46
type input "**"
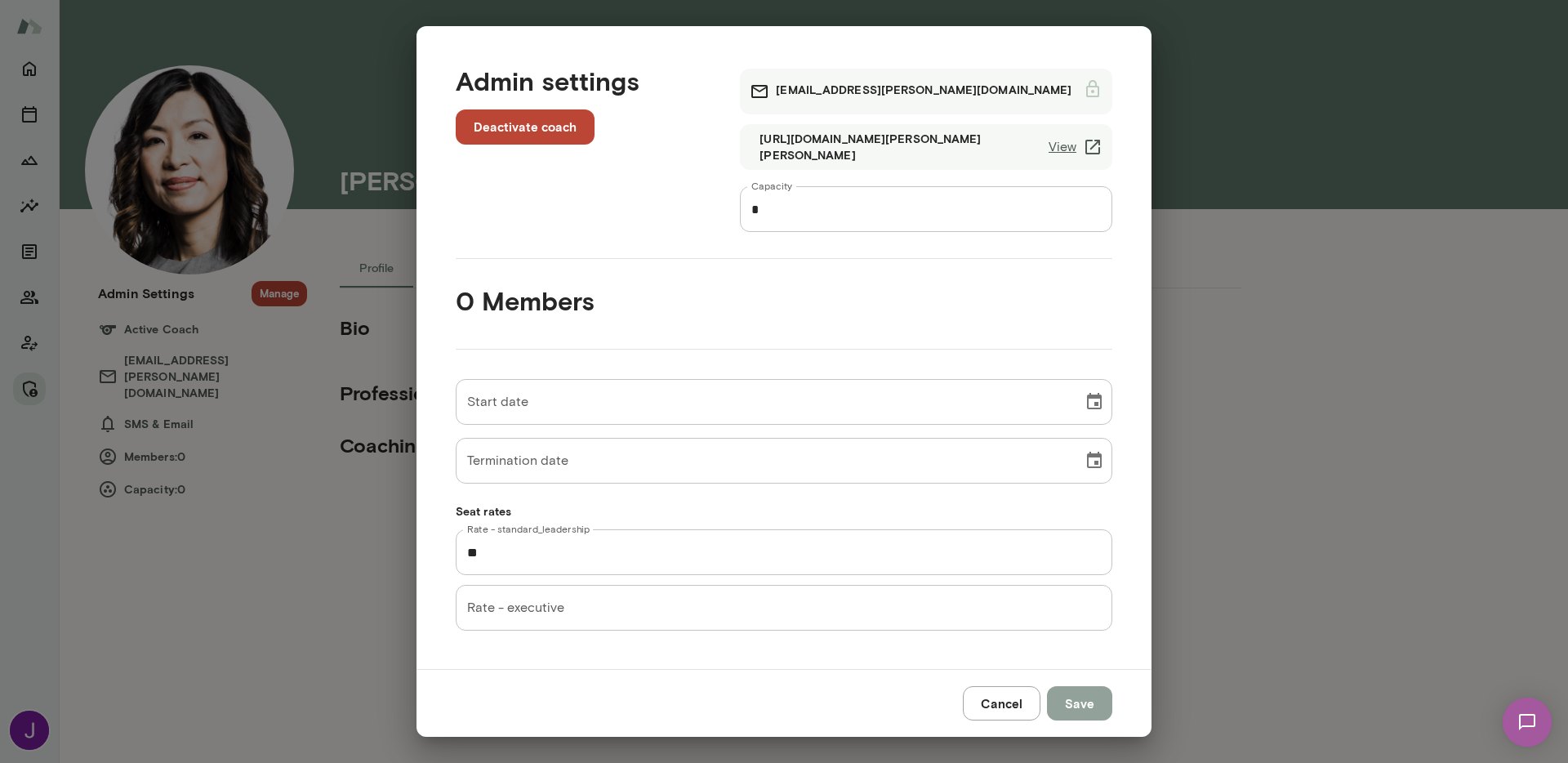
click at [1093, 711] on button "Save" at bounding box center [1078, 703] width 65 height 34
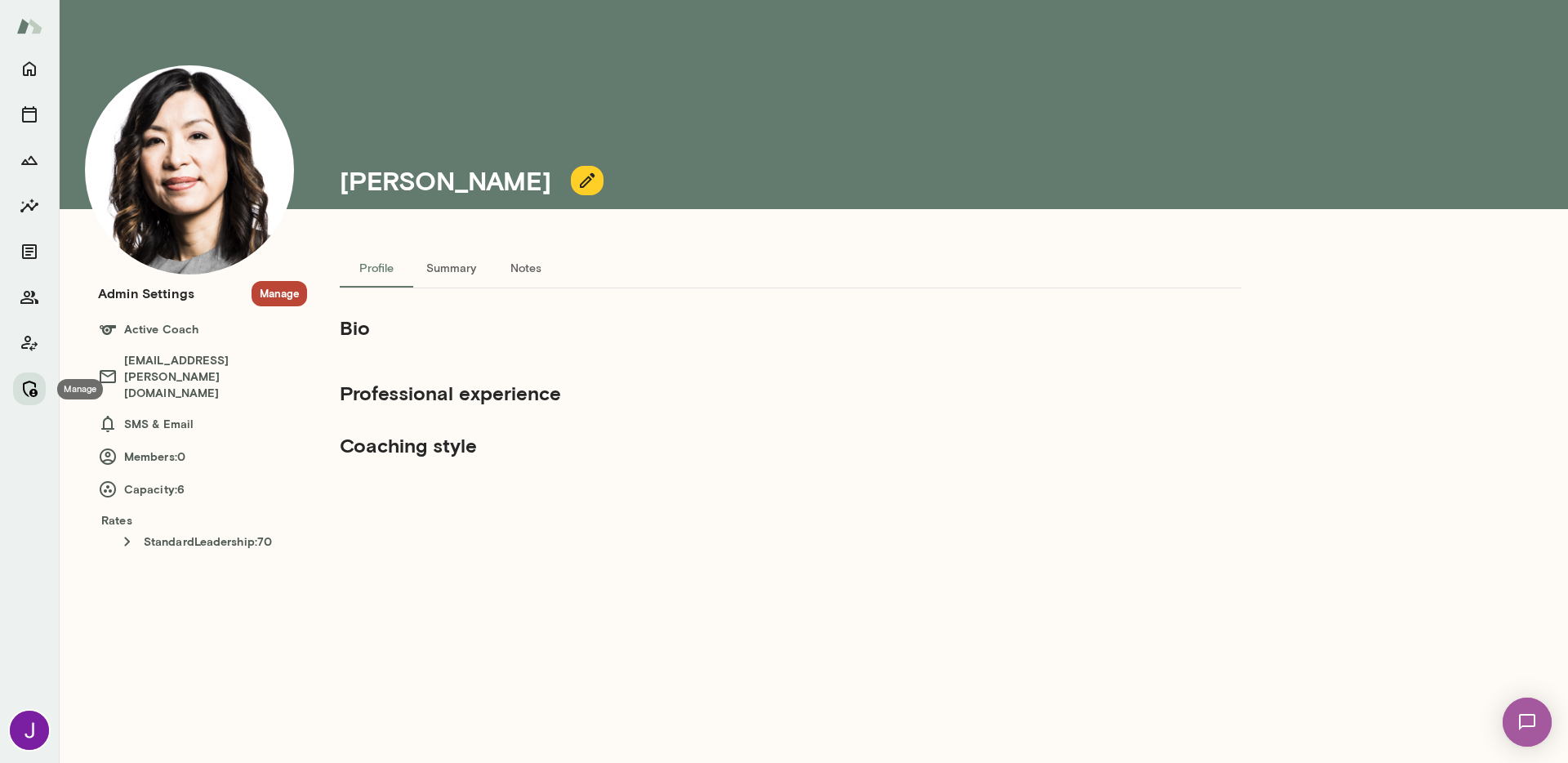
click at [44, 386] on button "Manage" at bounding box center [29, 389] width 33 height 33
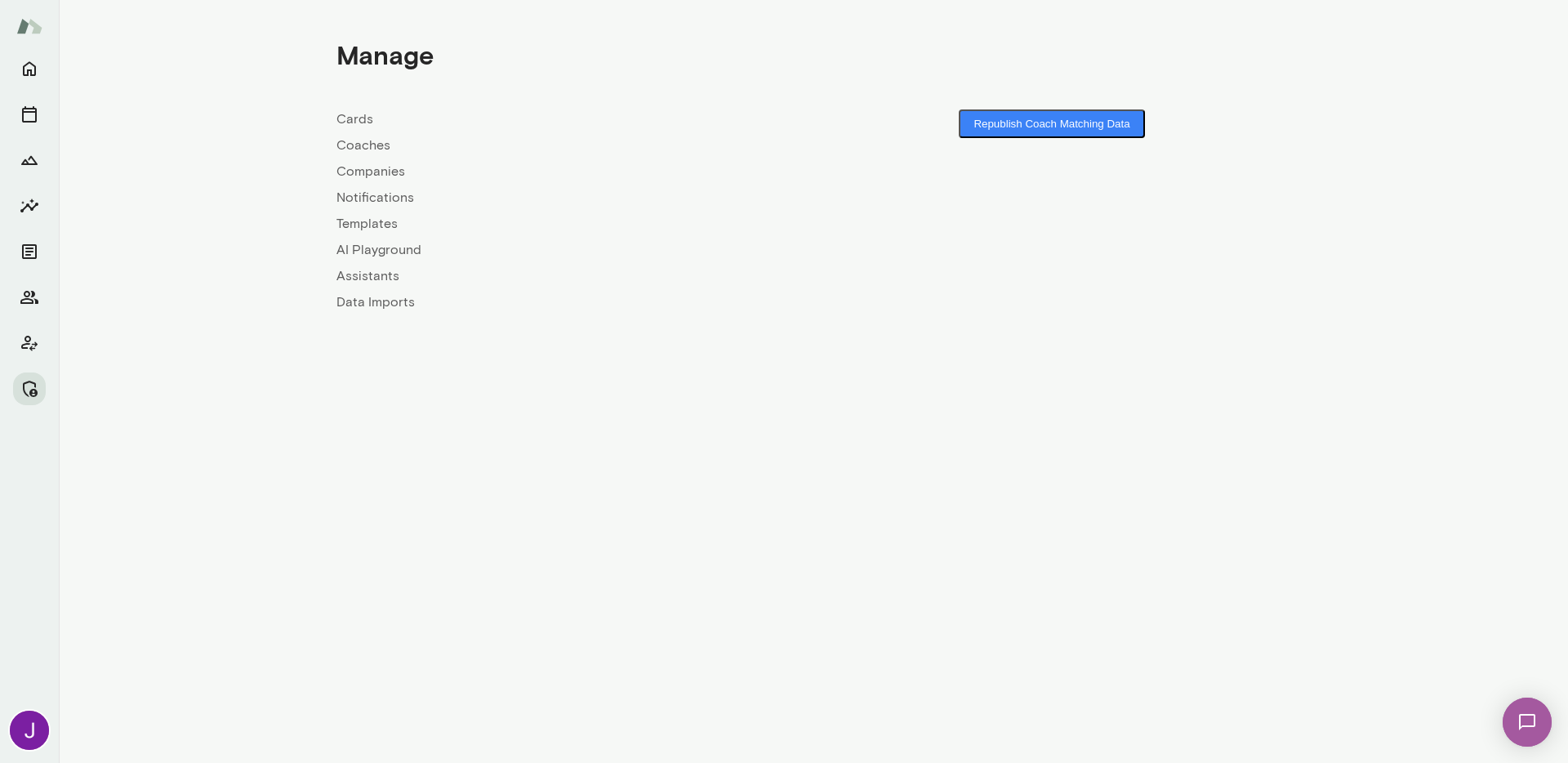
click at [363, 147] on link "Coaches" at bounding box center [575, 145] width 477 height 19
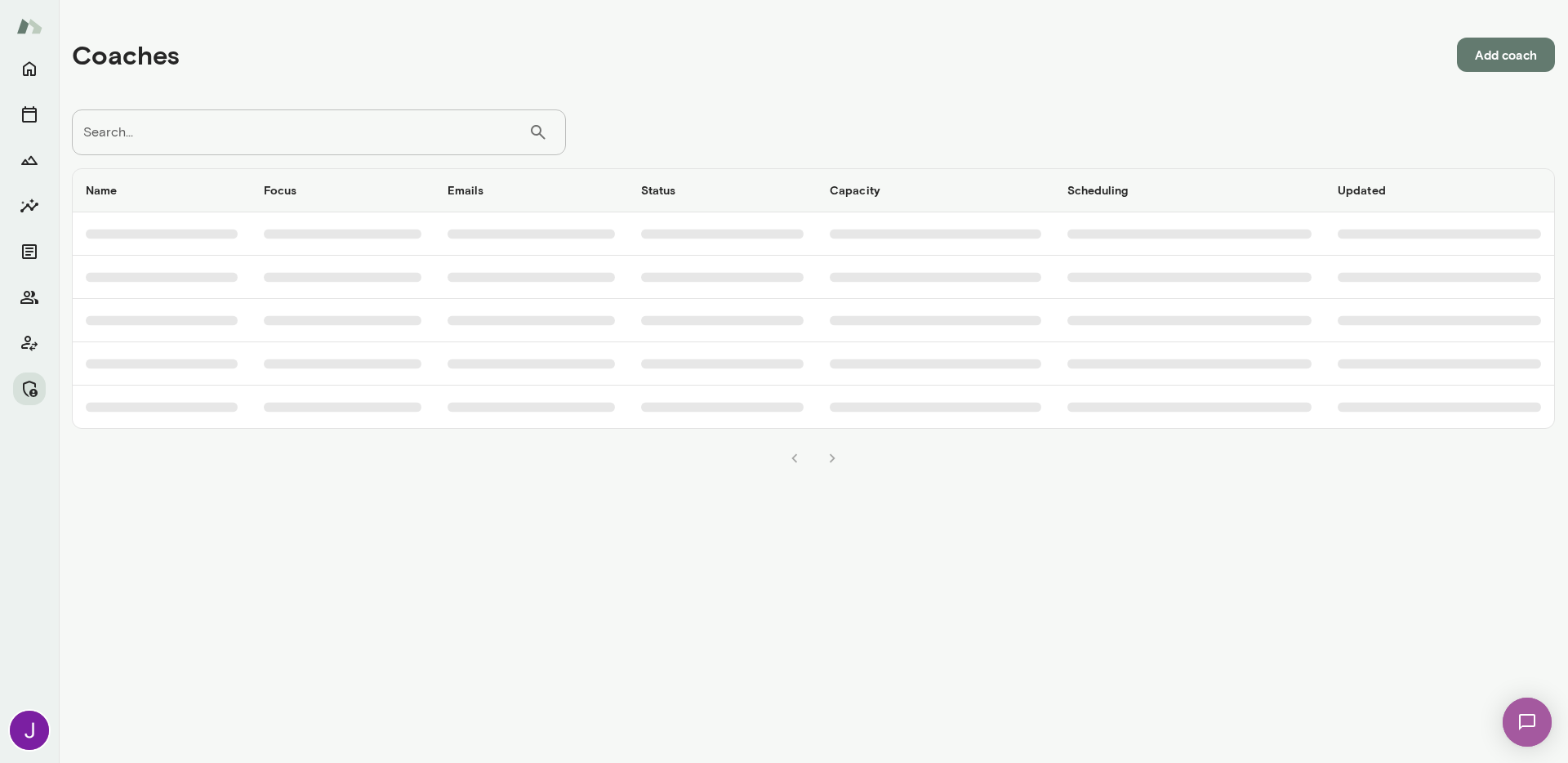
click at [365, 106] on div "Coaches Add coach Search... ​ Search... Name Focus Emails Status Capacity Sched…" at bounding box center [813, 244] width 1509 height 488
click at [358, 123] on input "Search..." at bounding box center [300, 132] width 457 height 46
paste input "**********"
type input "**********"
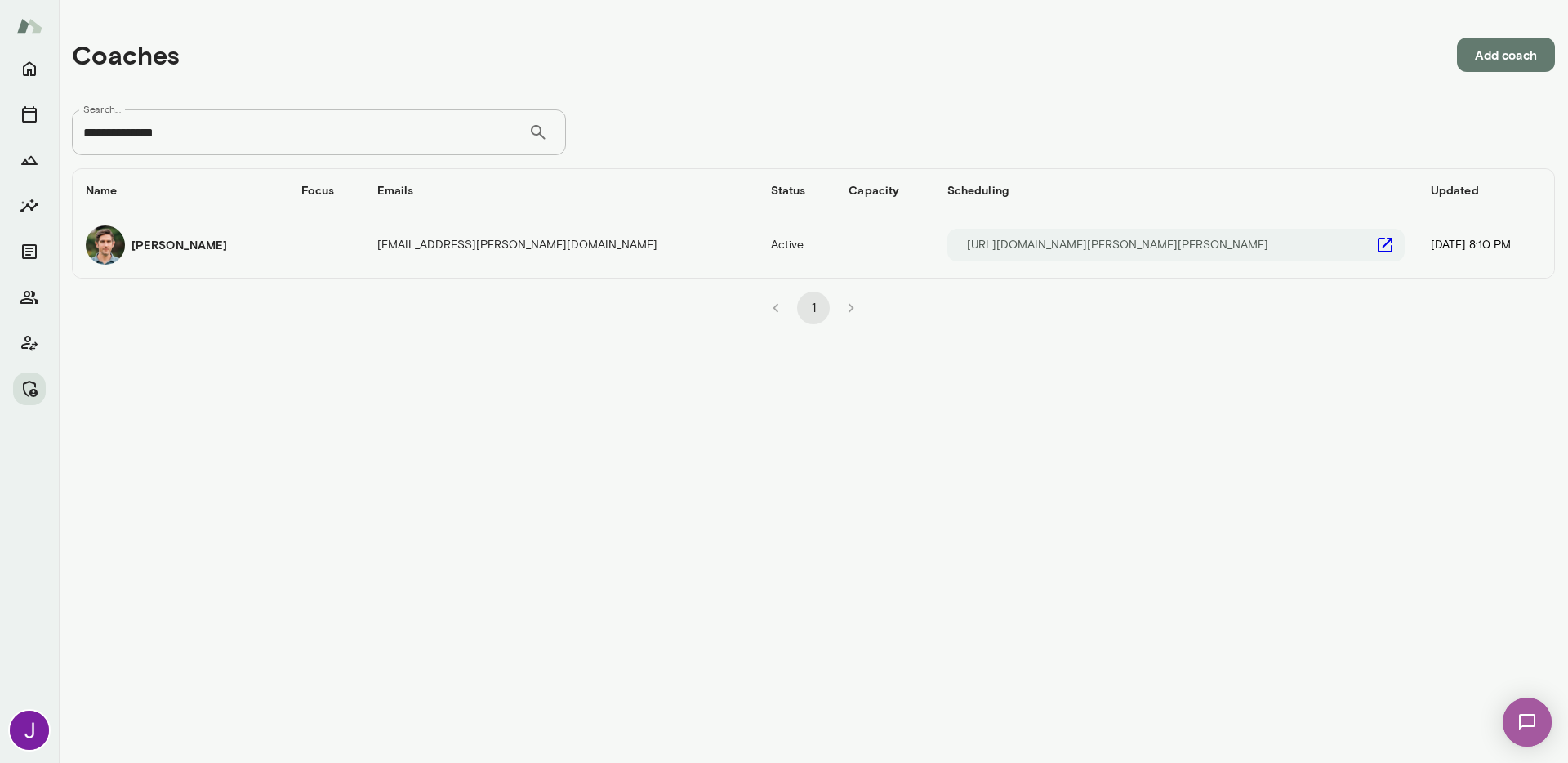
click at [102, 248] on img "coaches table" at bounding box center [106, 245] width 39 height 39
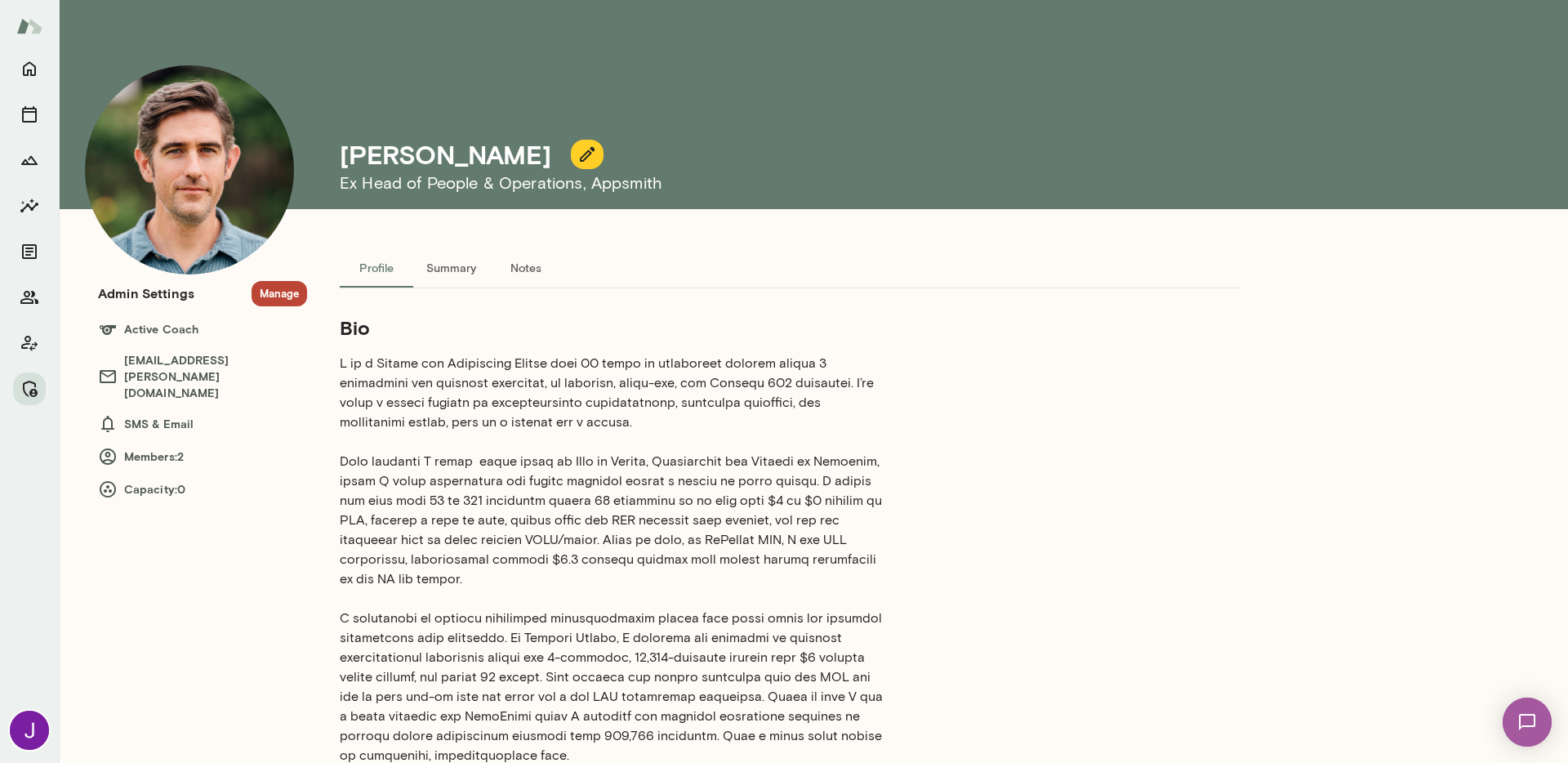
click at [482, 160] on h4 "Devin McIntire" at bounding box center [445, 154] width 211 height 31
copy div "Devin McIntire"
click at [269, 291] on button "Manage" at bounding box center [279, 293] width 55 height 25
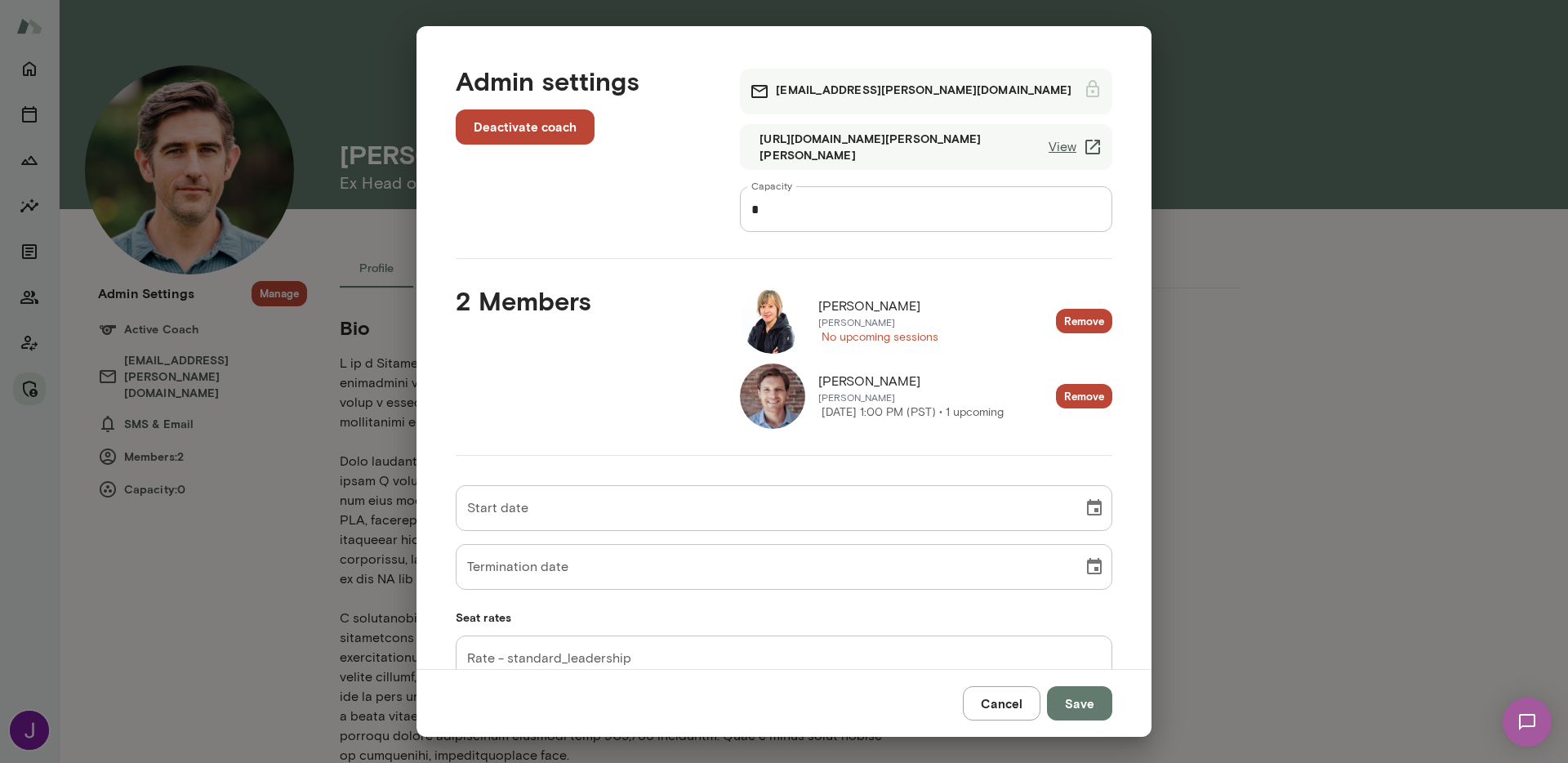
click at [1100, 326] on div "Admin settings Deactivate coach devinmcintire@mento.co https://cal.mento.co/dev…" at bounding box center [783, 348] width 735 height 643
click at [1084, 321] on button "Remove" at bounding box center [1084, 321] width 56 height 25
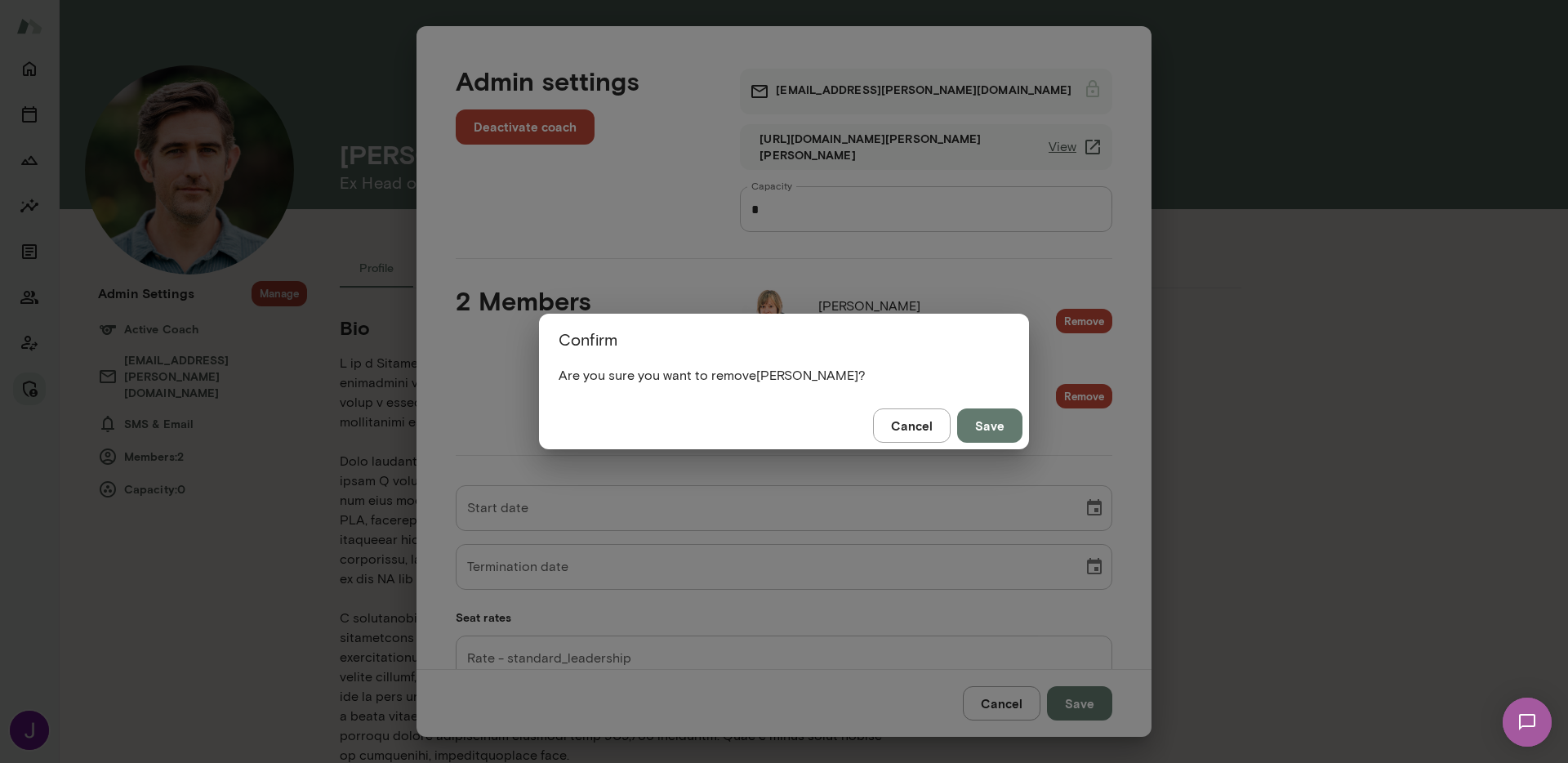
click at [990, 417] on button "Save" at bounding box center [989, 425] width 65 height 34
click at [988, 424] on button "Save" at bounding box center [989, 425] width 65 height 34
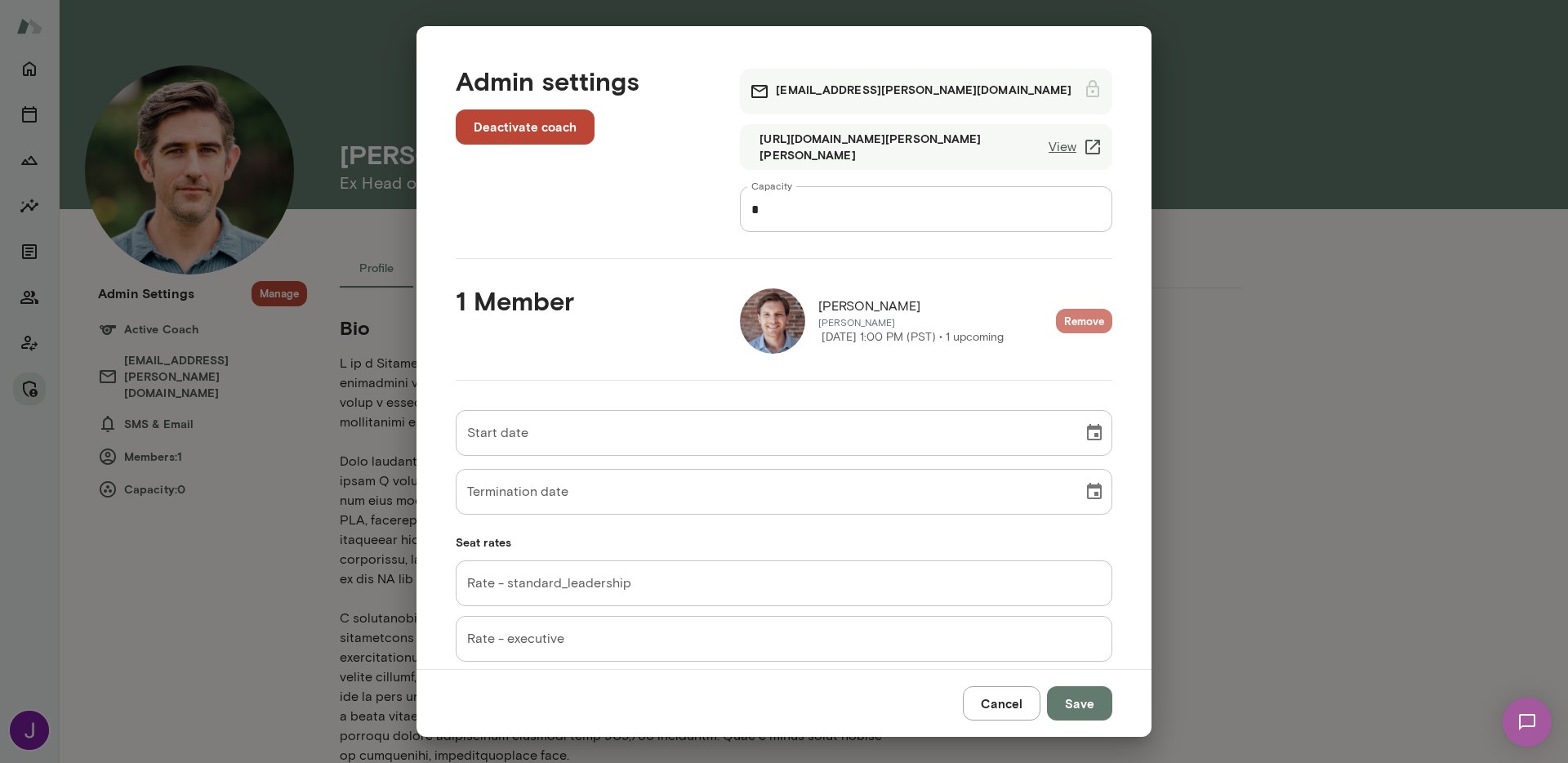
click at [1088, 318] on button "Remove" at bounding box center [1084, 321] width 56 height 25
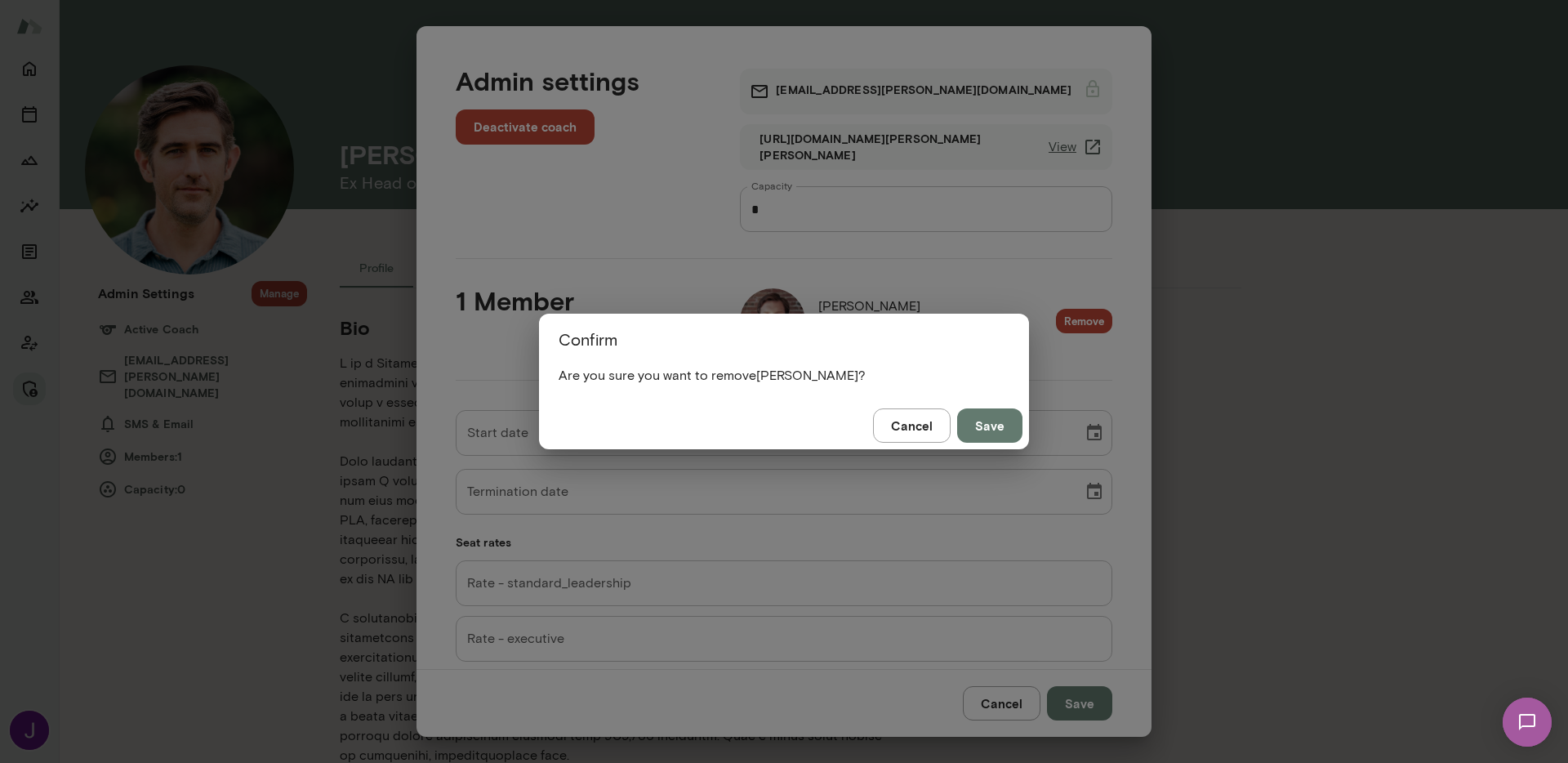
type input "**********"
click at [987, 427] on input "**********" at bounding box center [764, 432] width 616 height 46
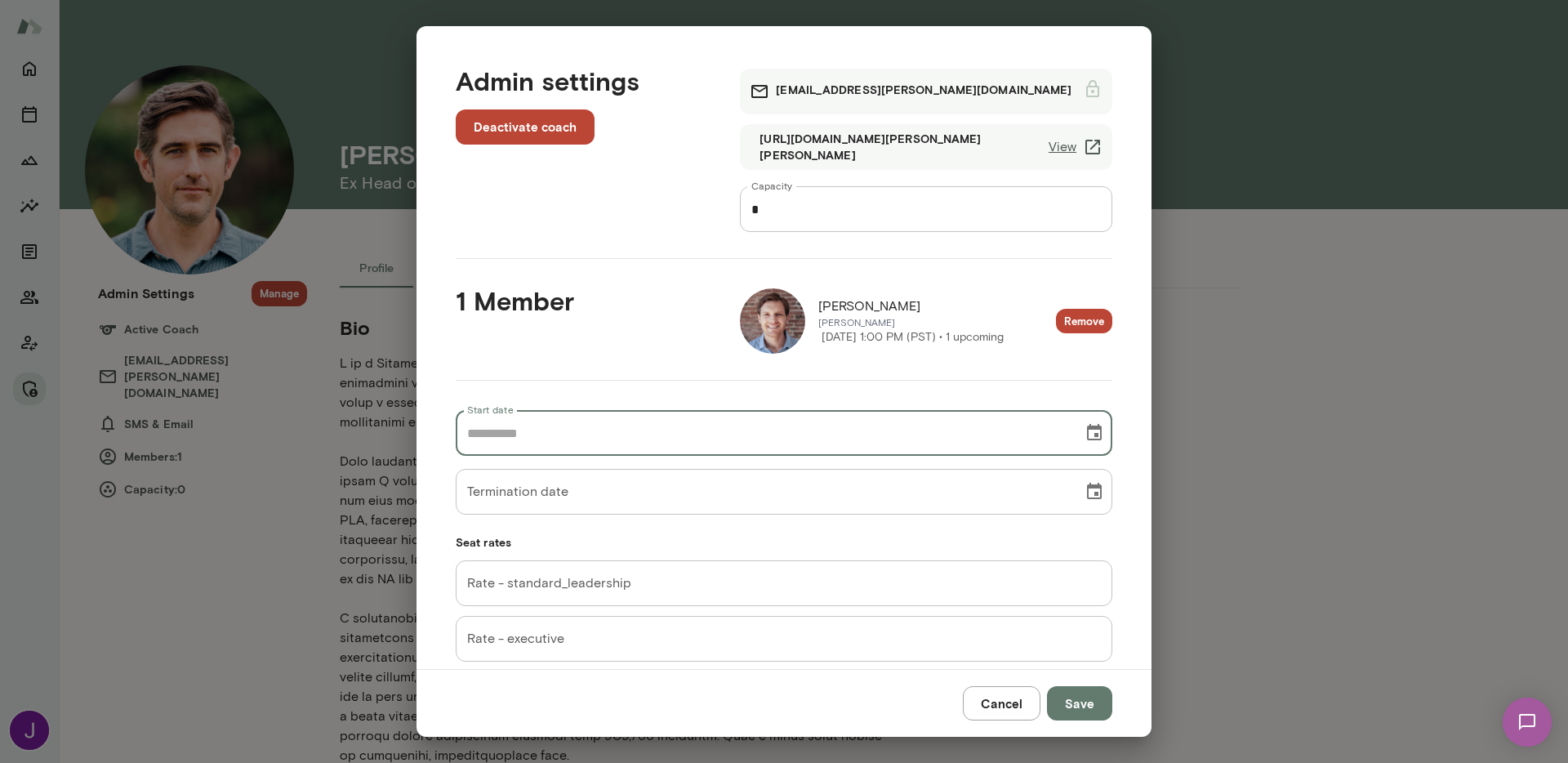
click at [612, 590] on input "Rate - standard_leadership" at bounding box center [784, 583] width 656 height 46
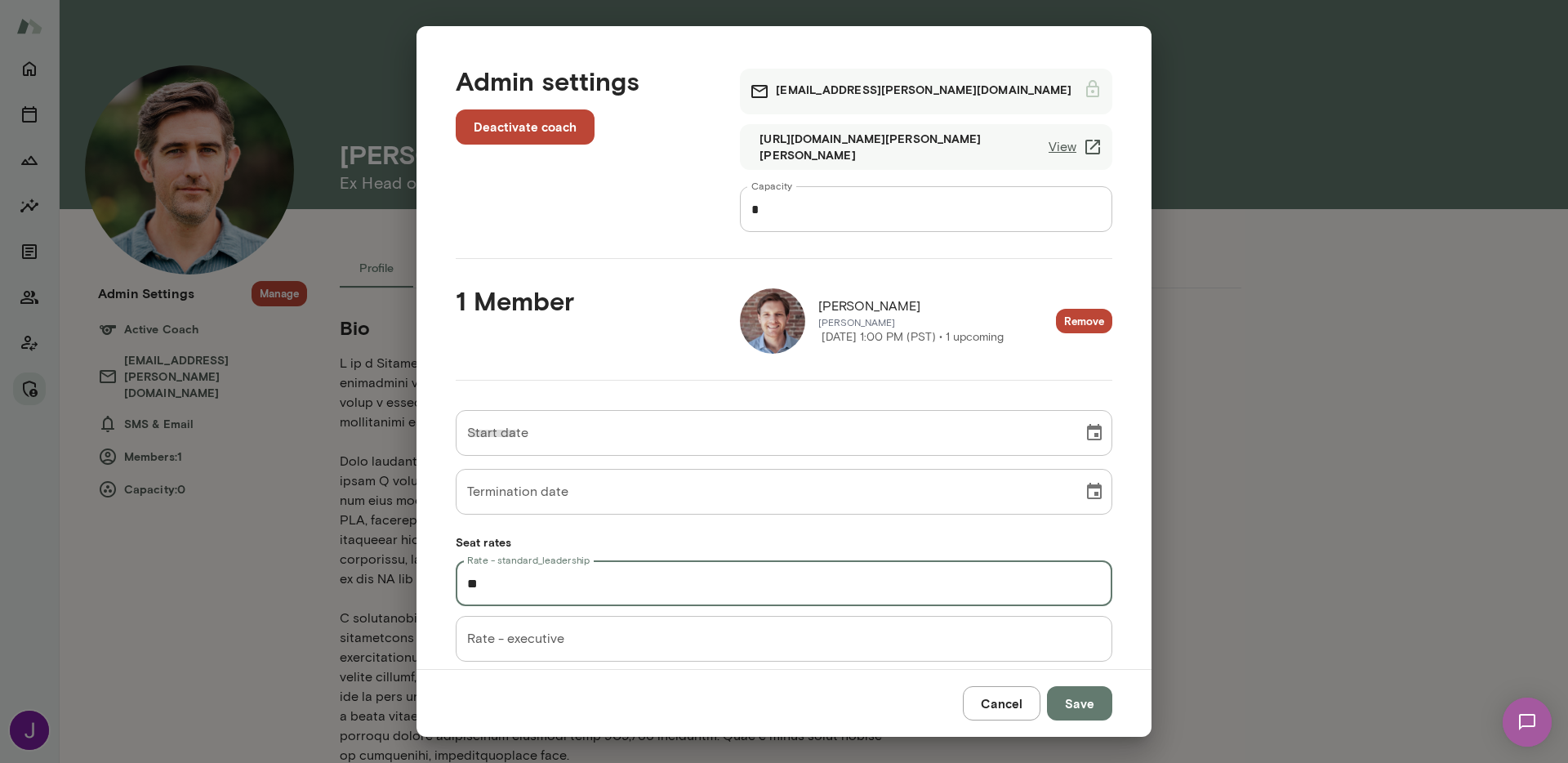
type input "**"
click at [1085, 696] on button "Save" at bounding box center [1078, 703] width 65 height 34
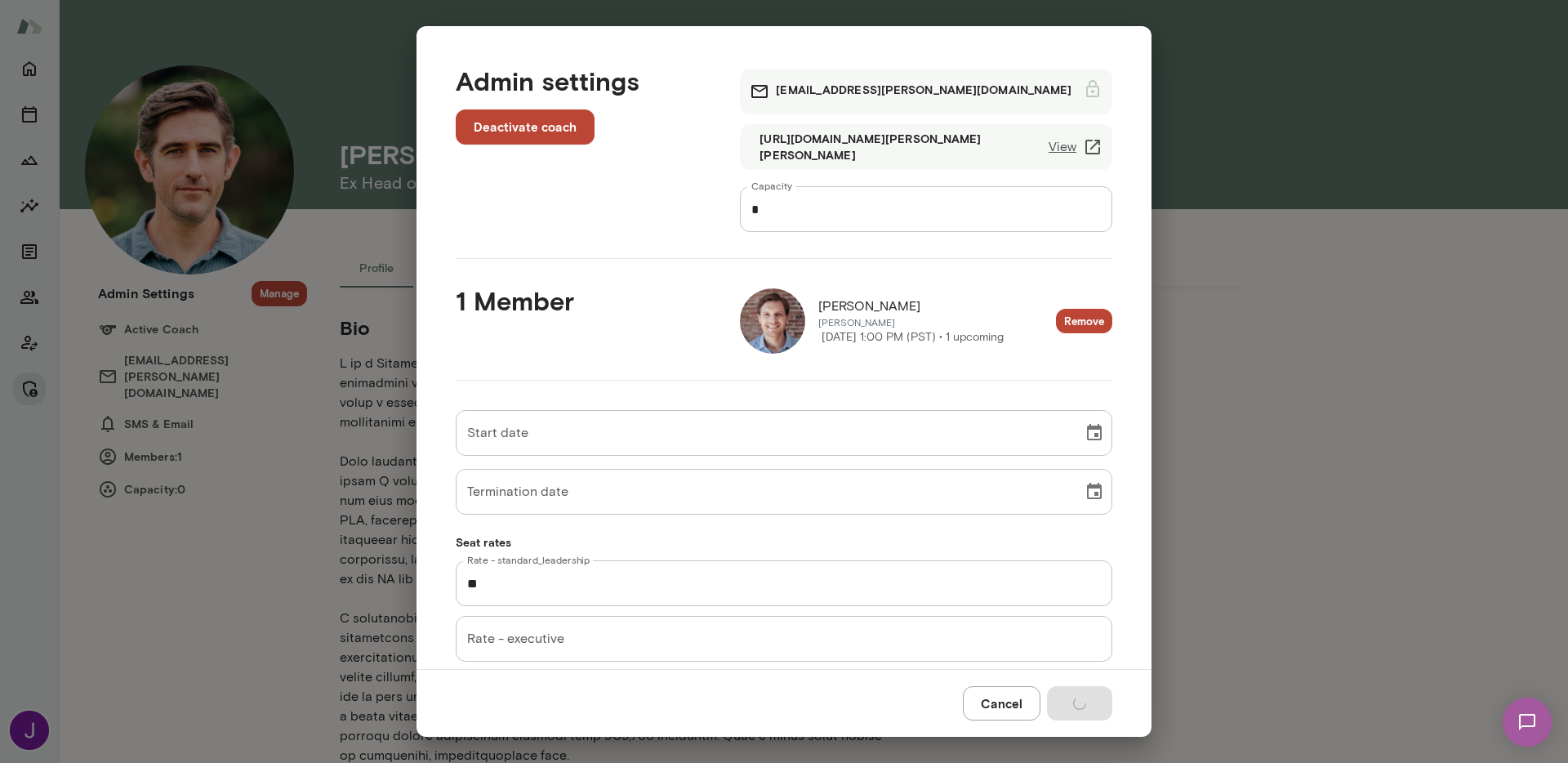
click at [859, 213] on input "*" at bounding box center [925, 208] width 373 height 46
type input "*"
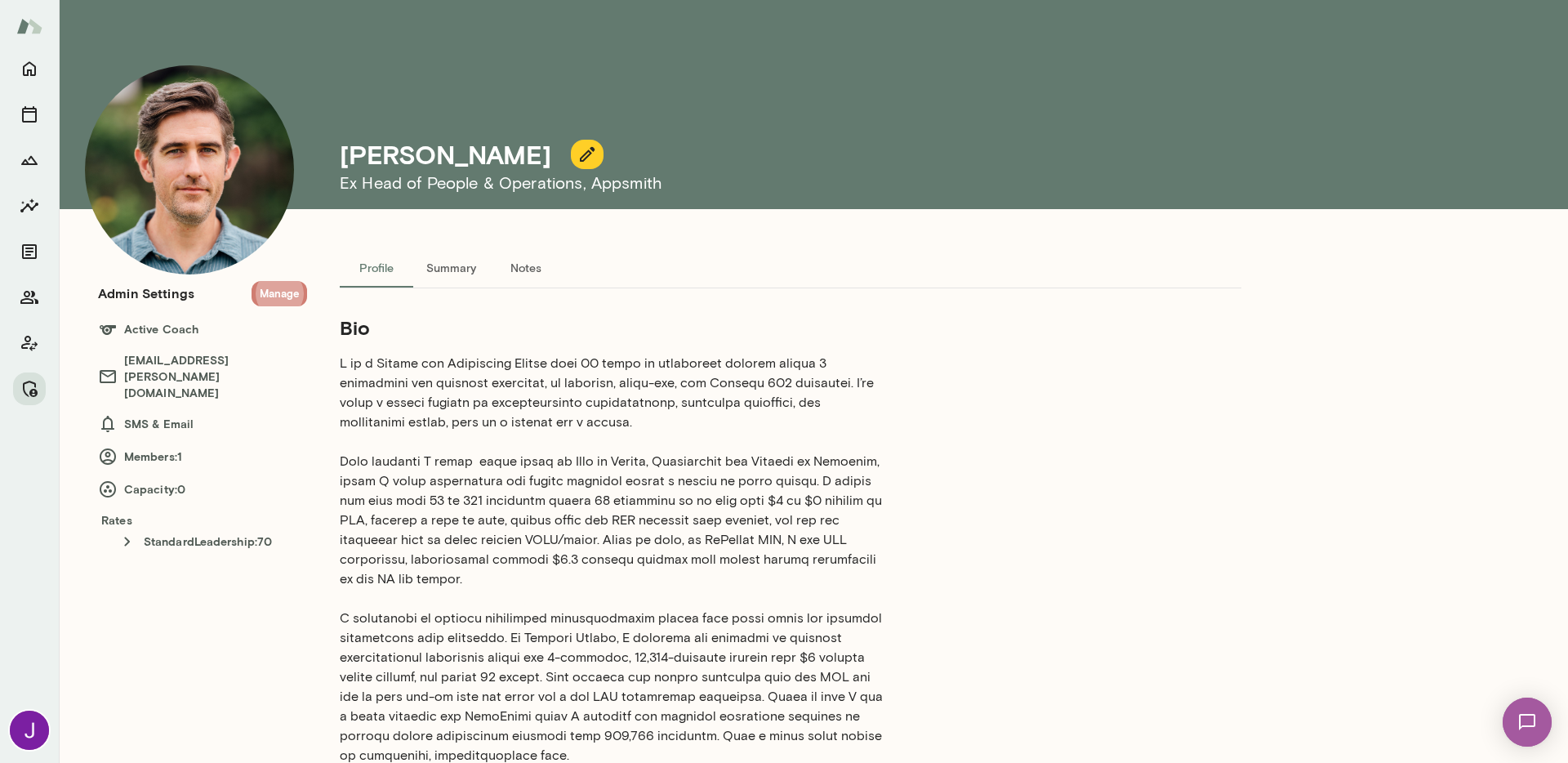
click at [280, 304] on button "Manage" at bounding box center [279, 293] width 55 height 25
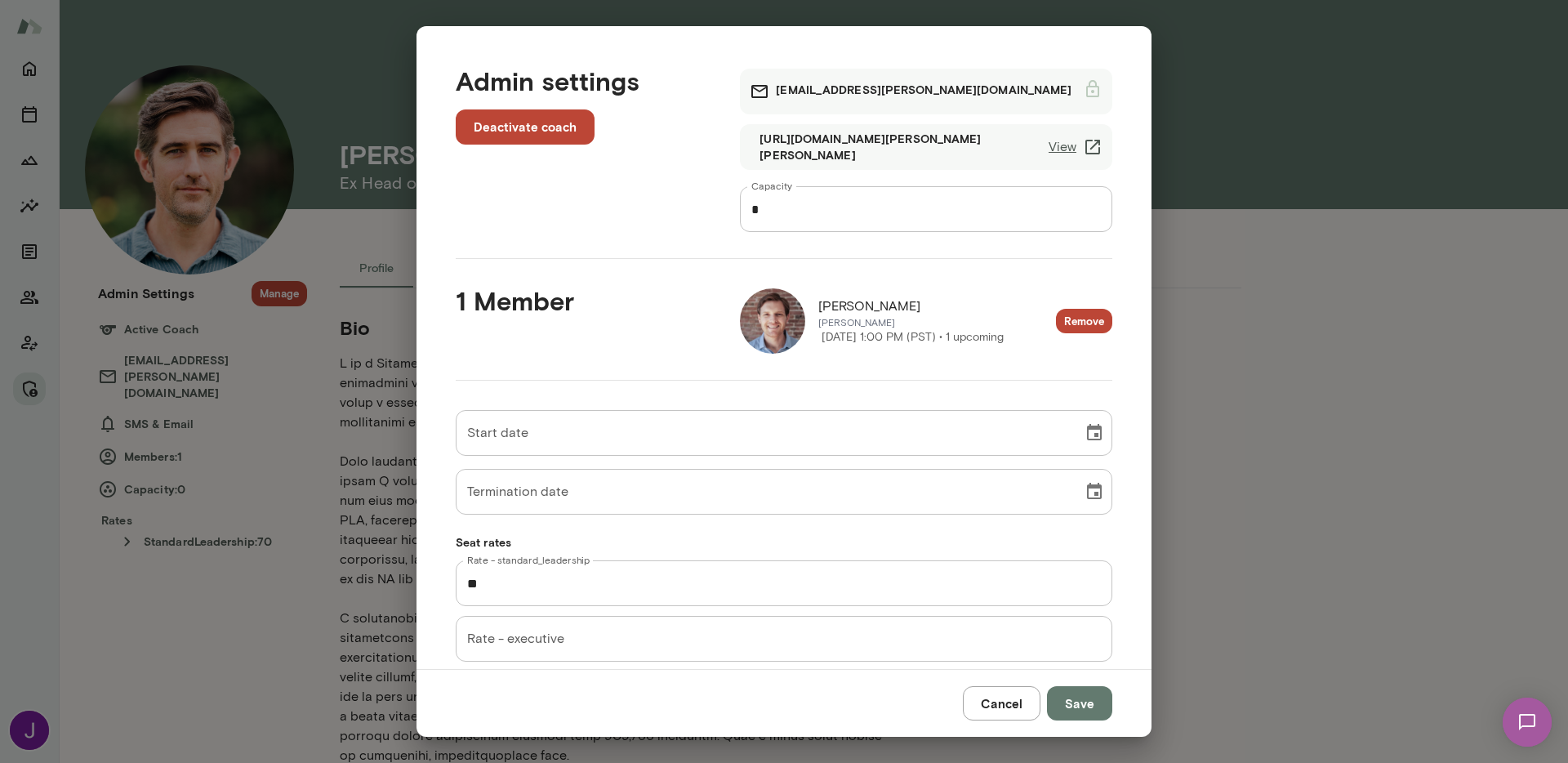
click at [816, 217] on input "*" at bounding box center [925, 208] width 373 height 46
type input "*"
click at [1056, 323] on button "Remove" at bounding box center [1084, 321] width 56 height 25
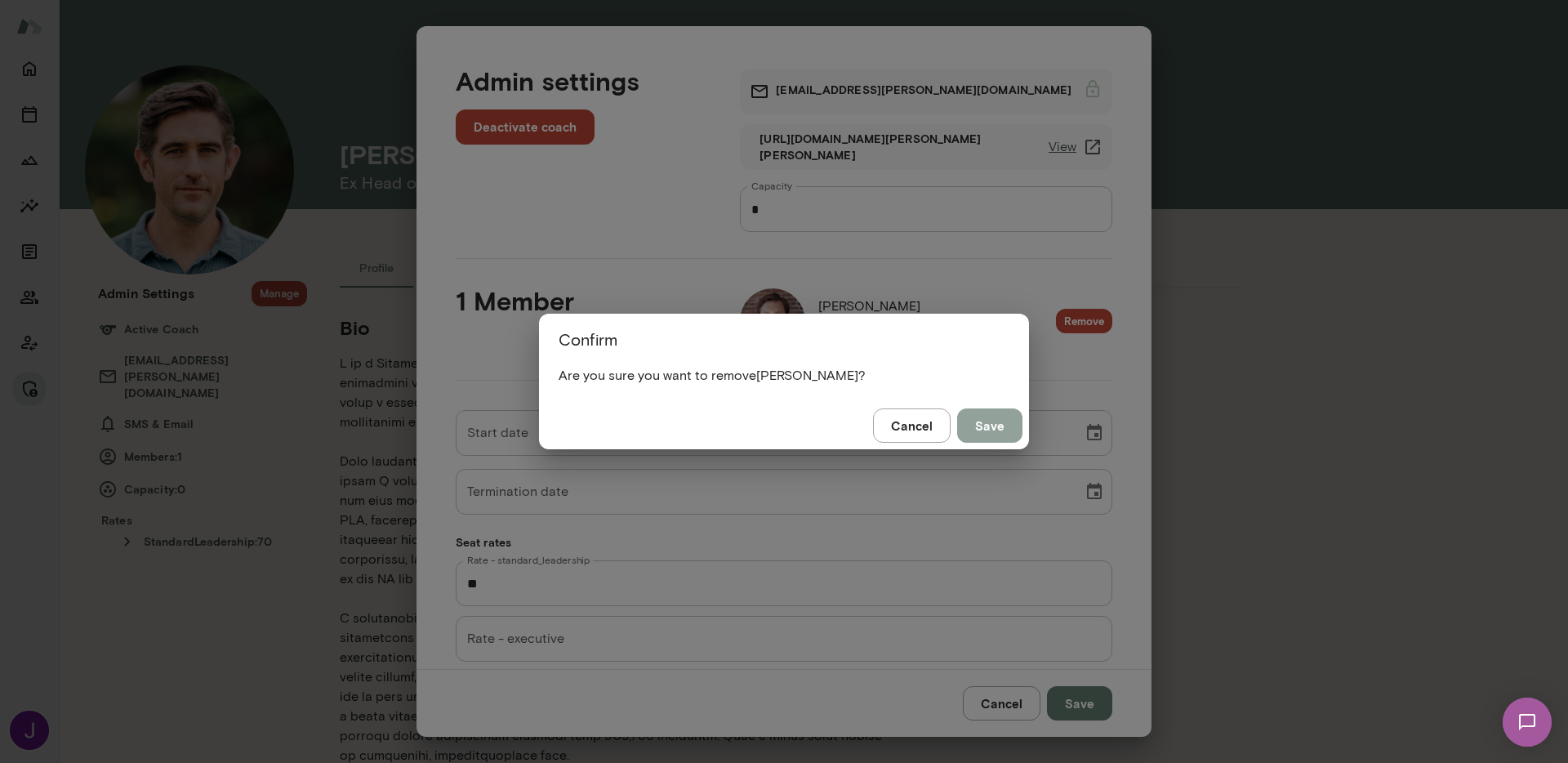
click at [1000, 431] on button "Save" at bounding box center [989, 425] width 65 height 34
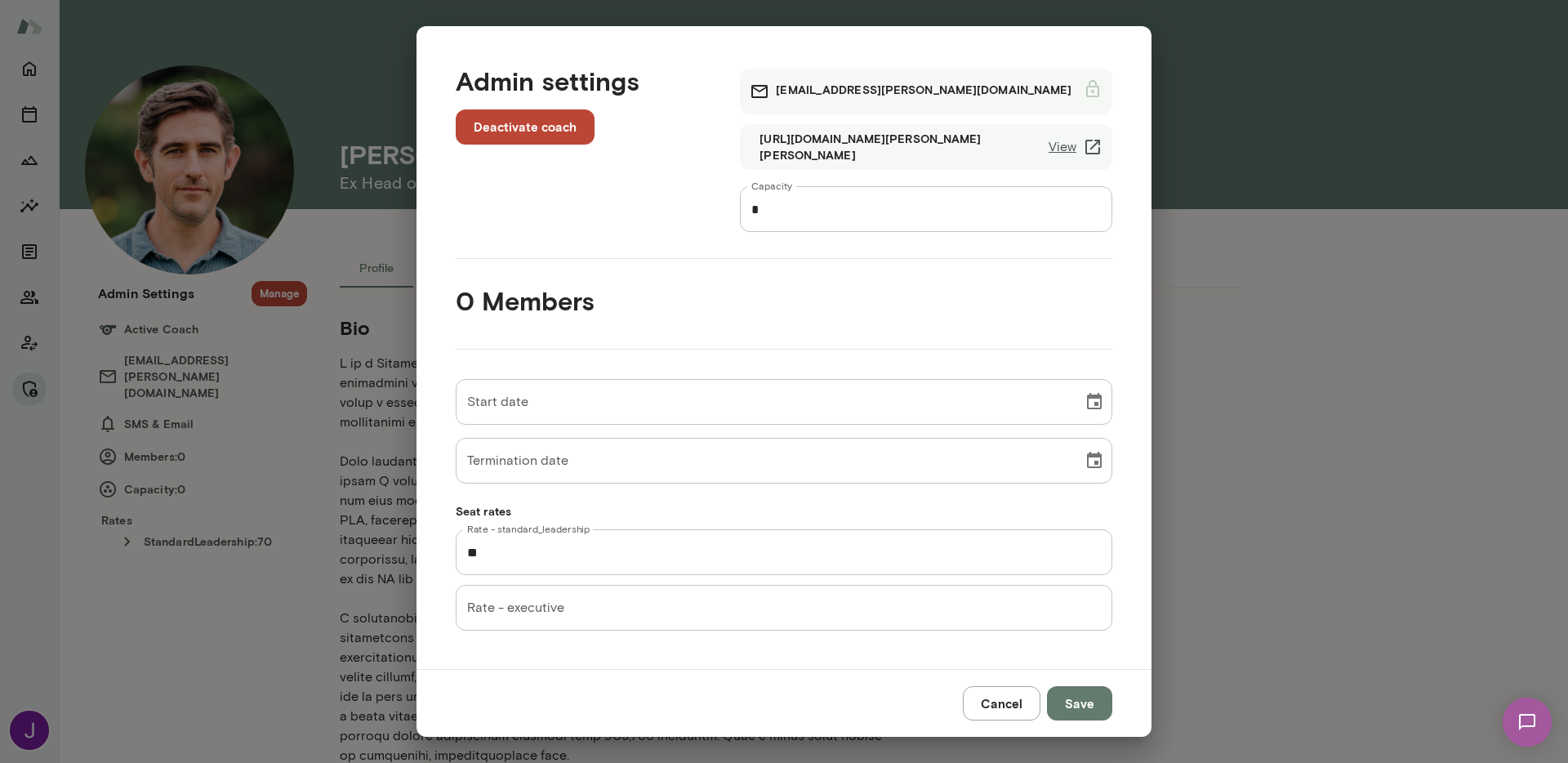
click at [1081, 713] on button "Save" at bounding box center [1078, 703] width 65 height 34
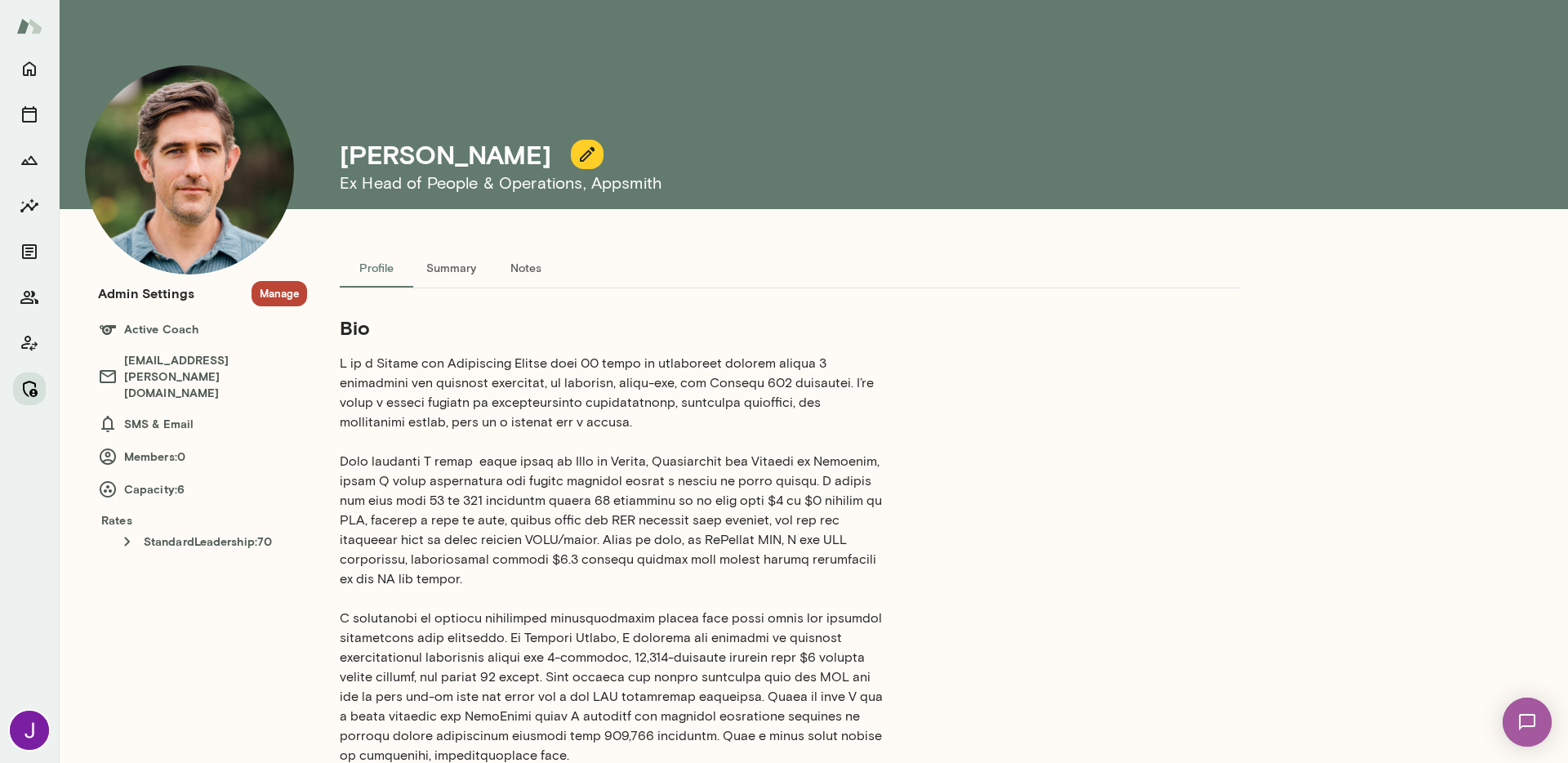
click at [34, 395] on icon "Manage" at bounding box center [30, 388] width 15 height 16
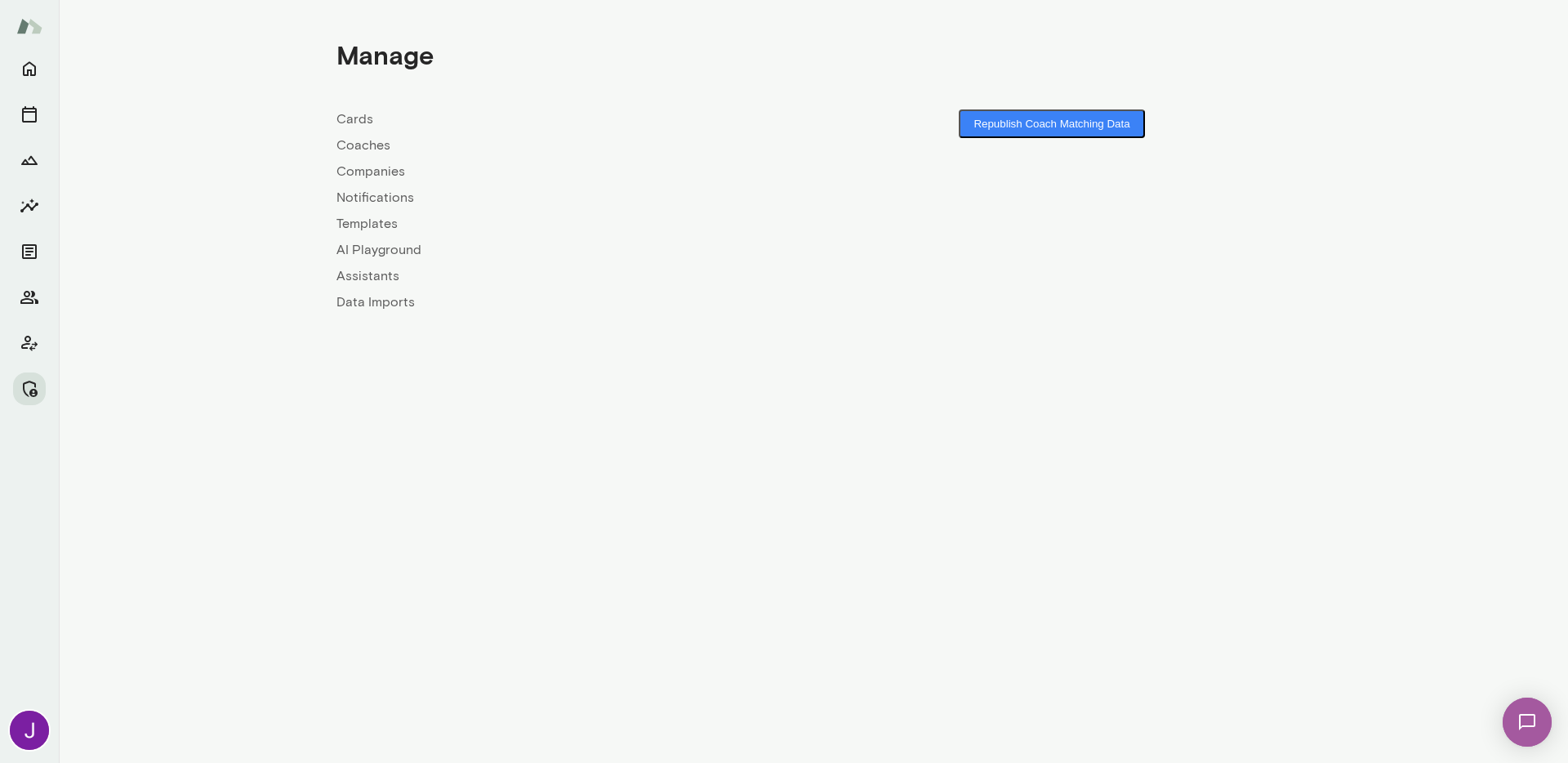
click at [345, 147] on link "Coaches" at bounding box center [575, 145] width 477 height 19
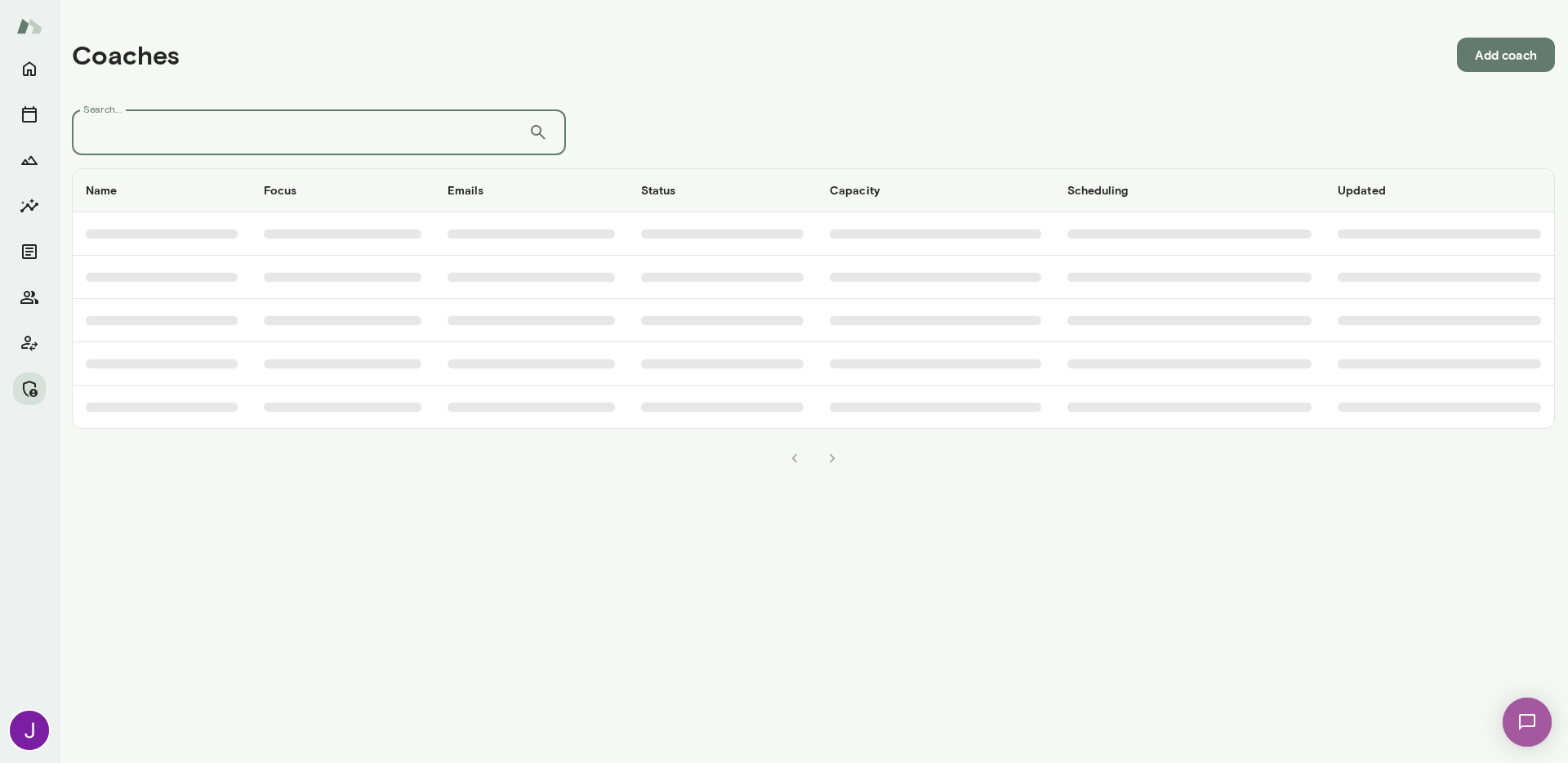
click at [305, 128] on input "Search..." at bounding box center [300, 132] width 457 height 46
paste input "**********"
type input "**********"
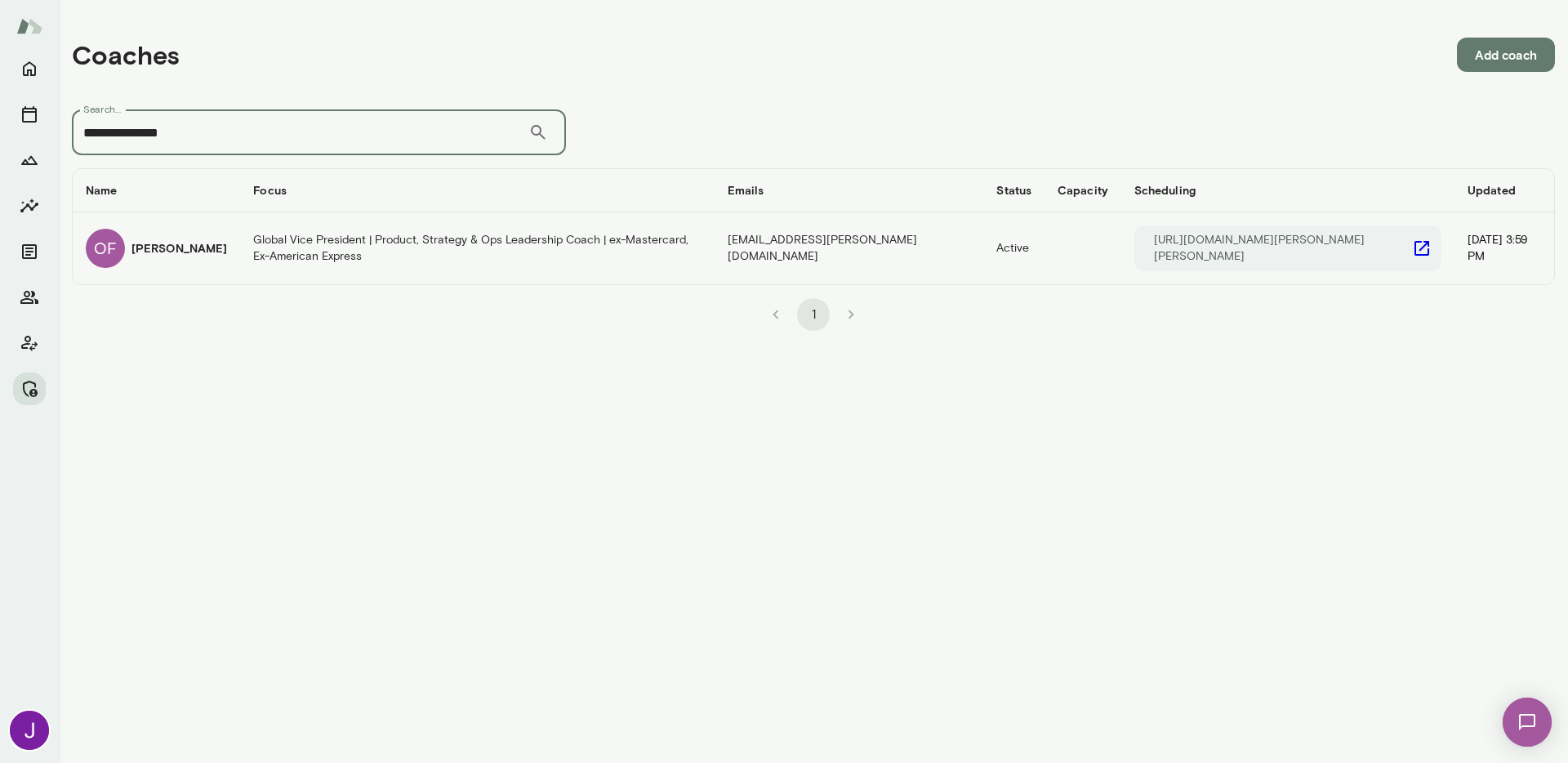
click at [138, 240] on h6 "Olivia Fournier" at bounding box center [179, 248] width 96 height 16
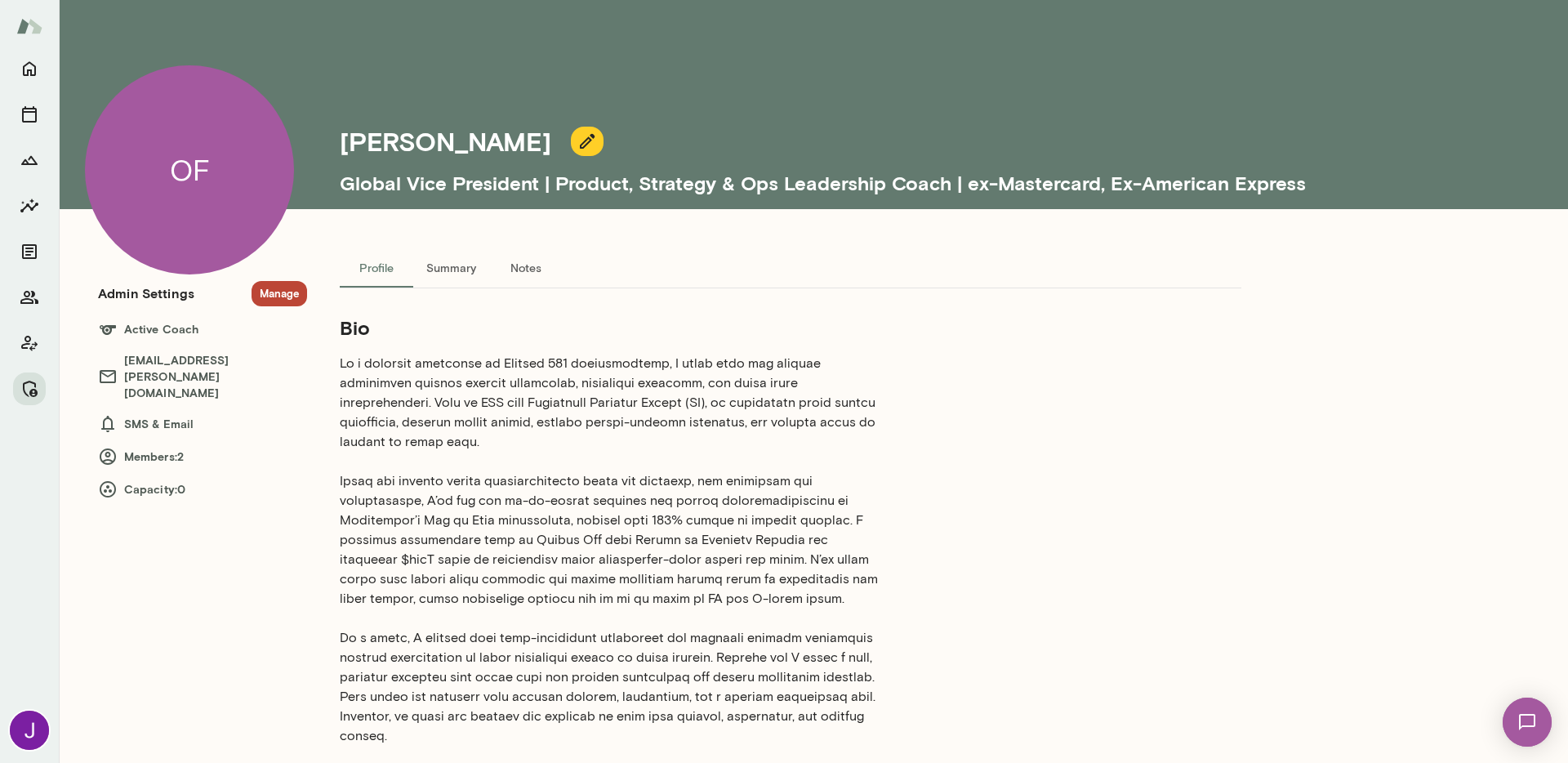
click at [271, 302] on button "Manage" at bounding box center [279, 293] width 55 height 25
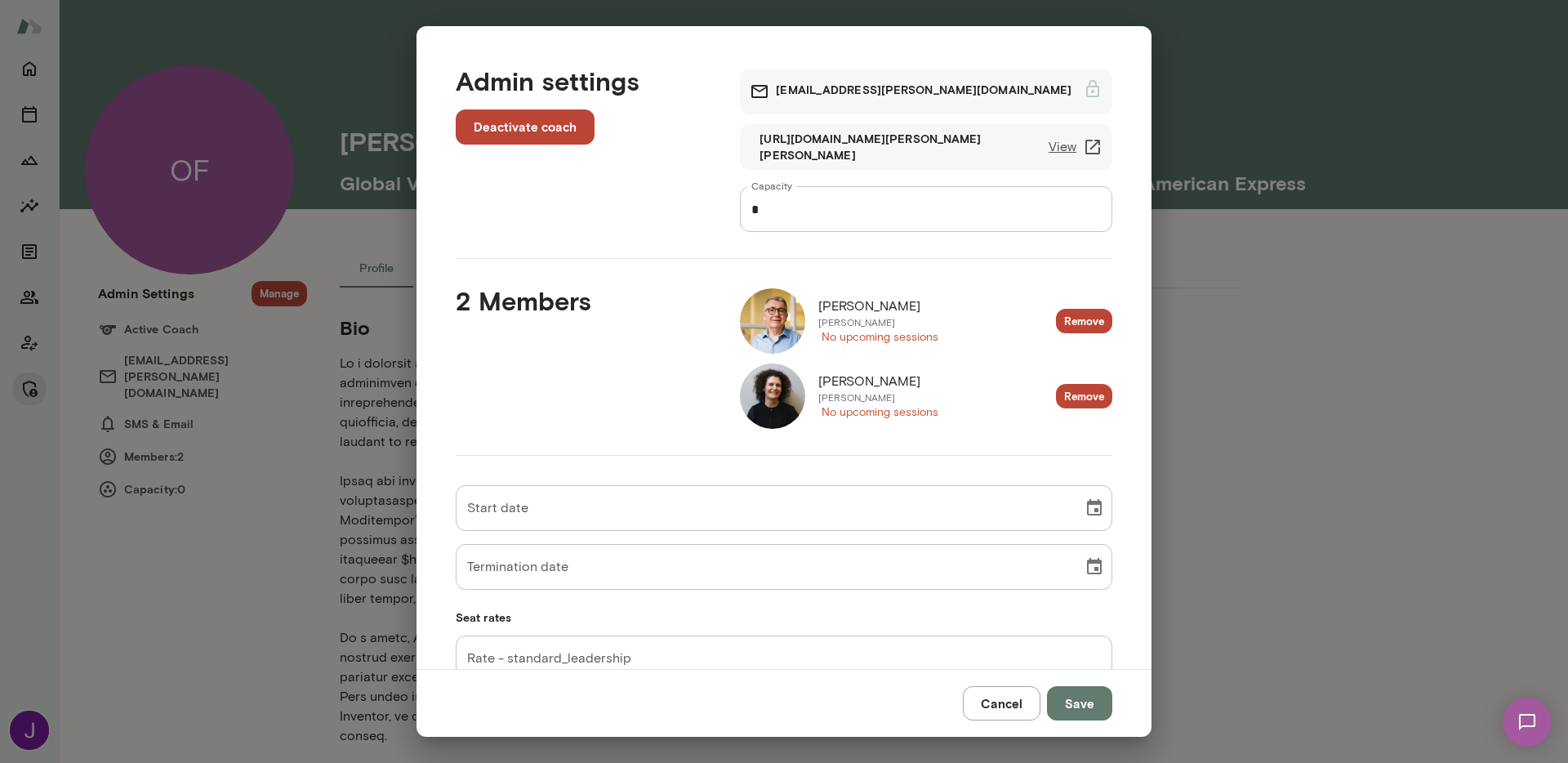
click at [1089, 316] on button "Remove" at bounding box center [1084, 321] width 56 height 25
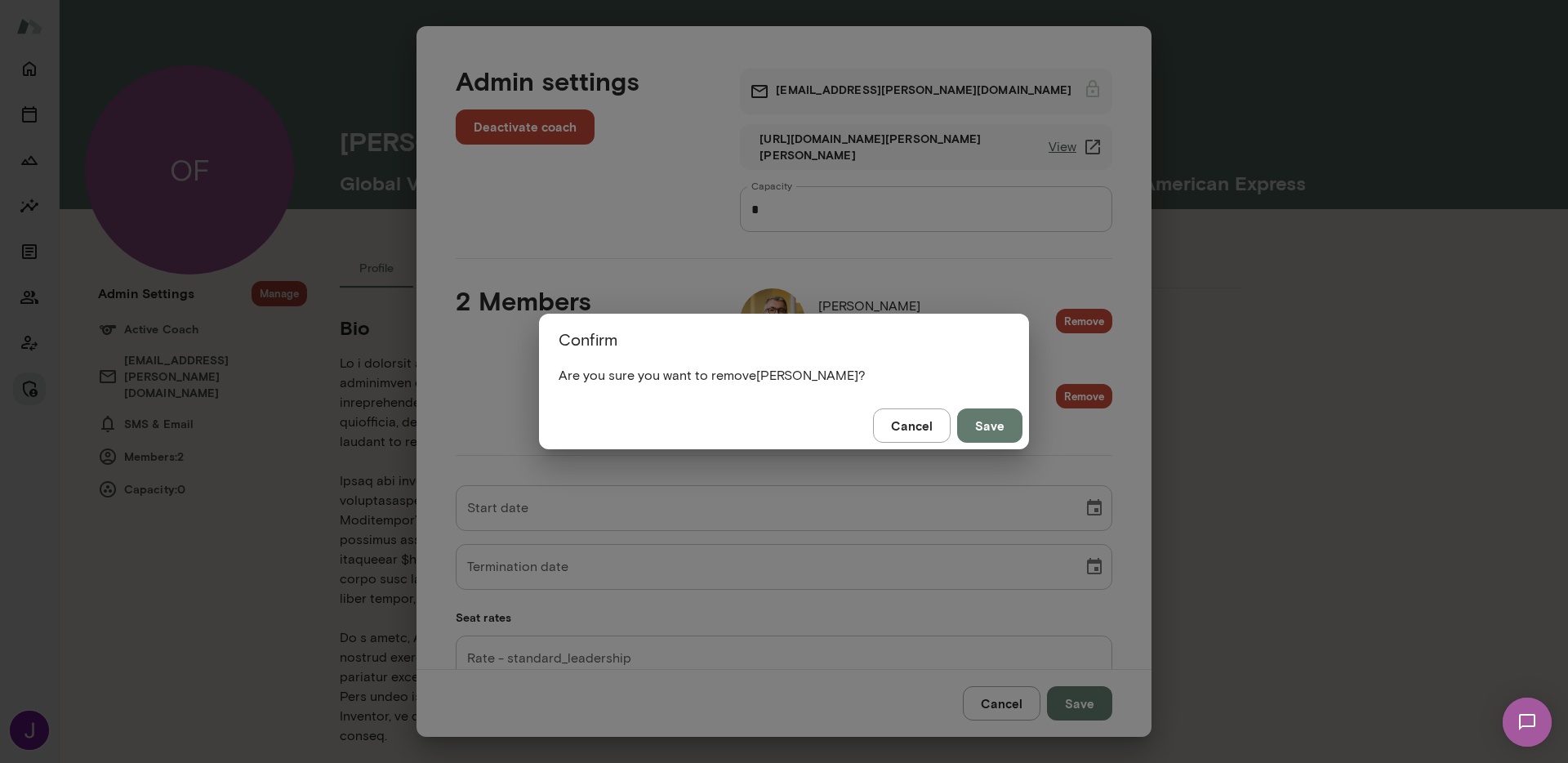
click at [986, 428] on button "Save" at bounding box center [989, 425] width 65 height 34
click at [990, 417] on button "Save" at bounding box center [989, 425] width 65 height 34
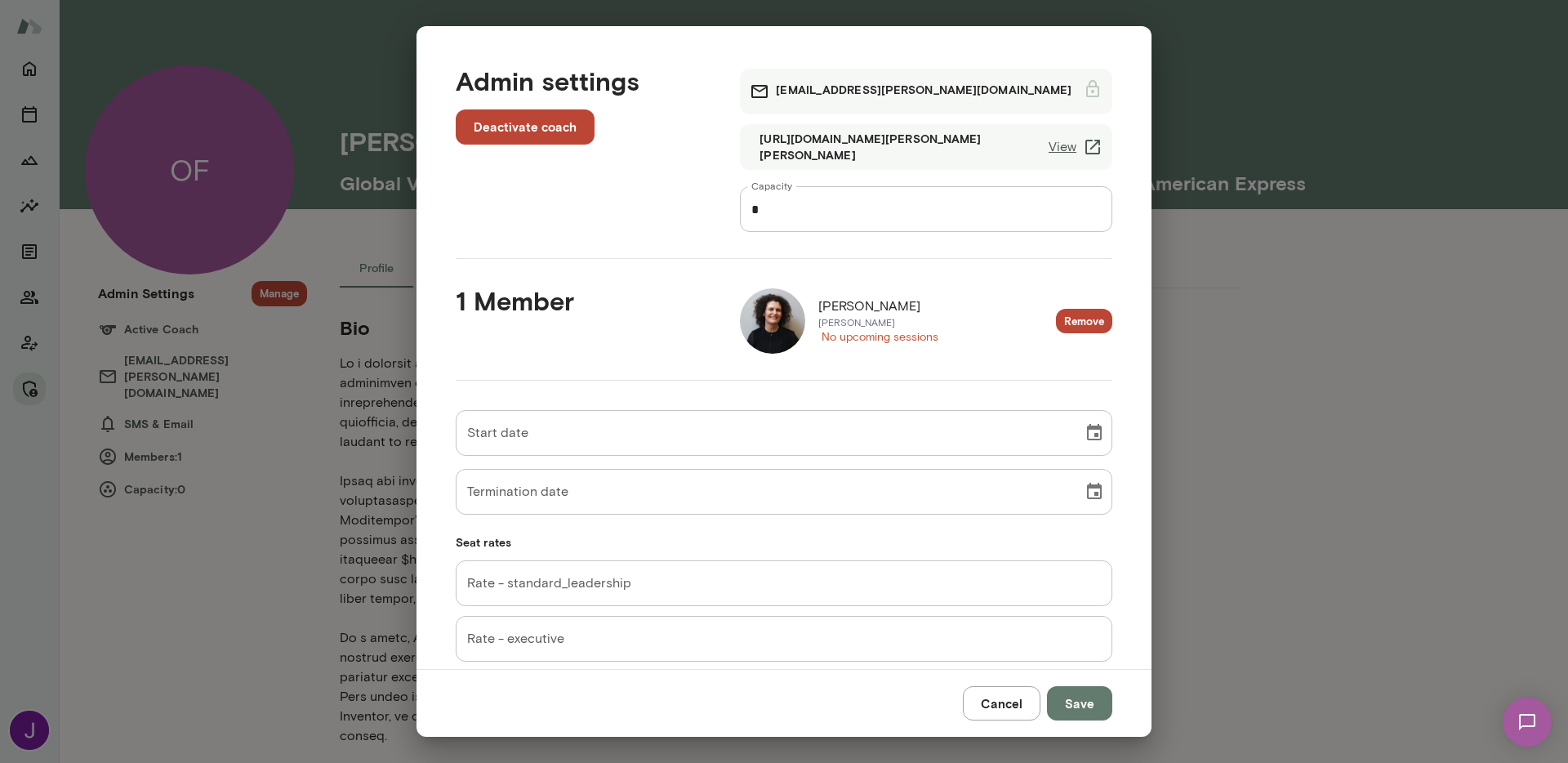
click at [1066, 386] on div "Start date Start date Termination date Termination date Seat rates Rate - stand…" at bounding box center [770, 522] width 682 height 278
click at [1071, 318] on button "Remove" at bounding box center [1084, 321] width 56 height 25
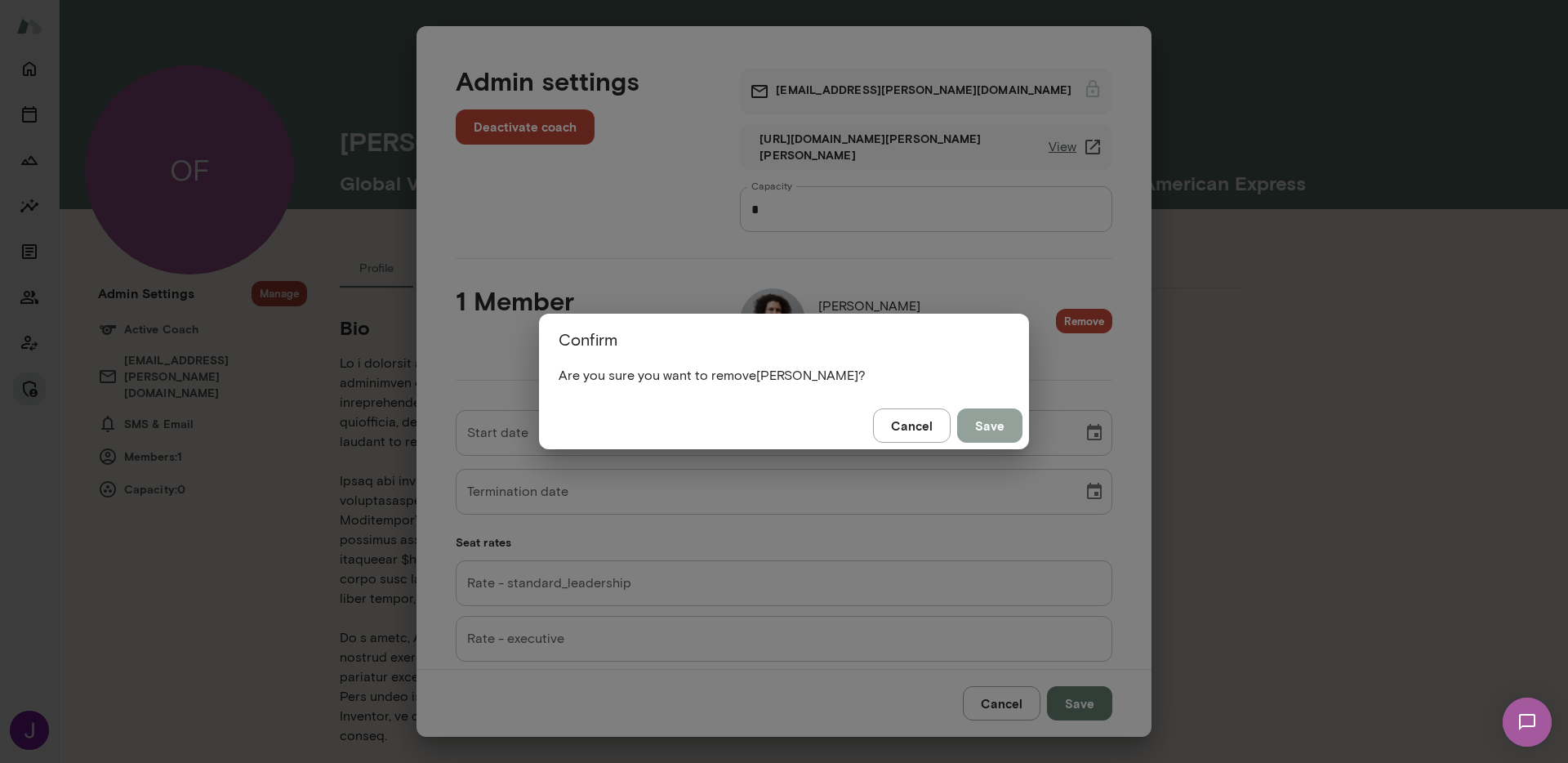
click at [999, 423] on button "Save" at bounding box center [989, 425] width 65 height 34
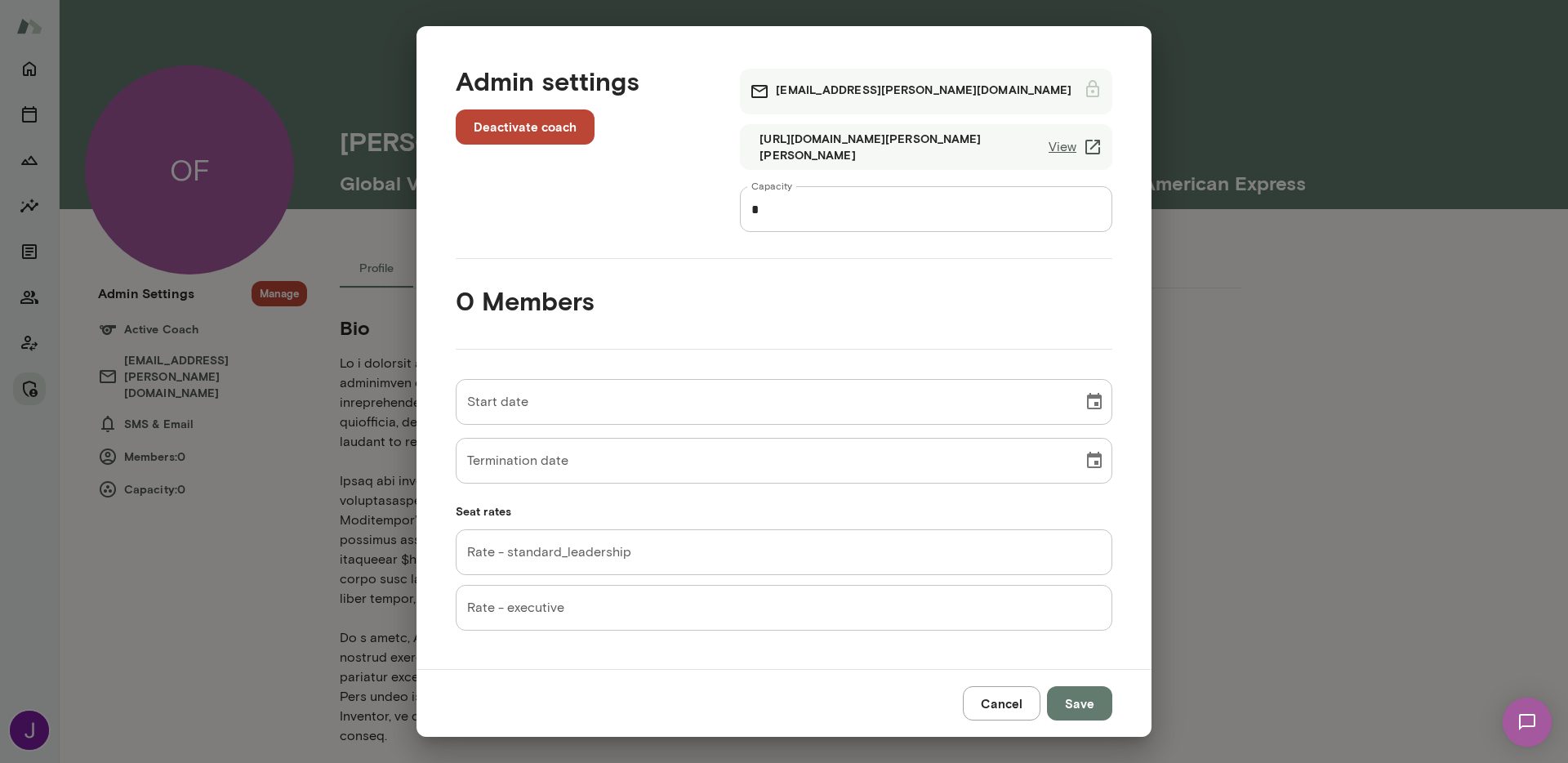
click at [623, 560] on input "Rate - standard_leadership" at bounding box center [784, 552] width 656 height 46
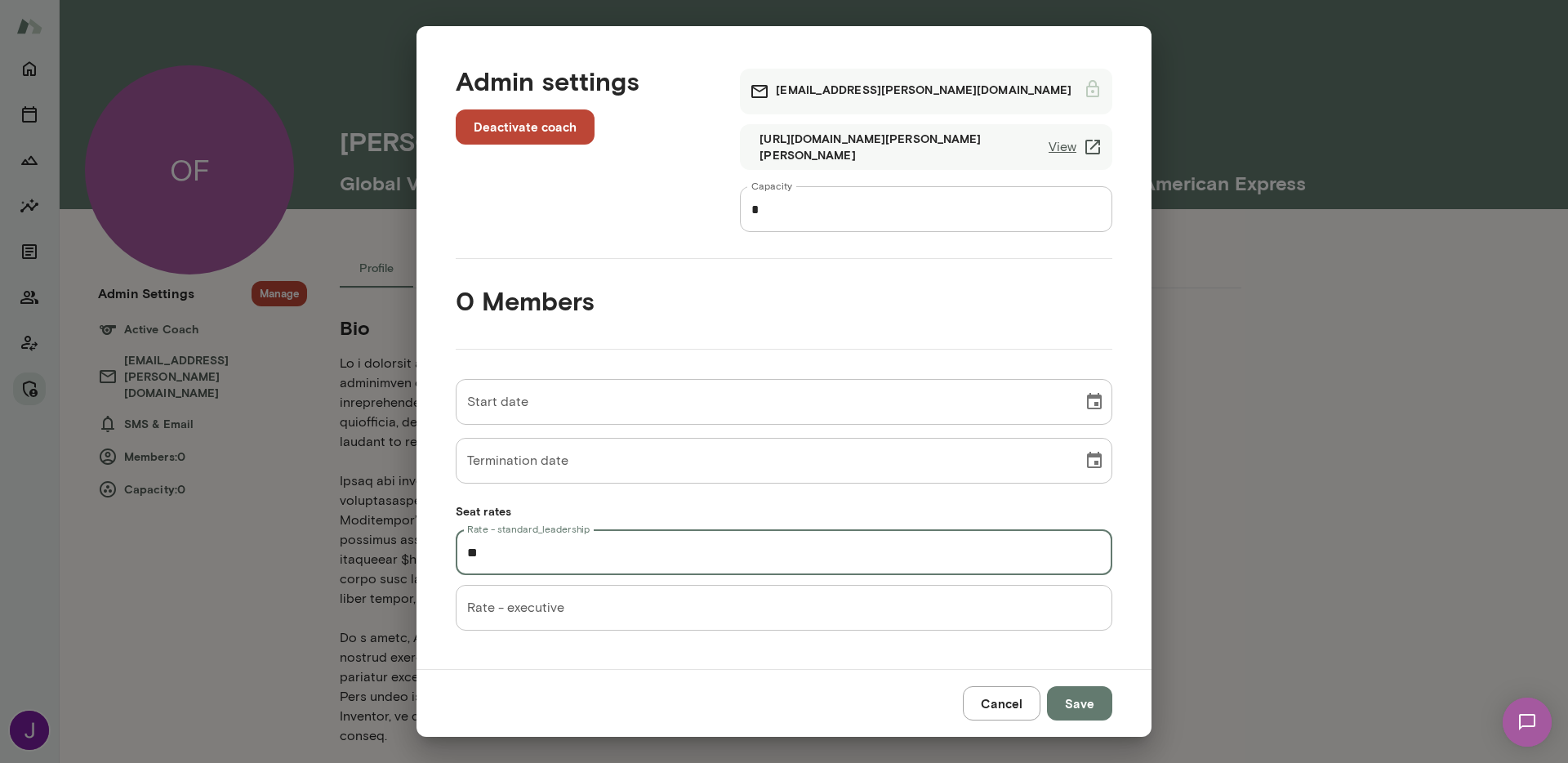
type input "**"
click at [889, 219] on input "*" at bounding box center [925, 208] width 373 height 46
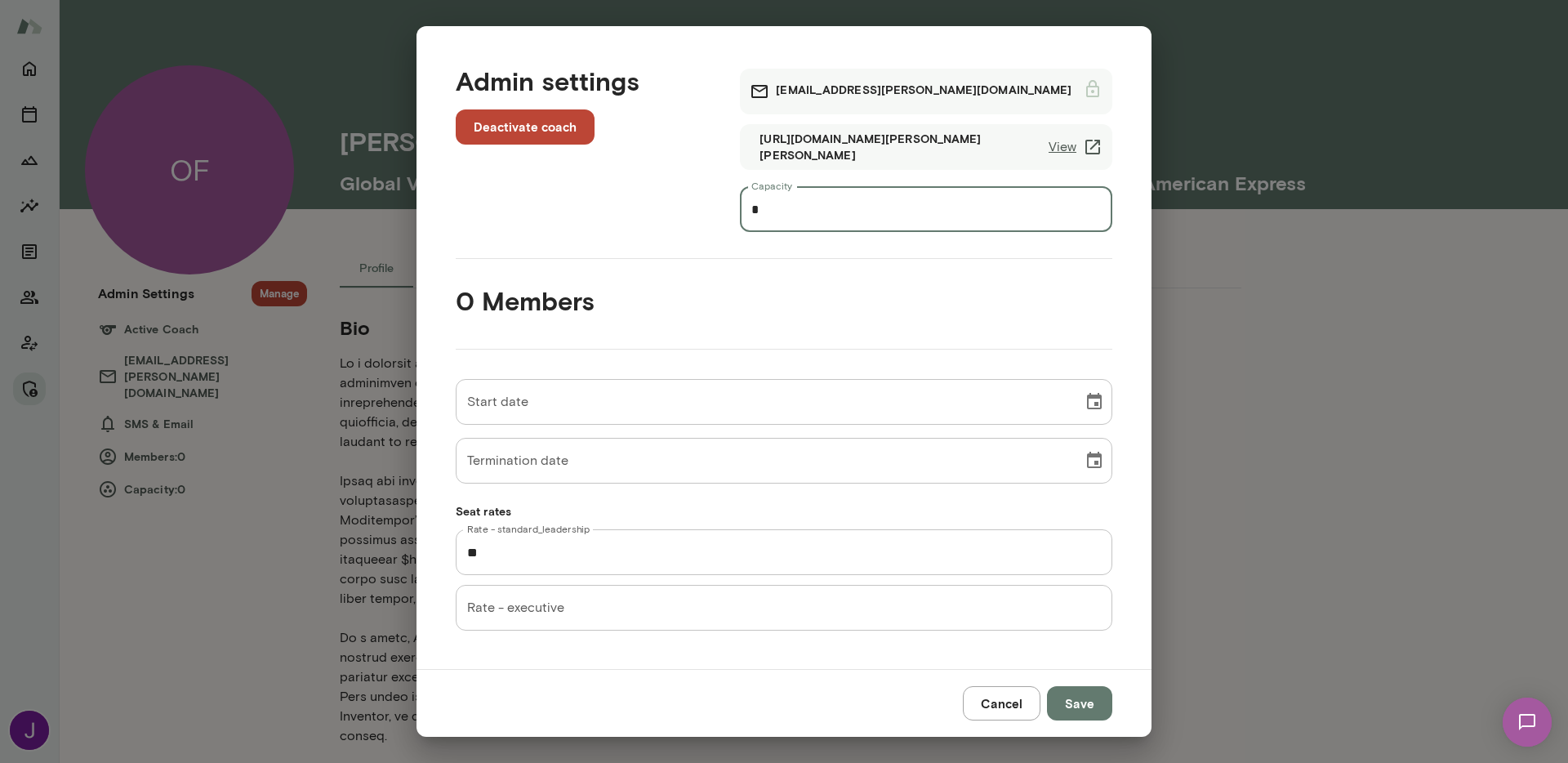
click at [889, 219] on input "*" at bounding box center [925, 208] width 373 height 46
type input "*"
click at [1070, 700] on button "Save" at bounding box center [1078, 703] width 65 height 34
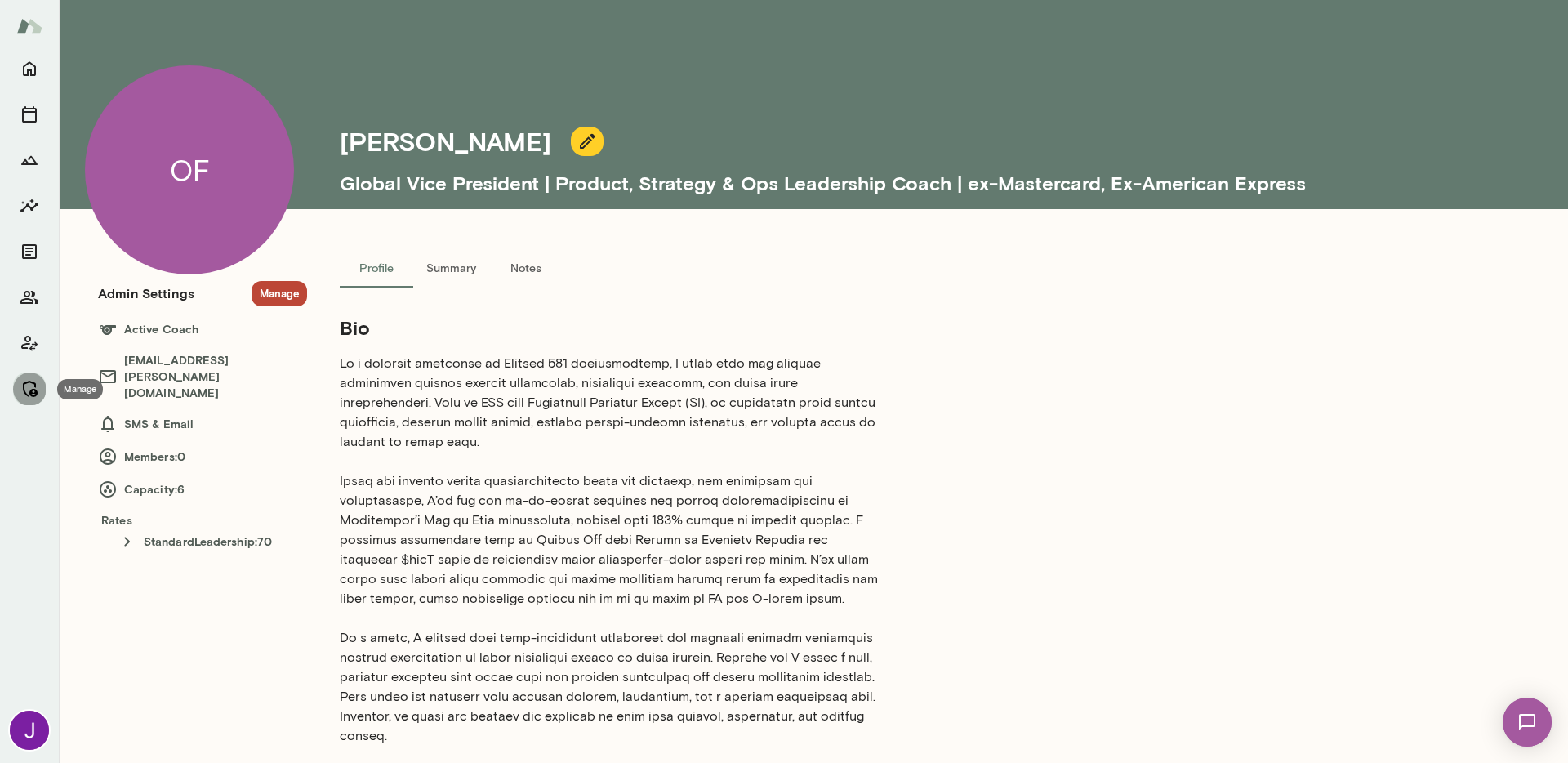
drag, startPoint x: 22, startPoint y: 392, endPoint x: 37, endPoint y: 389, distance: 15.3
click at [23, 392] on icon "Manage" at bounding box center [29, 388] width 19 height 19
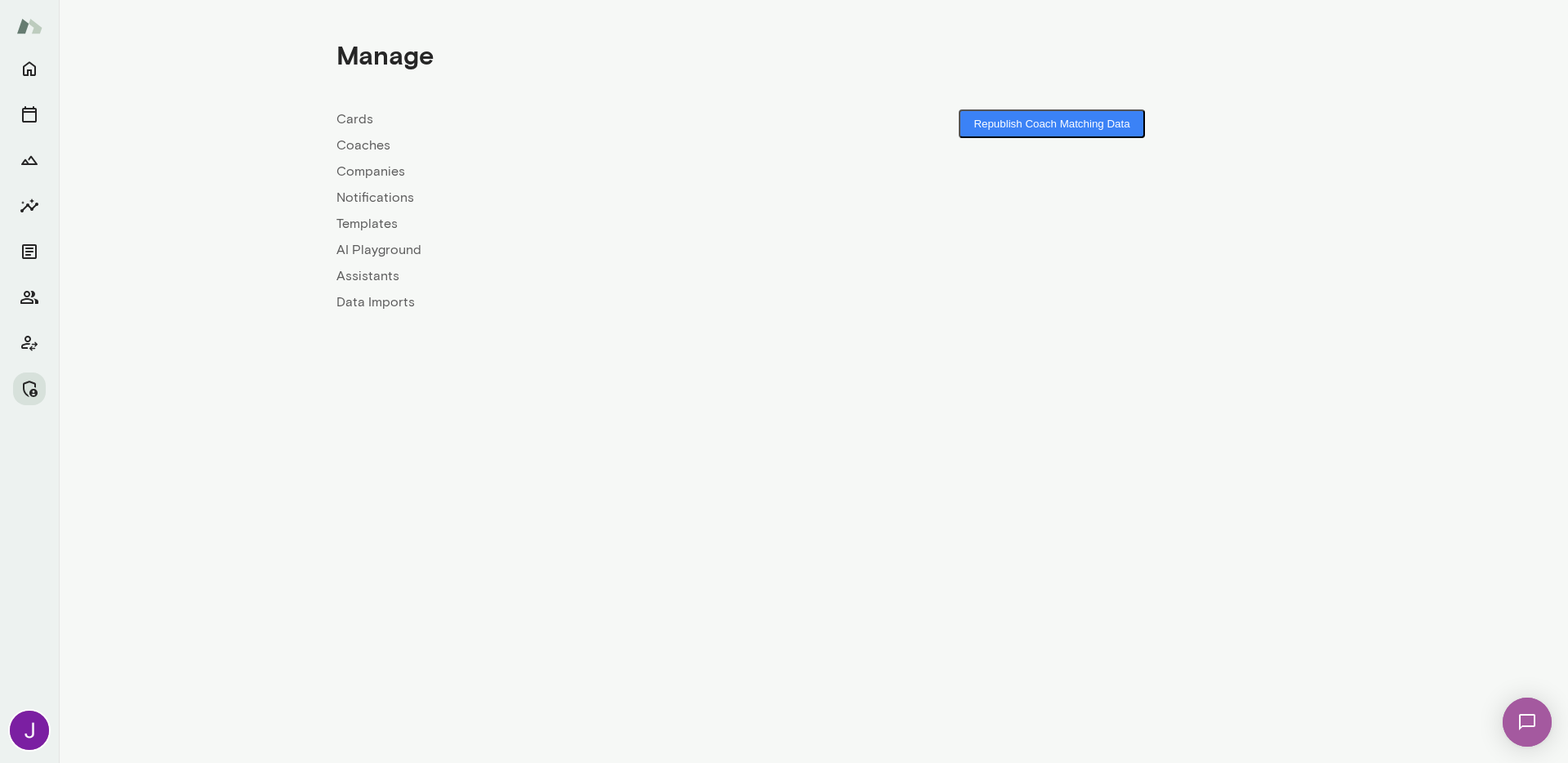
click at [372, 141] on link "Coaches" at bounding box center [575, 145] width 477 height 19
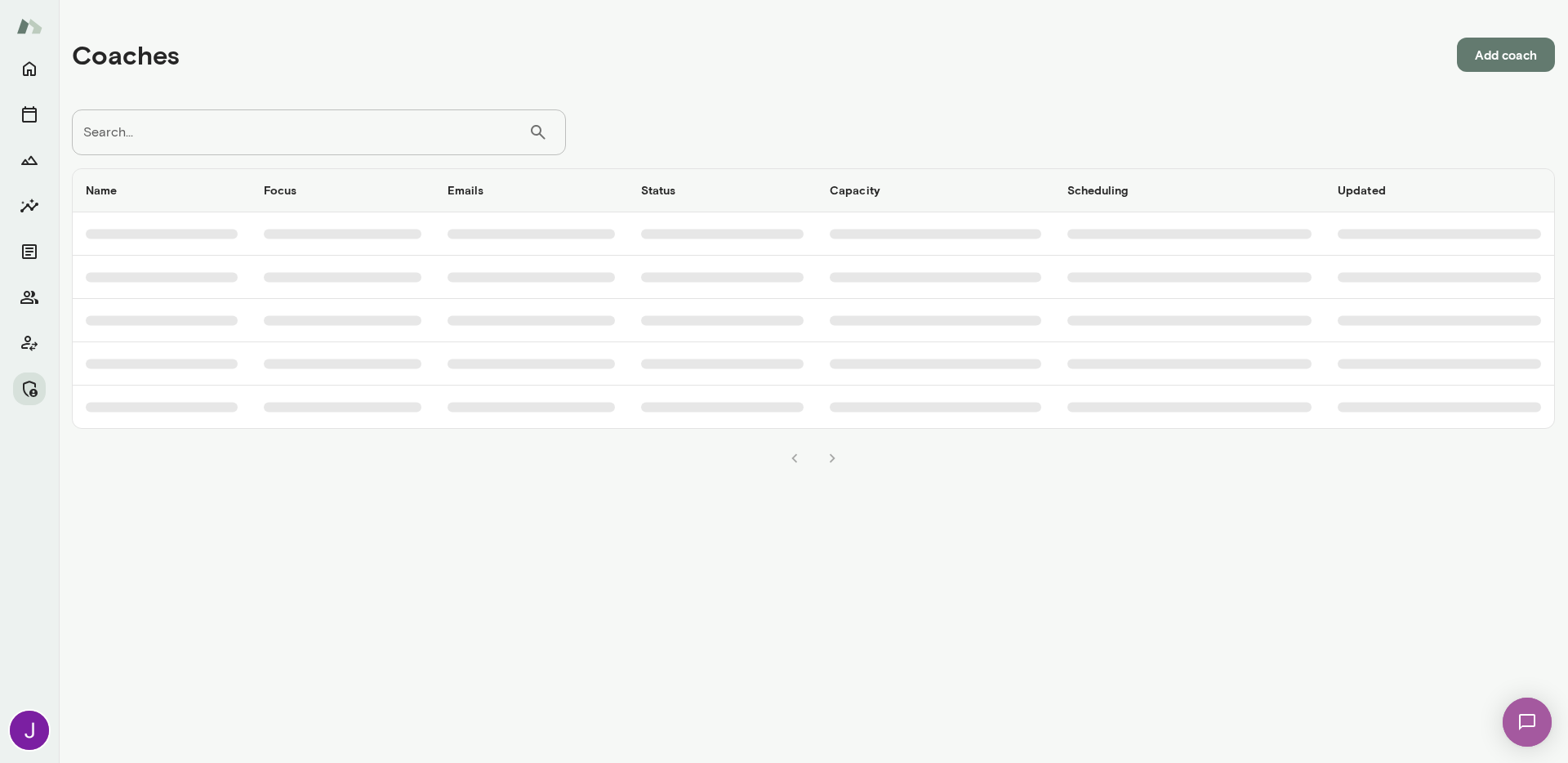
click at [321, 135] on input "Search..." at bounding box center [300, 132] width 457 height 46
paste input "**********"
type input "**********"
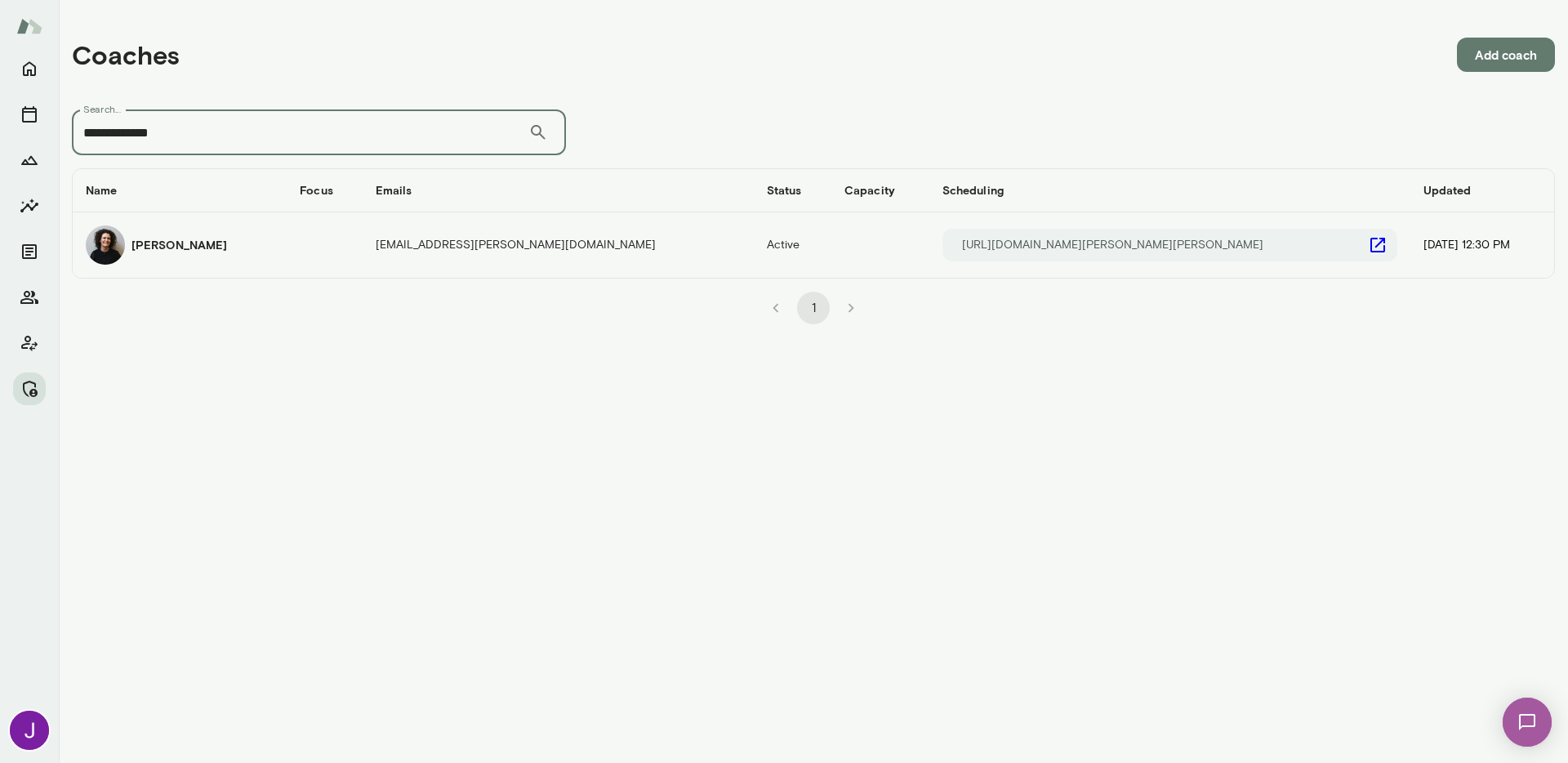
click at [110, 245] on img "coaches table" at bounding box center [106, 245] width 39 height 39
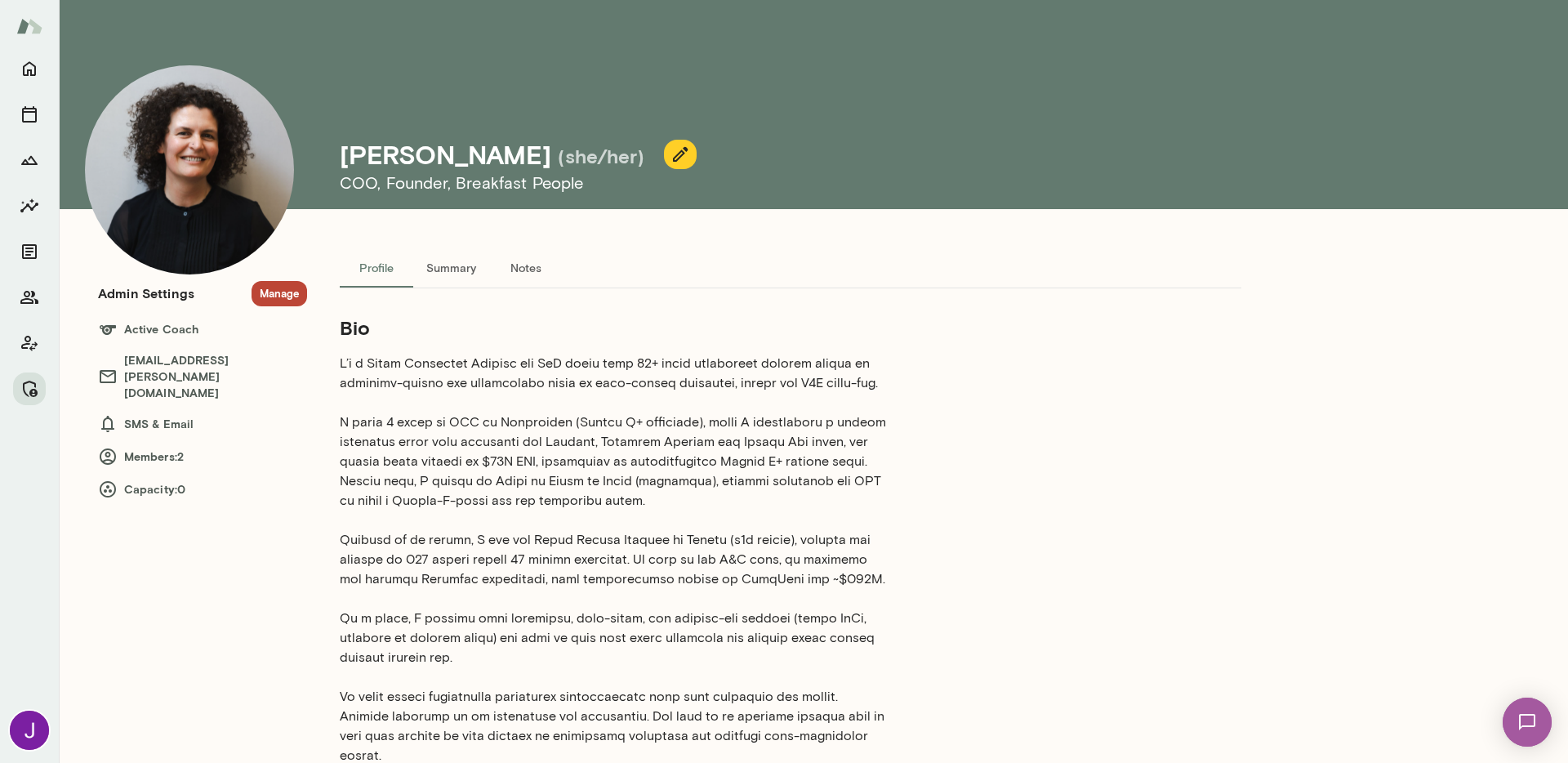
click at [493, 151] on h4 "Deana Murfitt" at bounding box center [445, 154] width 211 height 31
copy h4 "Deana Murfitt"
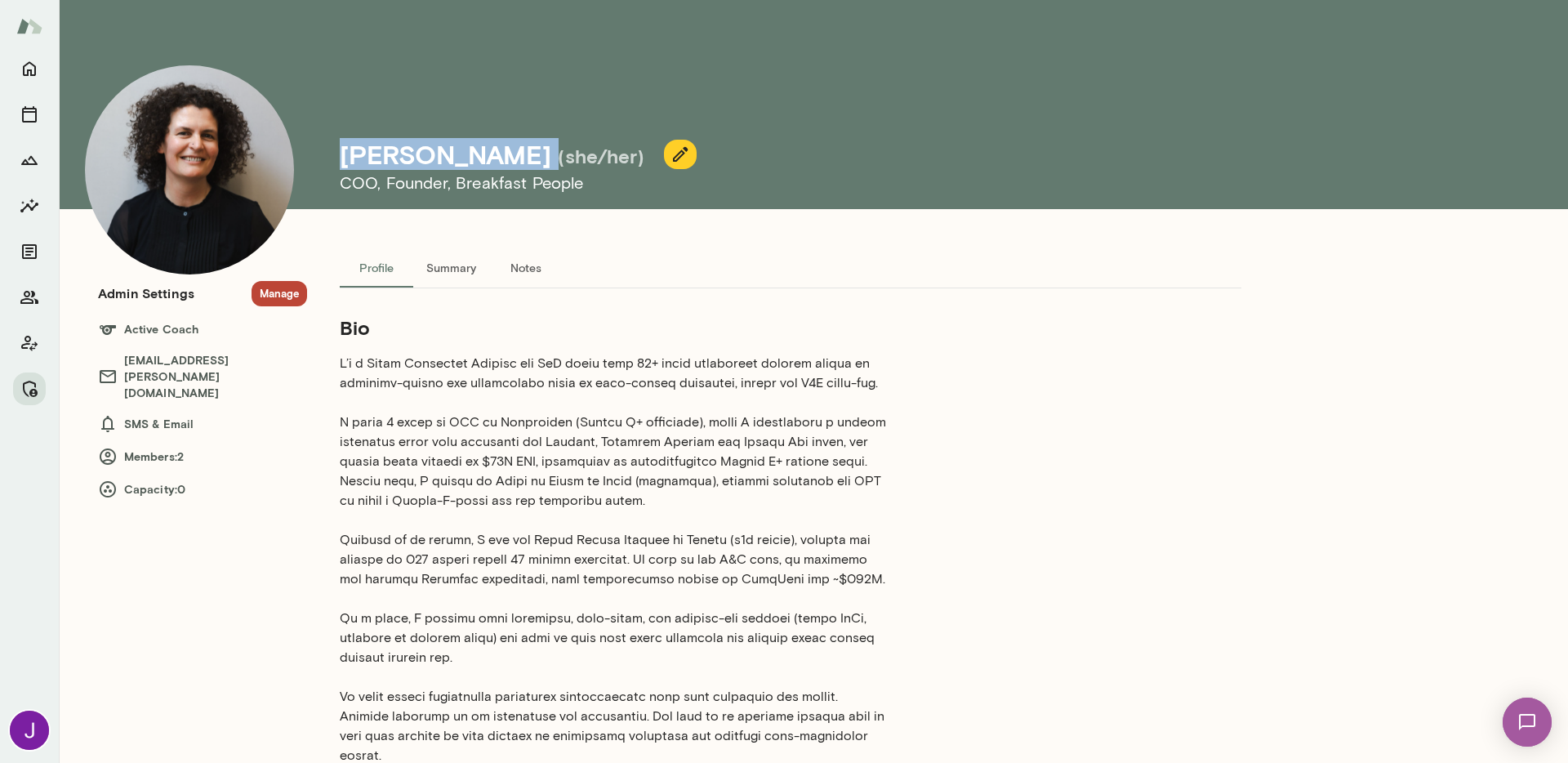
click at [280, 295] on button "Manage" at bounding box center [279, 293] width 55 height 25
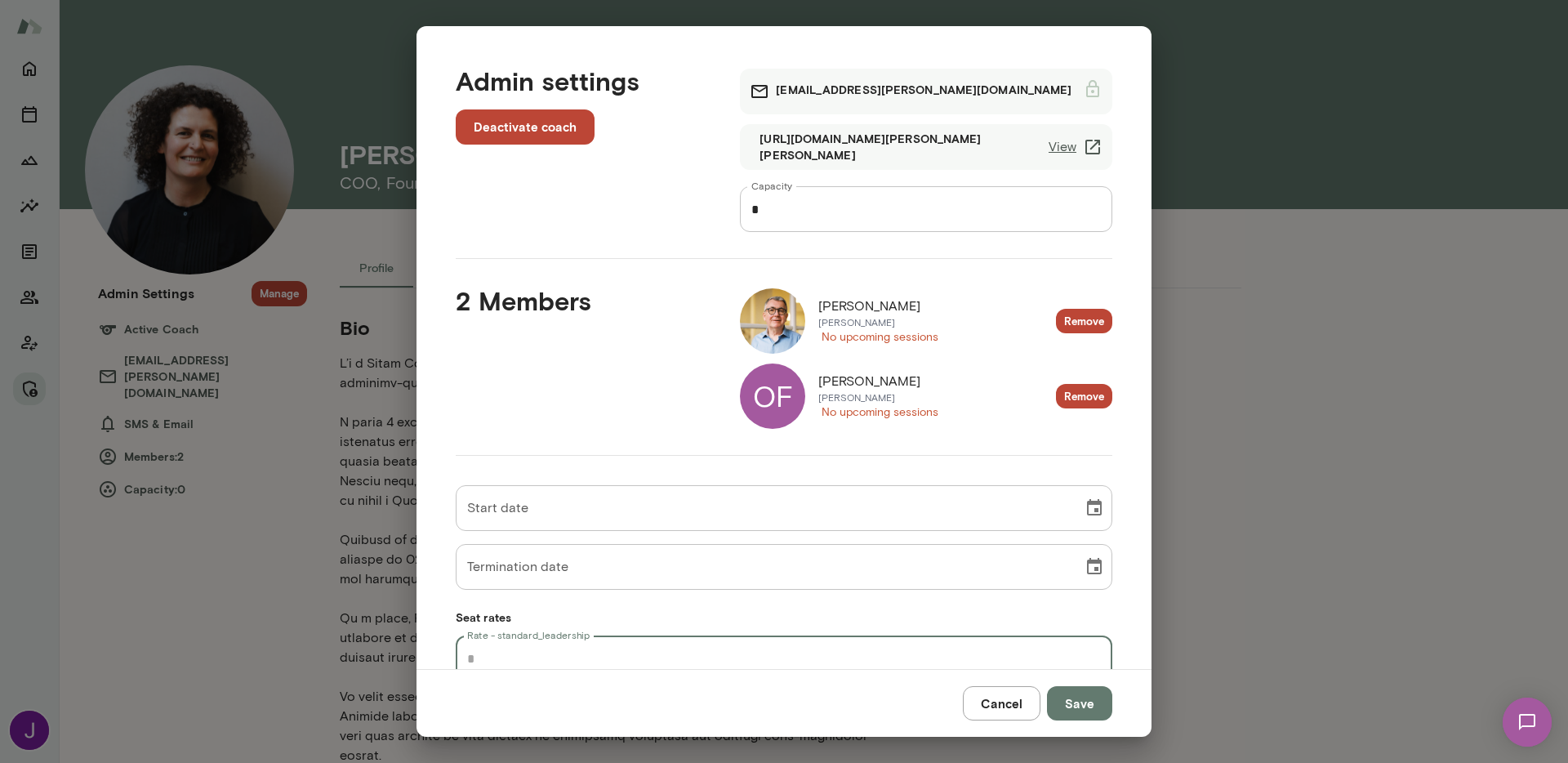
click at [572, 650] on input "Rate - standard_leadership" at bounding box center [784, 657] width 656 height 46
type input "**"
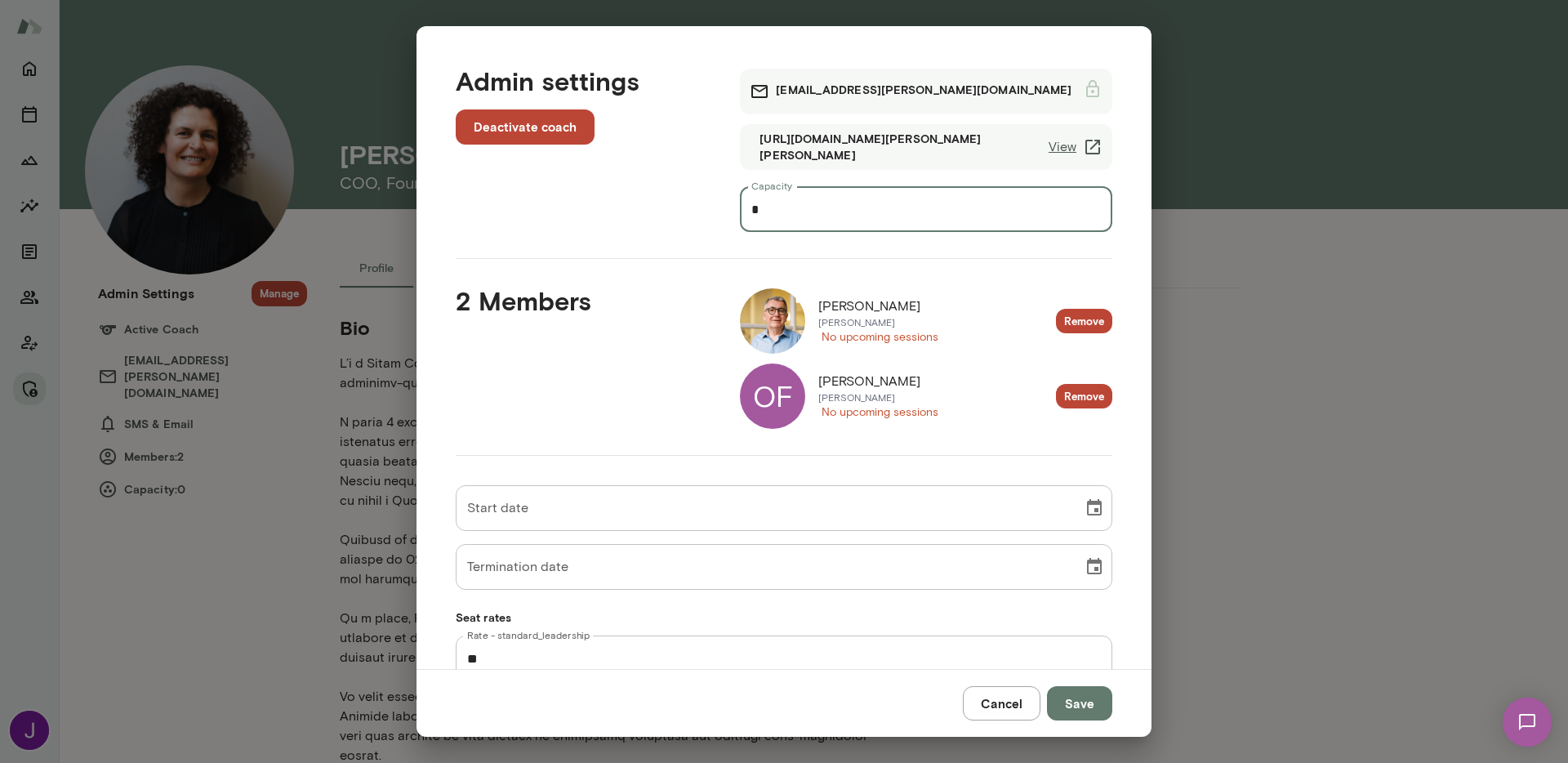
click at [798, 210] on input "*" at bounding box center [925, 208] width 373 height 46
type input "*"
click at [1071, 323] on button "Remove" at bounding box center [1084, 321] width 56 height 25
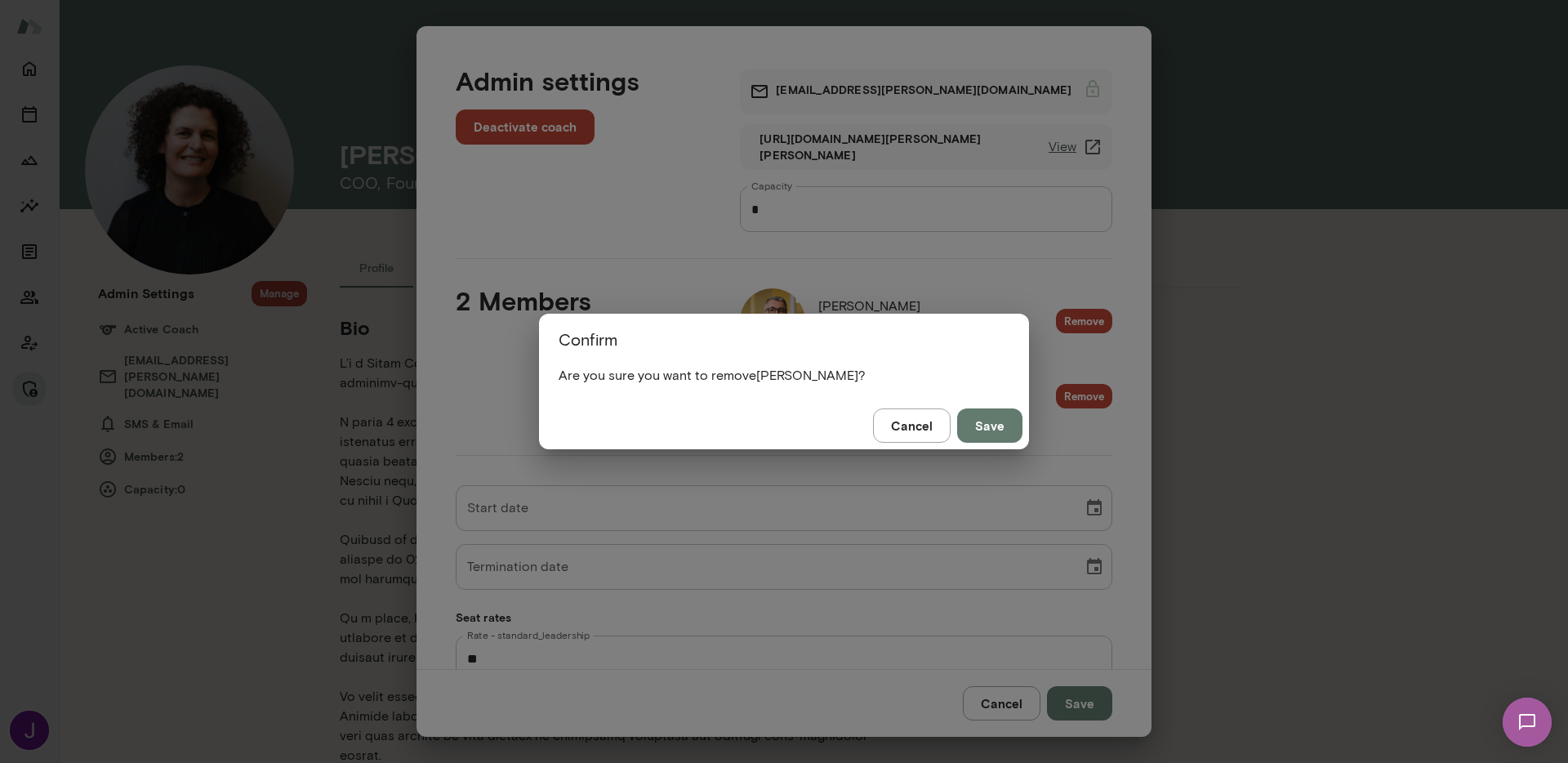
drag, startPoint x: 990, startPoint y: 426, endPoint x: 1000, endPoint y: 428, distance: 10.2
click at [990, 427] on button "Save" at bounding box center [989, 425] width 65 height 34
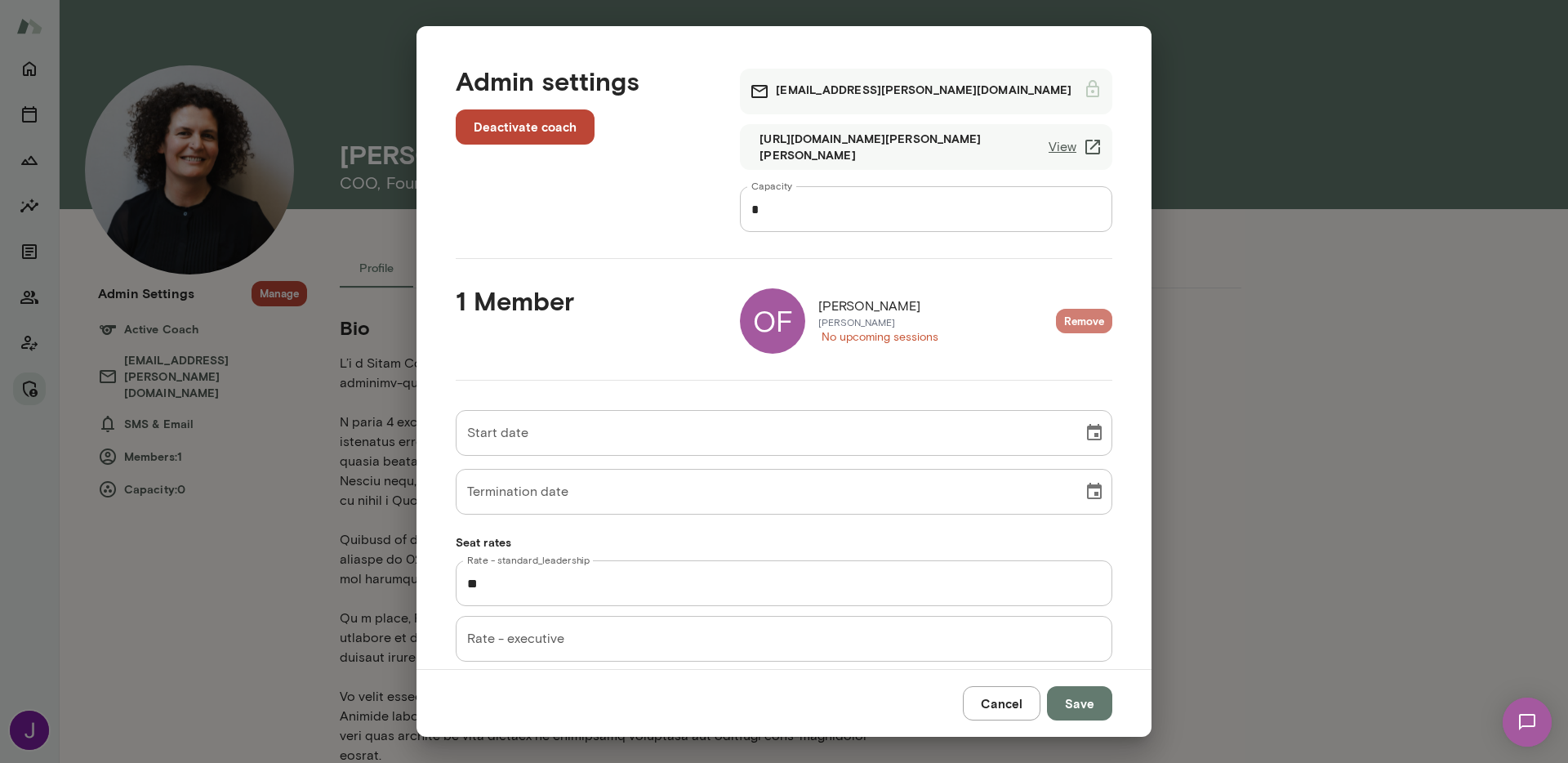
click at [1056, 321] on button "Remove" at bounding box center [1084, 321] width 56 height 25
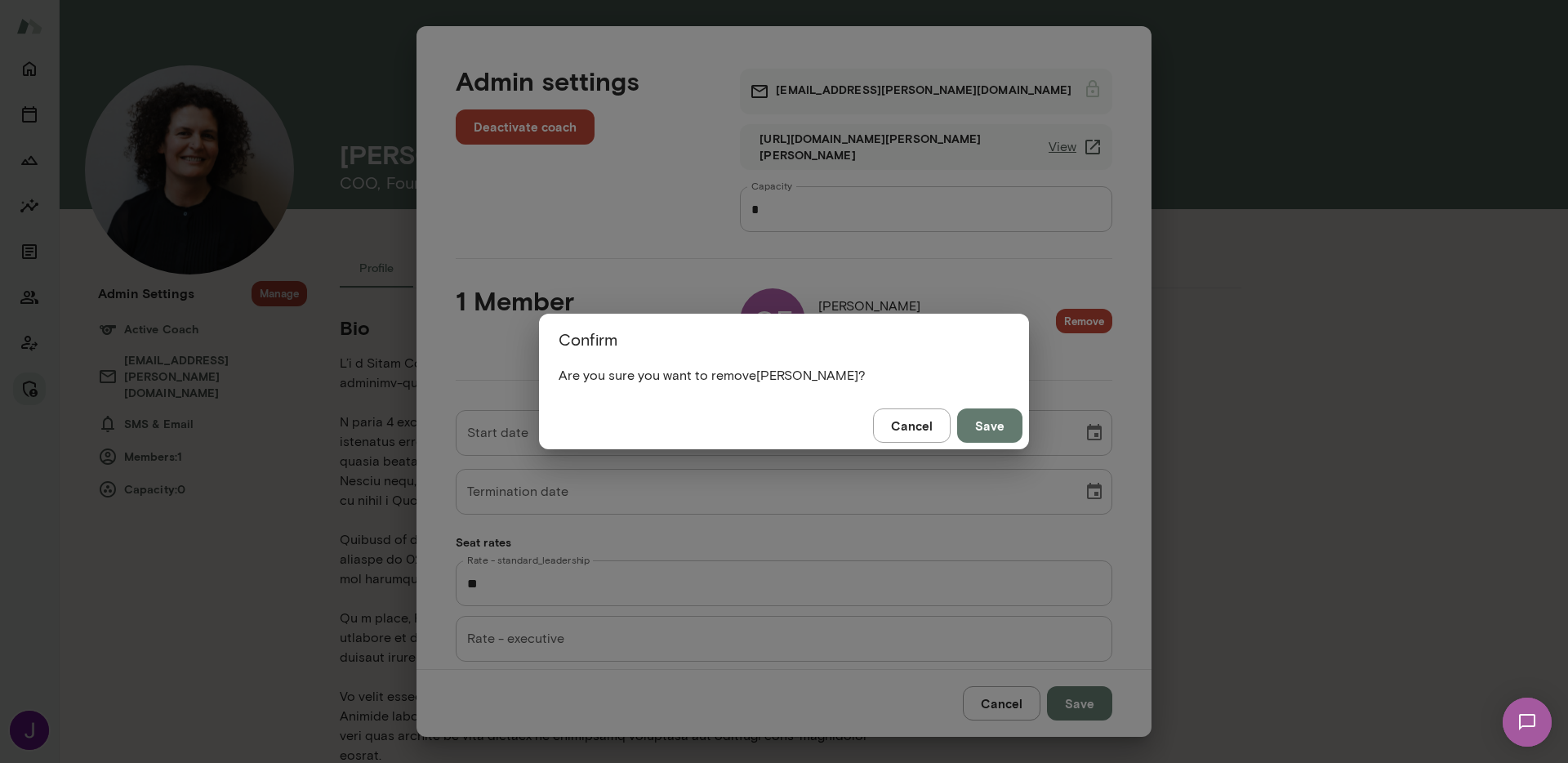
click at [988, 428] on button "Save" at bounding box center [989, 425] width 65 height 34
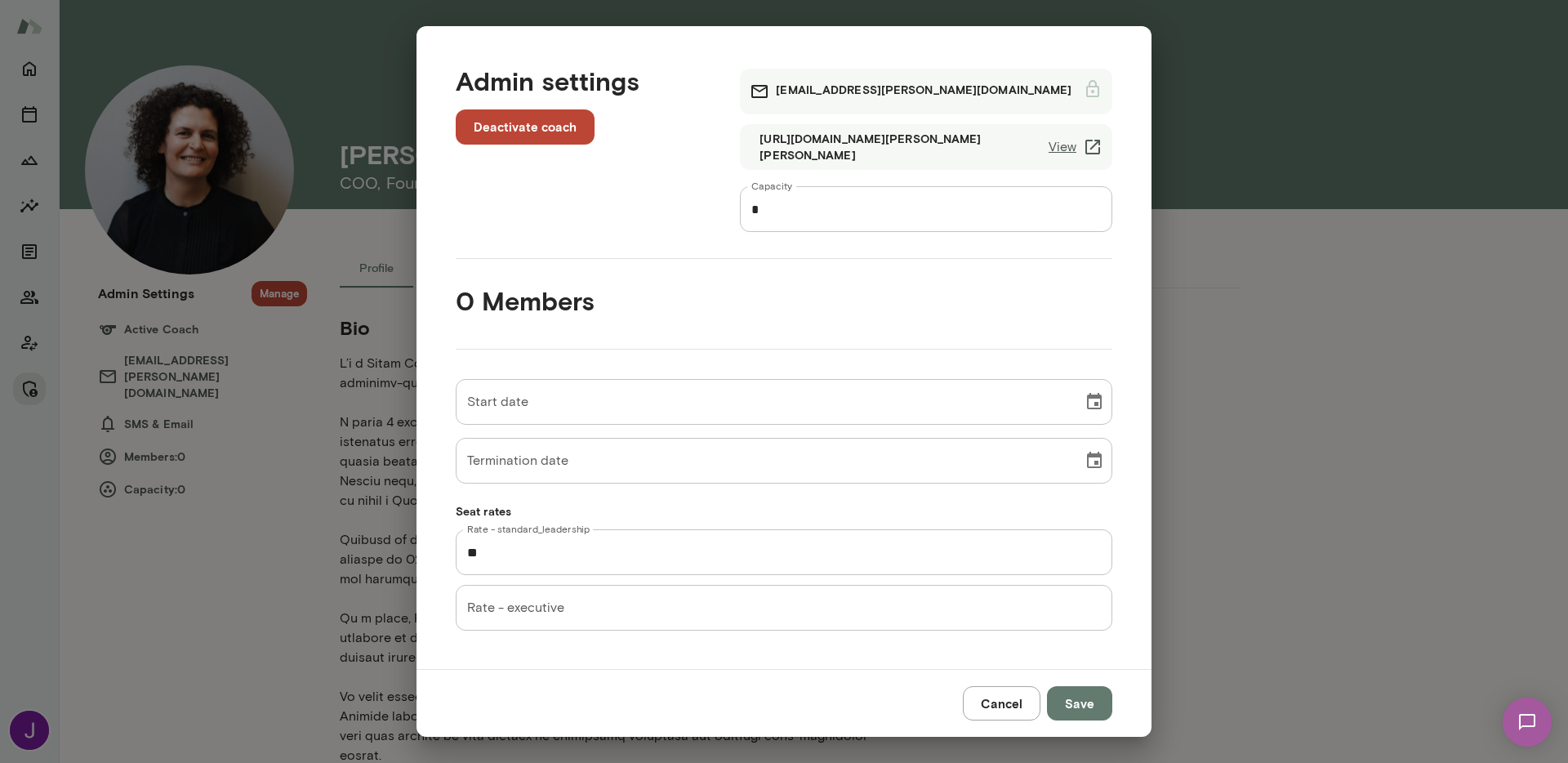
click at [1083, 707] on button "Save" at bounding box center [1078, 703] width 65 height 34
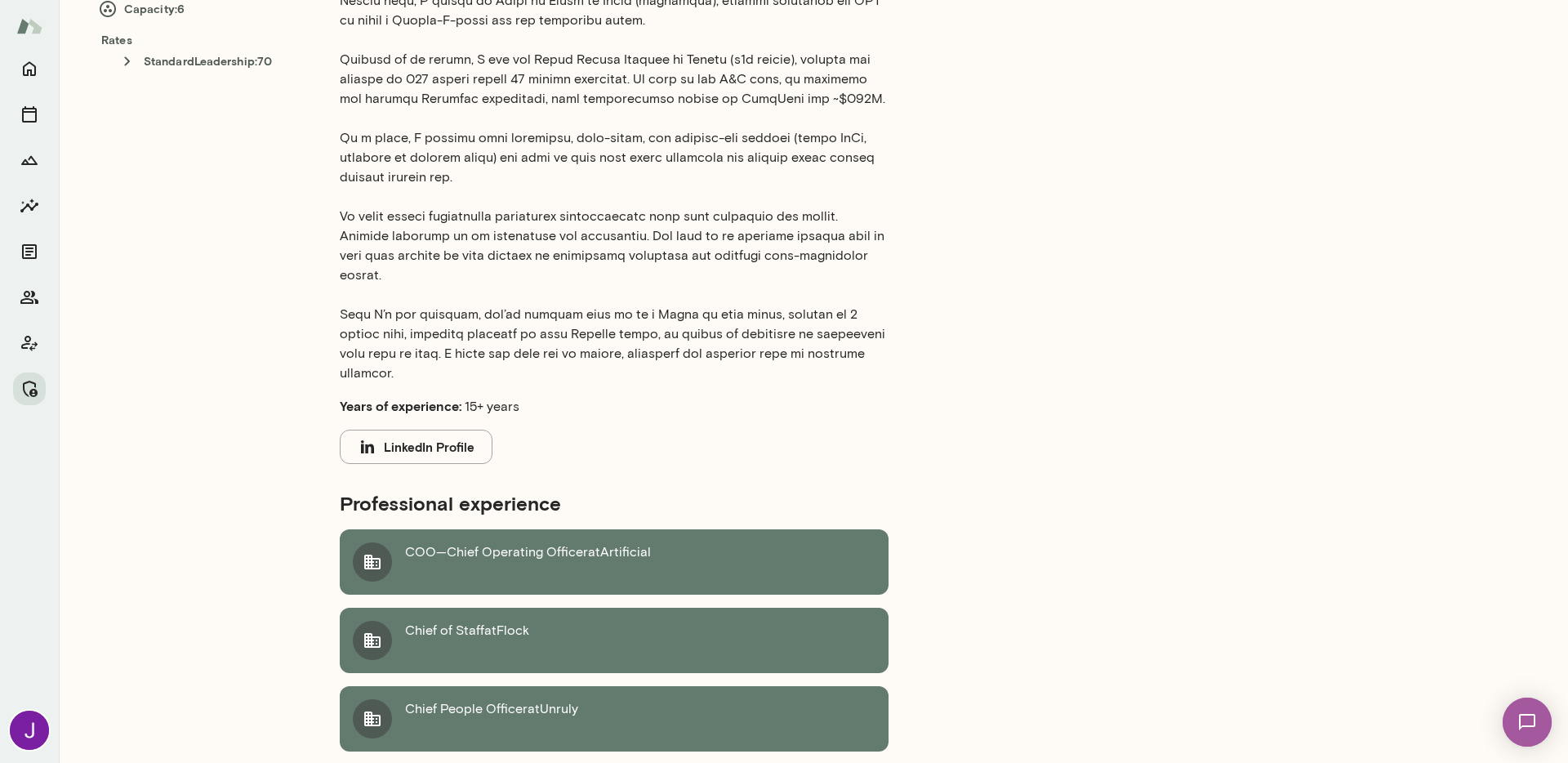
scroll to position [428, 0]
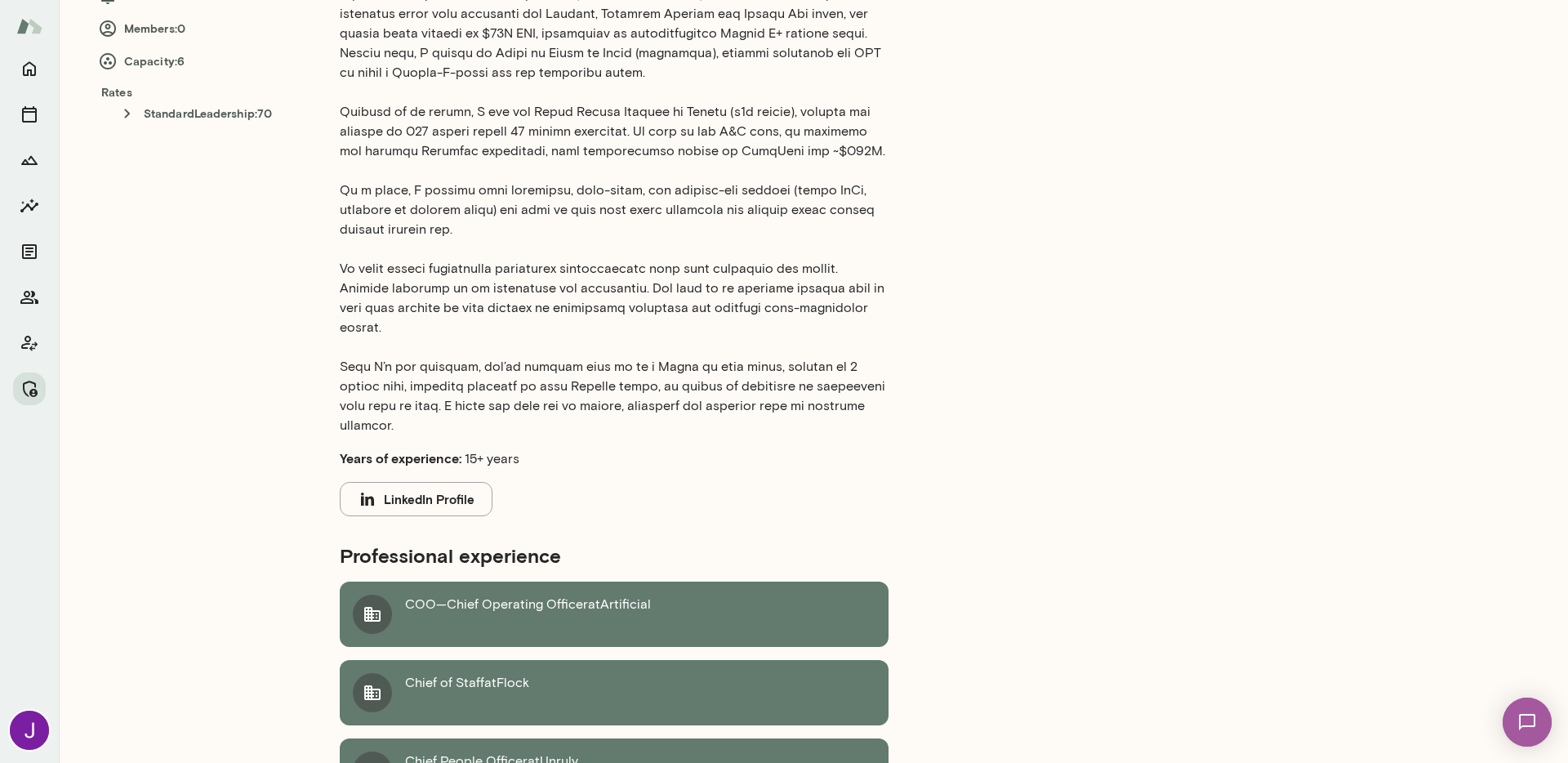
click at [405, 482] on button "LinkedIn Profile" at bounding box center [416, 499] width 153 height 34
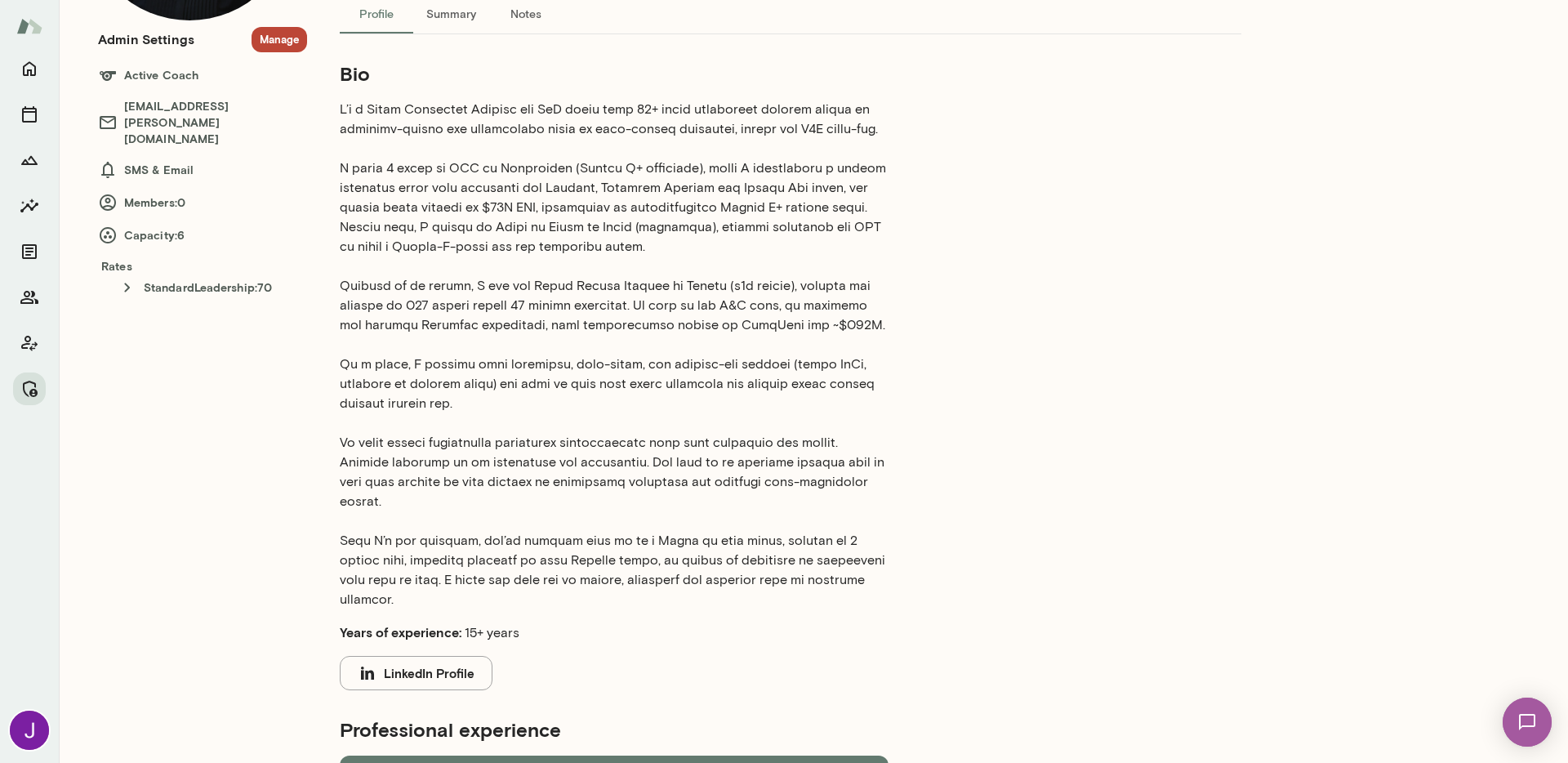
scroll to position [0, 0]
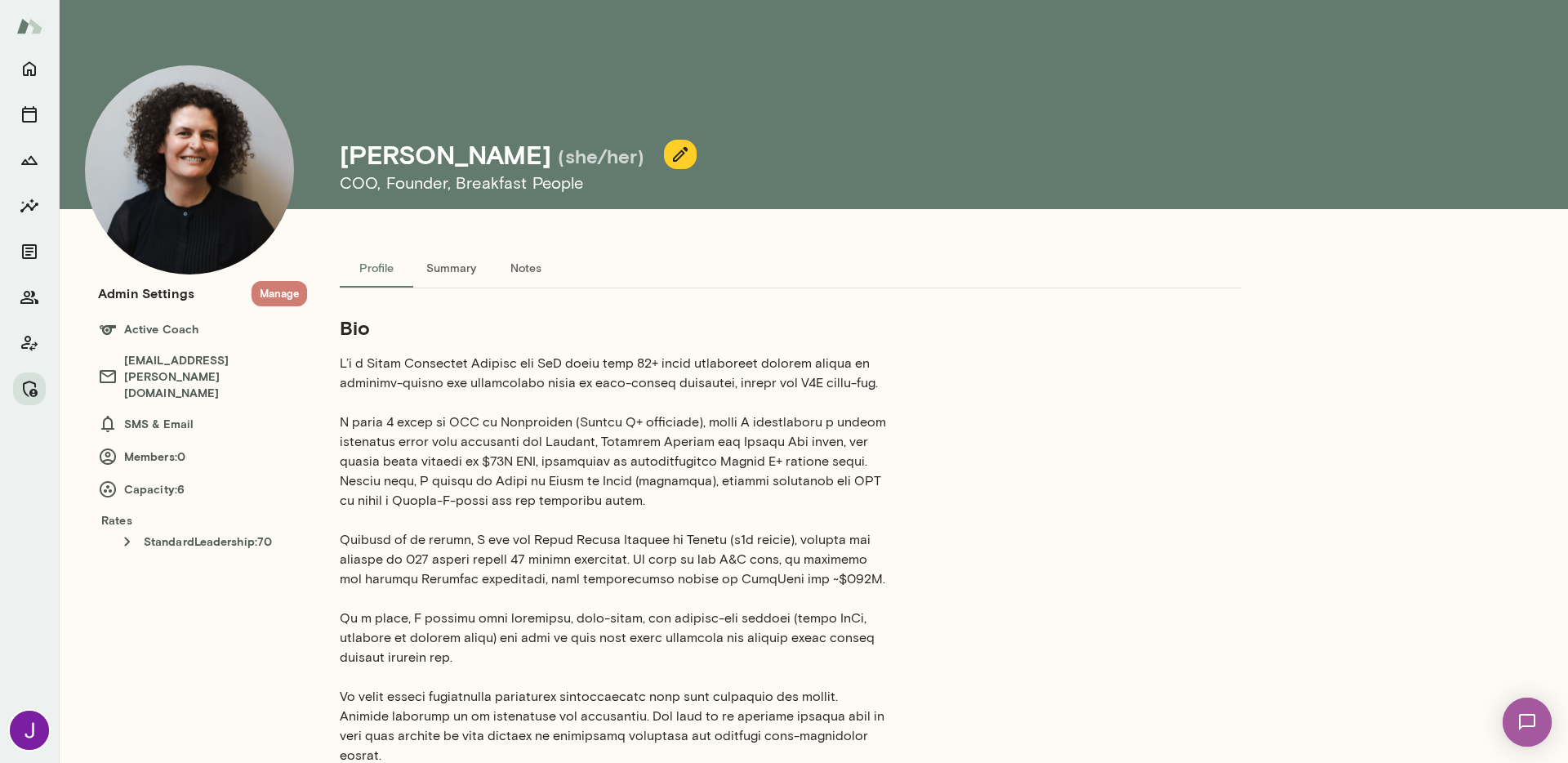
click at [293, 293] on button "Manage" at bounding box center [279, 293] width 55 height 25
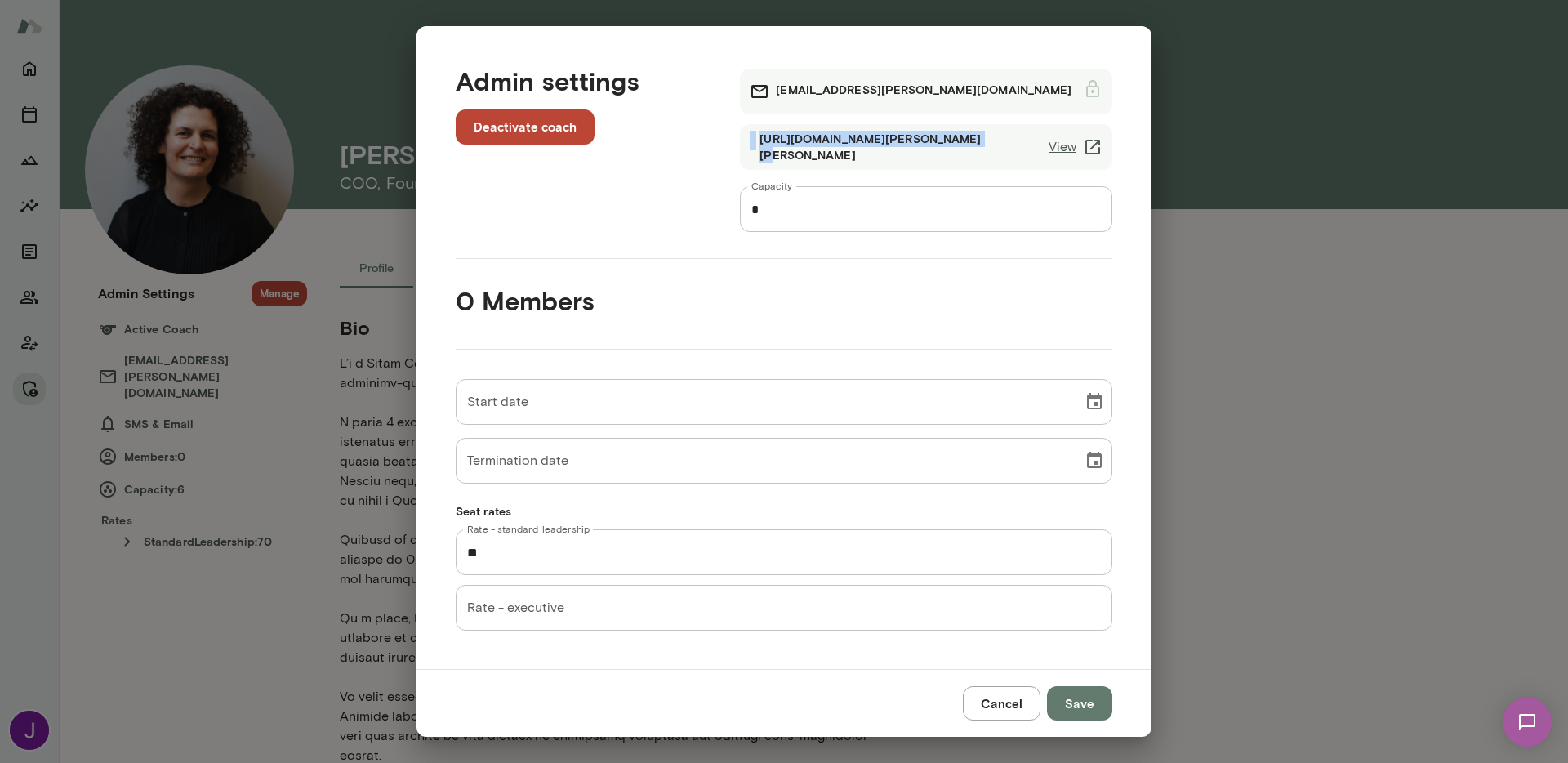
drag, startPoint x: 737, startPoint y: 143, endPoint x: 939, endPoint y: 147, distance: 202.0
click at [939, 147] on div "deanamurfitt@mento.co https://cal.mento.co/deana-murfitt View Capacity * Capaci…" at bounding box center [913, 137] width 399 height 190
copy div "https://cal.mento.co/deana-murfit"
drag, startPoint x: 947, startPoint y: 141, endPoint x: 769, endPoint y: 142, distance: 178.0
click at [784, 141] on div "https://cal.mento.co/deana-murfitt View" at bounding box center [925, 146] width 373 height 46
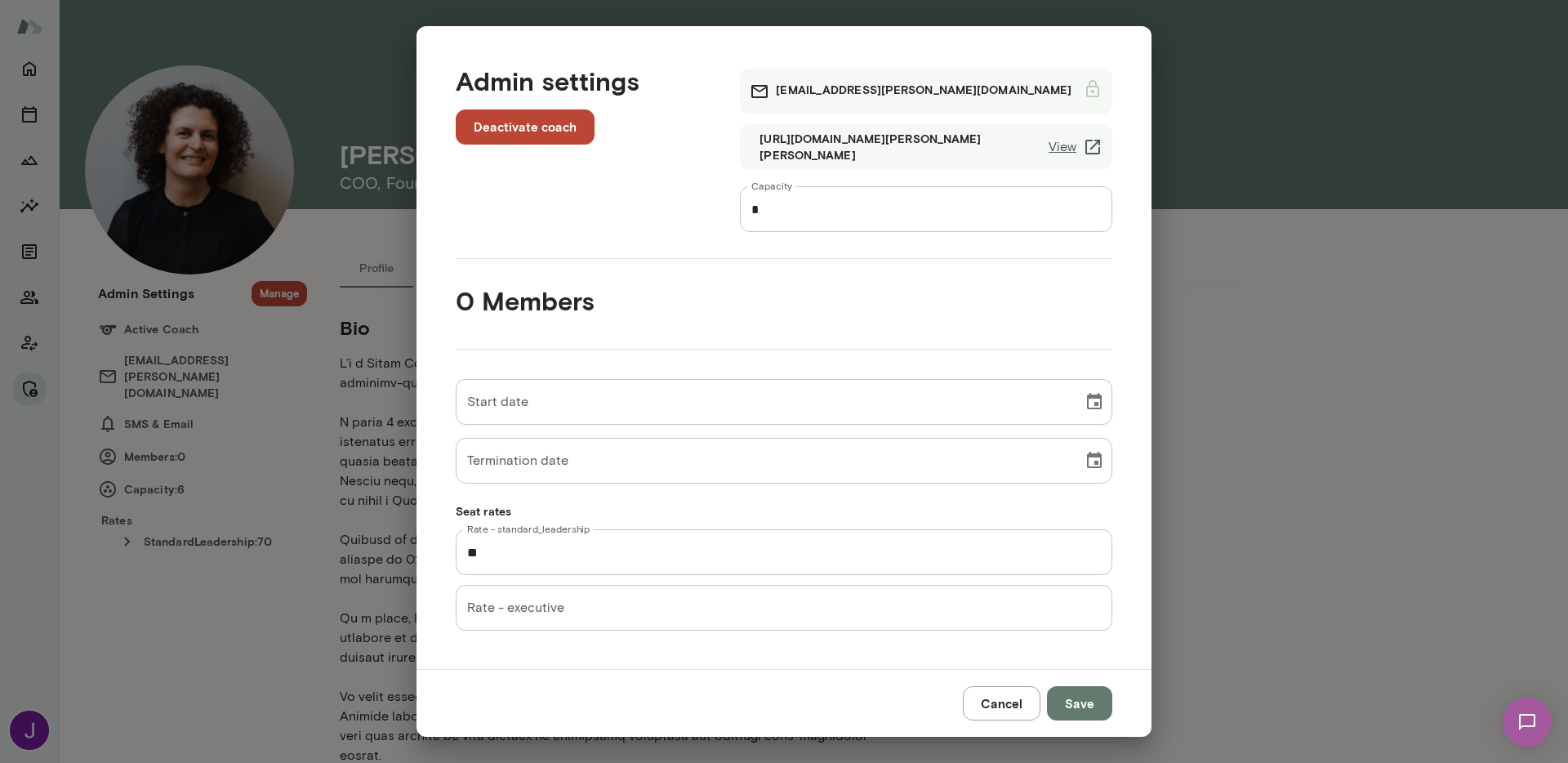
click at [759, 143] on h6 "https://cal.mento.co/deana-murfitt" at bounding box center [903, 147] width 289 height 33
drag, startPoint x: 753, startPoint y: 144, endPoint x: 940, endPoint y: 147, distance: 187.0
click at [940, 147] on div "https://cal.mento.co/deana-murfitt" at bounding box center [898, 147] width 299 height 33
copy div "https://cal.mento.co/deana-murfitt"
click at [1082, 709] on button "Save" at bounding box center [1078, 703] width 65 height 34
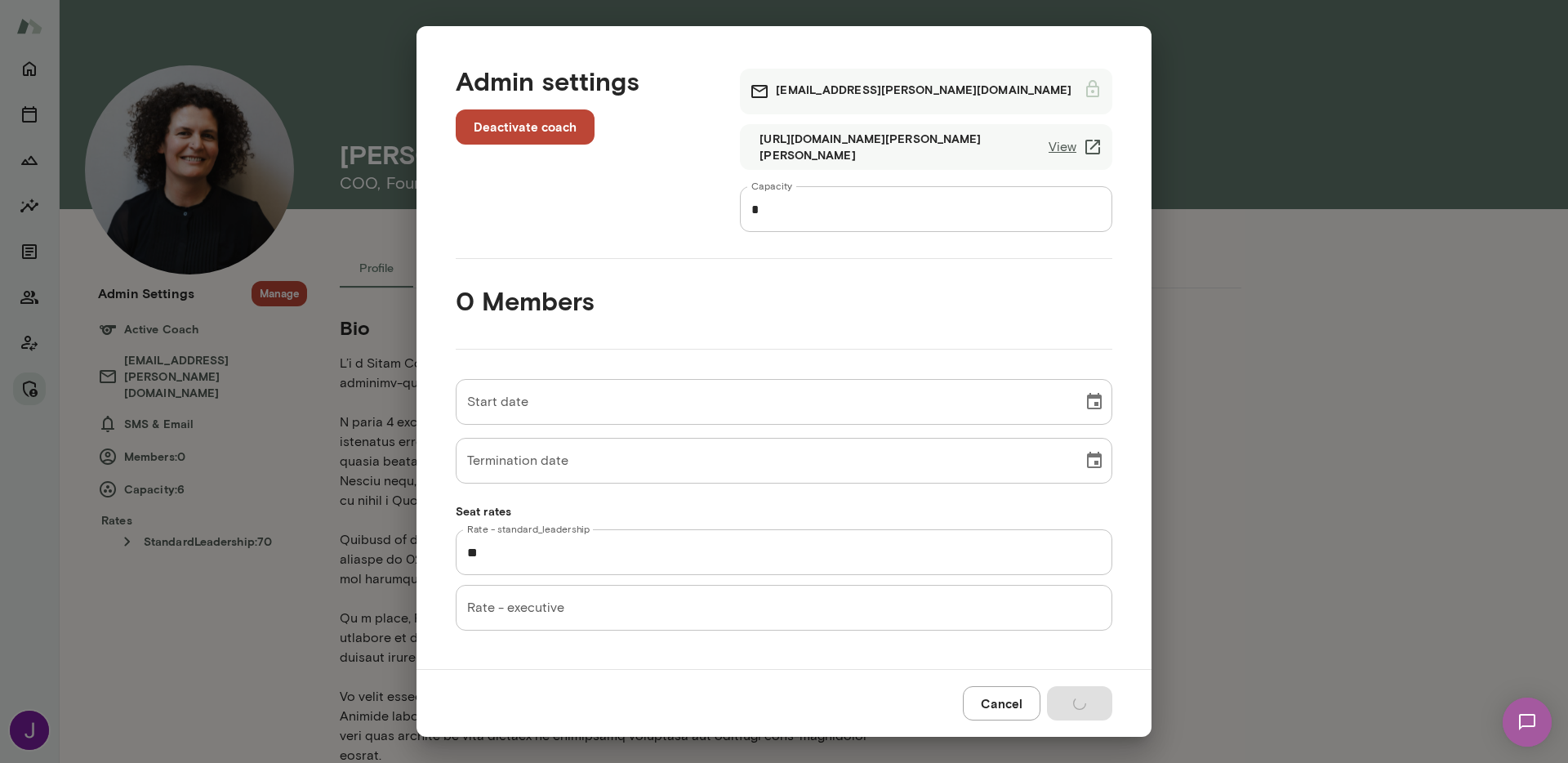
click at [1349, 504] on div "Admin settings Deactivate coach deanamurfitt@mento.co https://cal.mento.co/dean…" at bounding box center [784, 382] width 1568 height 763
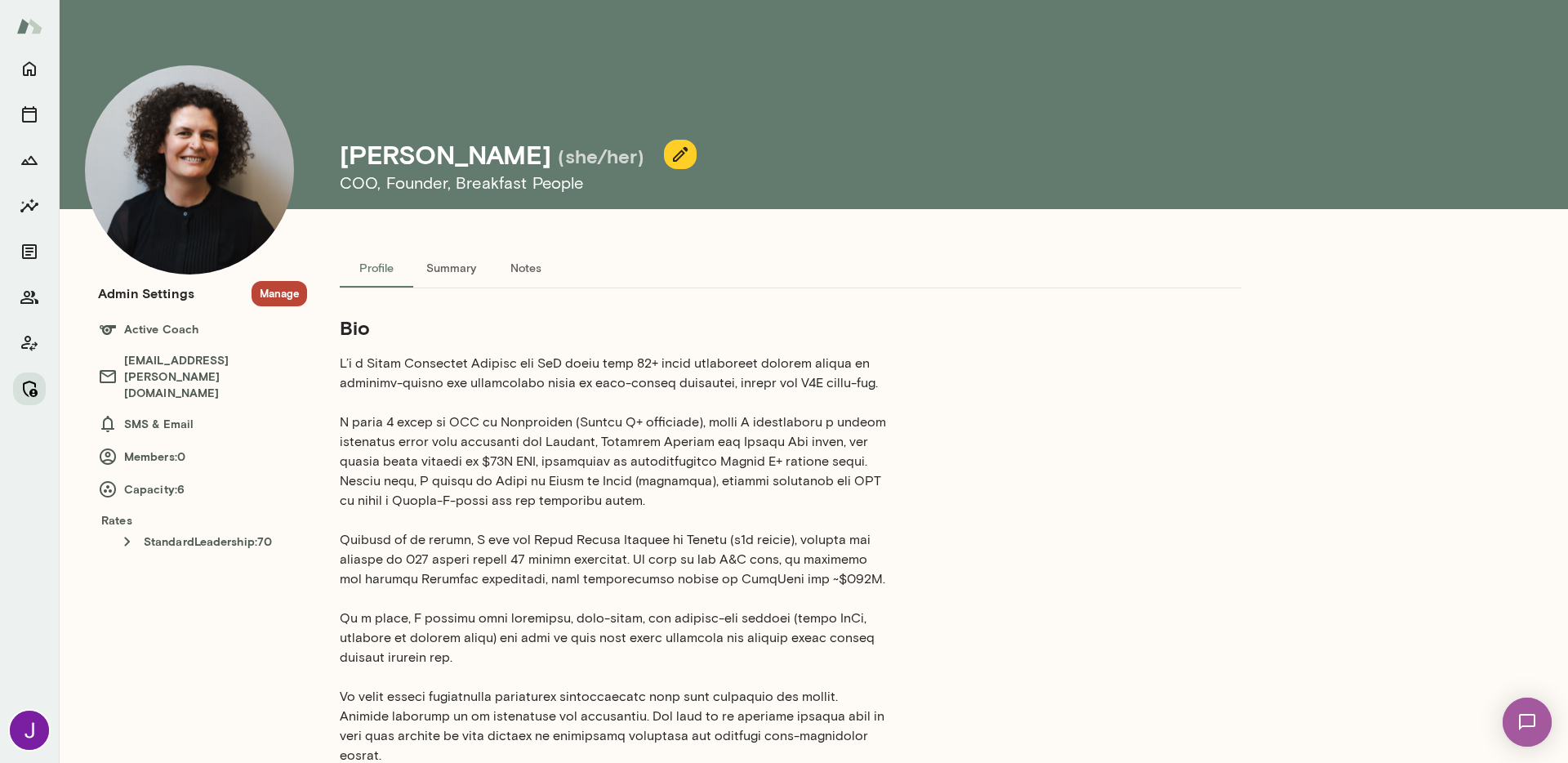
click at [29, 389] on icon "Manage" at bounding box center [29, 388] width 19 height 19
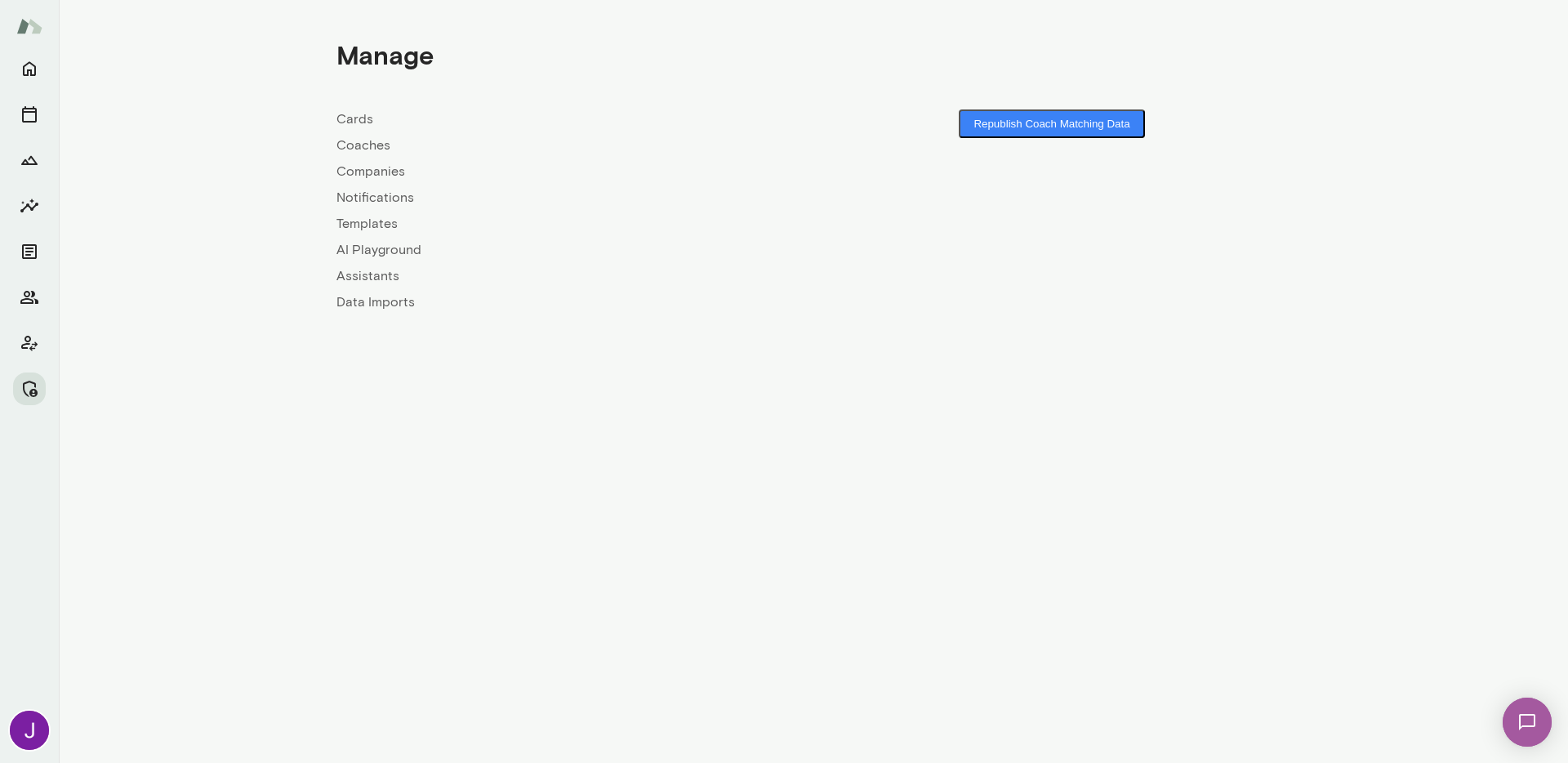
click at [377, 148] on link "Coaches" at bounding box center [575, 145] width 477 height 19
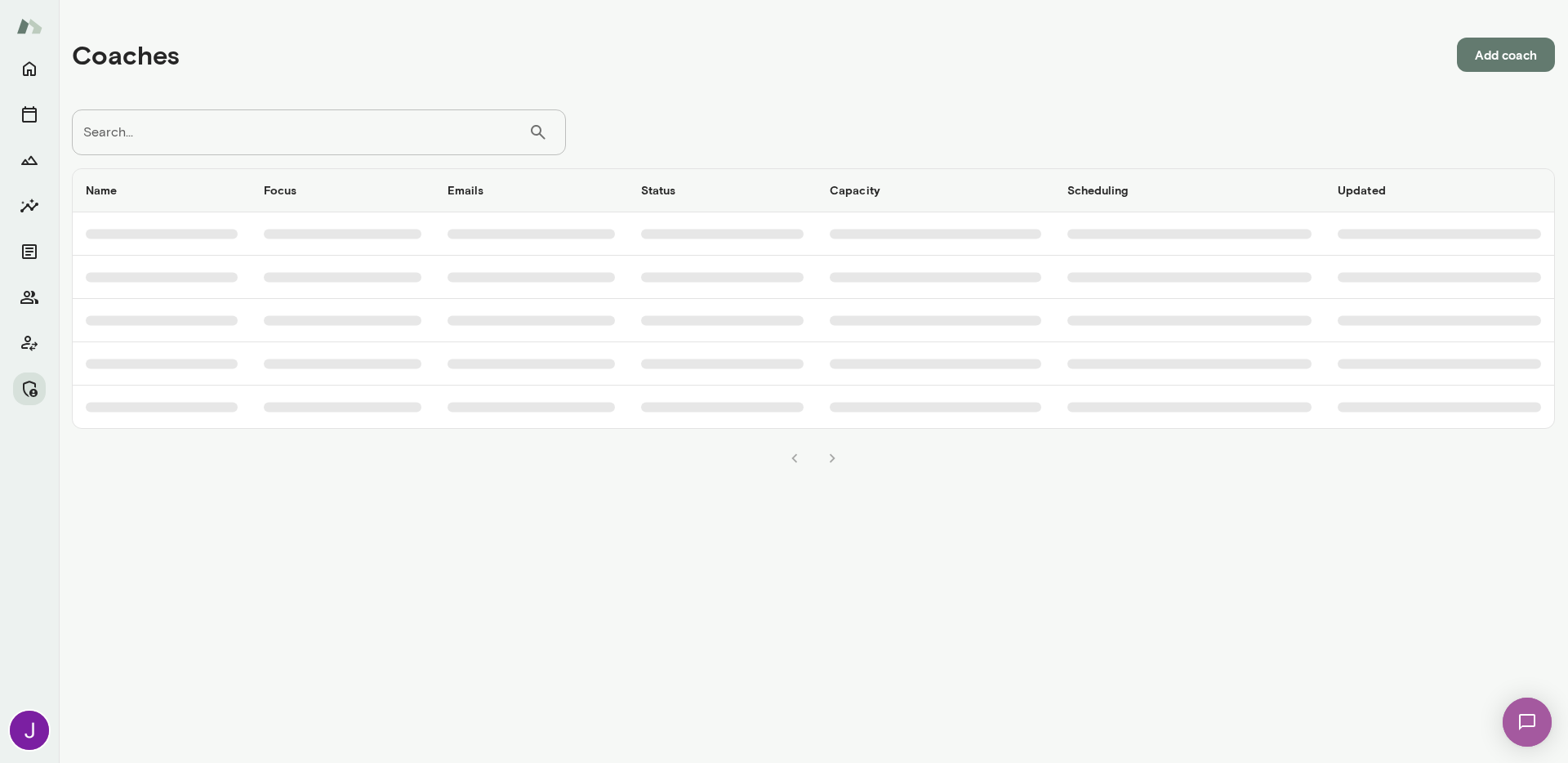
click at [377, 130] on input "Search..." at bounding box center [300, 132] width 457 height 46
paste input "**********"
type input "**********"
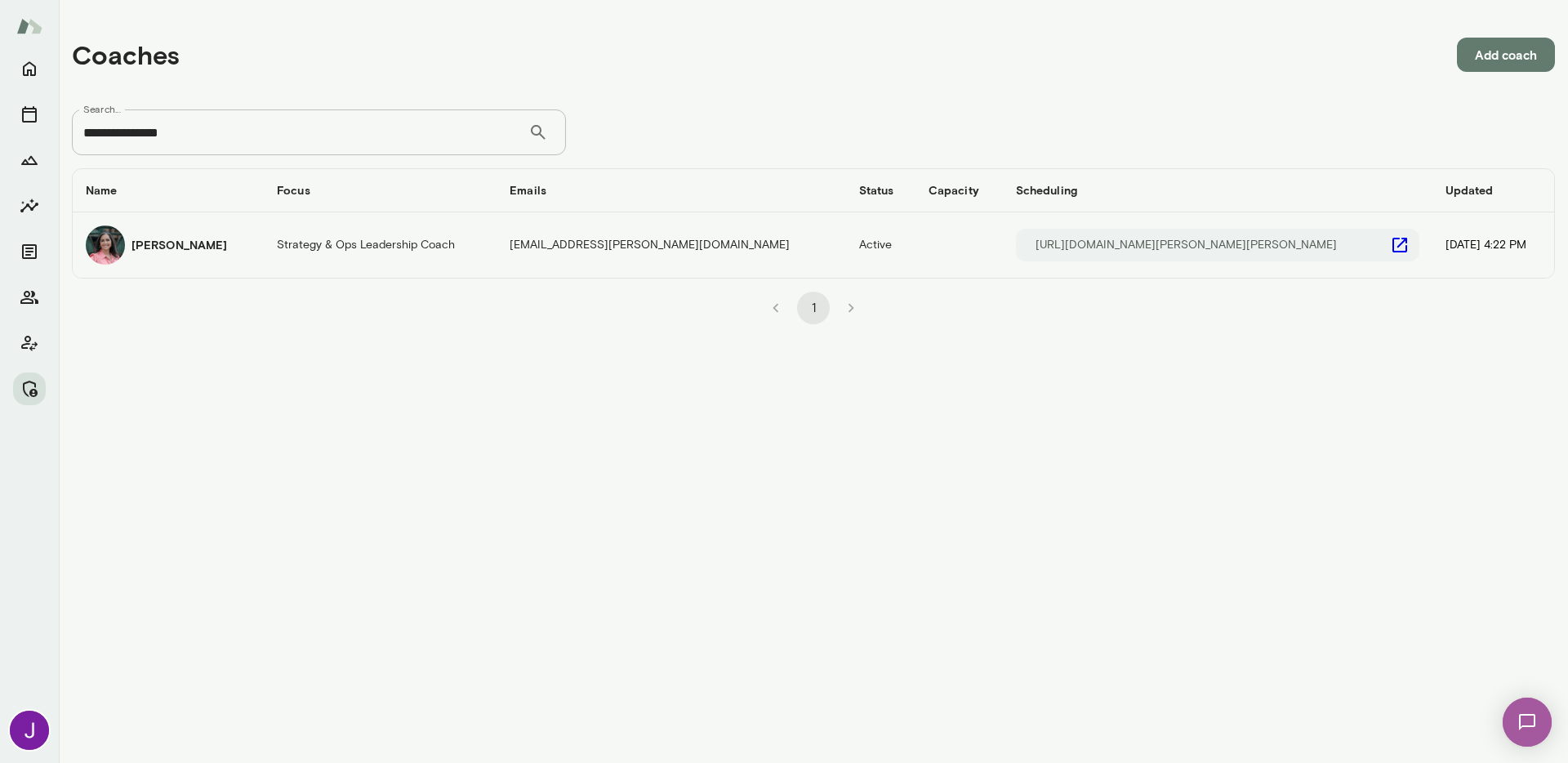
click at [263, 231] on td "Michelle Rangel" at bounding box center [167, 244] width 191 height 65
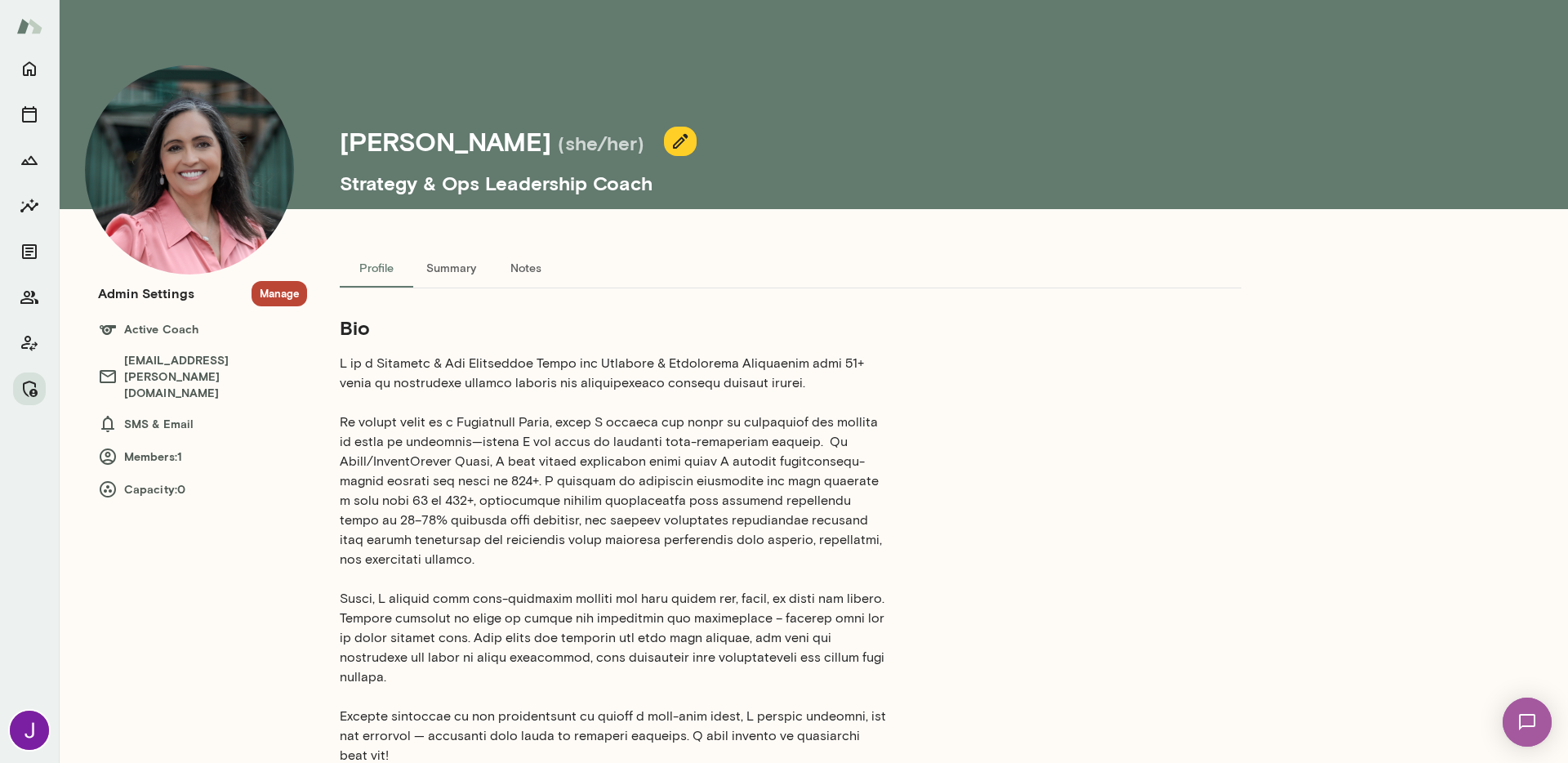
click at [279, 283] on button "Manage" at bounding box center [279, 293] width 55 height 25
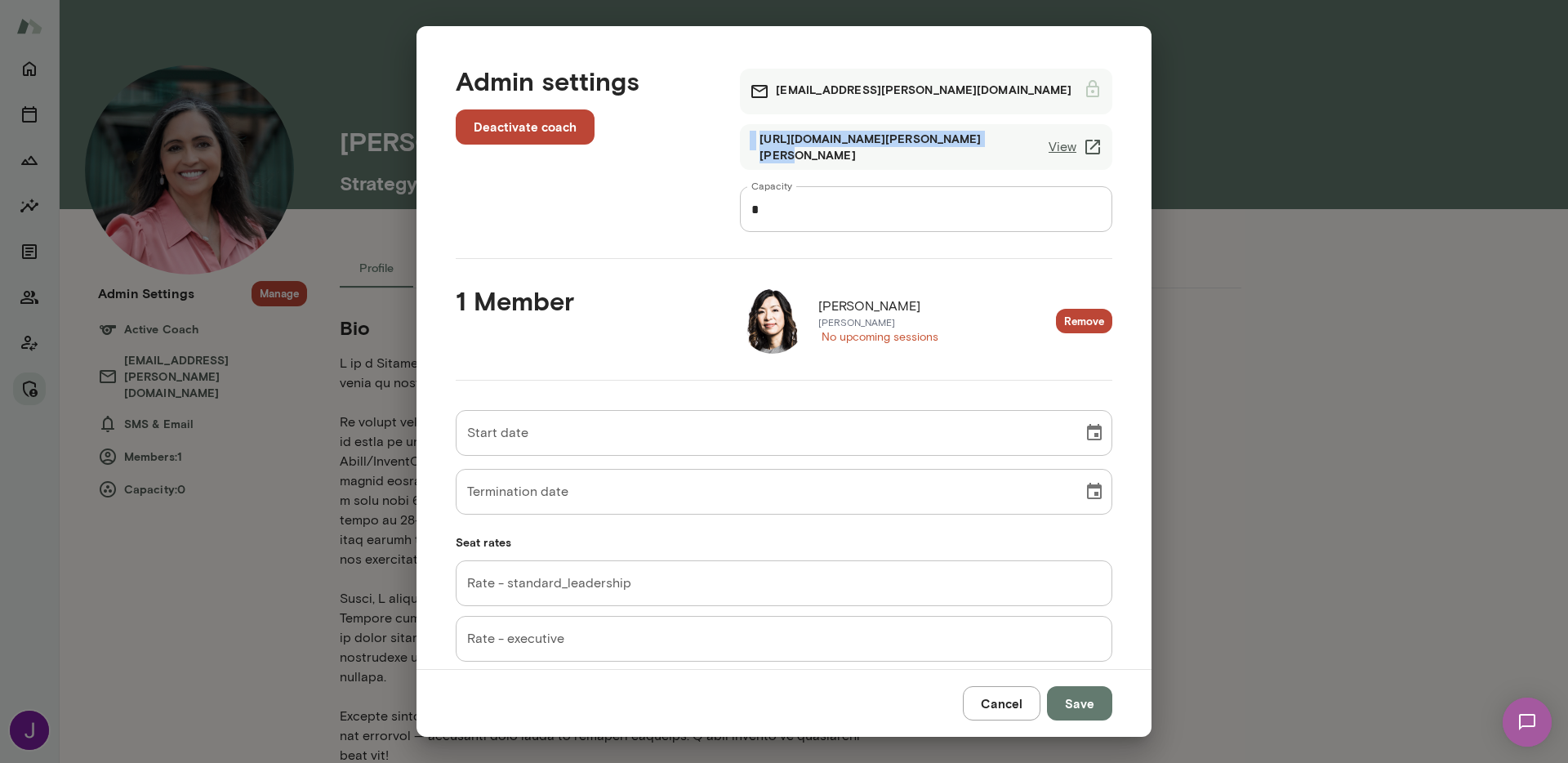
drag, startPoint x: 723, startPoint y: 144, endPoint x: 950, endPoint y: 148, distance: 227.0
click at [950, 148] on div "michellerangel@mento.co https://cal.mento.co/michelle-rangel View Capacity * Ca…" at bounding box center [913, 137] width 399 height 190
copy div "https://cal.mento.co/michelle-rangel"
click at [1071, 326] on button "Remove" at bounding box center [1084, 321] width 56 height 25
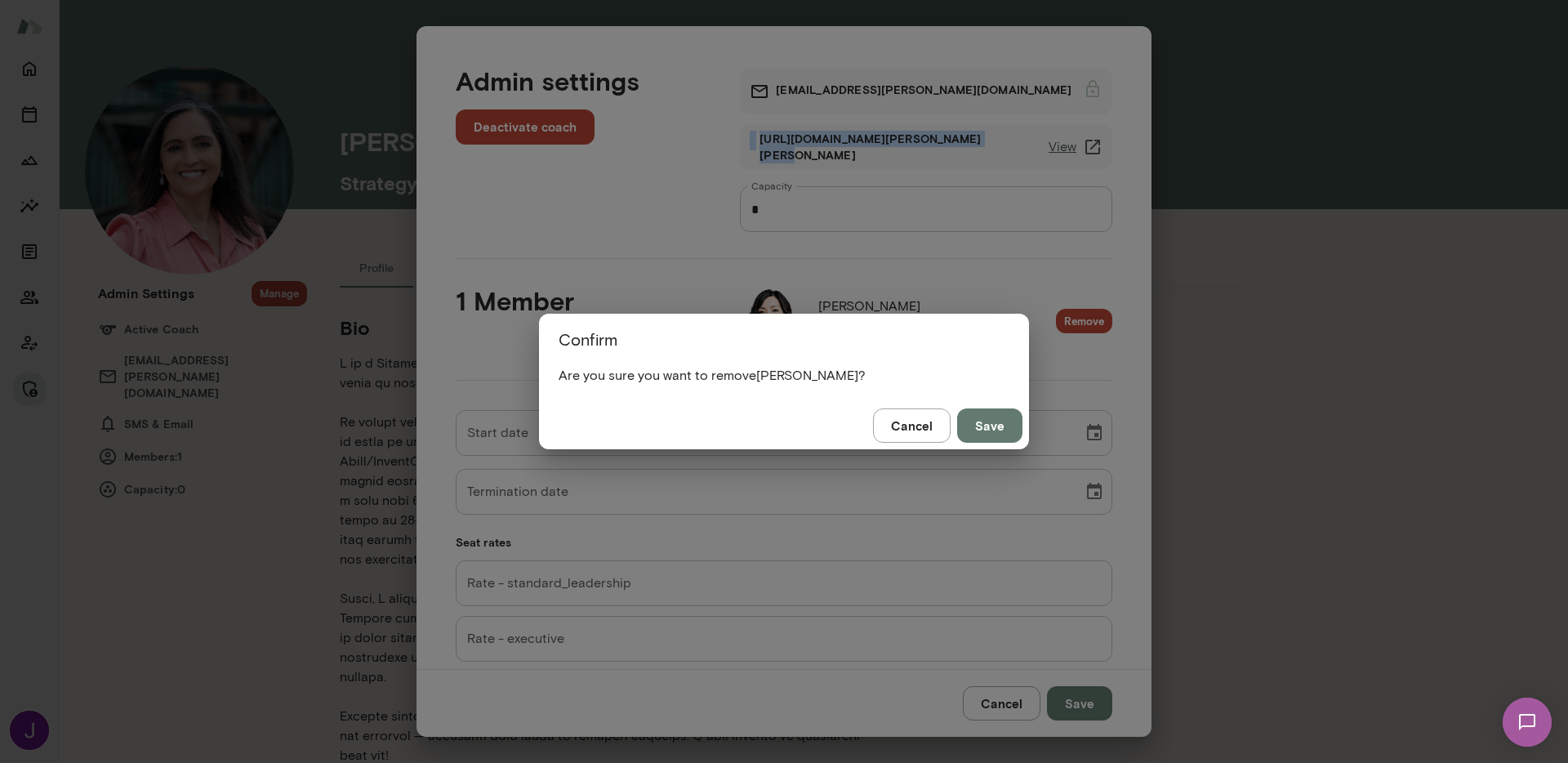
drag, startPoint x: 994, startPoint y: 433, endPoint x: 967, endPoint y: 407, distance: 37.5
click at [994, 433] on button "Save" at bounding box center [989, 425] width 65 height 34
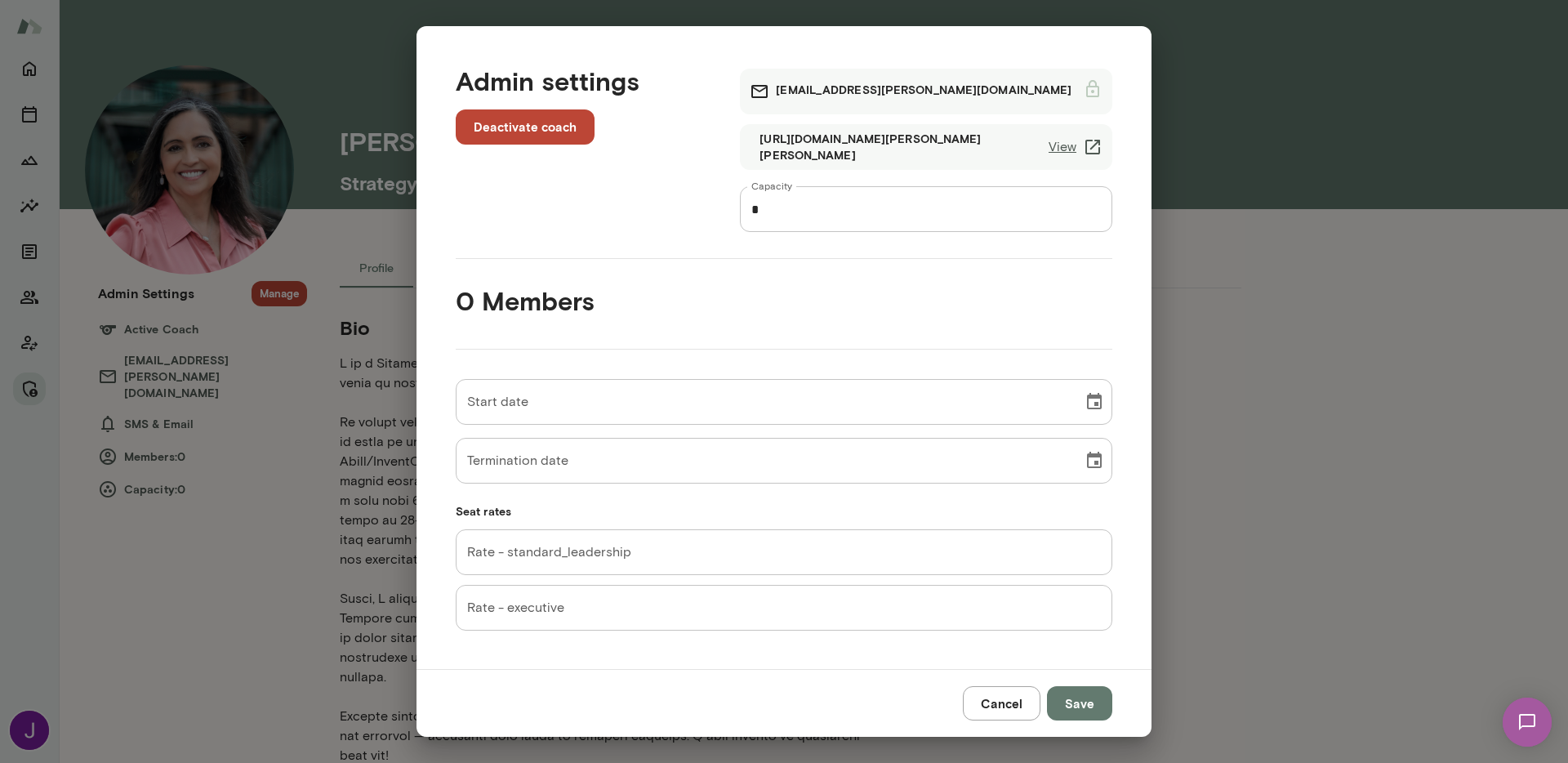
click at [823, 215] on input "*" at bounding box center [925, 208] width 373 height 46
click at [824, 215] on input "*" at bounding box center [925, 208] width 373 height 46
type input "*"
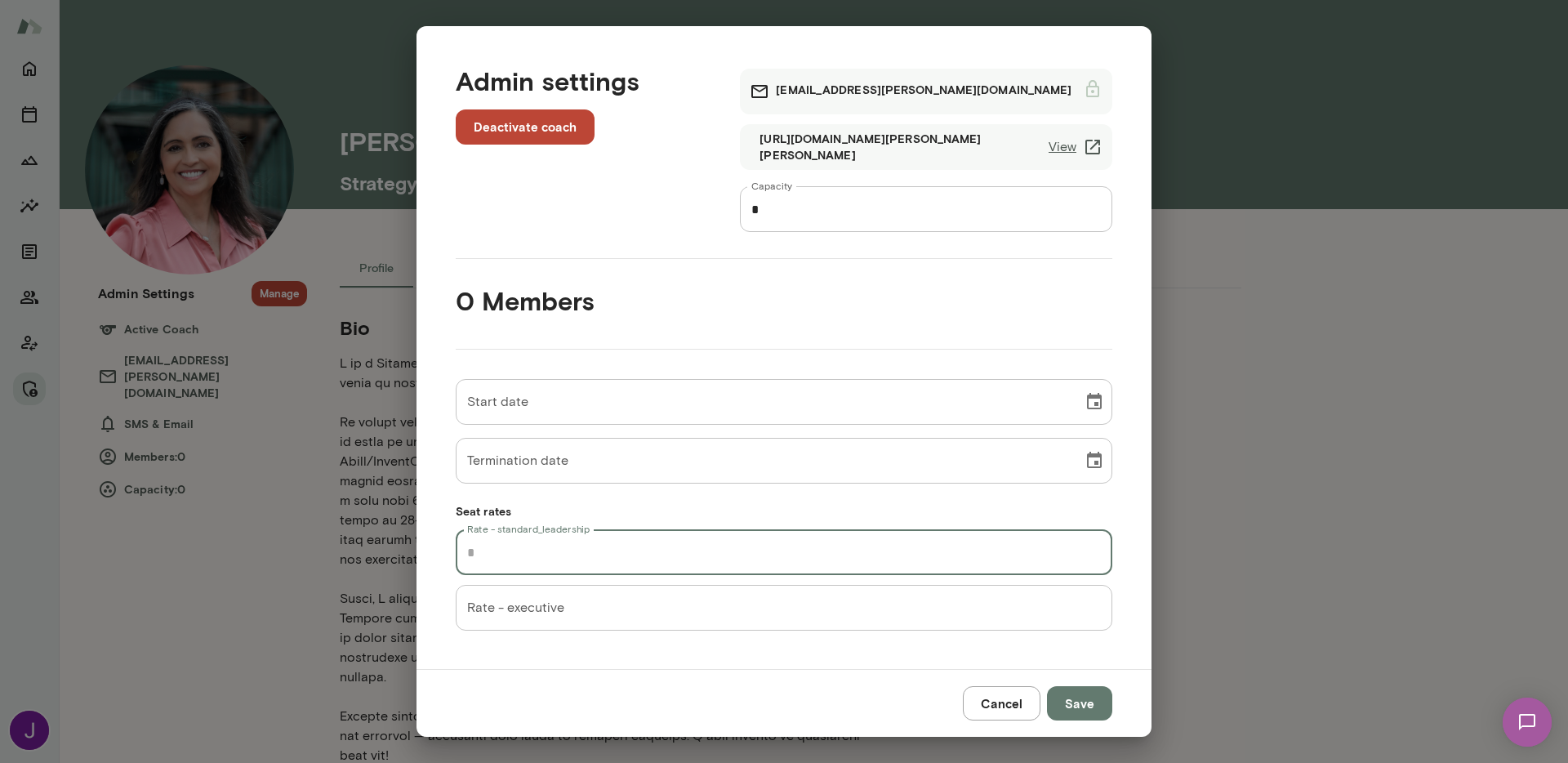
click at [641, 544] on input "Rate - standard_leadership" at bounding box center [784, 552] width 656 height 46
type input "**"
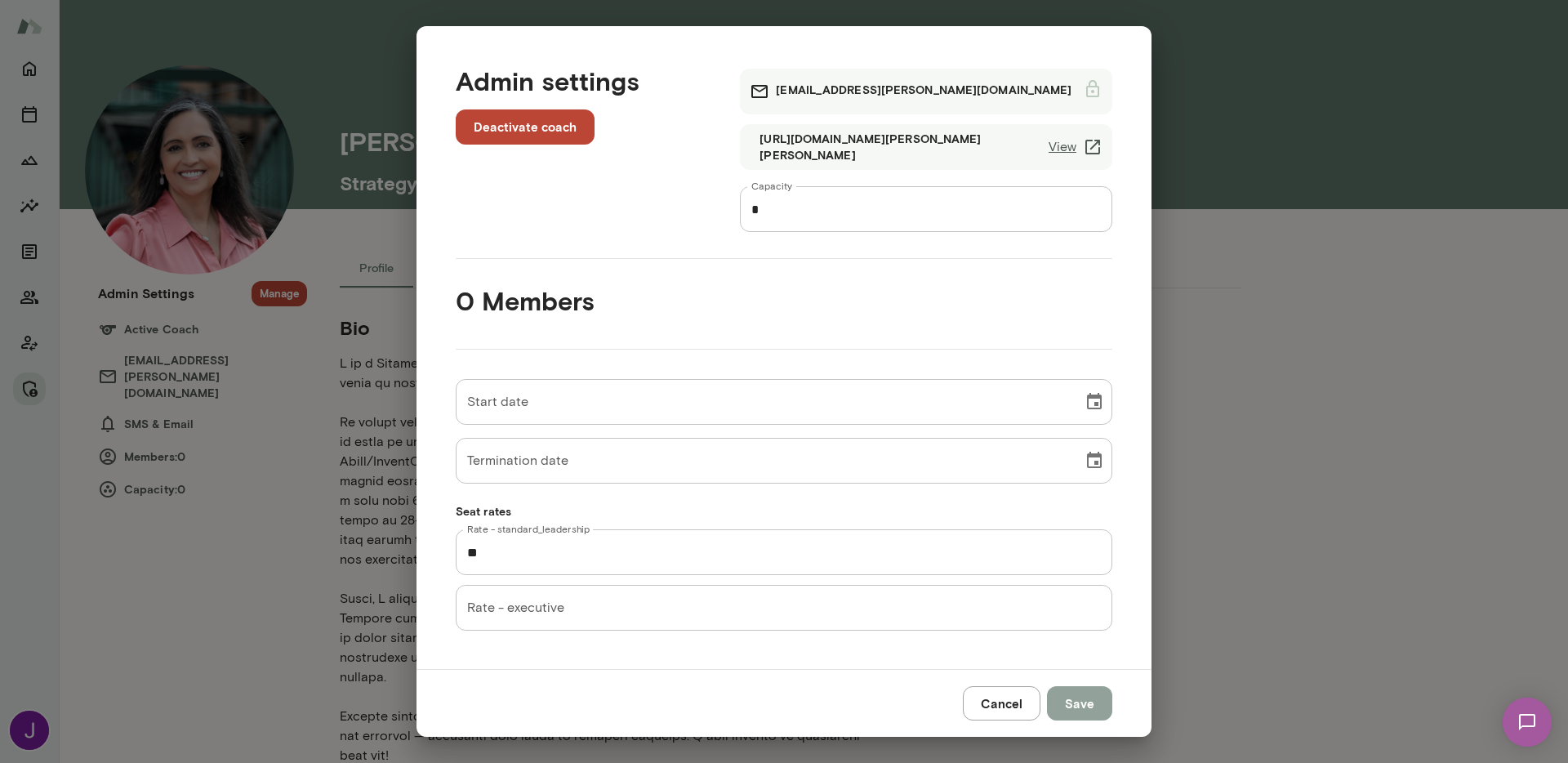
click at [1078, 697] on button "Save" at bounding box center [1078, 703] width 65 height 34
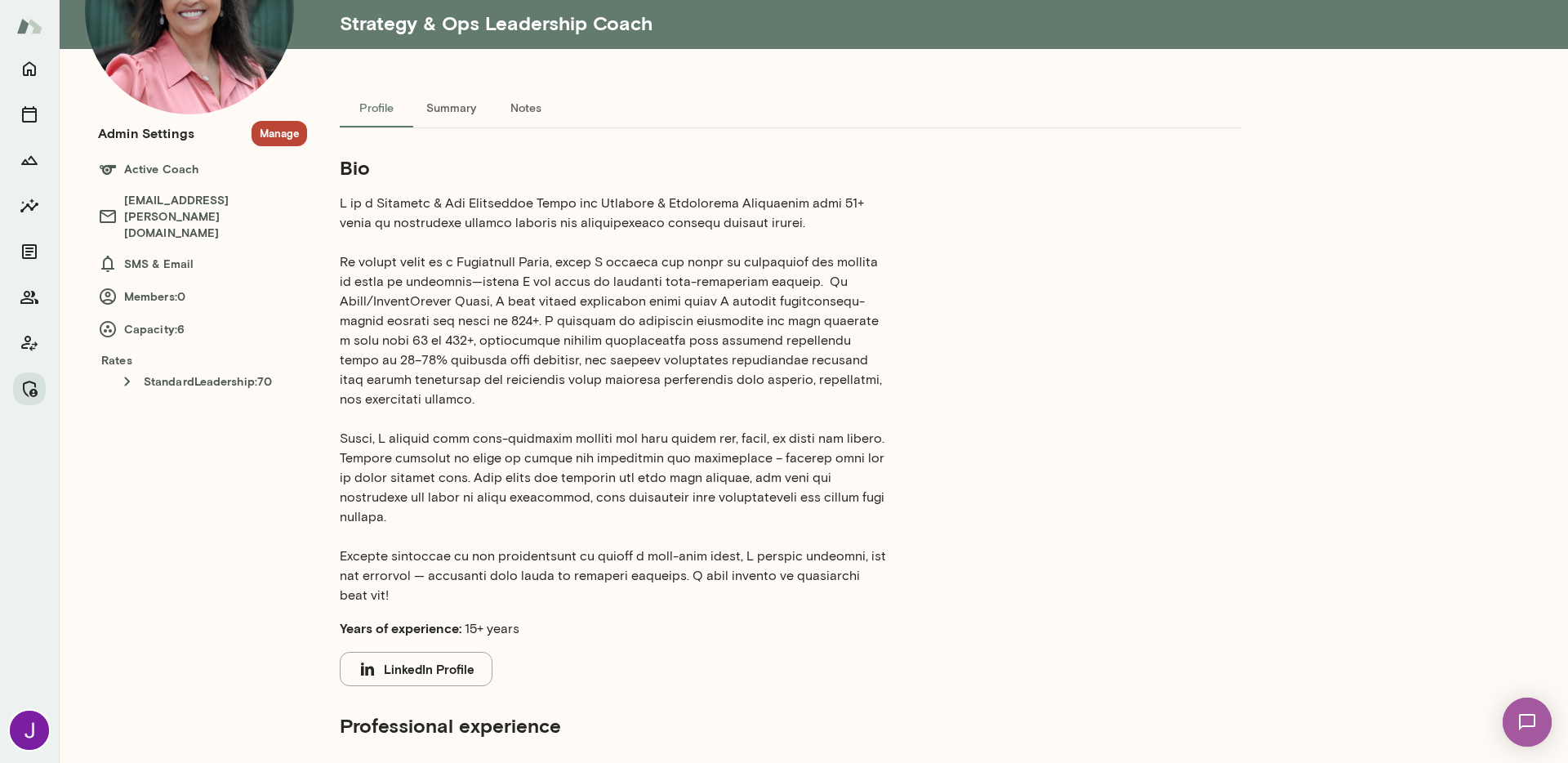
scroll to position [175, 0]
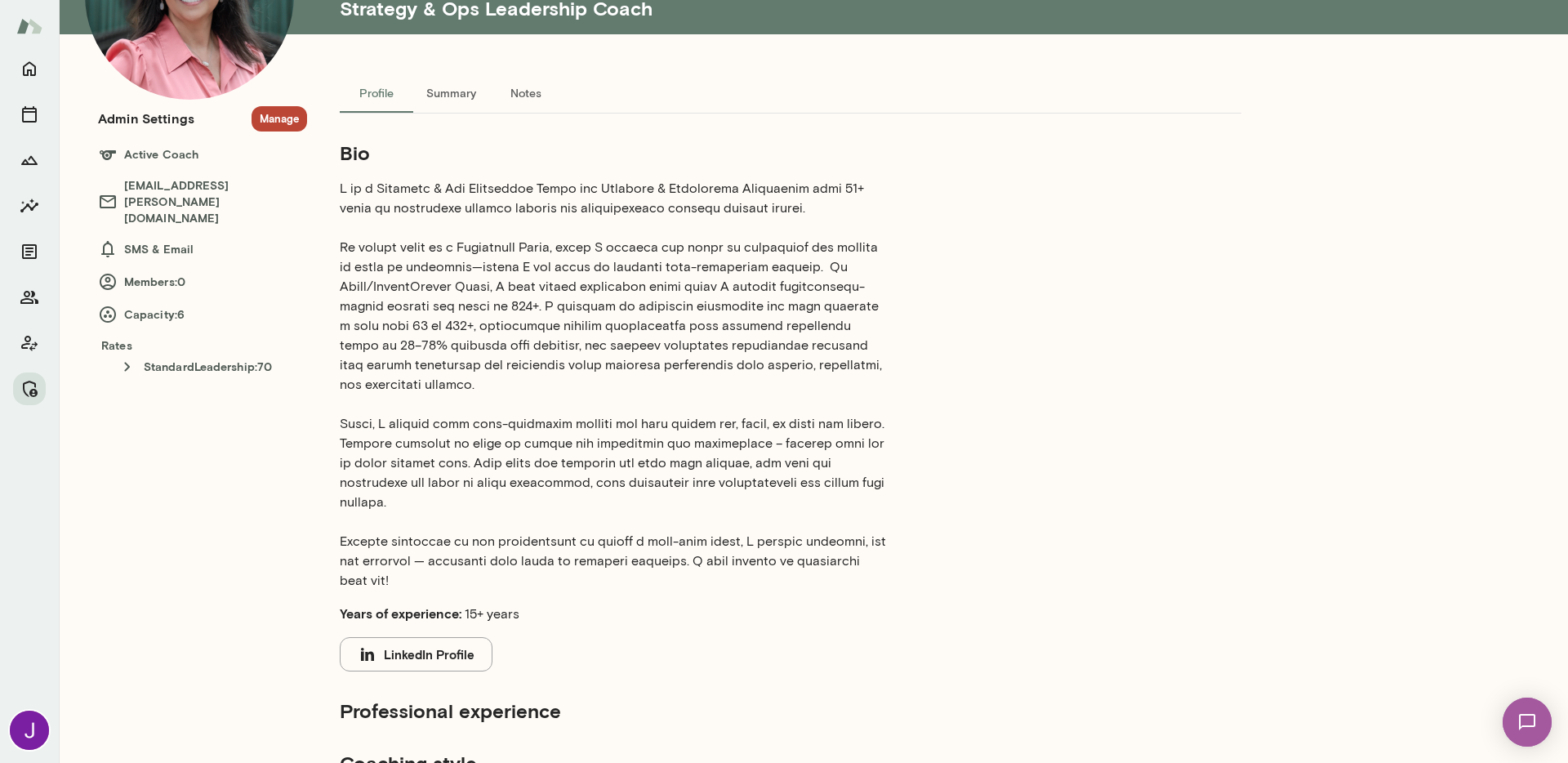
click at [430, 637] on button "LinkedIn Profile" at bounding box center [416, 654] width 153 height 34
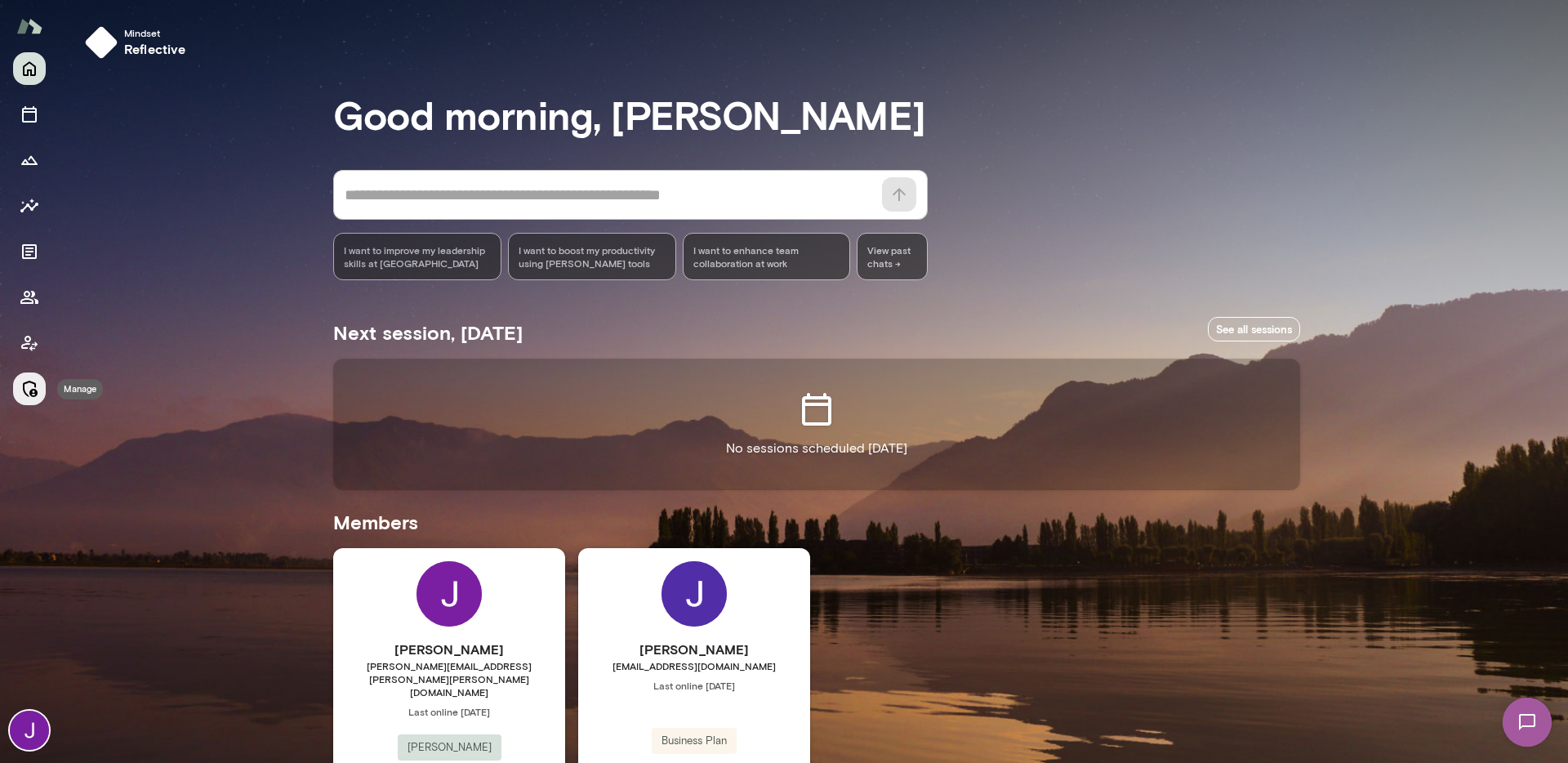
click at [34, 394] on icon "Manage" at bounding box center [29, 388] width 19 height 19
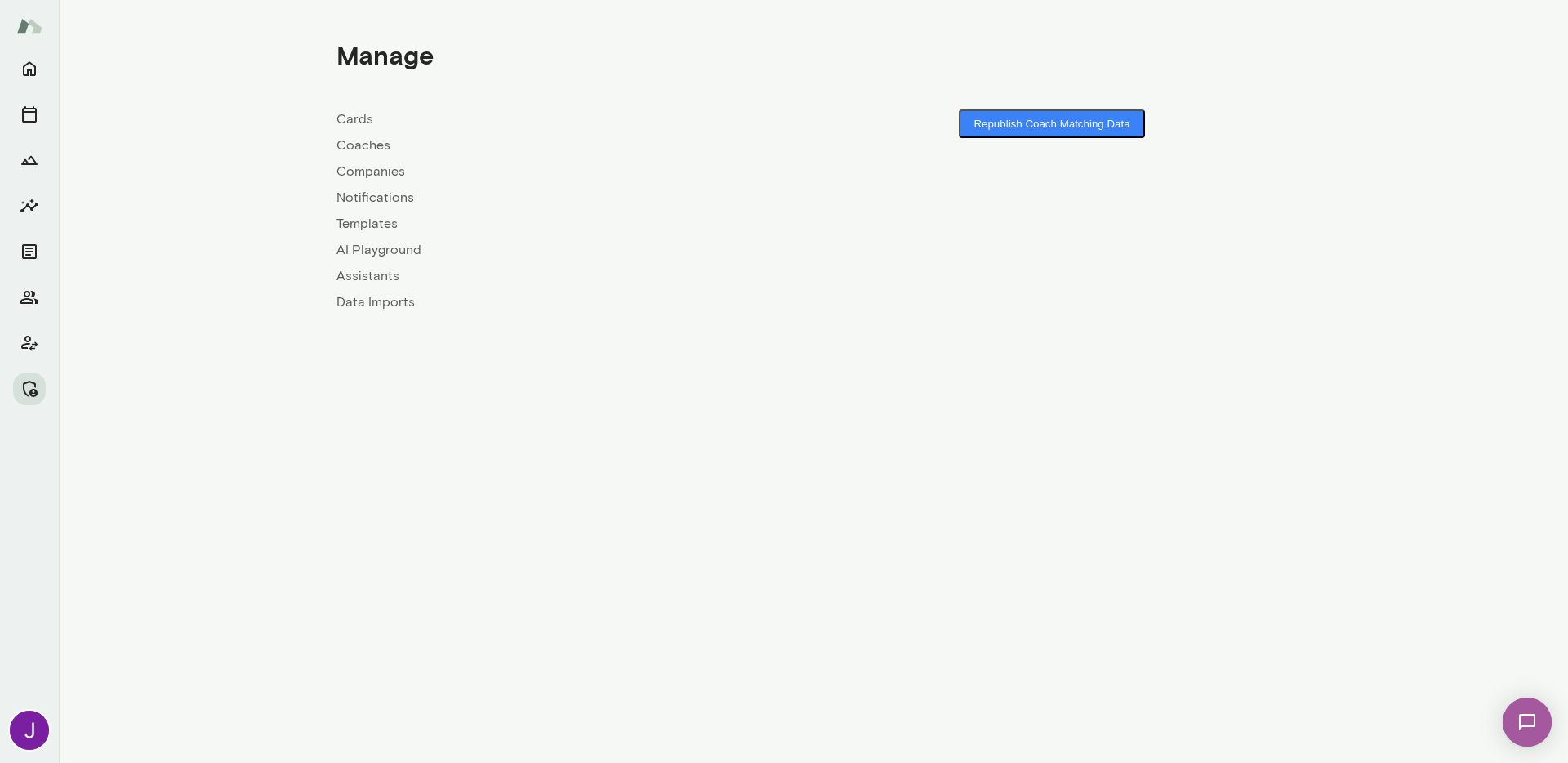
click at [366, 137] on link "Coaches" at bounding box center [575, 145] width 477 height 19
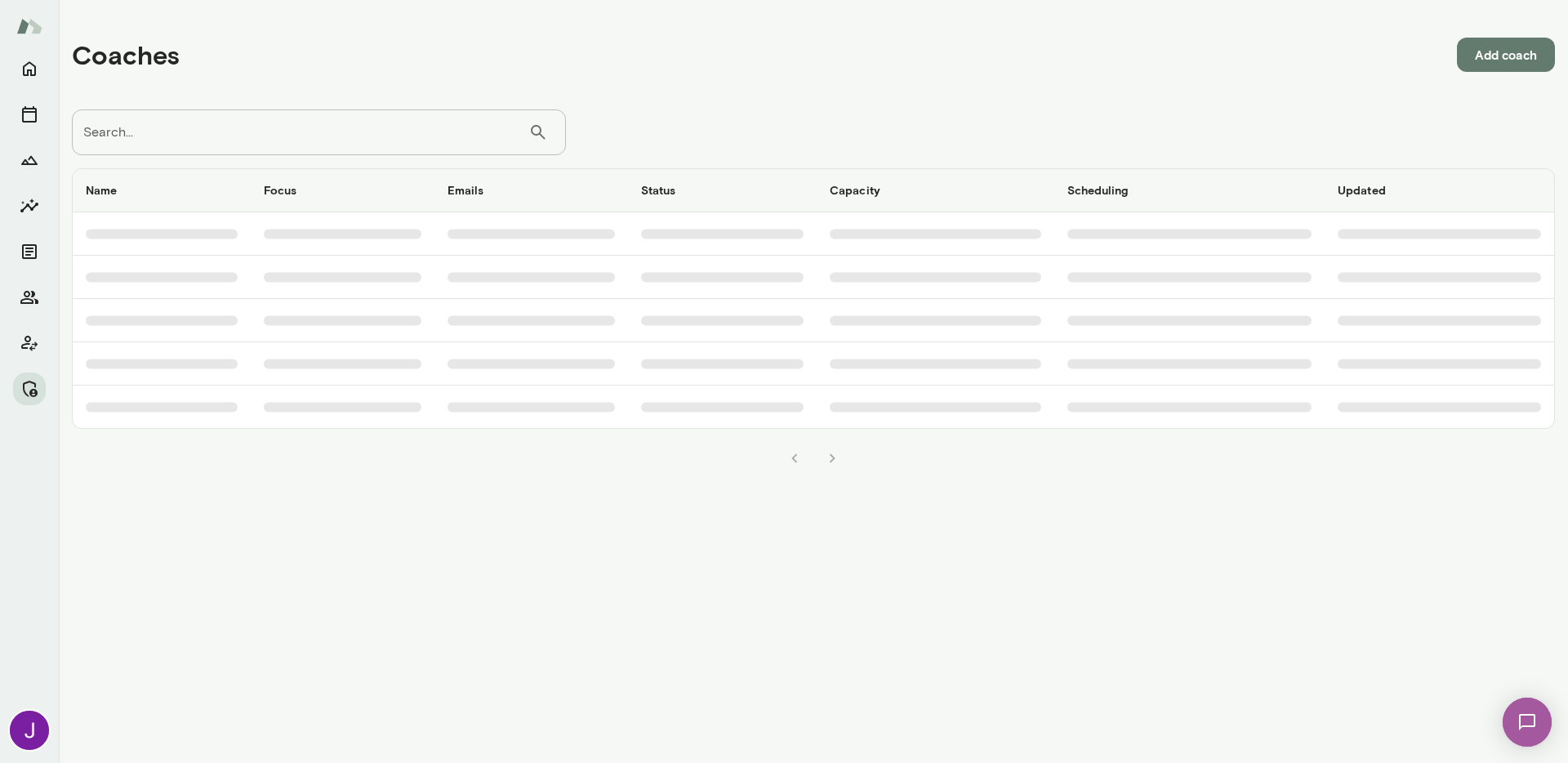
click at [368, 137] on input "Search..." at bounding box center [300, 132] width 457 height 46
paste input "**********"
type input "**********"
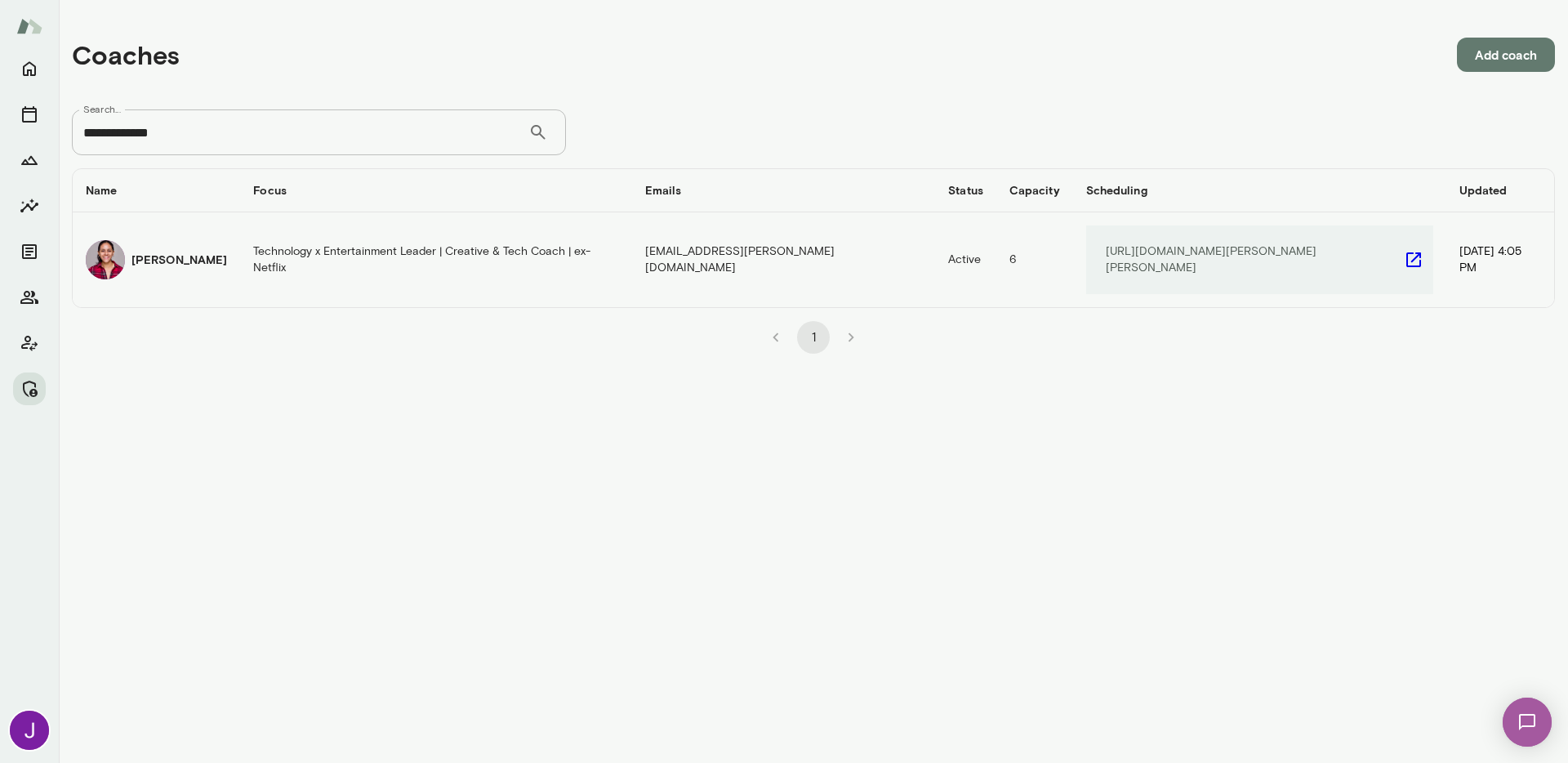
click at [337, 236] on td "Technology x Entertainment Leader | Creative & Tech Coach | ex-Netflix" at bounding box center [436, 259] width 391 height 95
